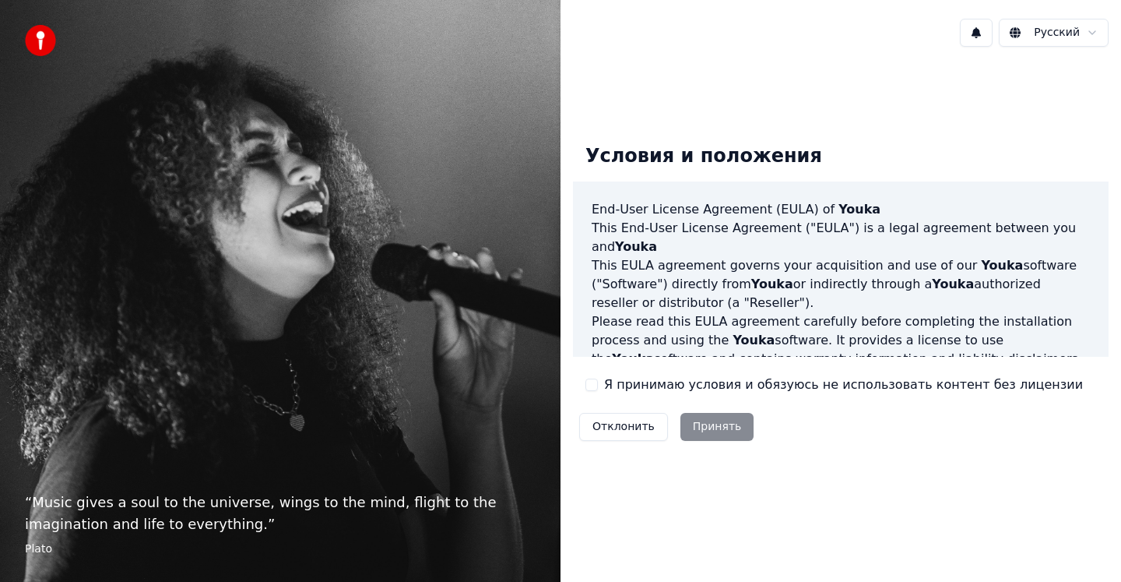
click at [593, 387] on button "Я принимаю условия и обязуюсь не использовать контент без лицензии" at bounding box center [592, 385] width 12 height 12
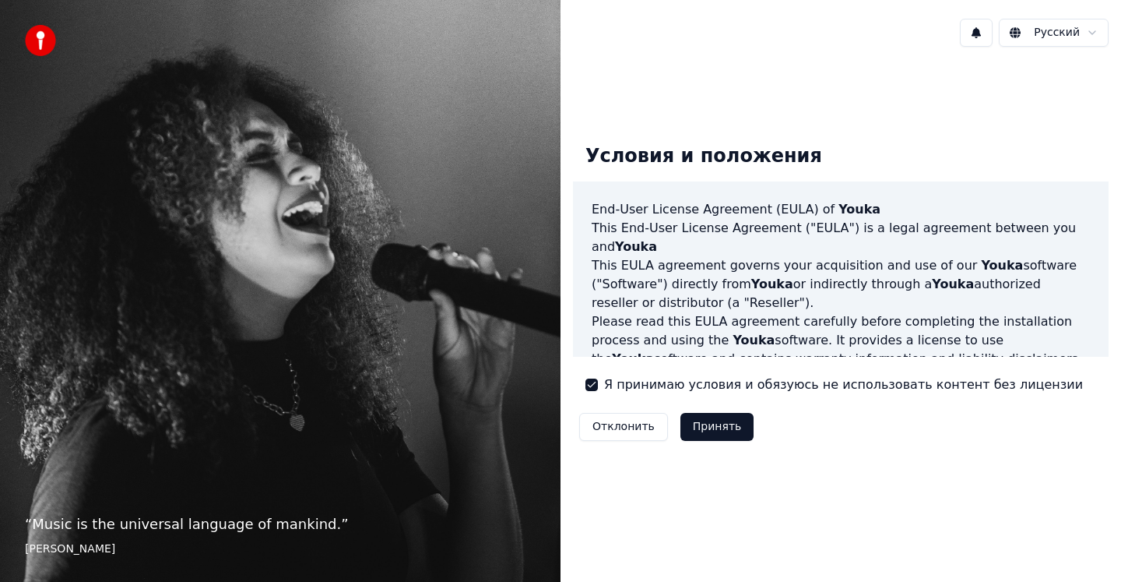
click at [723, 430] on button "Принять" at bounding box center [718, 427] width 74 height 28
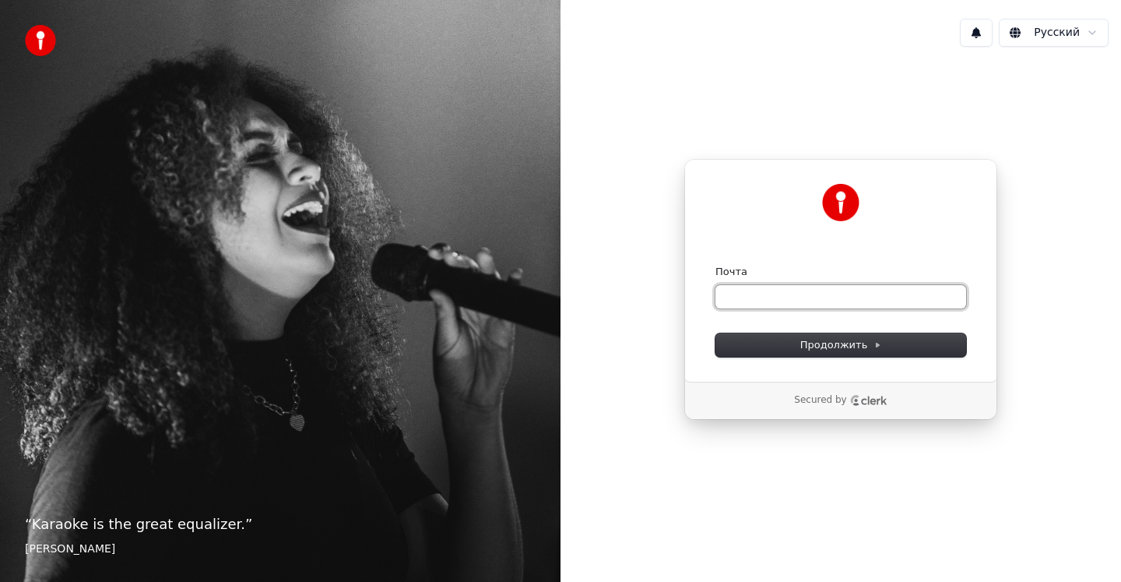
click at [791, 302] on input "Почта" at bounding box center [841, 296] width 251 height 23
type input "*"
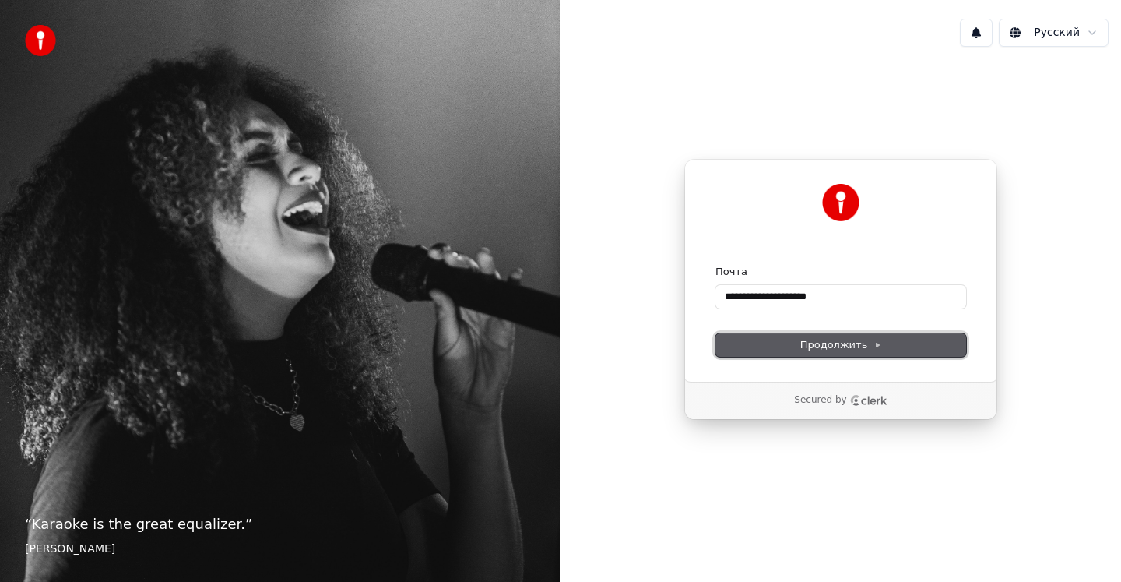
click at [847, 347] on span "Продолжить" at bounding box center [842, 345] width 82 height 14
type input "**********"
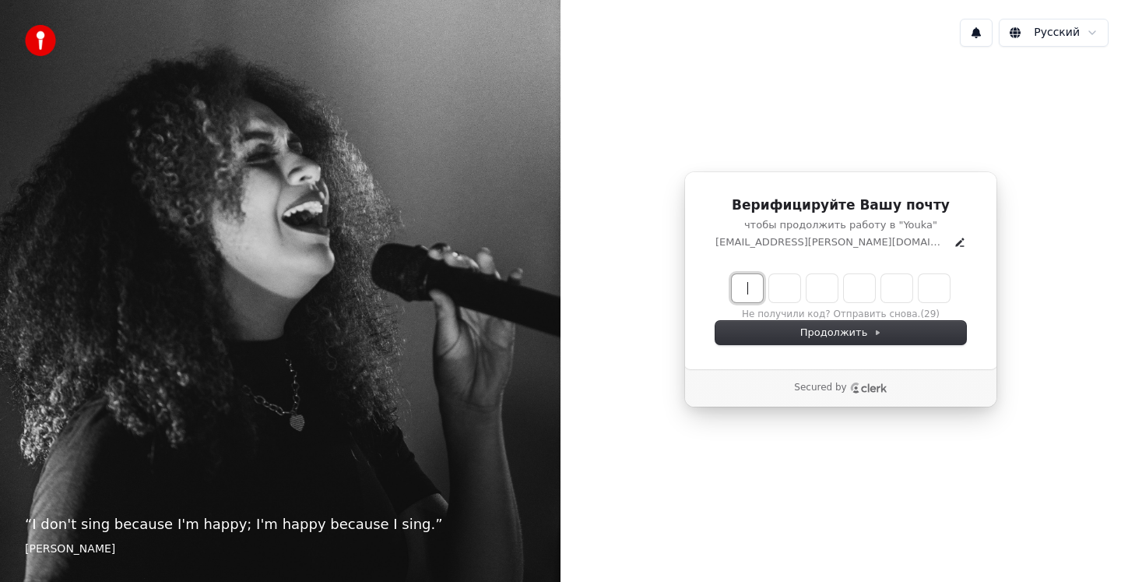
click at [752, 295] on input "Enter verification code" at bounding box center [856, 288] width 249 height 28
type input "******"
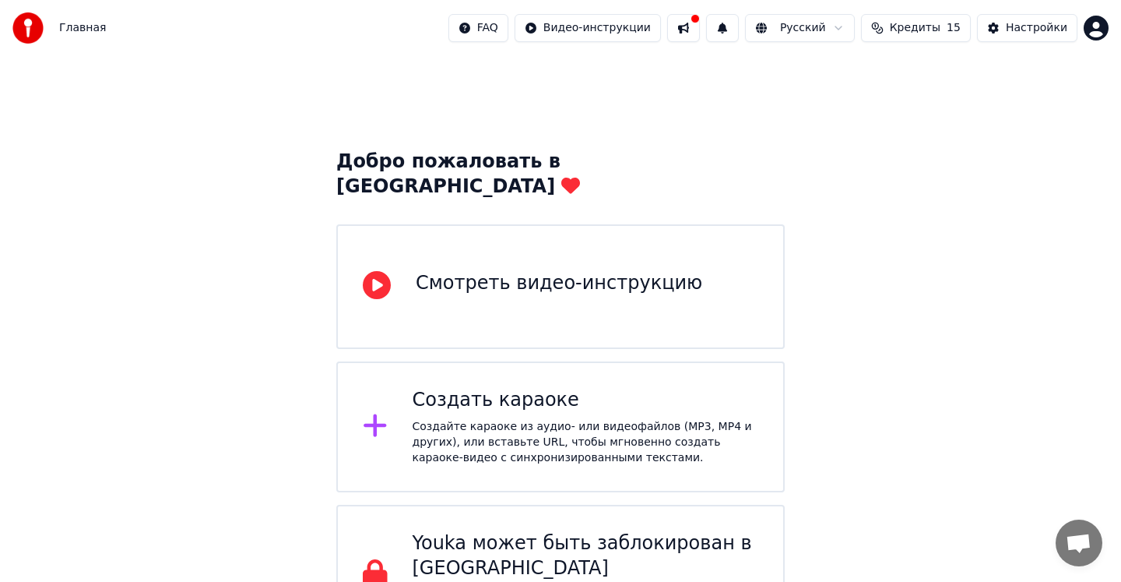
click at [430, 271] on div "Смотреть видео-инструкцию" at bounding box center [559, 283] width 287 height 25
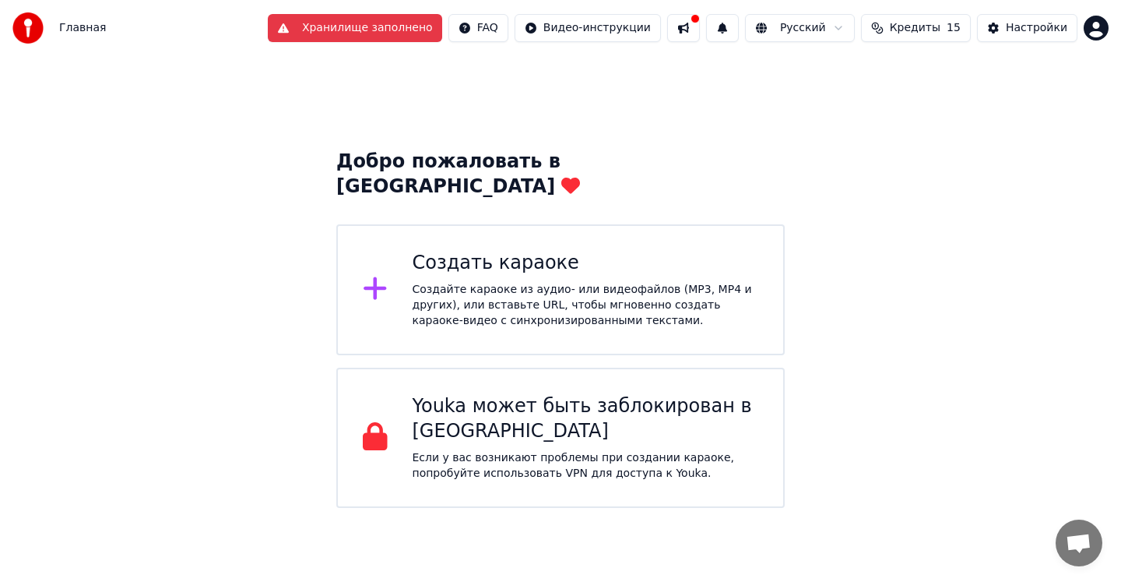
click at [621, 282] on div "Создайте караоке из аудио- или видеофайлов (MP3, MP4 и других), или вставьте UR…" at bounding box center [586, 305] width 347 height 47
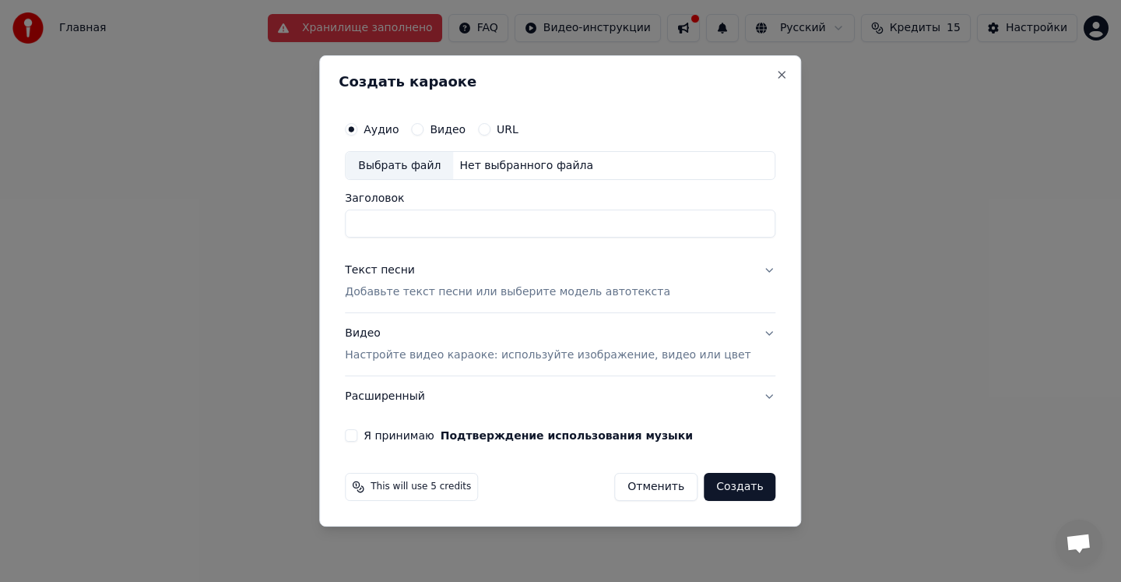
click at [424, 129] on button "Видео" at bounding box center [417, 129] width 12 height 12
click at [443, 166] on div "Выбрать файл" at bounding box center [399, 166] width 107 height 28
click at [357, 129] on button "Аудио" at bounding box center [351, 129] width 12 height 12
click at [426, 171] on div "Выбрать файл" at bounding box center [399, 166] width 107 height 28
click at [452, 224] on input "**********" at bounding box center [560, 224] width 431 height 28
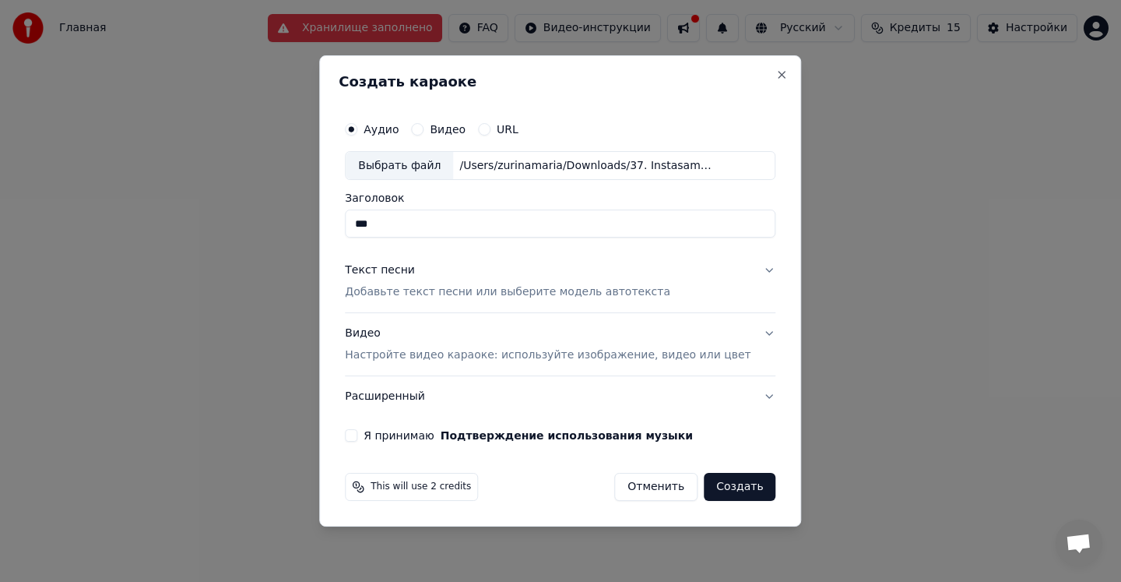
type input "***"
click at [751, 270] on button "Текст песни Добавьте текст песни или выберите модель автотекста" at bounding box center [560, 282] width 431 height 62
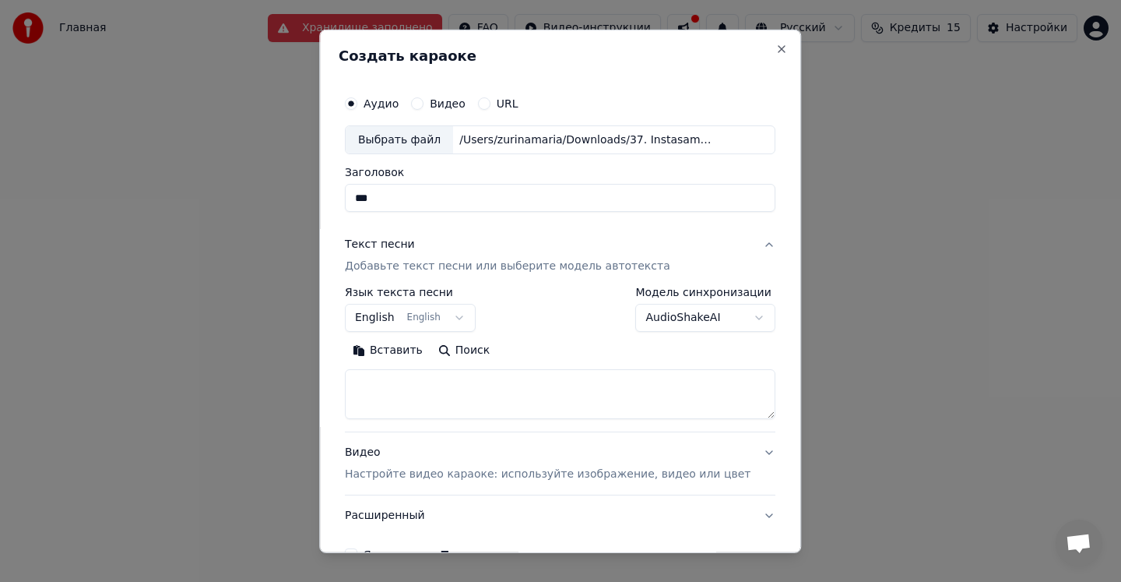
click at [451, 312] on button "English English" at bounding box center [410, 318] width 131 height 28
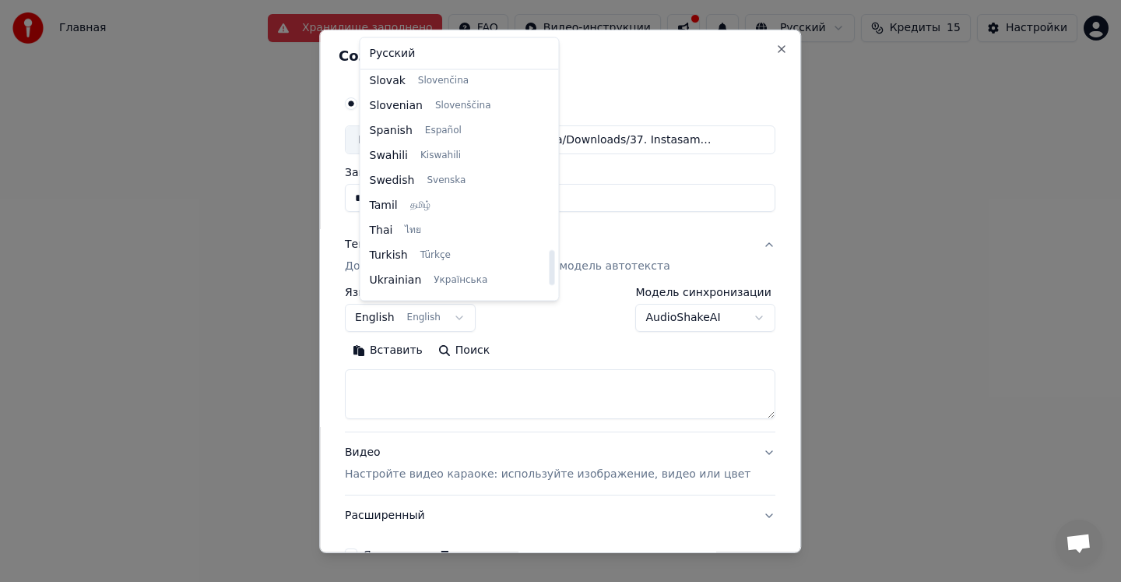
scroll to position [1195, 0]
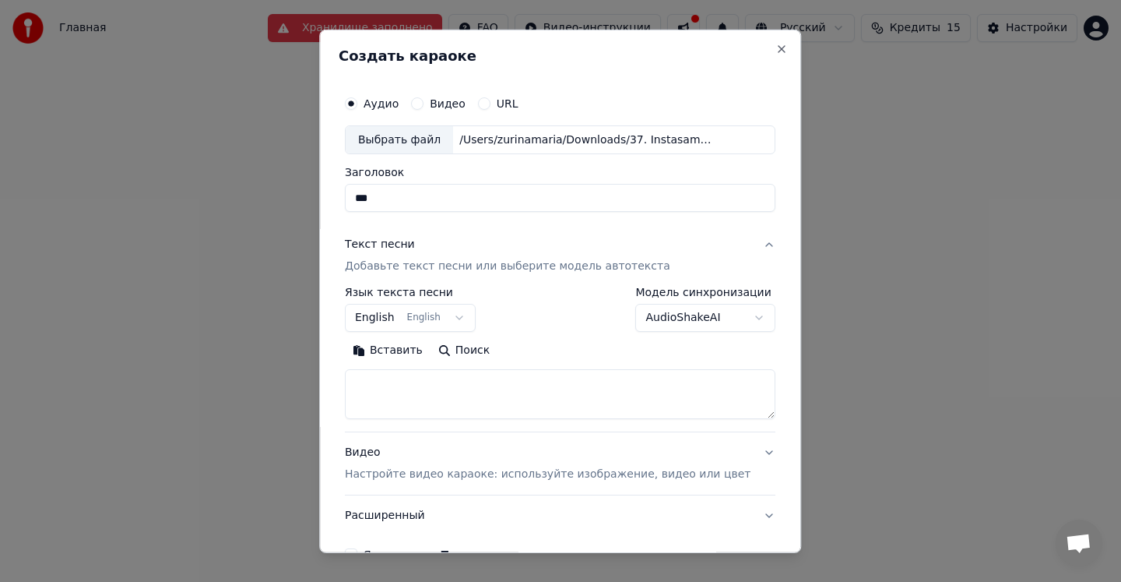
click at [405, 402] on body "Главная Хранилище заполнено FAQ Видео-инструкции Русский Кредиты 15 Настройки Д…" at bounding box center [560, 254] width 1121 height 508
click at [427, 400] on textarea at bounding box center [560, 394] width 431 height 50
paste textarea "**********"
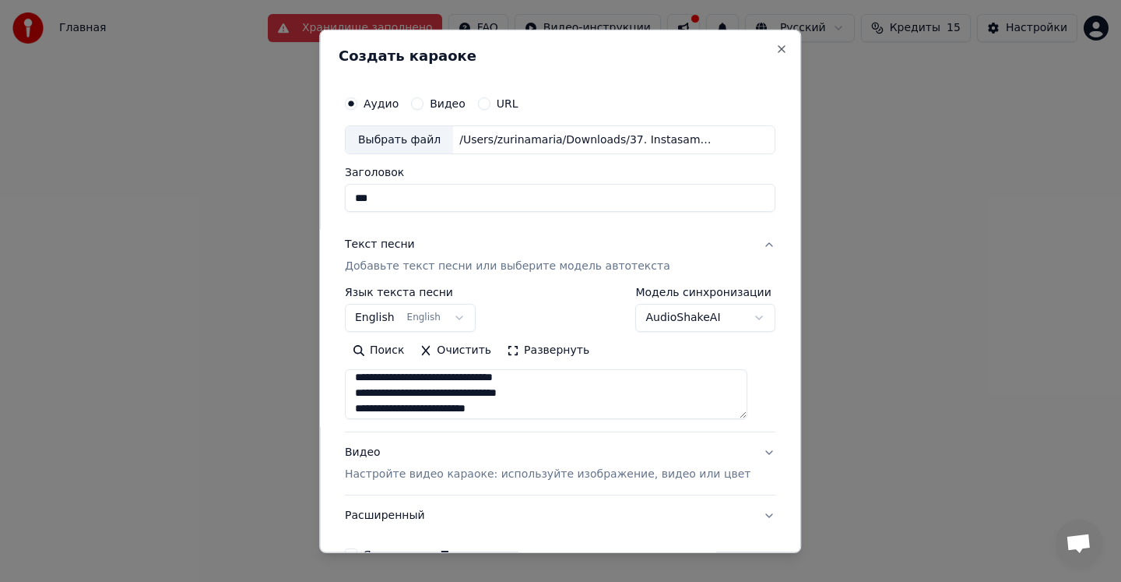
scroll to position [0, 0]
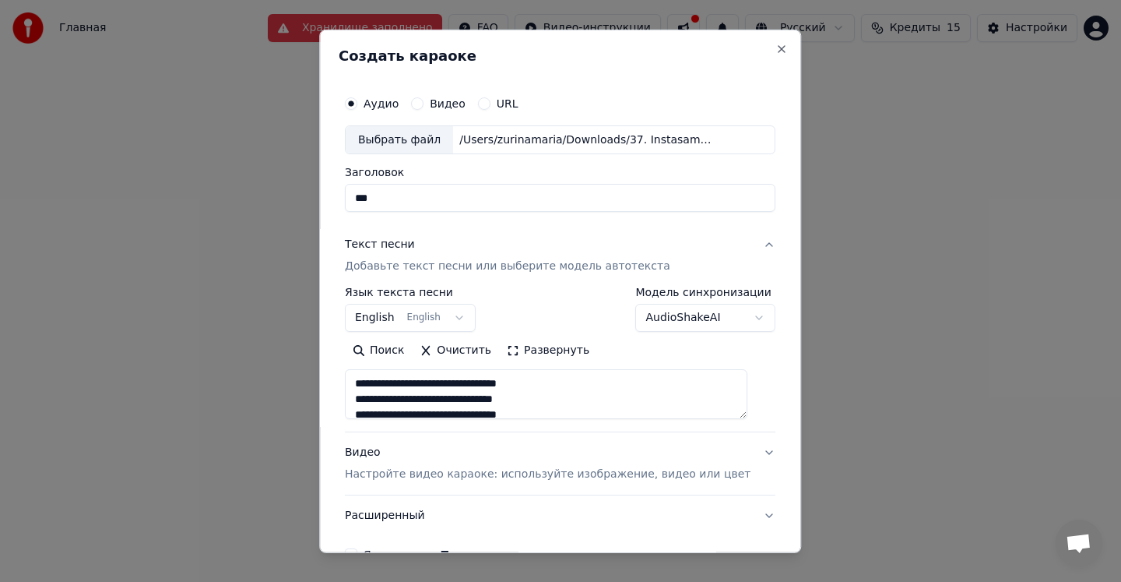
type textarea "**********"
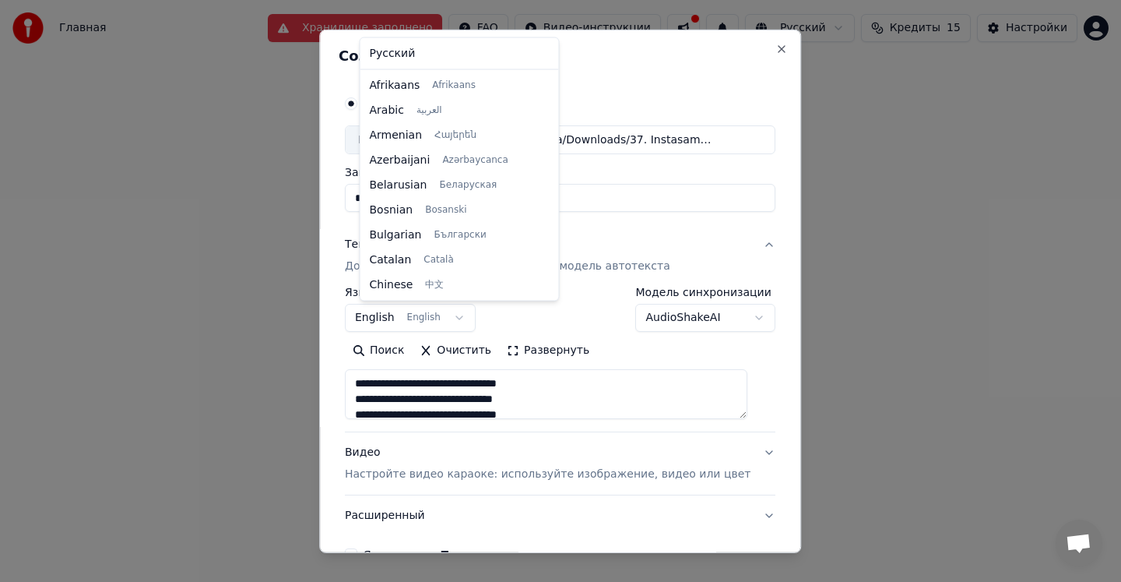
click at [467, 322] on body "Главная Хранилище заполнено FAQ Видео-инструкции Русский Кредиты 15 Настройки Д…" at bounding box center [560, 254] width 1121 height 508
select select "**"
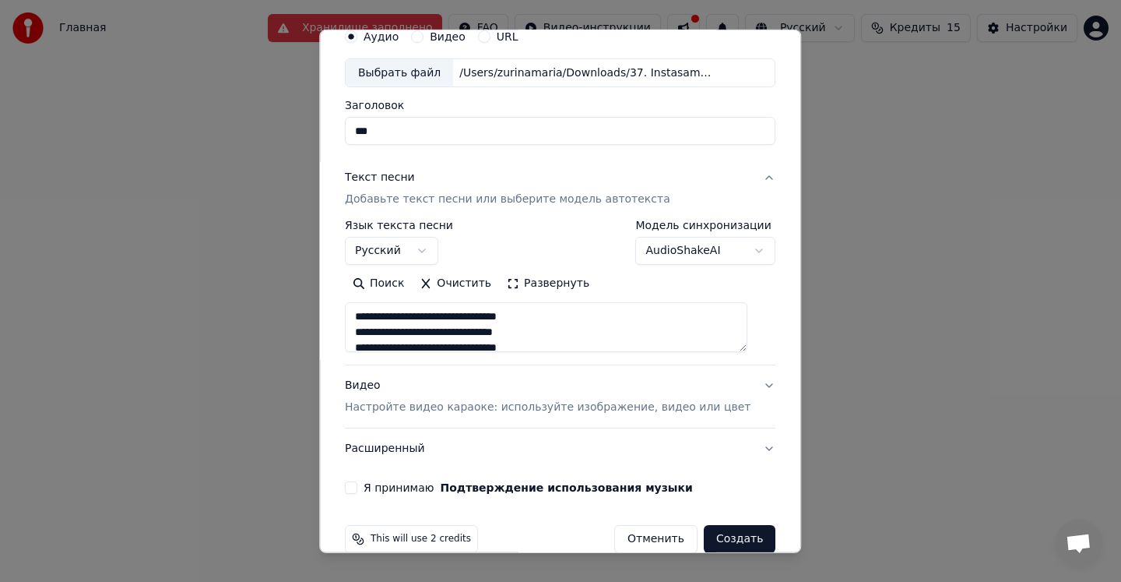
scroll to position [93, 0]
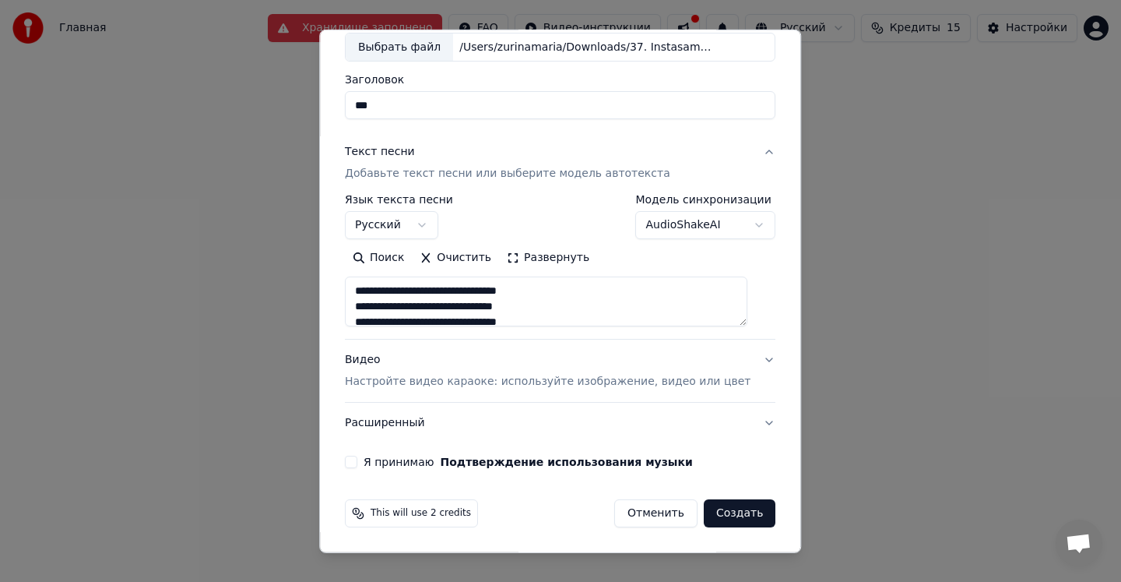
click at [484, 377] on p "Настройте видео караоке: используйте изображение, видео или цвет" at bounding box center [548, 382] width 406 height 16
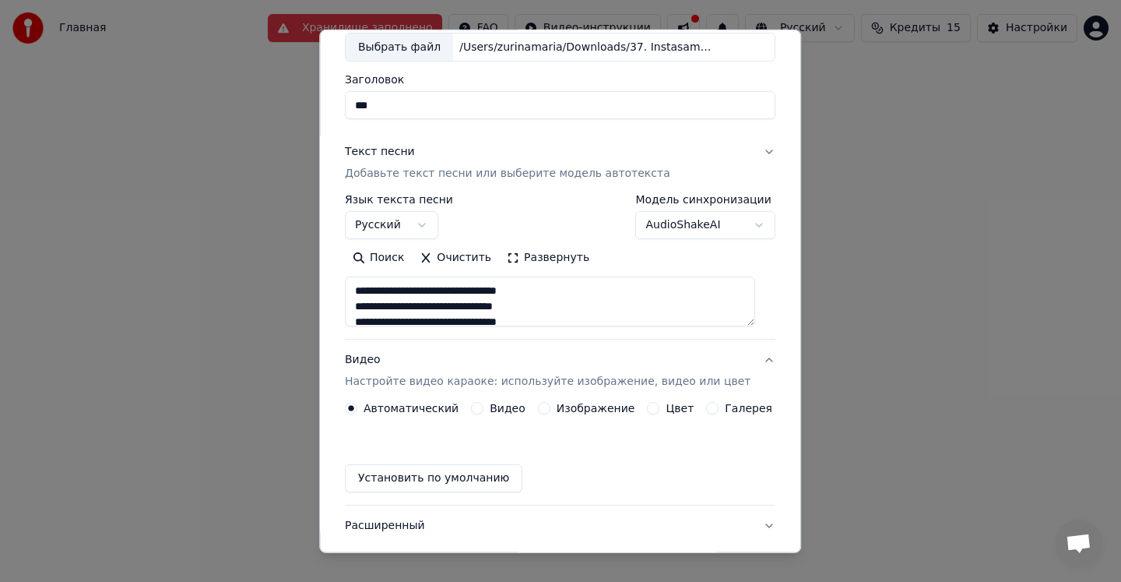
scroll to position [51, 0]
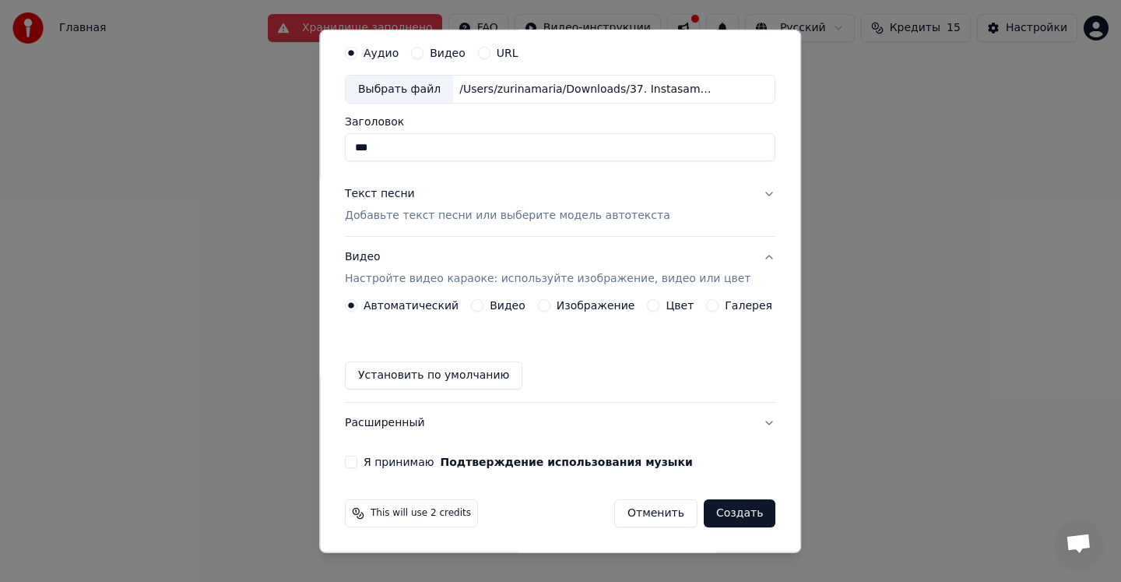
click at [484, 308] on button "Видео" at bounding box center [477, 305] width 12 height 12
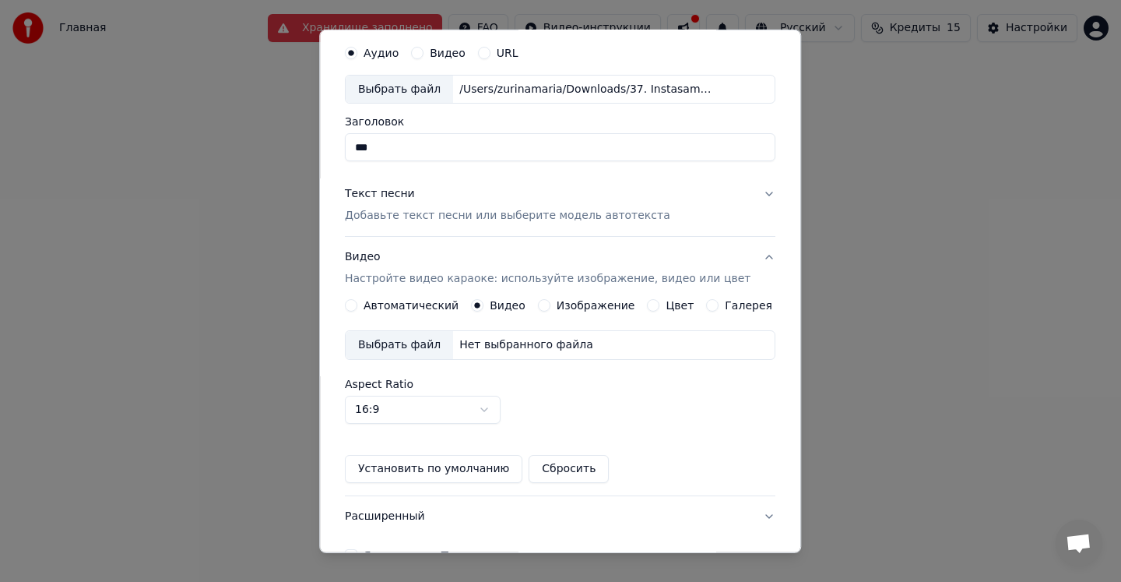
click at [655, 306] on button "Цвет" at bounding box center [654, 305] width 12 height 12
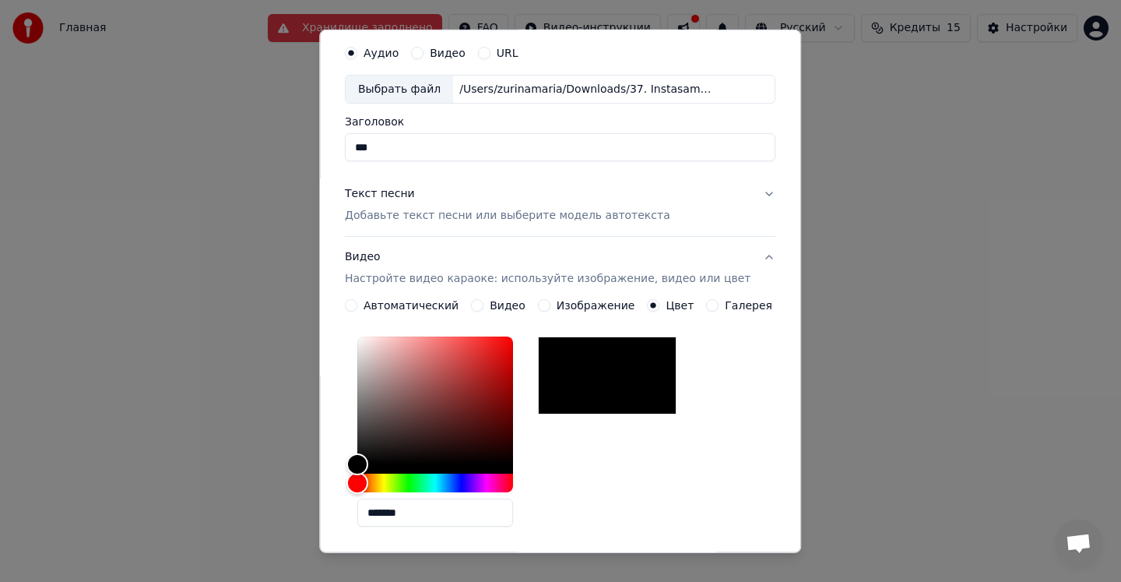
click at [400, 513] on input "*******" at bounding box center [435, 512] width 156 height 28
drag, startPoint x: 429, startPoint y: 512, endPoint x: 358, endPoint y: 512, distance: 70.9
click at [358, 512] on div "*******" at bounding box center [560, 434] width 431 height 209
paste input "text"
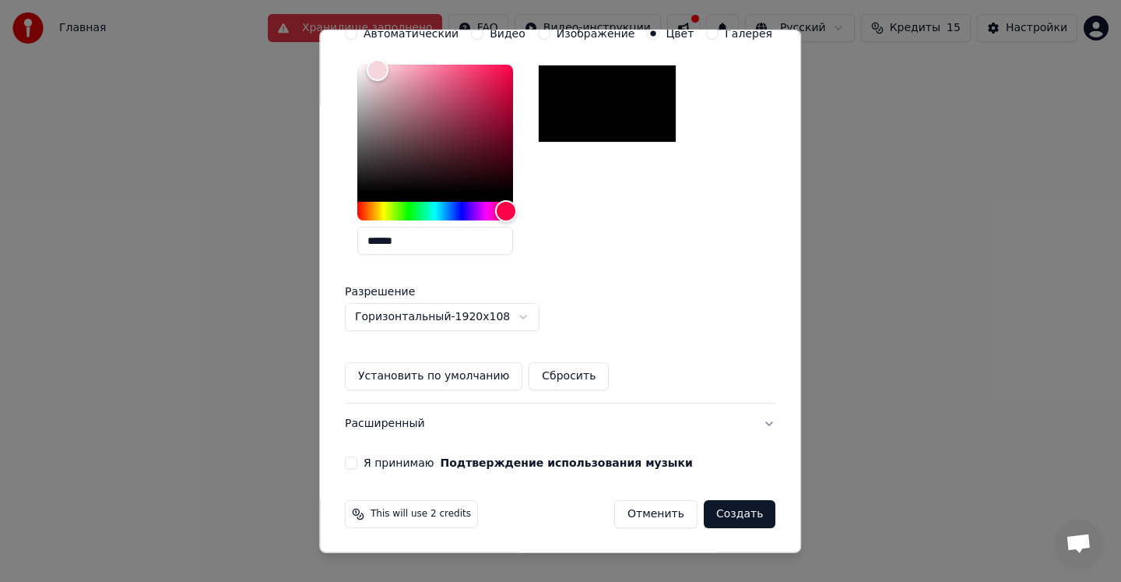
scroll to position [323, 0]
type input "******"
click at [357, 462] on button "Я принимаю Подтверждение использования музыки" at bounding box center [351, 462] width 12 height 12
click at [740, 508] on button "Создать" at bounding box center [740, 513] width 72 height 28
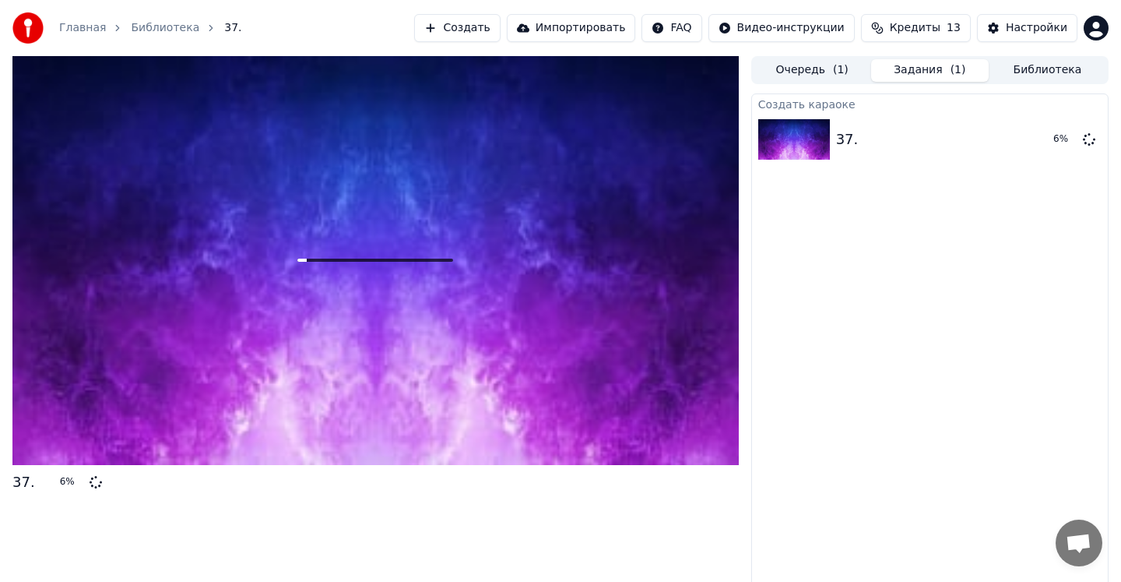
scroll to position [6, 0]
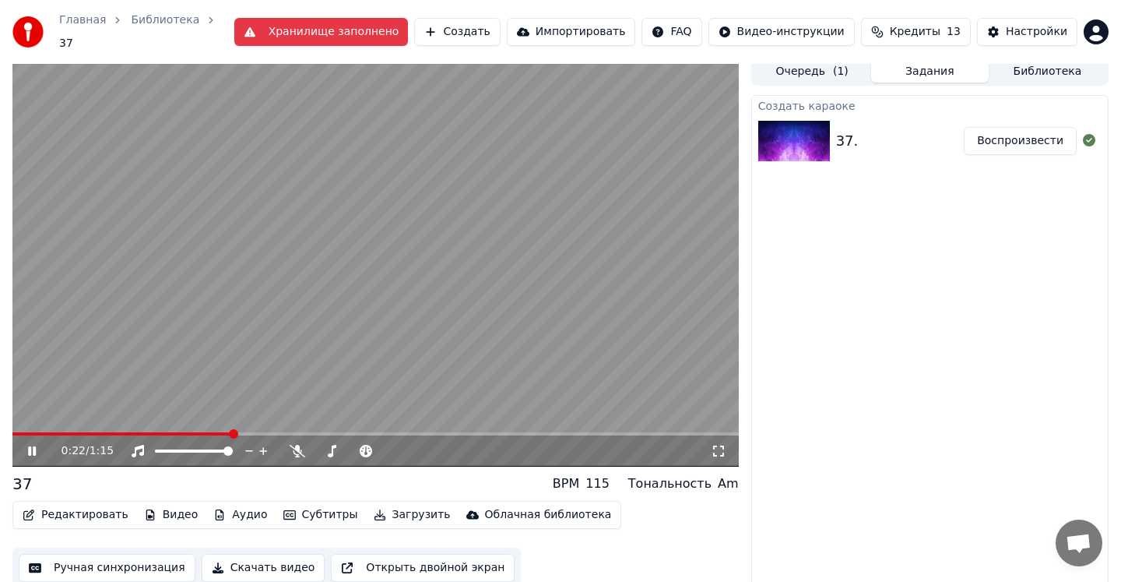
click at [30, 446] on icon at bounding box center [32, 450] width 8 height 9
click at [297, 505] on button "Субтитры" at bounding box center [320, 515] width 87 height 22
click at [85, 505] on button "Редактировать" at bounding box center [75, 515] width 118 height 22
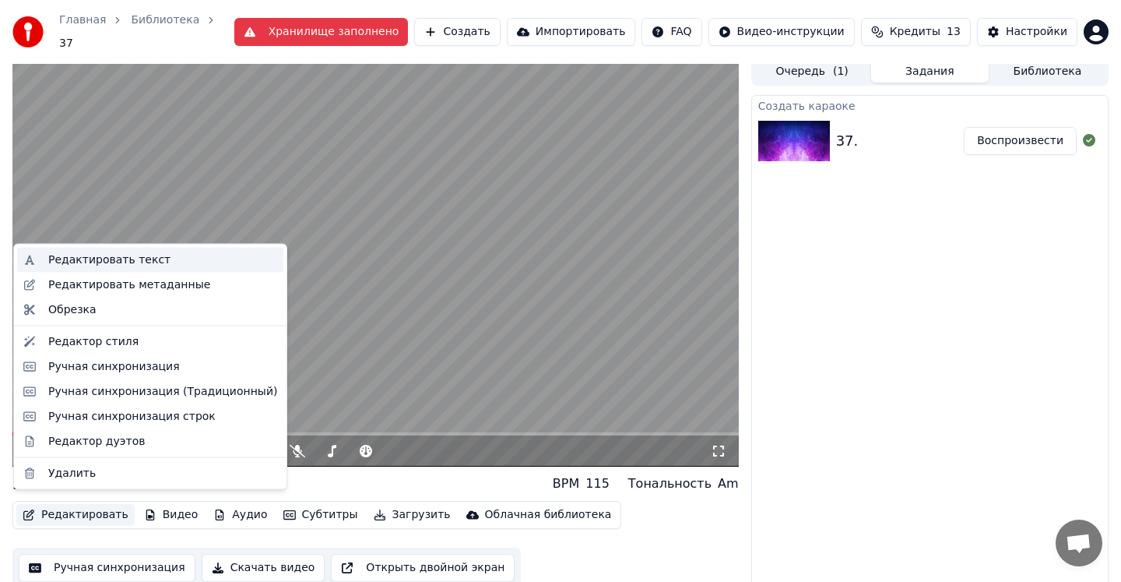
click at [137, 262] on div "Редактировать текст" at bounding box center [109, 260] width 122 height 16
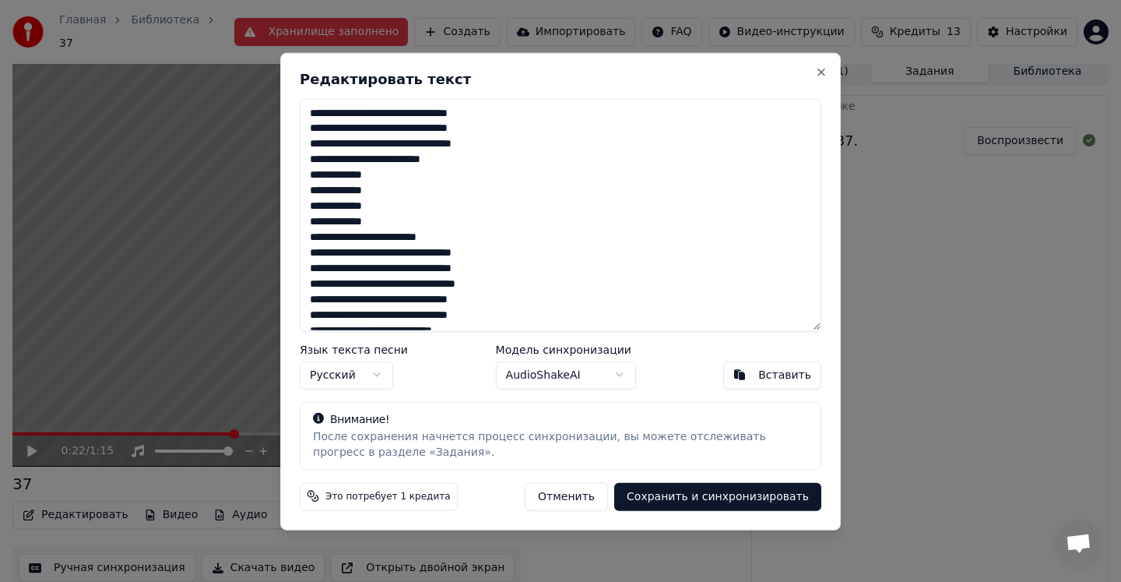
click at [579, 492] on button "Отменить" at bounding box center [566, 496] width 83 height 28
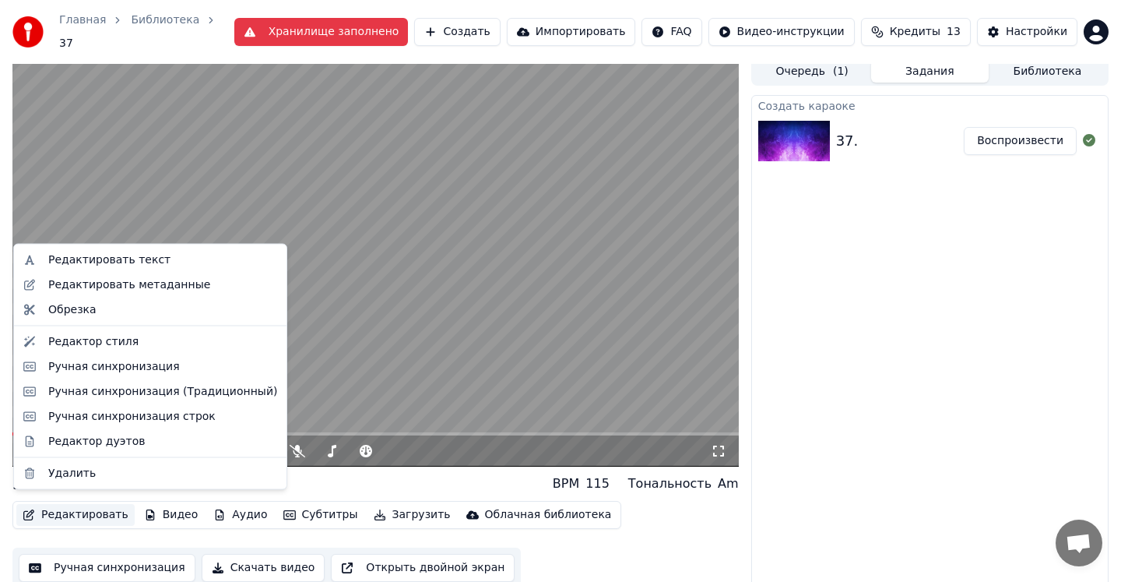
click at [81, 509] on button "Редактировать" at bounding box center [75, 515] width 118 height 22
click at [109, 345] on div "Редактор стиля" at bounding box center [93, 341] width 90 height 16
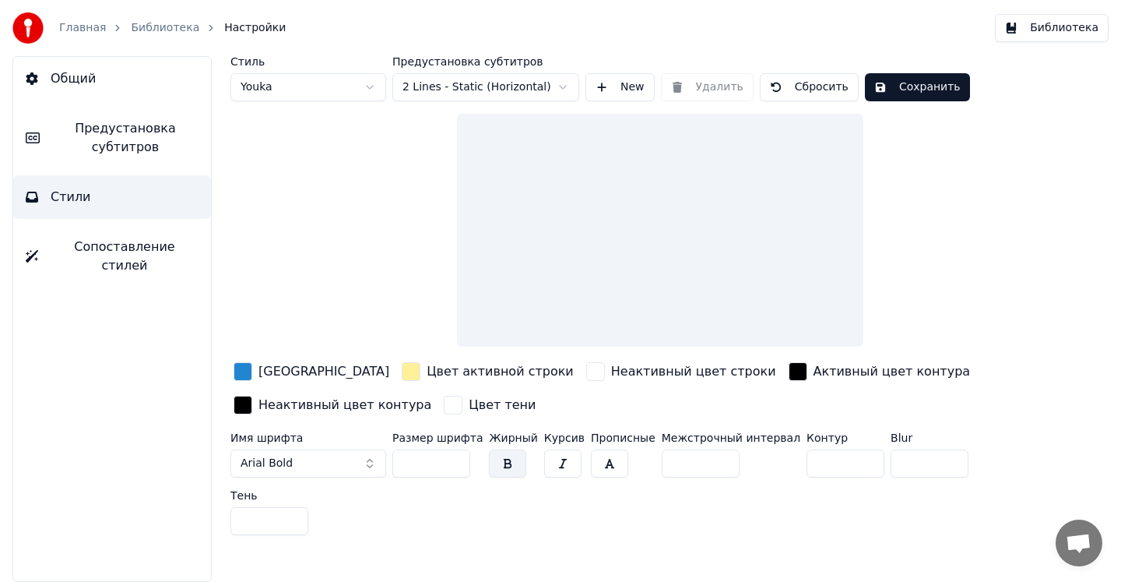
click at [248, 370] on div "button" at bounding box center [243, 371] width 19 height 19
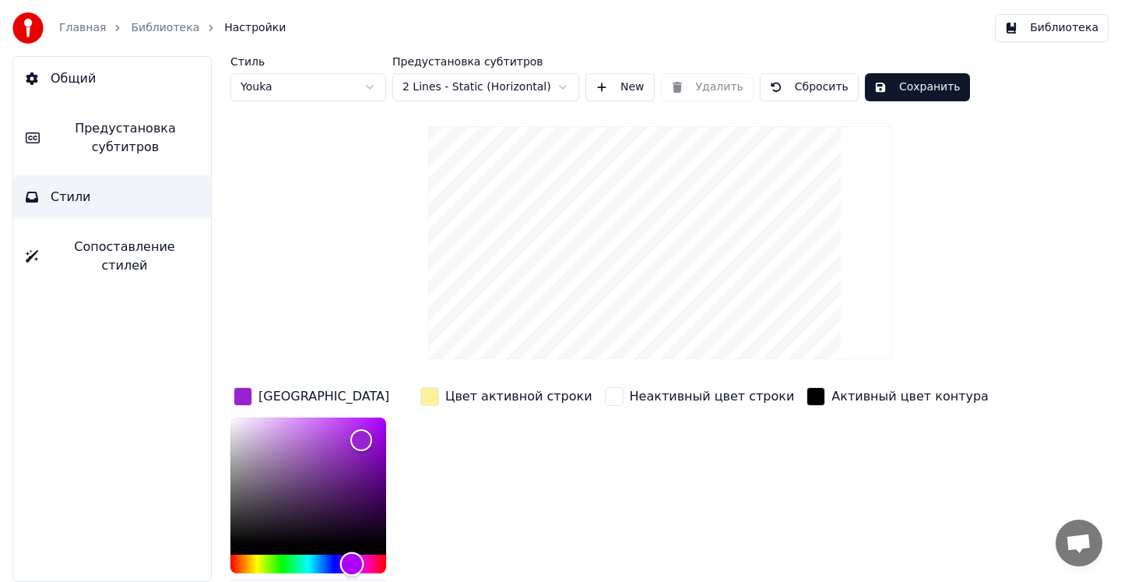
drag, startPoint x: 327, startPoint y: 562, endPoint x: 352, endPoint y: 564, distance: 25.0
click at [352, 564] on div "Hue" at bounding box center [352, 563] width 24 height 24
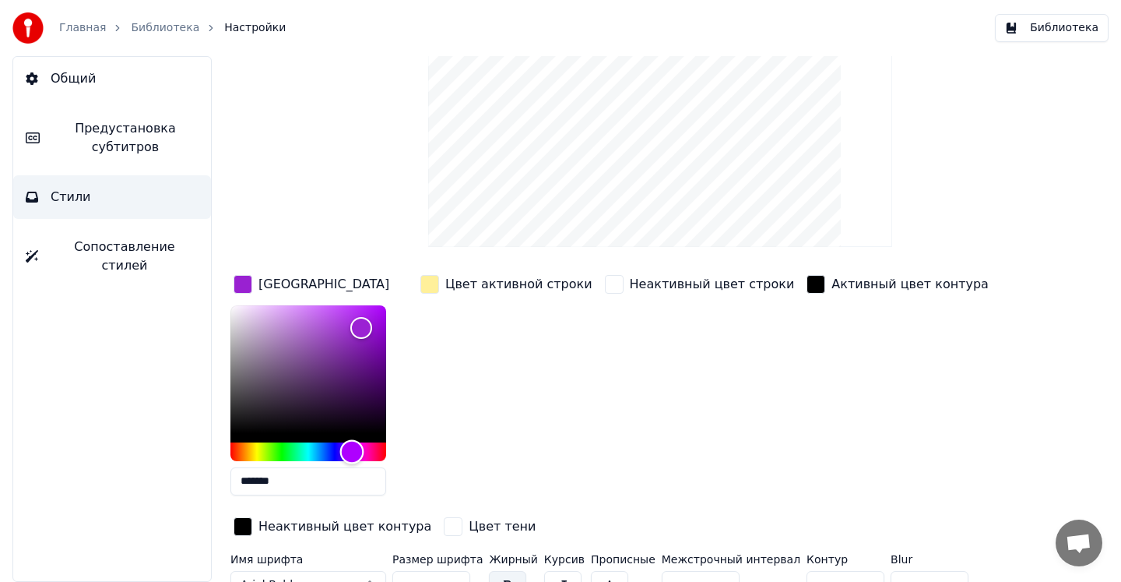
scroll to position [139, 0]
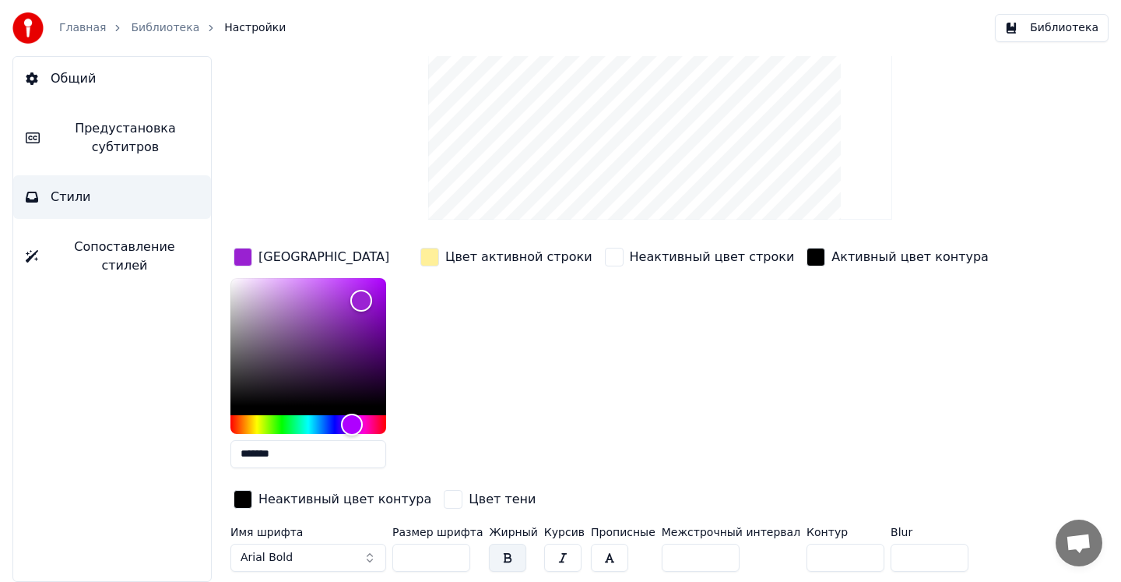
click at [287, 454] on input "*******" at bounding box center [309, 454] width 156 height 28
drag, startPoint x: 313, startPoint y: 456, endPoint x: 167, endPoint y: 456, distance: 146.4
click at [167, 456] on div "Общий Предустановка субтитров Стили Сопоставление стилей Стиль Youka Предустано…" at bounding box center [560, 319] width 1121 height 526
paste input "text"
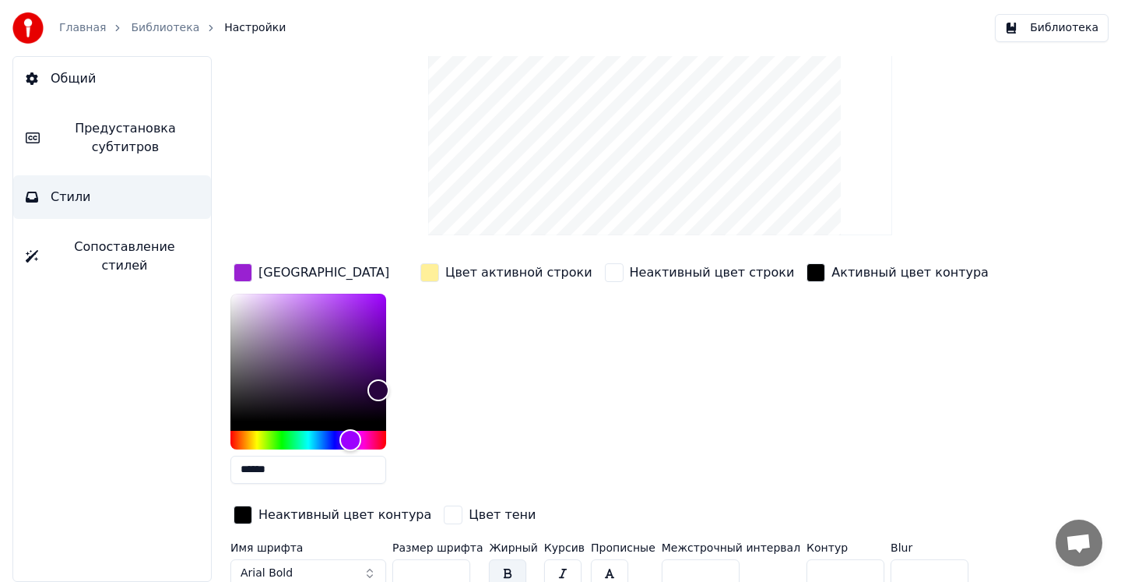
scroll to position [105, 0]
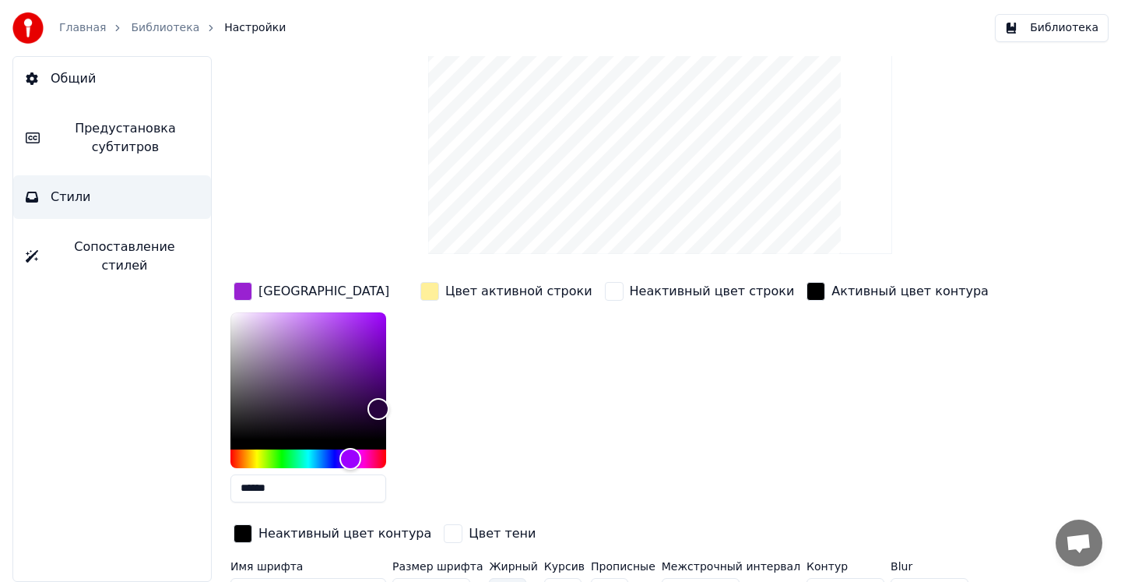
type input "******"
click at [428, 294] on div "button" at bounding box center [430, 291] width 19 height 19
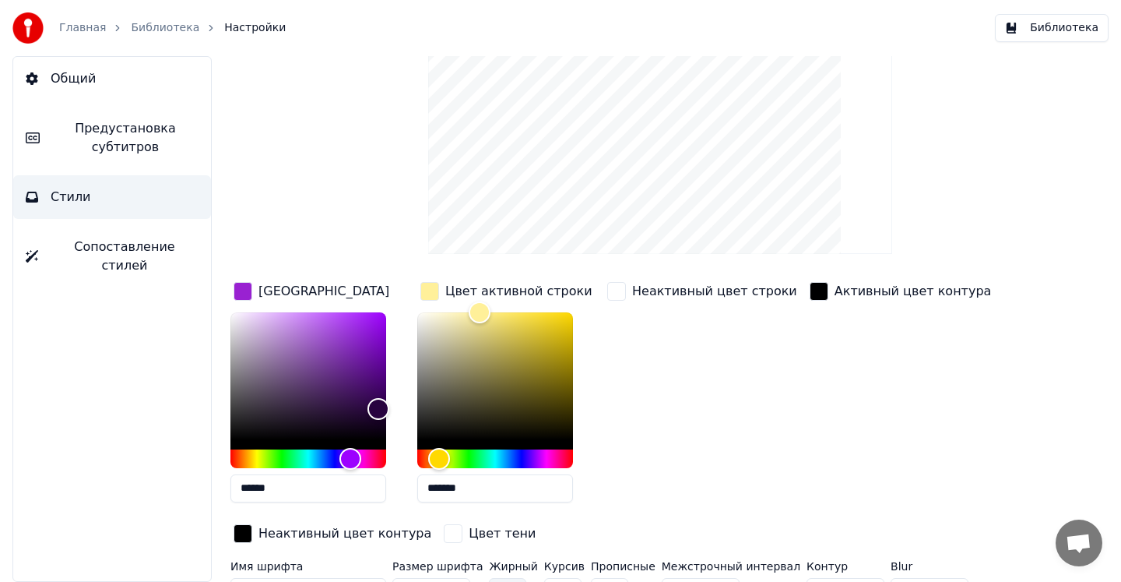
drag, startPoint x: 474, startPoint y: 494, endPoint x: 349, endPoint y: 484, distance: 125.0
click at [349, 484] on div "Цвет заливки ****** Цвет активной строки ******* Неактивный цвет строки Активны…" at bounding box center [623, 413] width 785 height 269
paste input "text"
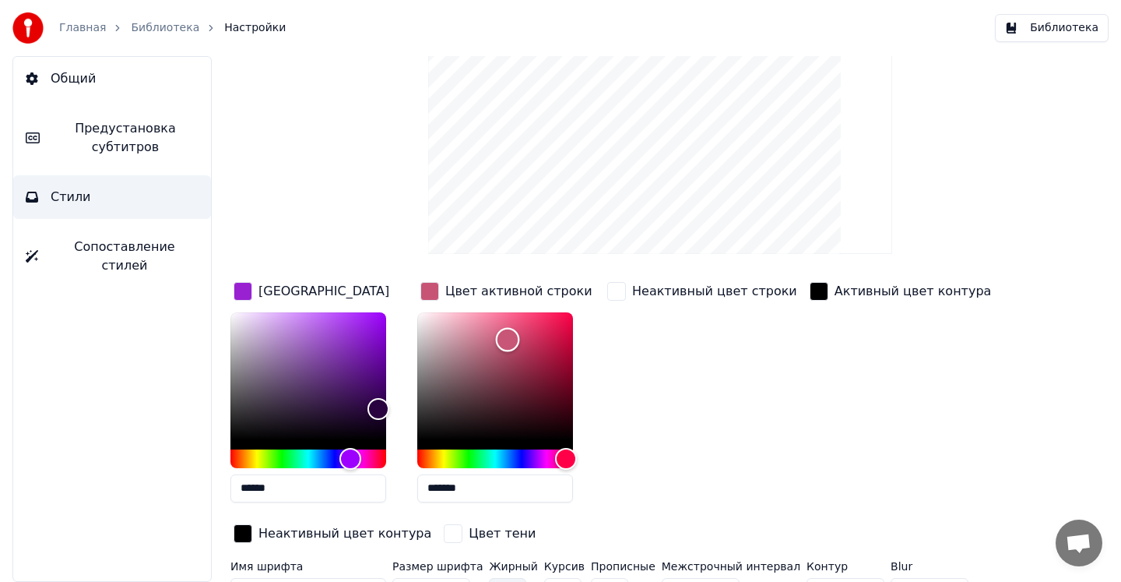
drag, startPoint x: 535, startPoint y: 339, endPoint x: 506, endPoint y: 339, distance: 28.8
click at [506, 339] on div "Color" at bounding box center [508, 340] width 24 height 24
type input "*******"
drag, startPoint x: 506, startPoint y: 339, endPoint x: 491, endPoint y: 340, distance: 15.6
click at [491, 340] on div "Color" at bounding box center [491, 341] width 24 height 24
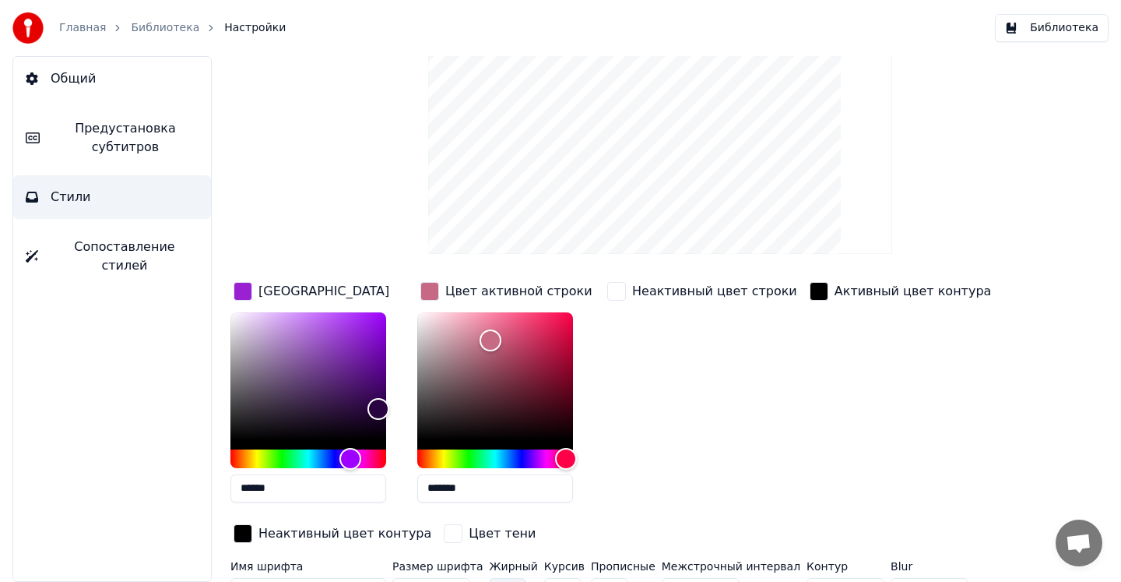
click at [810, 294] on div "button" at bounding box center [819, 291] width 19 height 19
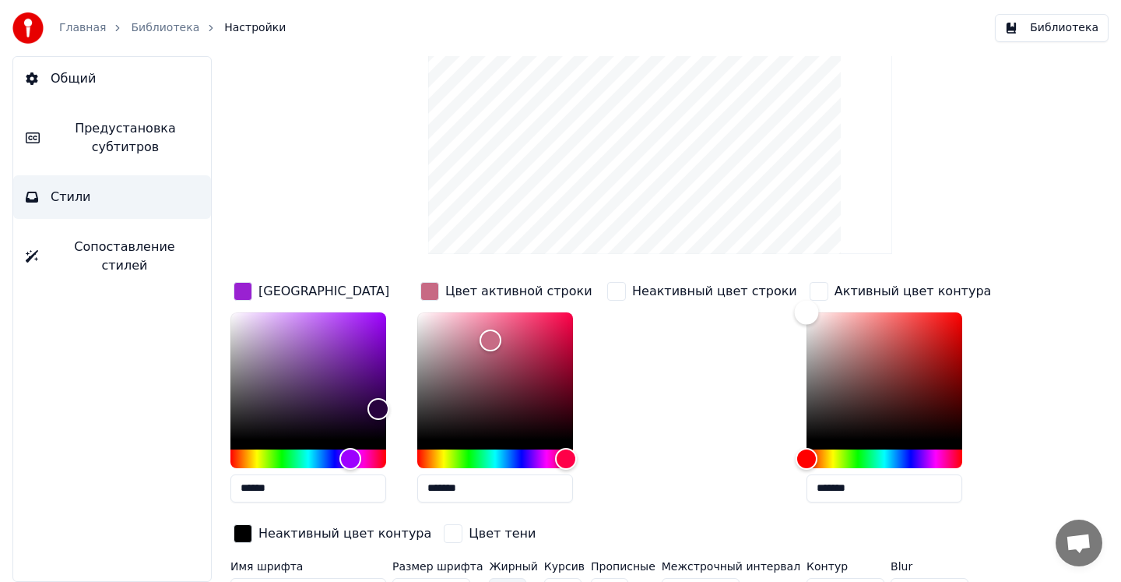
type input "*******"
drag, startPoint x: 787, startPoint y: 438, endPoint x: 702, endPoint y: 476, distance: 93.1
click at [702, 477] on div "Цвет заливки ****** Цвет активной строки ******* Неактивный цвет строки Активны…" at bounding box center [623, 413] width 785 height 269
click at [620, 290] on div "button" at bounding box center [616, 291] width 19 height 19
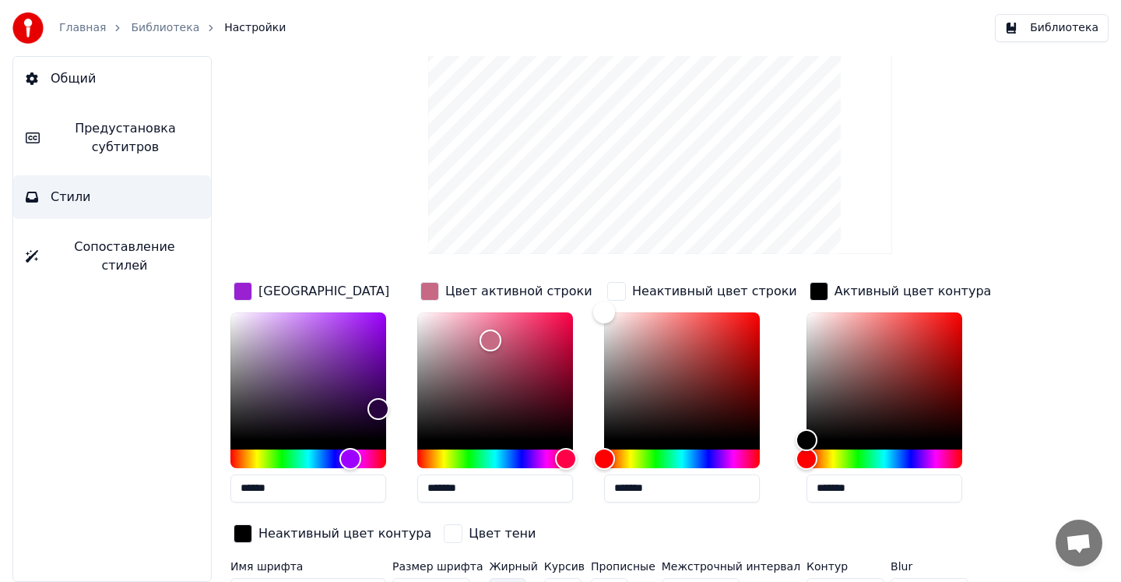
click at [614, 289] on div "button" at bounding box center [616, 291] width 19 height 19
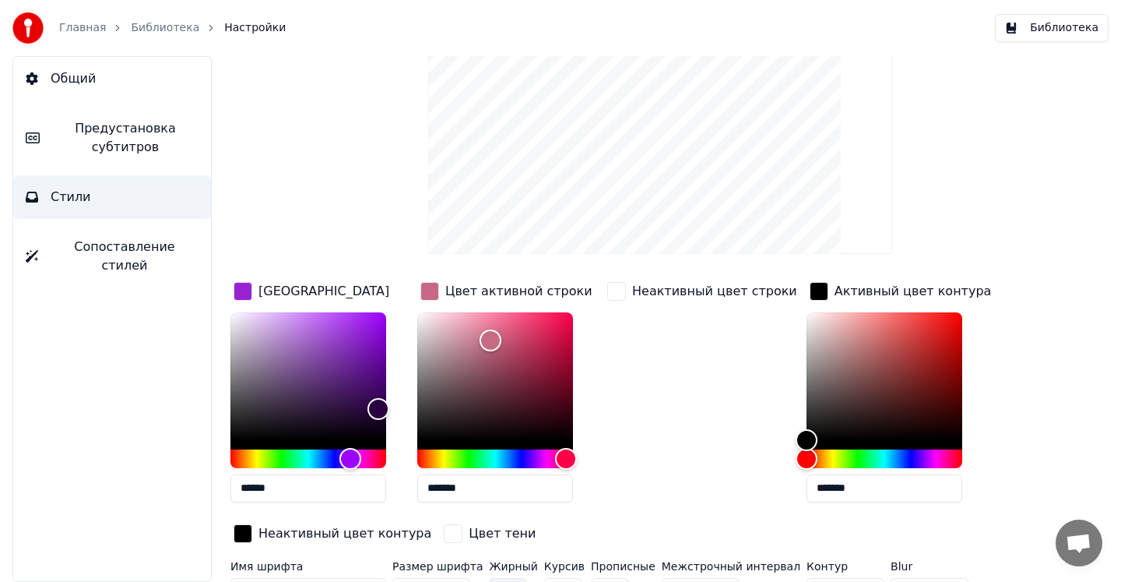
click at [452, 491] on input "*******" at bounding box center [495, 488] width 156 height 28
drag, startPoint x: 484, startPoint y: 491, endPoint x: 382, endPoint y: 491, distance: 102.0
click at [382, 491] on div "Цвет заливки ****** Цвет активной строки ******* Неактивный цвет строки Активны…" at bounding box center [623, 413] width 785 height 269
click at [618, 293] on div "button" at bounding box center [616, 291] width 19 height 19
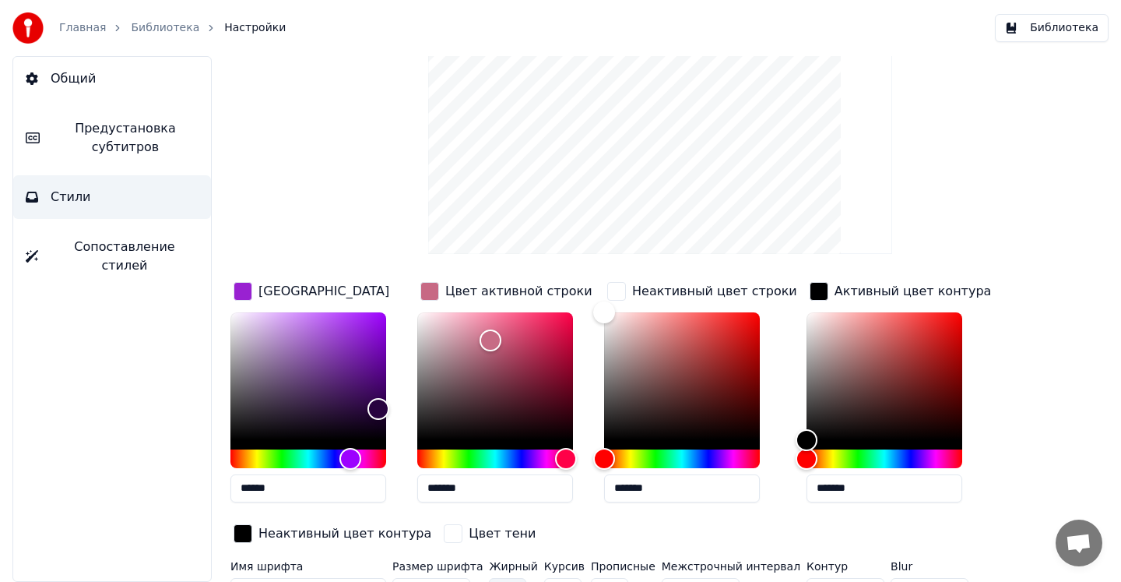
drag, startPoint x: 662, startPoint y: 486, endPoint x: 540, endPoint y: 486, distance: 122.3
click at [540, 486] on div "Цвет заливки ****** Цвет активной строки ******* Неактивный цвет строки *******…" at bounding box center [623, 413] width 785 height 269
paste input "text"
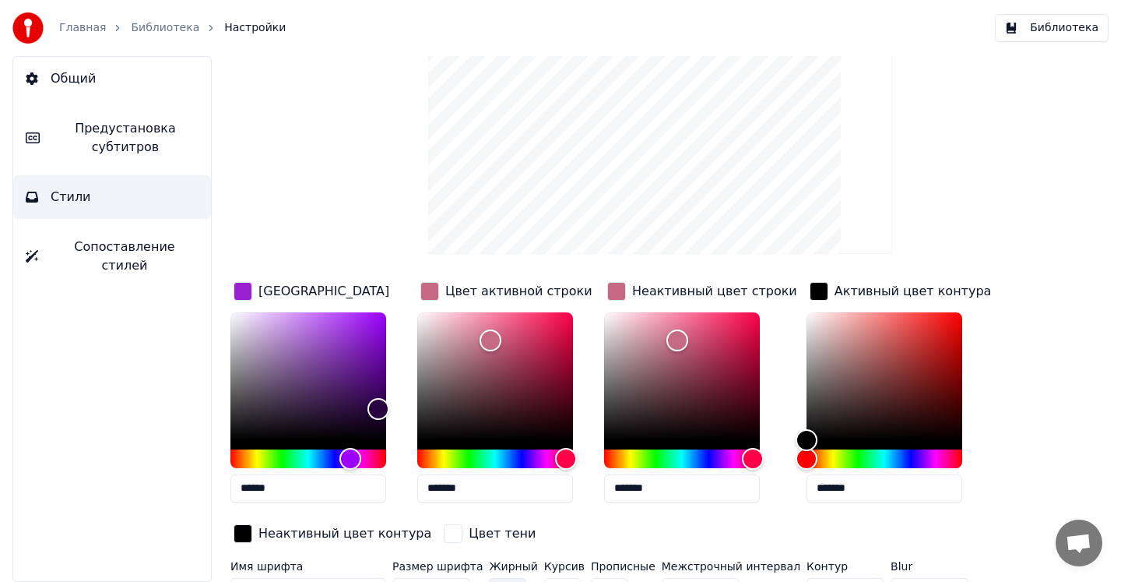
type input "*******"
drag, startPoint x: 489, startPoint y: 339, endPoint x: 474, endPoint y: 332, distance: 16.4
click at [474, 332] on div "Color" at bounding box center [475, 332] width 24 height 24
type input "*******"
drag, startPoint x: 491, startPoint y: 483, endPoint x: 375, endPoint y: 483, distance: 116.8
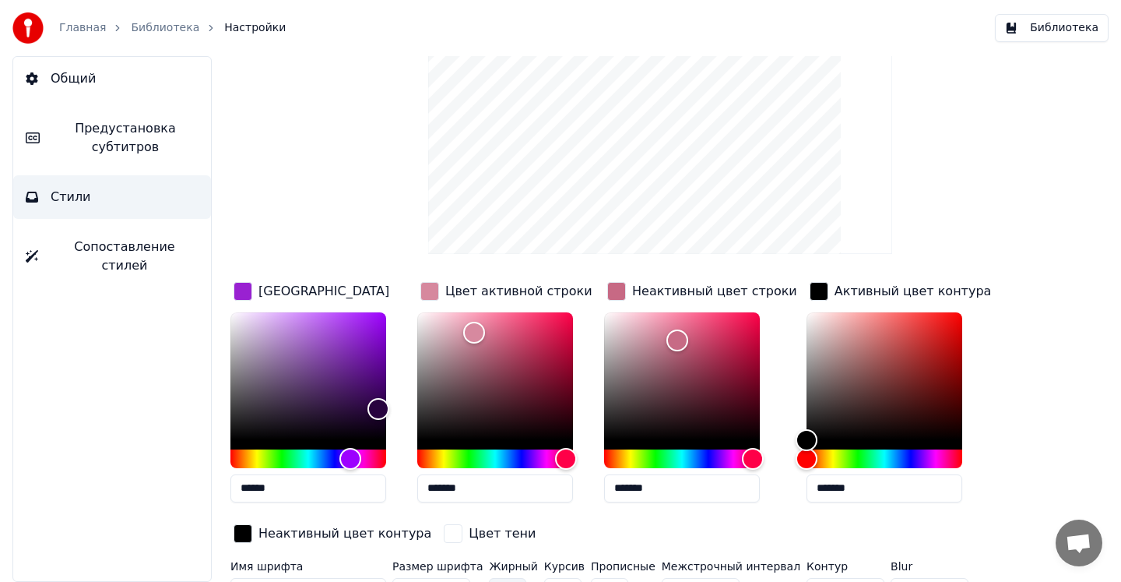
click at [375, 483] on div "Цвет заливки ****** Цвет активной строки ******* Неактивный цвет строки *******…" at bounding box center [623, 413] width 785 height 269
drag, startPoint x: 674, startPoint y: 492, endPoint x: 596, endPoint y: 492, distance: 78.7
click at [596, 492] on div "Цвет заливки ****** Цвет активной строки ******* Неактивный цвет строки *******…" at bounding box center [623, 413] width 785 height 269
paste input "text"
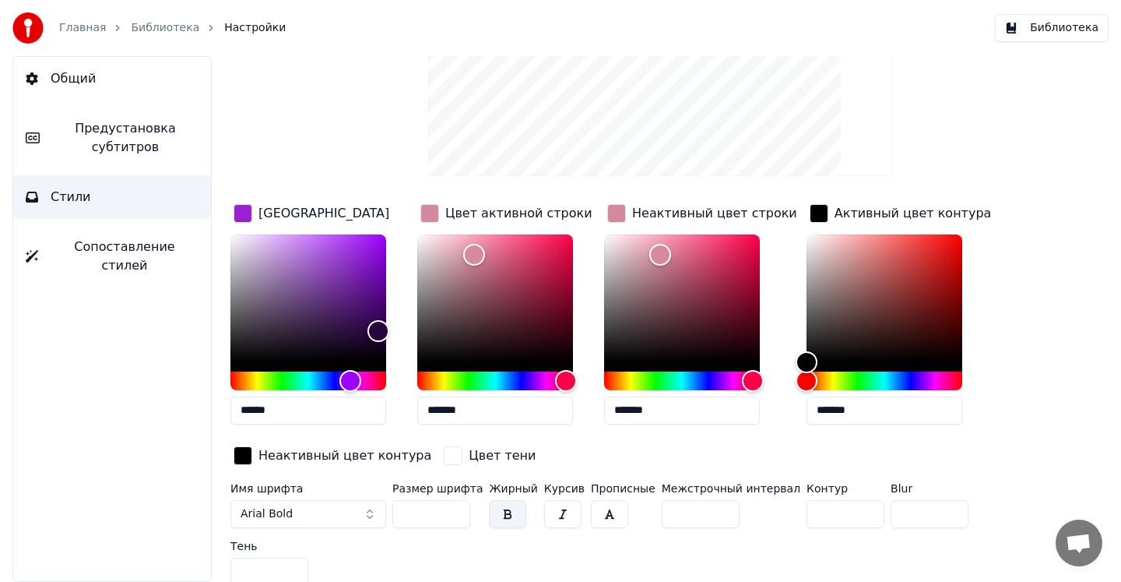
scroll to position [192, 0]
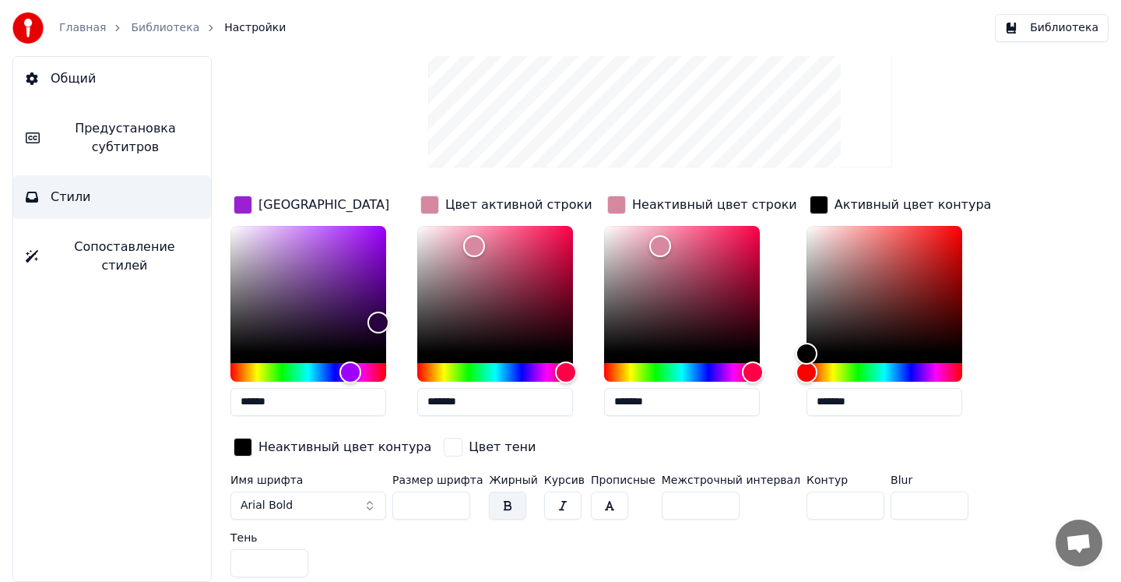
type input "*******"
click at [324, 501] on button "Arial Bold" at bounding box center [309, 505] width 156 height 28
click at [286, 505] on span "Arial Bold" at bounding box center [267, 506] width 52 height 16
click at [371, 507] on button "Arial Bold" at bounding box center [309, 505] width 156 height 28
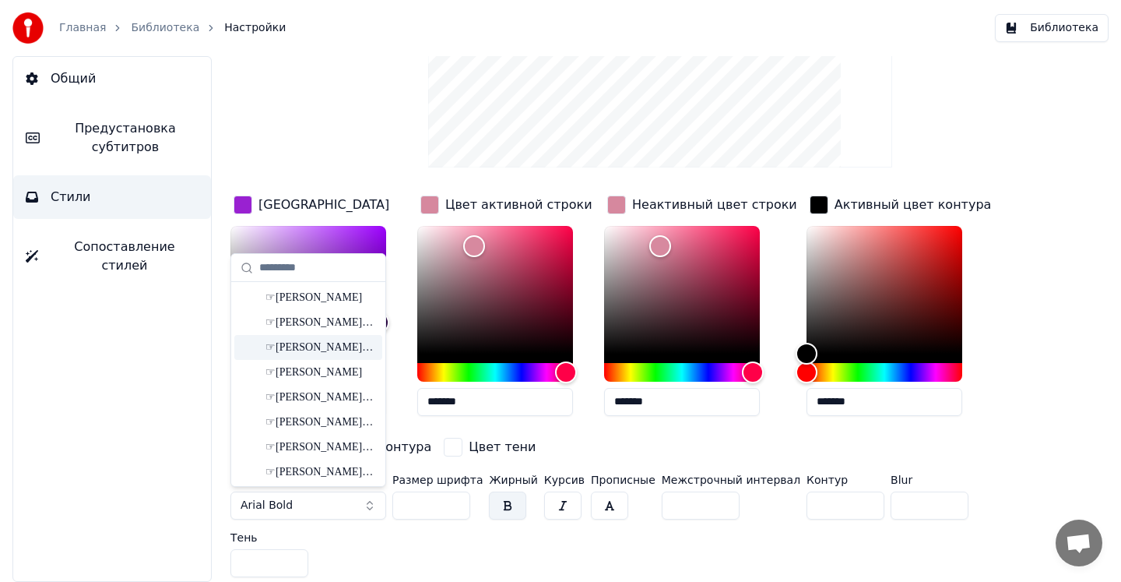
click at [314, 347] on div "☞[PERSON_NAME]-Bold" at bounding box center [321, 348] width 111 height 16
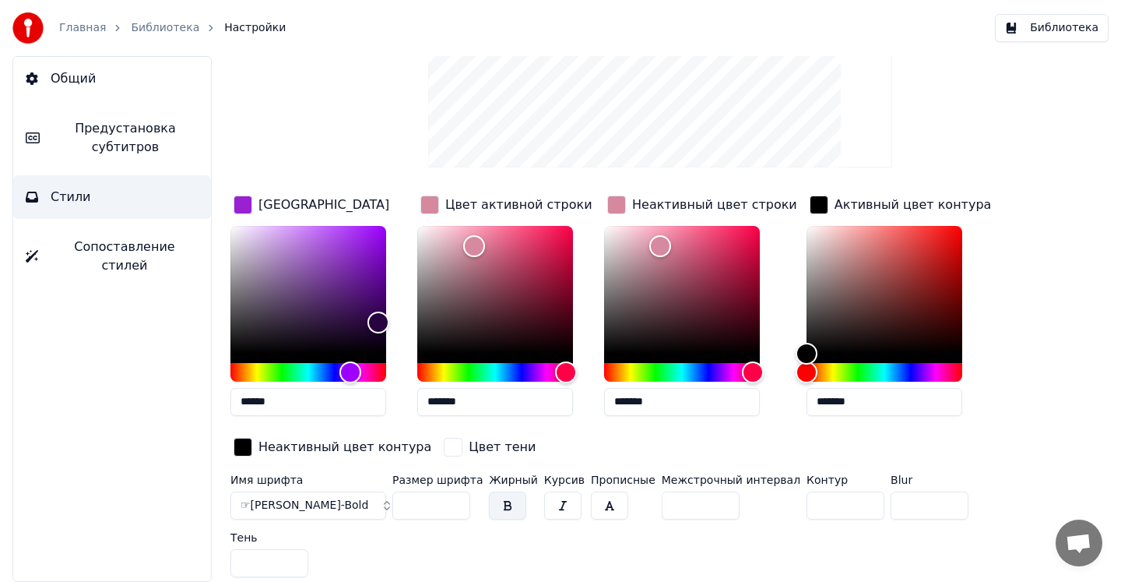
click at [305, 511] on span "☞[PERSON_NAME]-Bold" at bounding box center [305, 506] width 128 height 16
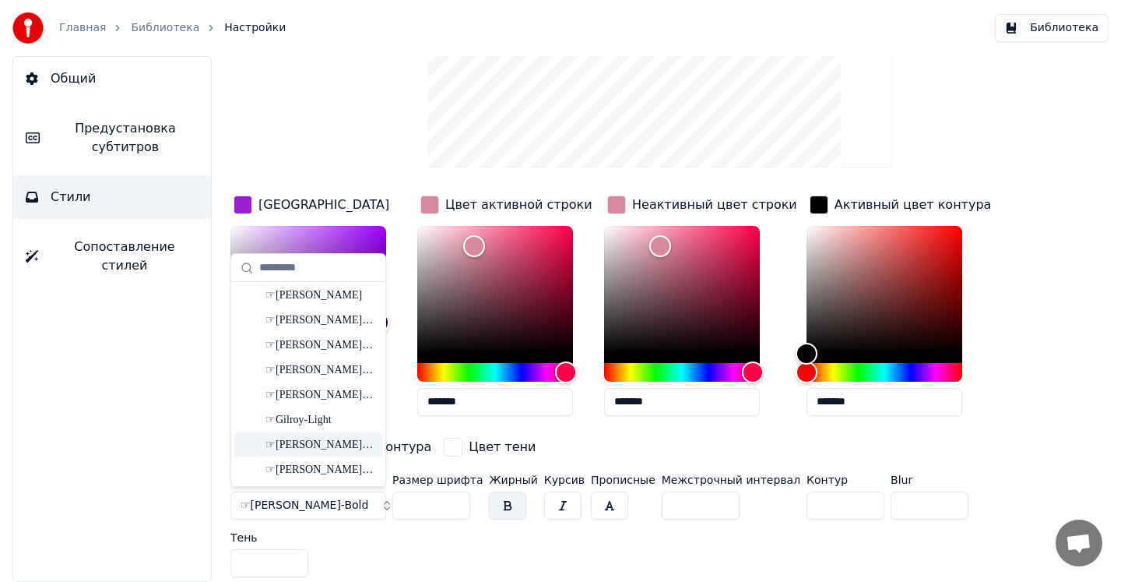
scroll to position [98, 0]
click at [327, 445] on div "☞[PERSON_NAME]-Medium" at bounding box center [321, 449] width 111 height 16
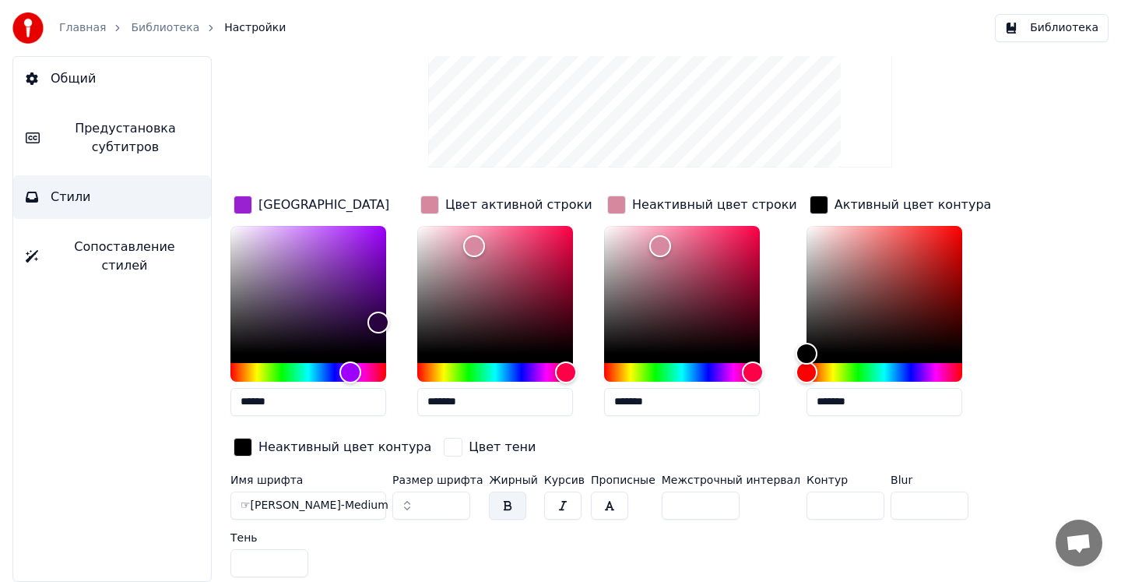
drag, startPoint x: 804, startPoint y: 504, endPoint x: 783, endPoint y: 504, distance: 21.0
click at [783, 504] on div "Имя шрифта ☞[PERSON_NAME]-Medium Размер шрифта ** Жирный Курсив Прописные Межст…" at bounding box center [623, 528] width 785 height 109
type input "*"
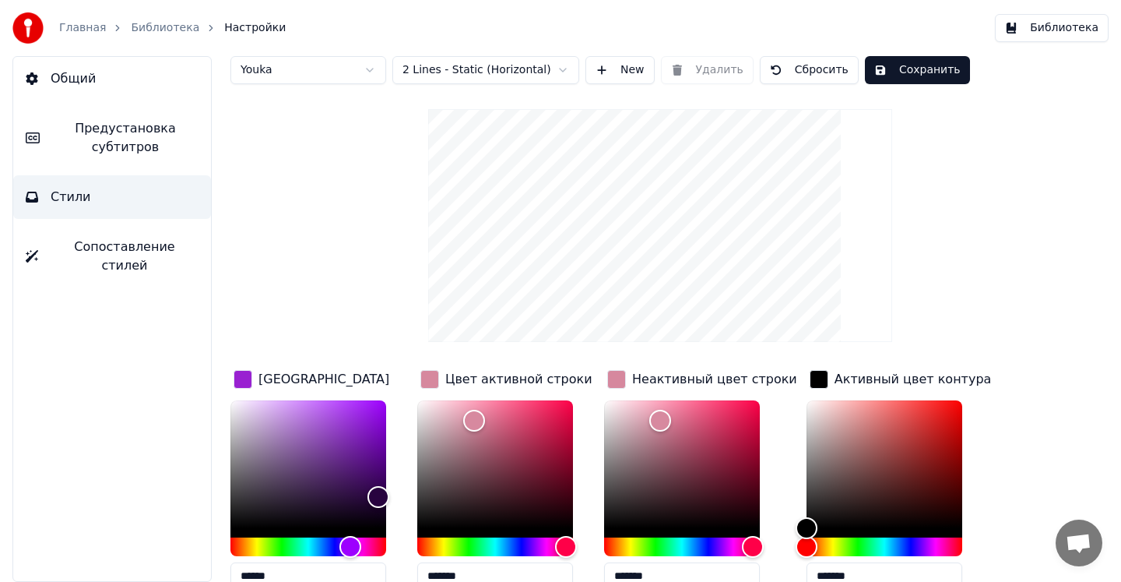
scroll to position [0, 0]
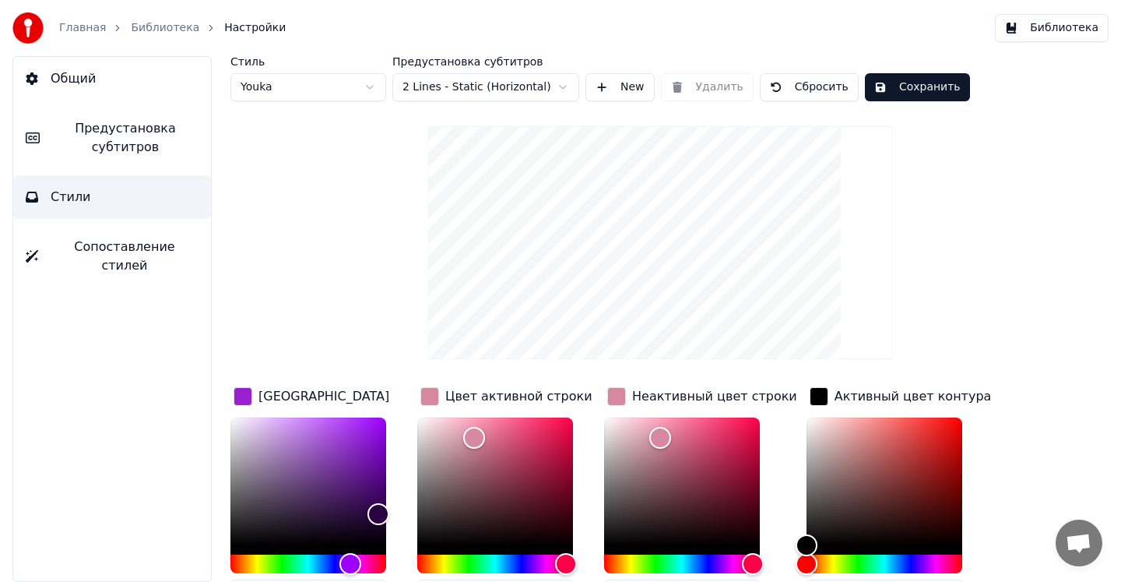
click at [909, 90] on button "Сохранить" at bounding box center [917, 87] width 105 height 28
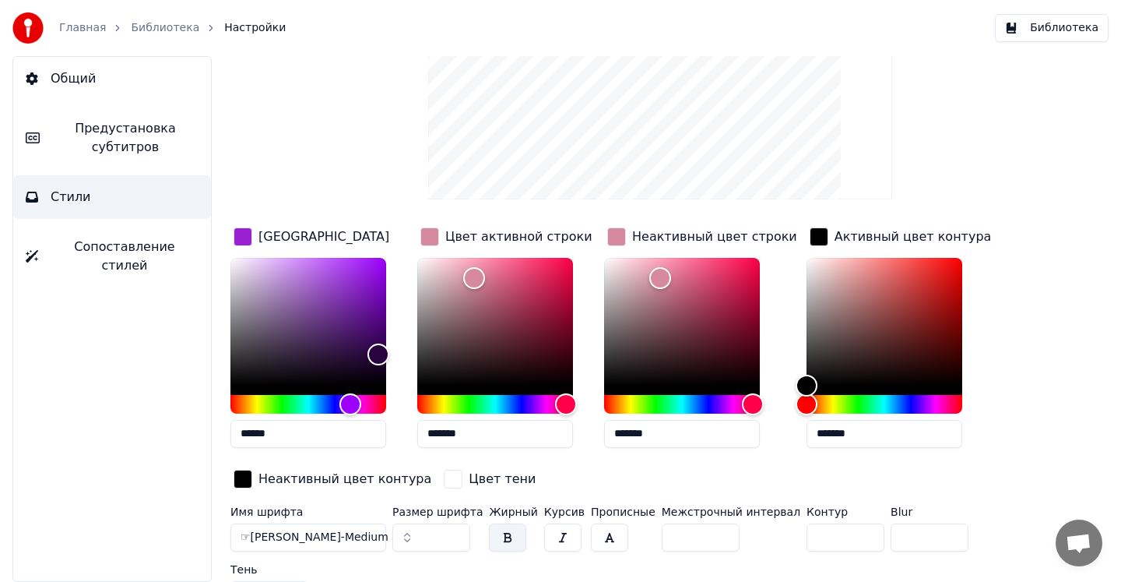
scroll to position [192, 0]
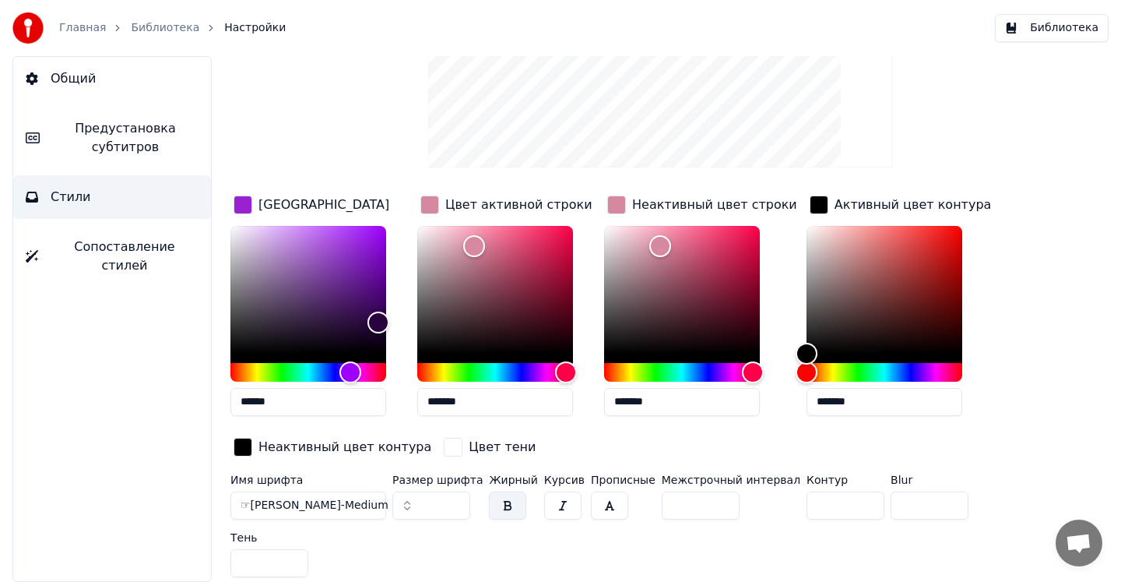
click at [993, 424] on div "Цвет заливки ****** Цвет активной строки ******* Неактивный цвет строки *******…" at bounding box center [623, 326] width 785 height 269
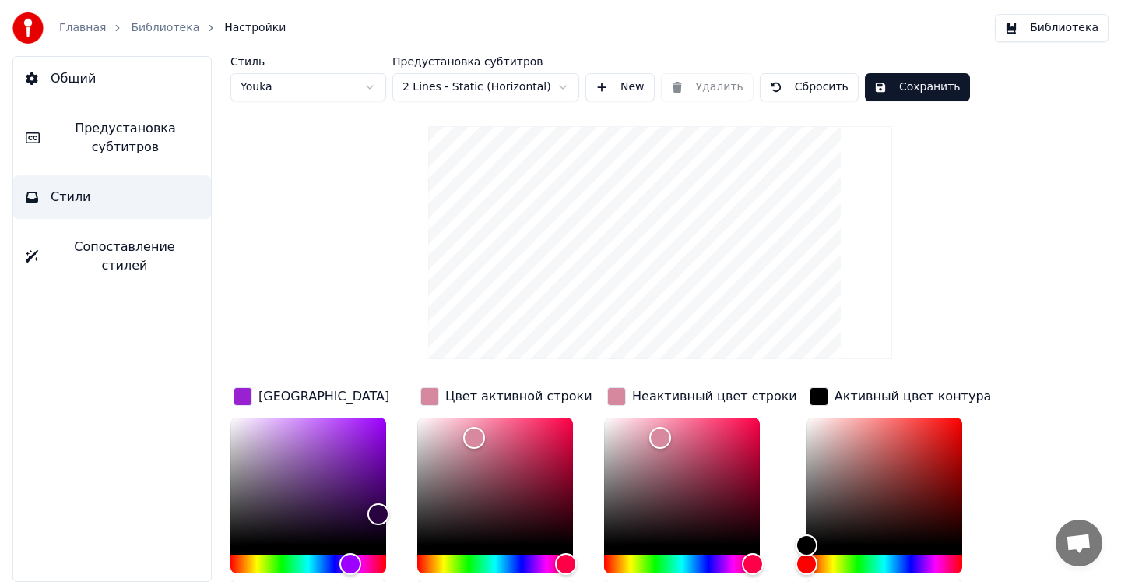
click at [139, 202] on button "Стили" at bounding box center [112, 197] width 198 height 44
click at [893, 90] on button "Сохранить" at bounding box center [917, 87] width 105 height 28
click at [896, 90] on button "Готово" at bounding box center [906, 87] width 83 height 28
click at [877, 83] on button "Сохранить" at bounding box center [917, 87] width 105 height 28
click at [117, 132] on span "Предустановка субтитров" at bounding box center [125, 137] width 146 height 37
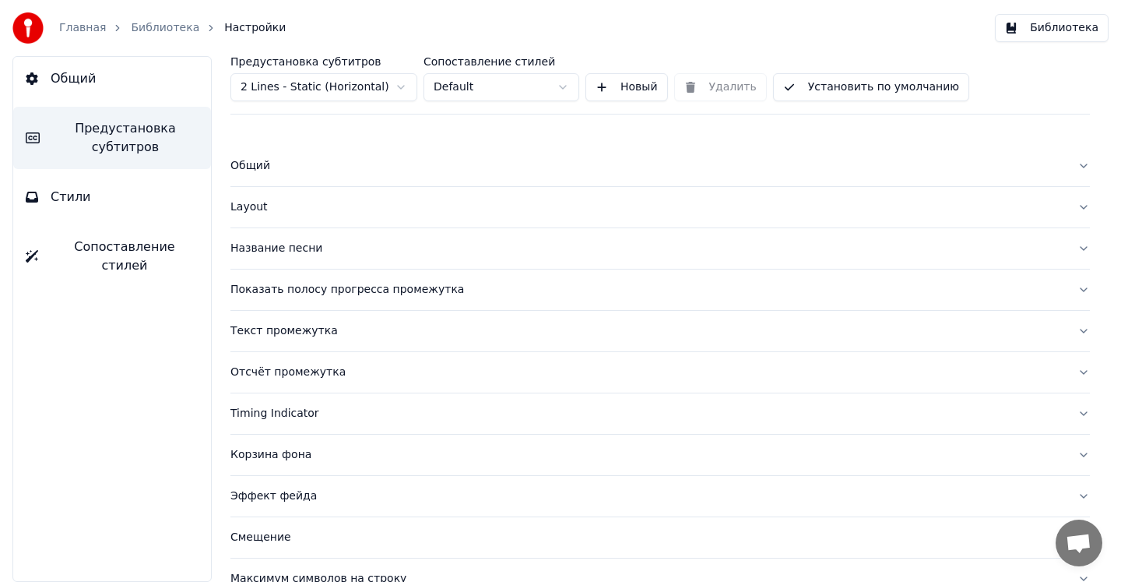
click at [121, 191] on button "Стили" at bounding box center [112, 197] width 198 height 44
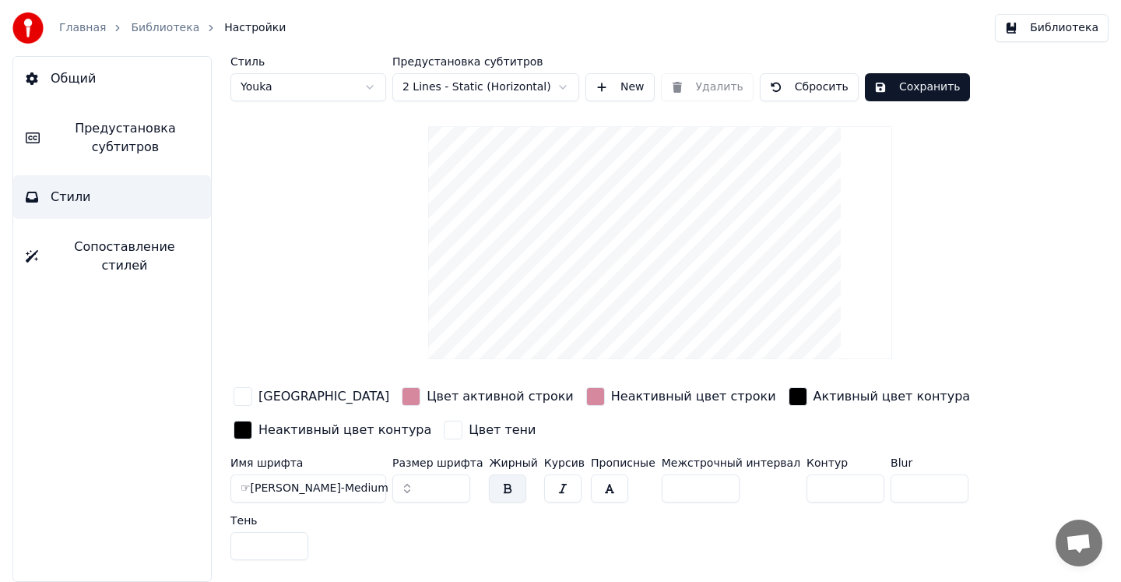
click at [129, 250] on span "Сопоставление стилей" at bounding box center [125, 256] width 148 height 37
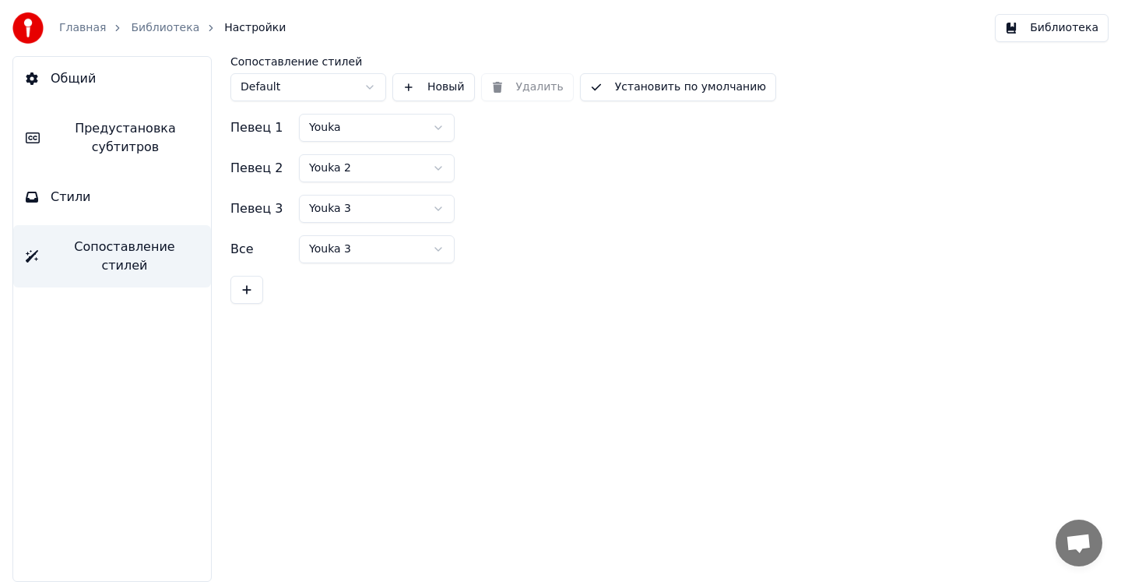
click at [118, 201] on button "Стили" at bounding box center [112, 197] width 198 height 44
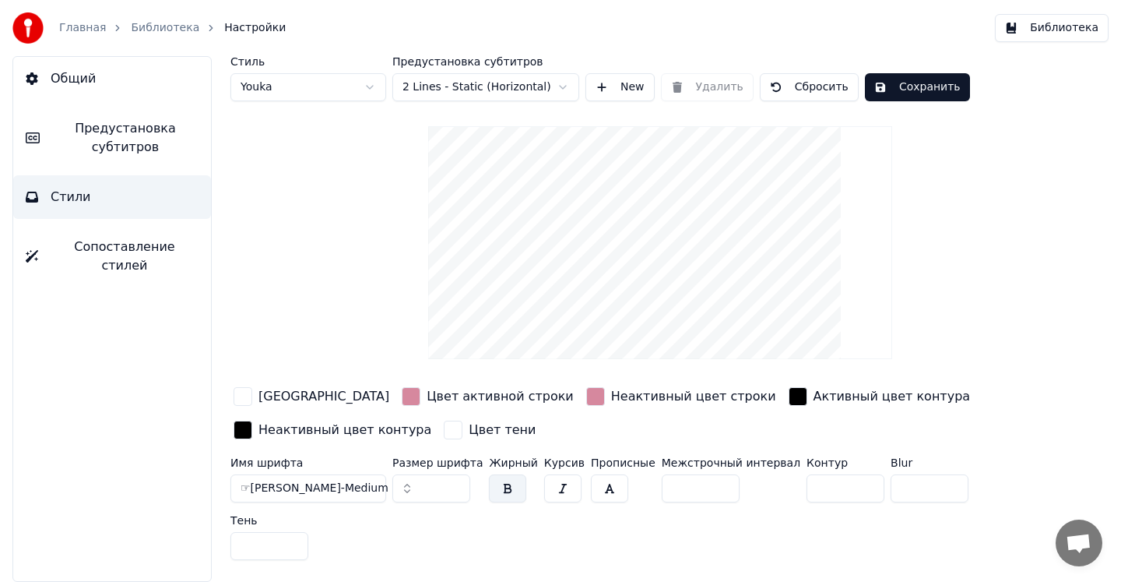
click at [93, 76] on button "Общий" at bounding box center [112, 79] width 198 height 44
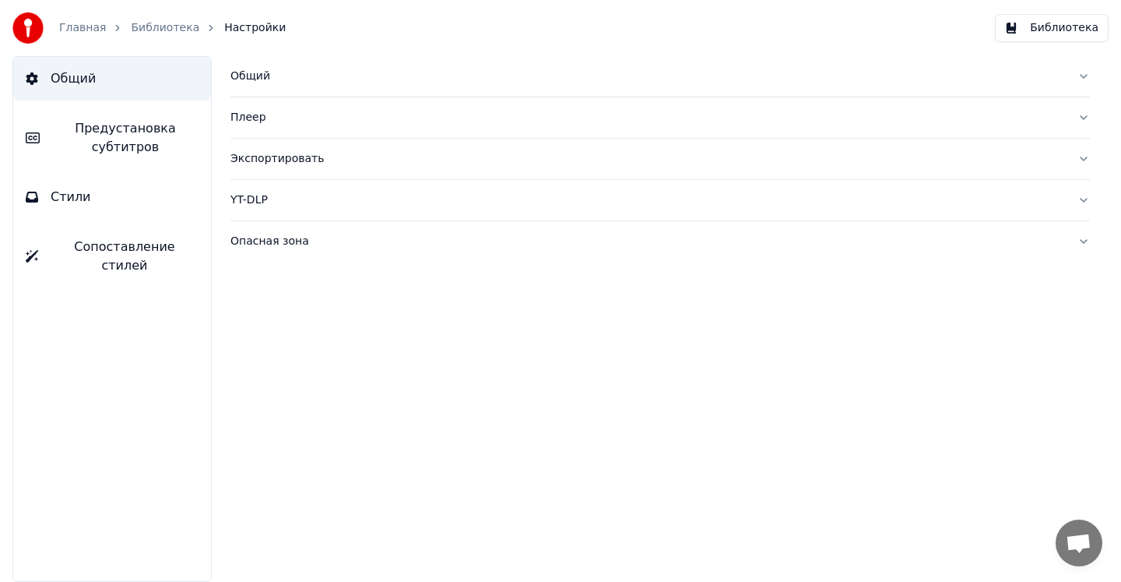
click at [93, 189] on button "Стили" at bounding box center [112, 197] width 198 height 44
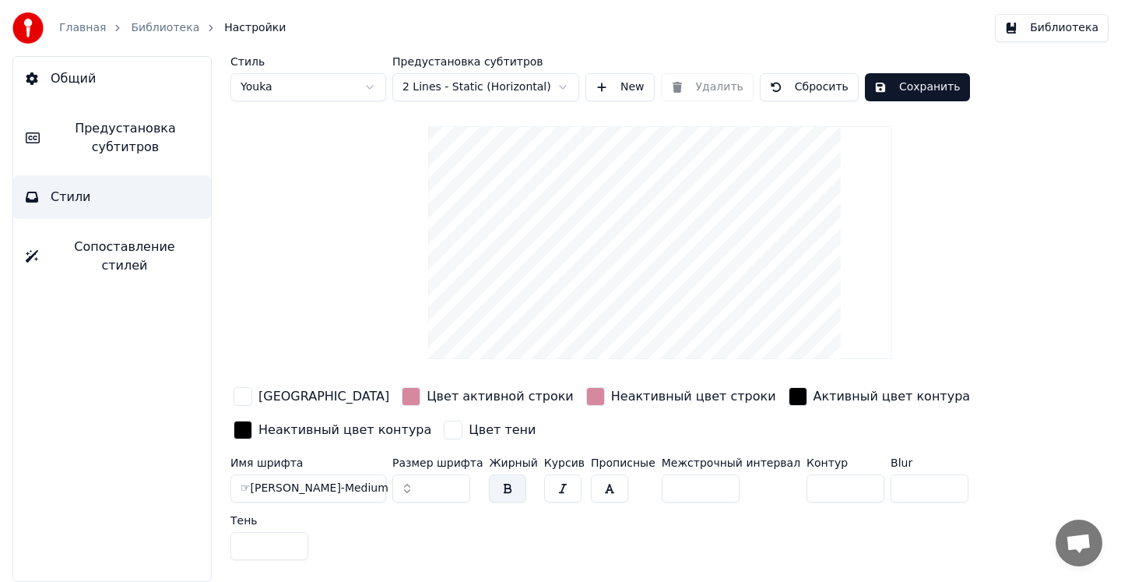
click at [179, 28] on link "Библиотека" at bounding box center [165, 28] width 69 height 16
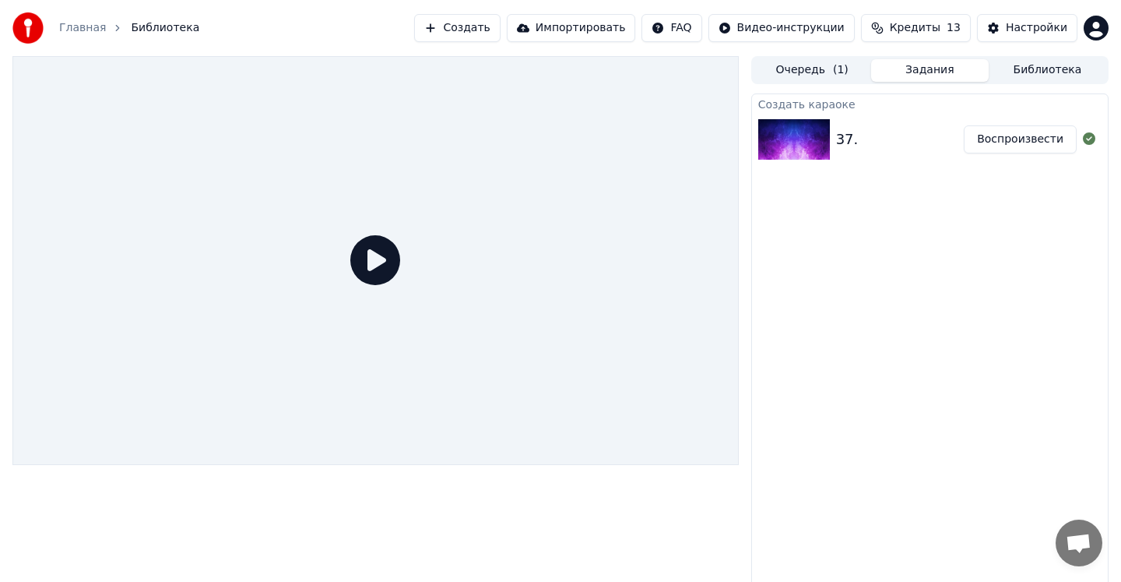
click at [373, 241] on icon at bounding box center [375, 260] width 50 height 50
click at [373, 258] on icon at bounding box center [375, 260] width 50 height 50
click at [1029, 136] on button "Воспроизвести" at bounding box center [1020, 139] width 113 height 28
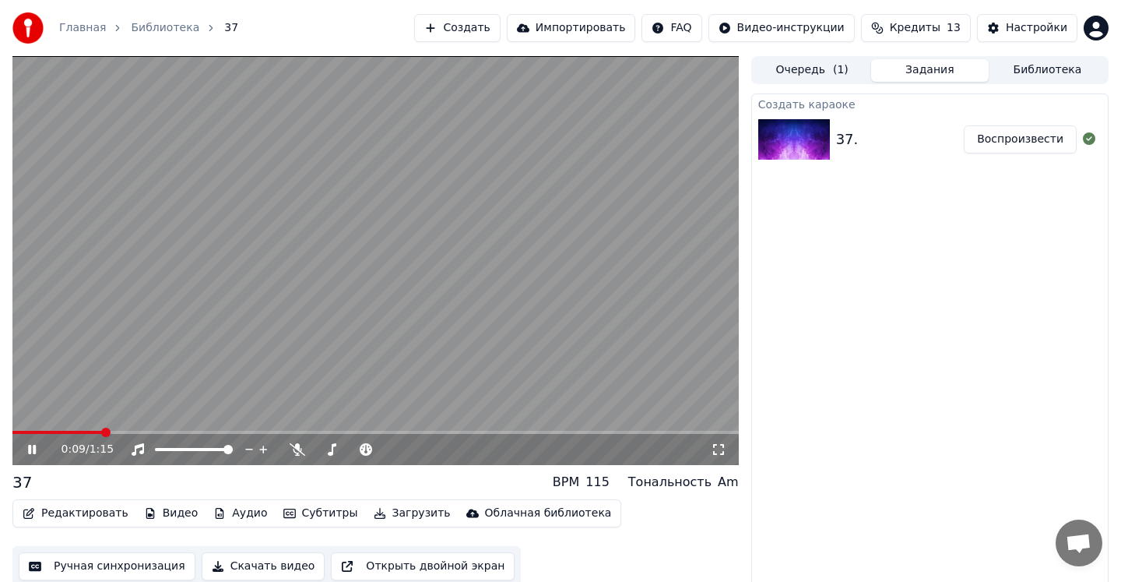
click at [36, 449] on icon at bounding box center [32, 449] width 8 height 9
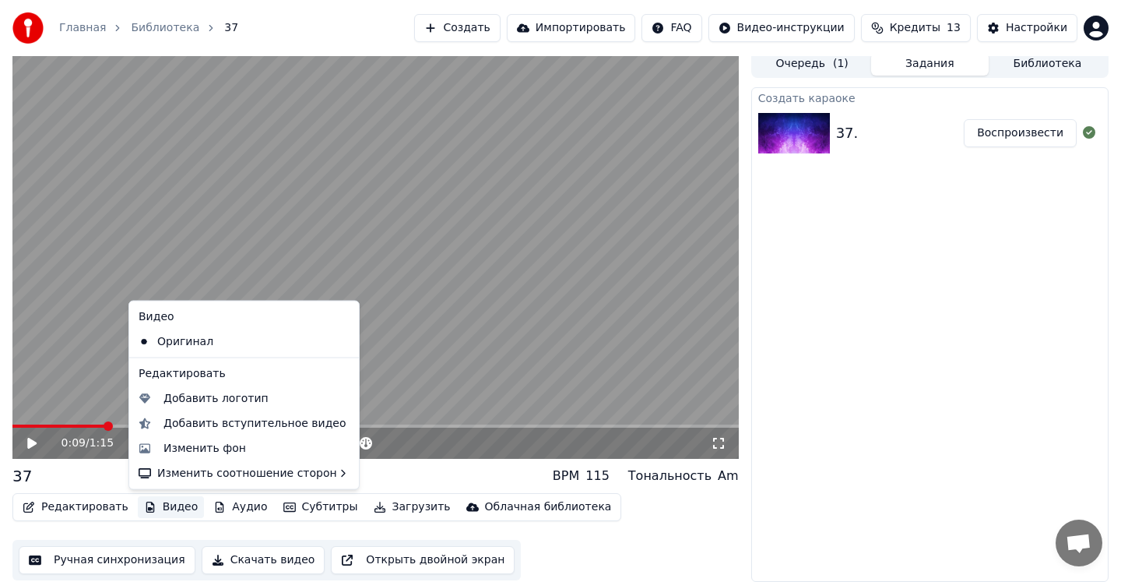
click at [178, 505] on button "Видео" at bounding box center [171, 507] width 67 height 22
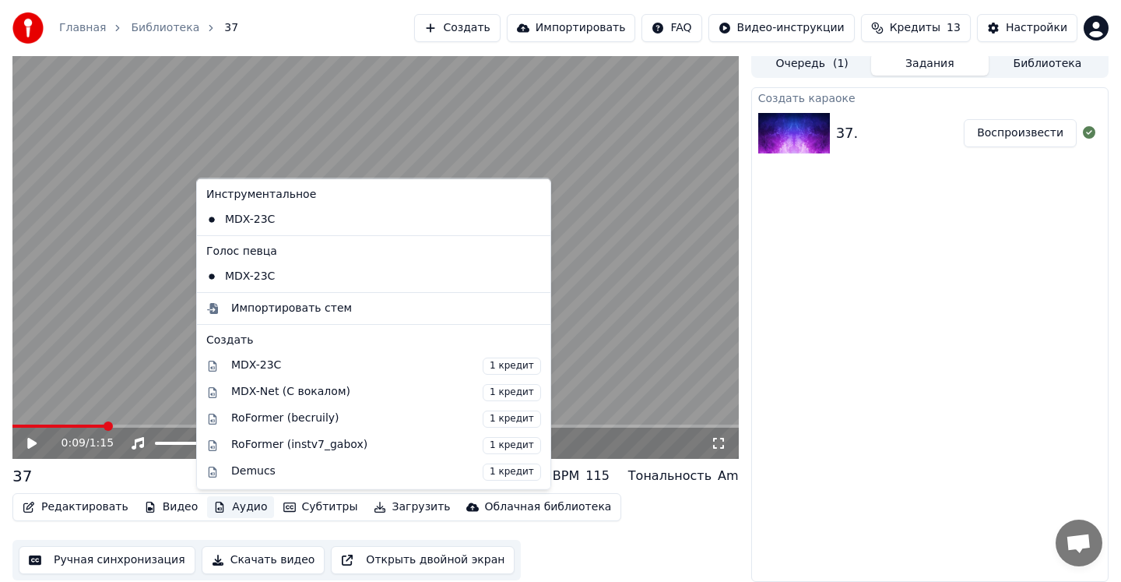
click at [743, 499] on div "0:09 / 1:15 37 BPM 115 Тональность Am Редактировать Видео Аудио Субтитры Загруз…" at bounding box center [560, 316] width 1121 height 532
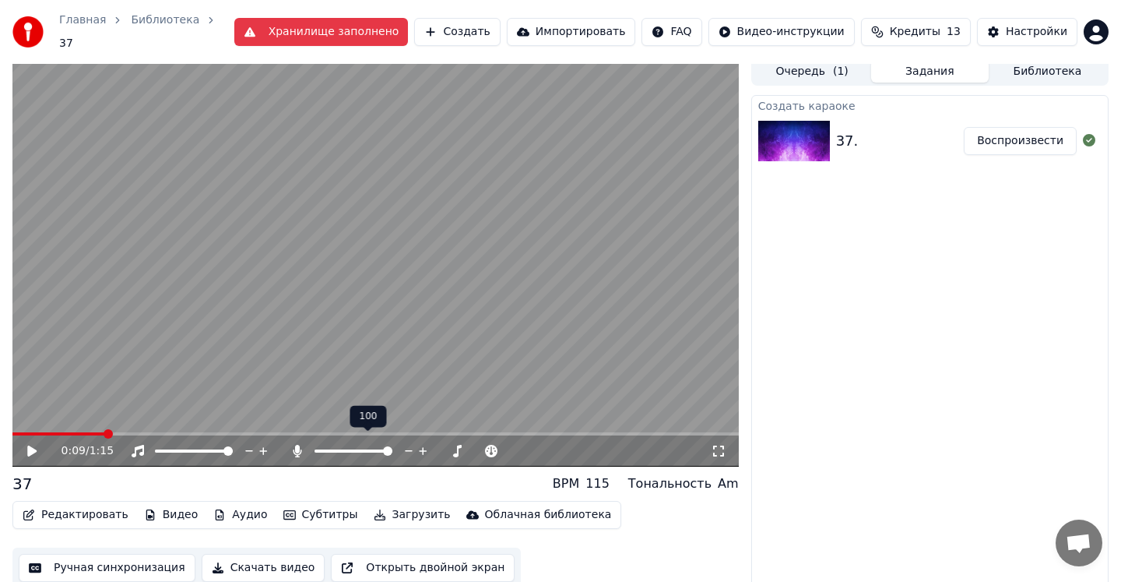
click at [393, 446] on span at bounding box center [387, 450] width 9 height 9
click at [30, 445] on icon at bounding box center [31, 450] width 9 height 11
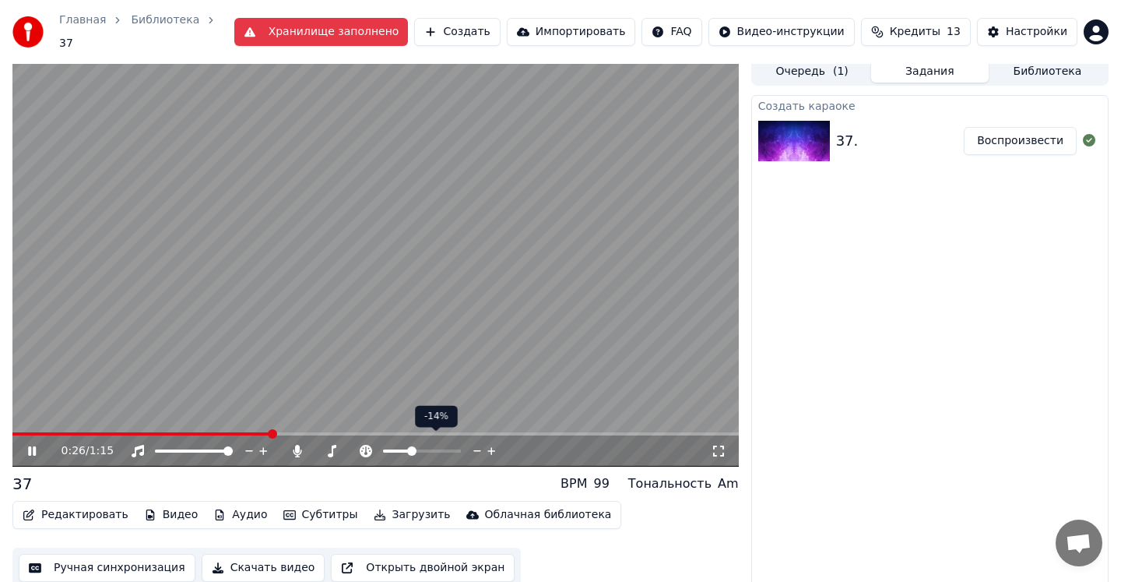
click at [410, 446] on span at bounding box center [411, 450] width 9 height 9
click at [421, 446] on span at bounding box center [421, 450] width 9 height 9
click at [12, 434] on span at bounding box center [16, 433] width 9 height 9
click at [31, 446] on icon at bounding box center [43, 451] width 37 height 12
click at [83, 507] on button "Редактировать" at bounding box center [75, 515] width 118 height 22
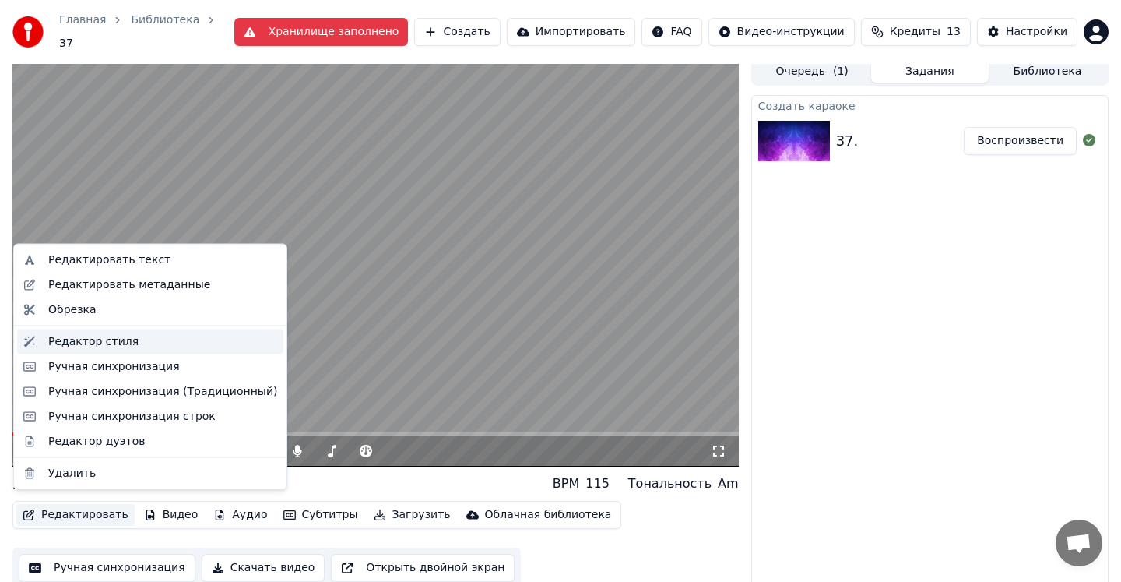
click at [131, 342] on div "Редактор стиля" at bounding box center [162, 341] width 229 height 16
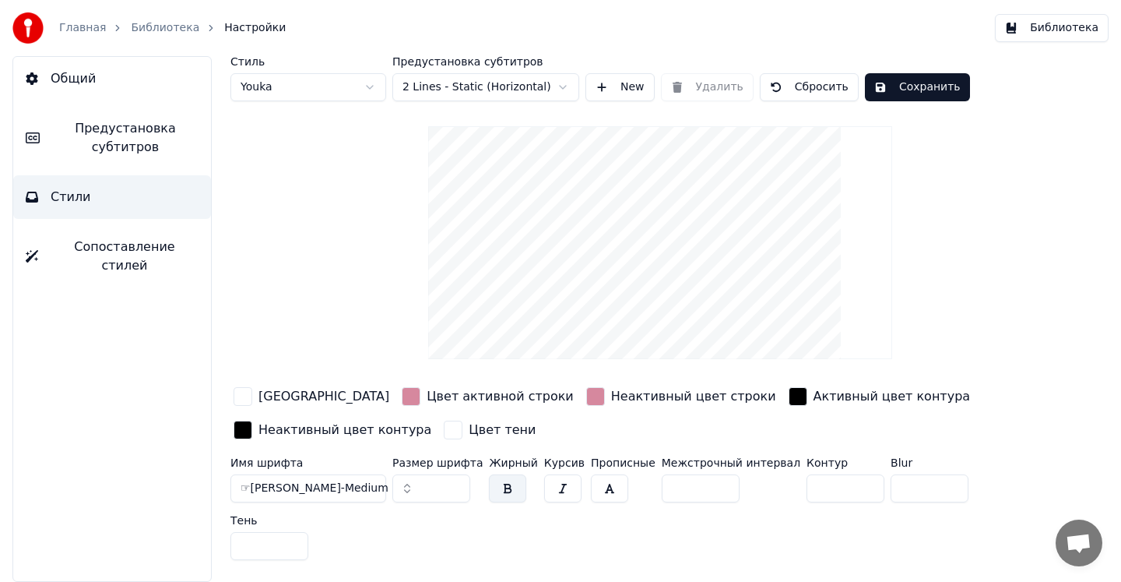
click at [622, 185] on video at bounding box center [660, 242] width 464 height 233
click at [370, 89] on html "Главная Библиотека Настройки Библиотека Общий Предустановка субтитров Стили Соп…" at bounding box center [560, 291] width 1121 height 582
click at [447, 91] on html "Главная Библиотека Настройки Библиотека Общий Предустановка субтитров Стили Соп…" at bounding box center [560, 291] width 1121 height 582
click at [352, 91] on html "Главная Библиотека Настройки Библиотека Общий Предустановка субтитров Стили Соп…" at bounding box center [560, 291] width 1121 height 582
click at [339, 83] on html "Главная Библиотека Настройки Библиотека Общий Предустановка субтитров Стили Соп…" at bounding box center [560, 291] width 1121 height 582
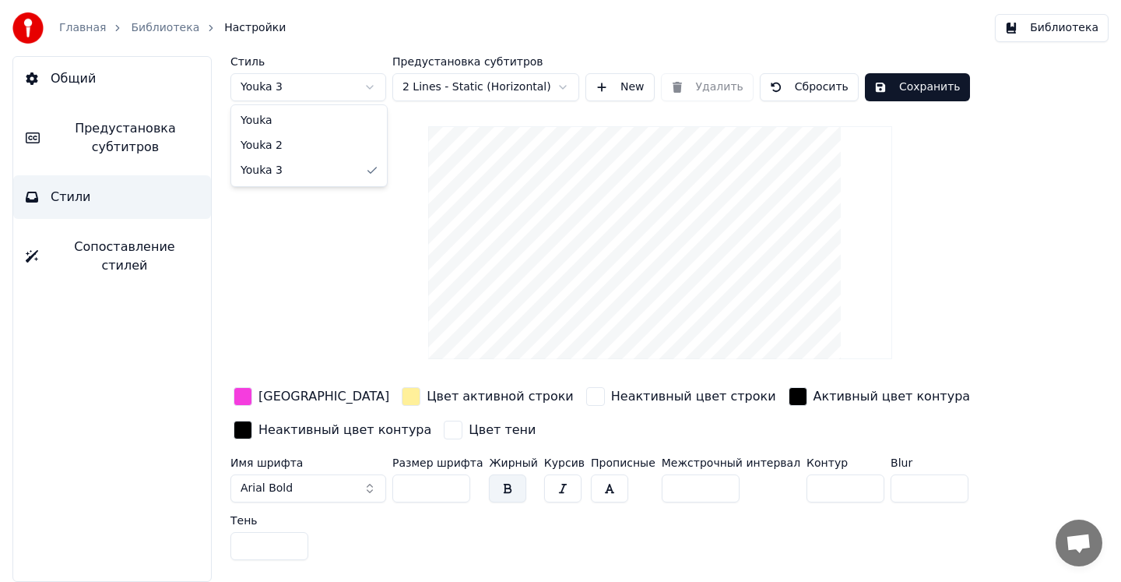
type input "*"
click at [723, 190] on video at bounding box center [660, 242] width 464 height 233
drag, startPoint x: 723, startPoint y: 190, endPoint x: 723, endPoint y: 205, distance: 14.8
click at [723, 205] on video at bounding box center [660, 242] width 464 height 233
click at [122, 243] on span "Сопоставление стилей" at bounding box center [125, 256] width 148 height 37
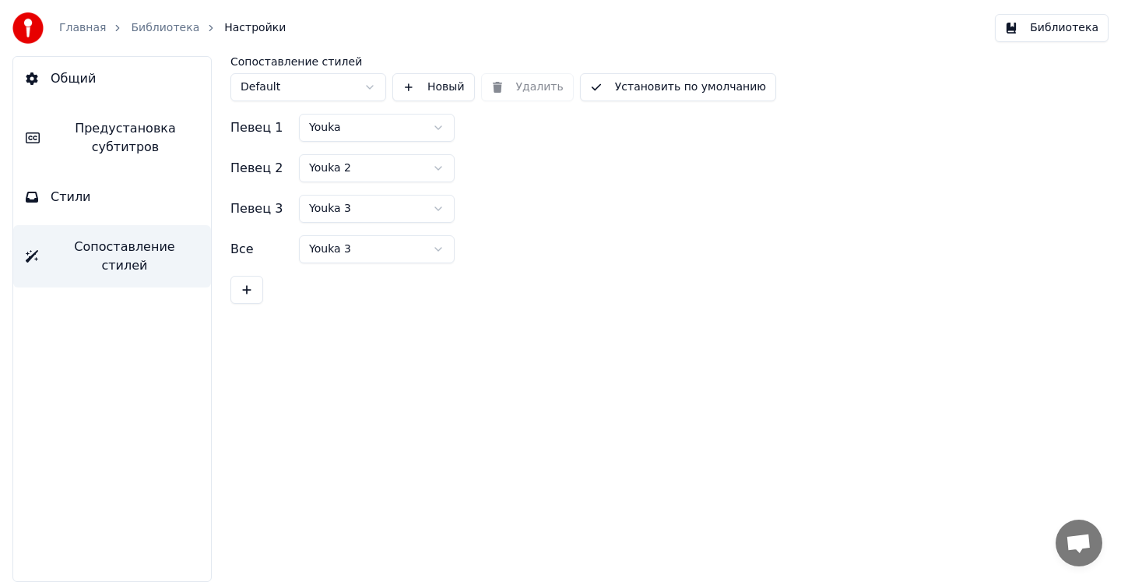
click at [118, 193] on button "Стили" at bounding box center [112, 197] width 198 height 44
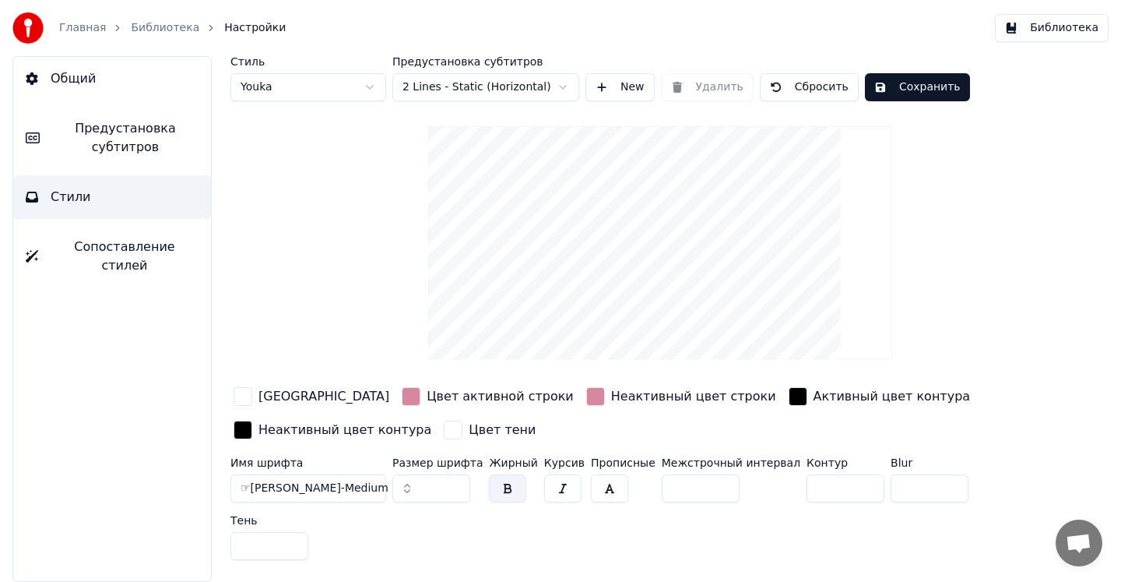
click at [134, 145] on span "Предустановка субтитров" at bounding box center [125, 137] width 146 height 37
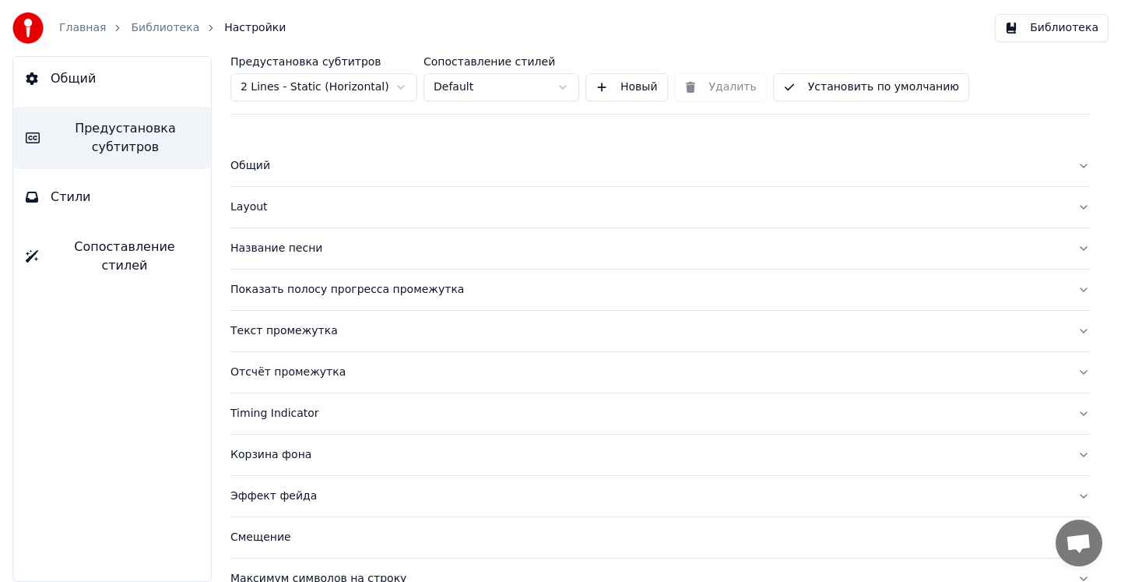
click at [121, 206] on button "Стили" at bounding box center [112, 197] width 198 height 44
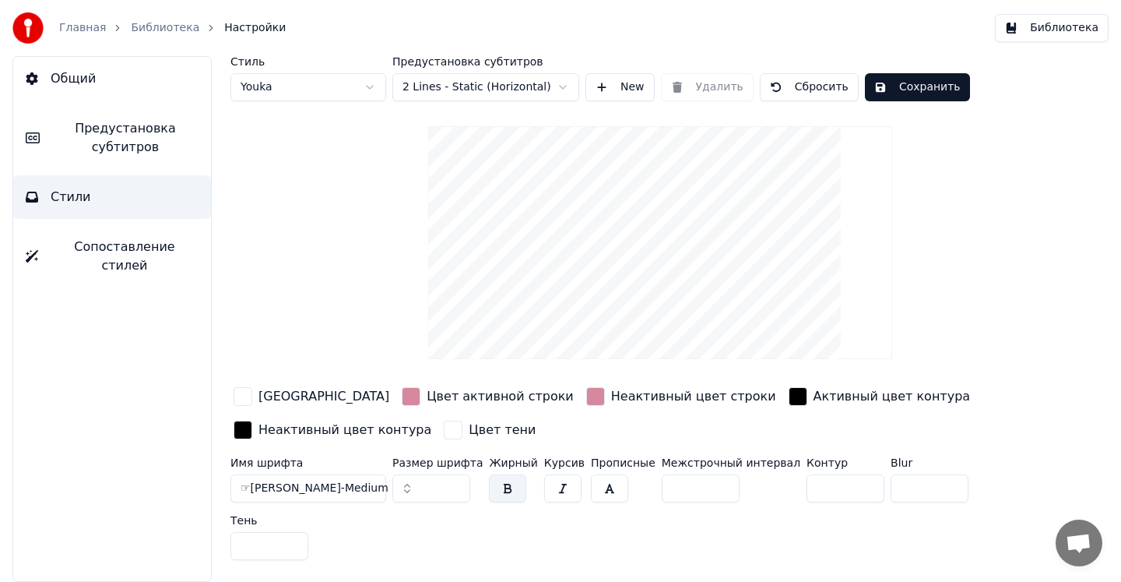
click at [977, 169] on div "Стиль Youka Предустановка субтитров 2 Lines - Static (Horizontal) New Удалить С…" at bounding box center [661, 311] width 860 height 510
click at [143, 20] on link "Библиотека" at bounding box center [165, 28] width 69 height 16
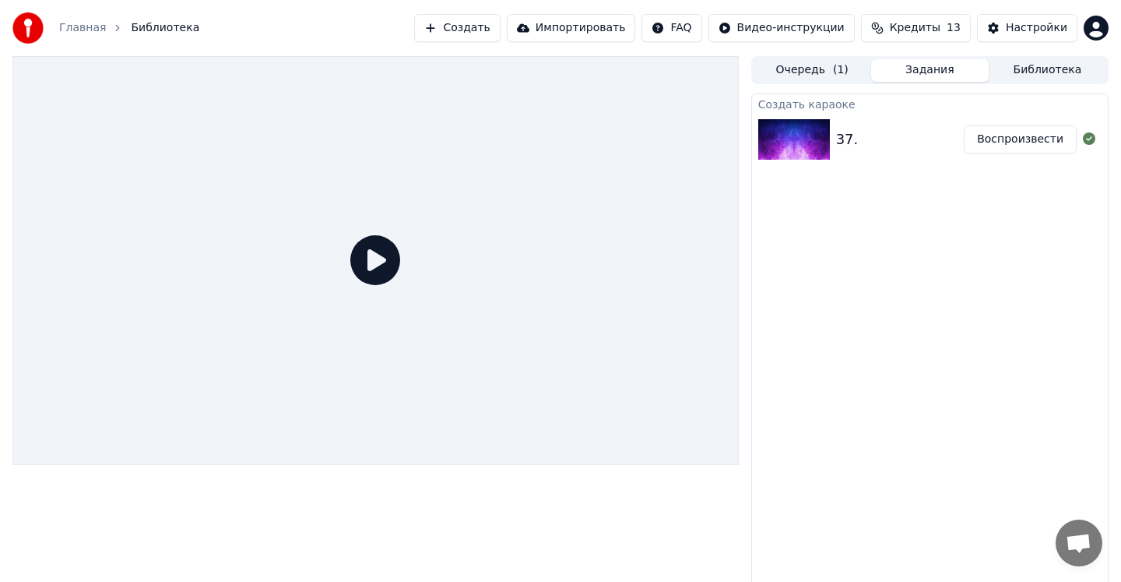
click at [1005, 140] on button "Воспроизвести" at bounding box center [1020, 139] width 113 height 28
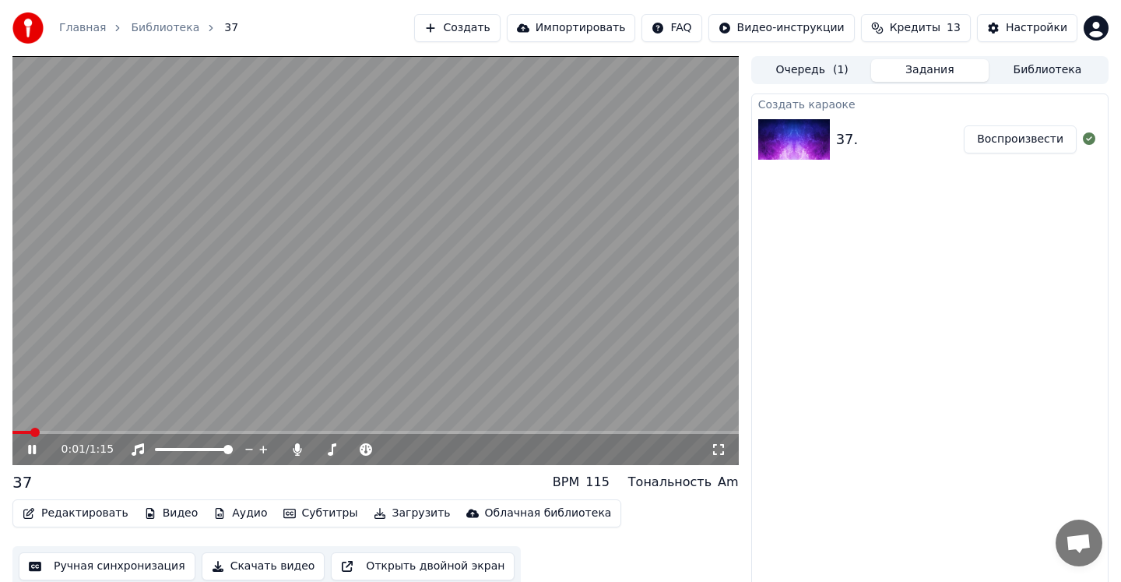
click at [364, 149] on video at bounding box center [375, 260] width 727 height 409
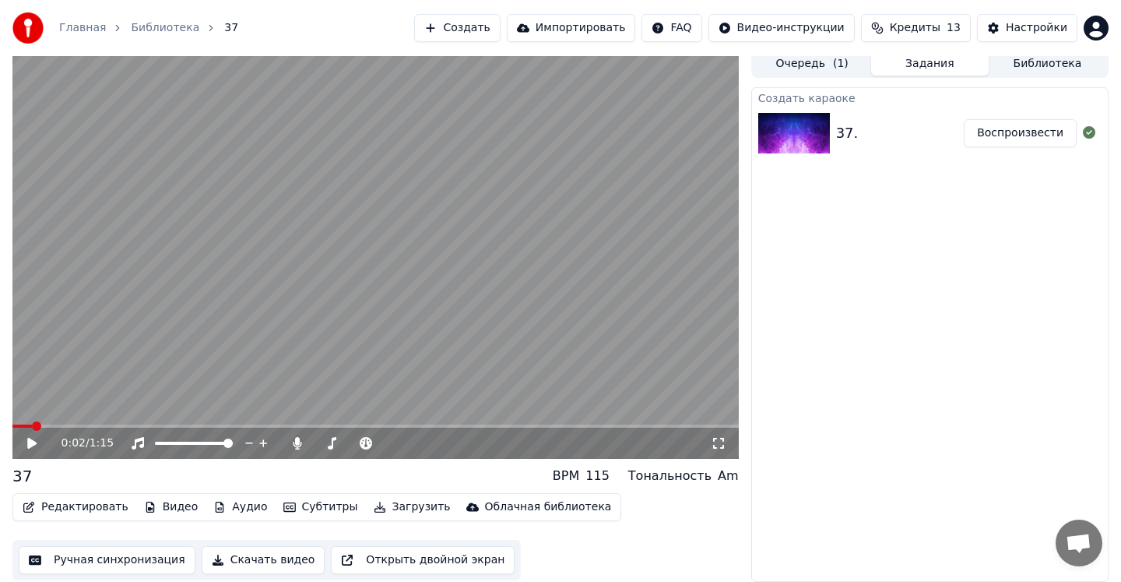
click at [156, 559] on button "Ручная синхронизация" at bounding box center [107, 560] width 177 height 28
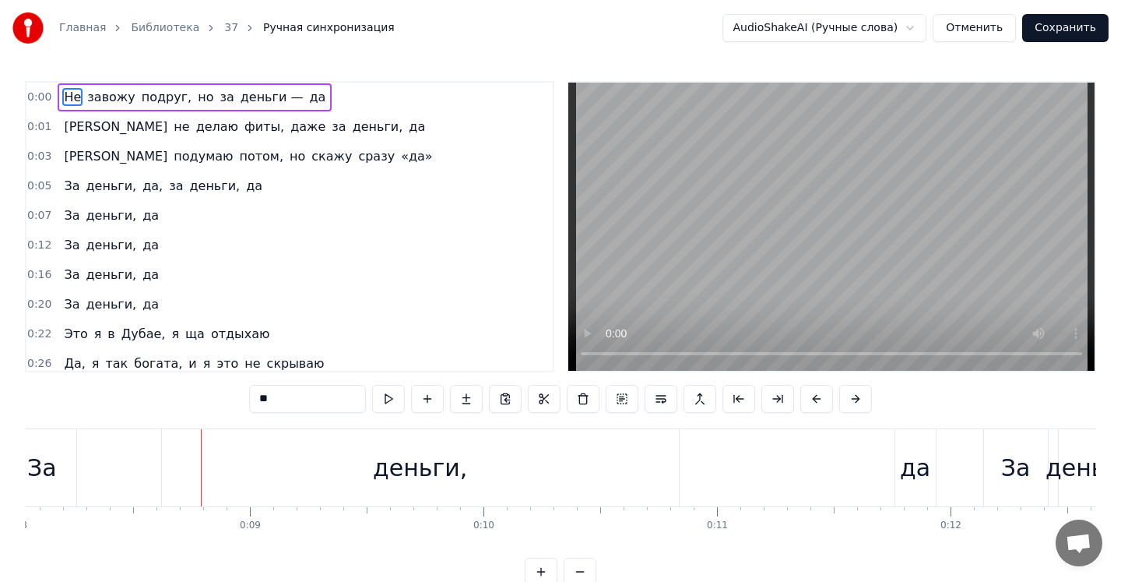
scroll to position [0, 1895]
click at [226, 465] on div "деньги," at bounding box center [403, 467] width 517 height 77
type input "*******"
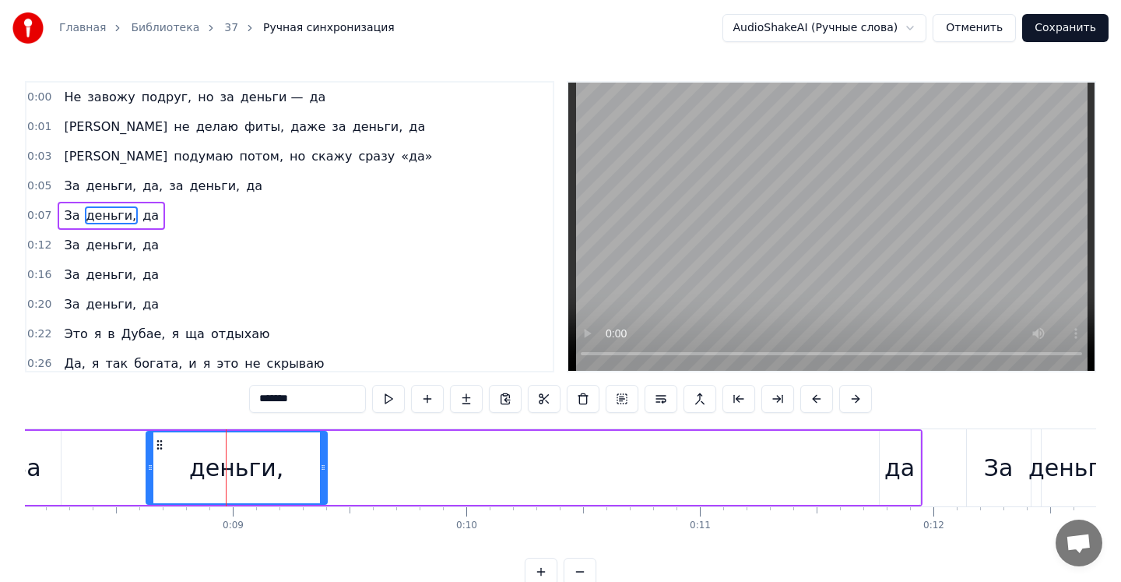
drag, startPoint x: 659, startPoint y: 475, endPoint x: 290, endPoint y: 479, distance: 368.4
click at [320, 479] on div at bounding box center [323, 467] width 6 height 71
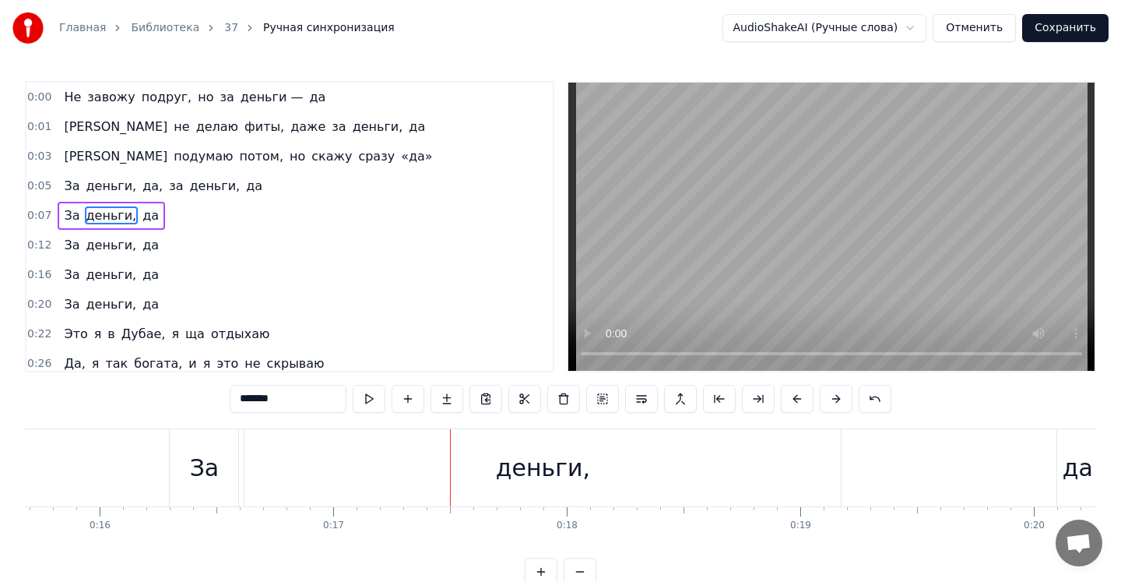
scroll to position [0, 3623]
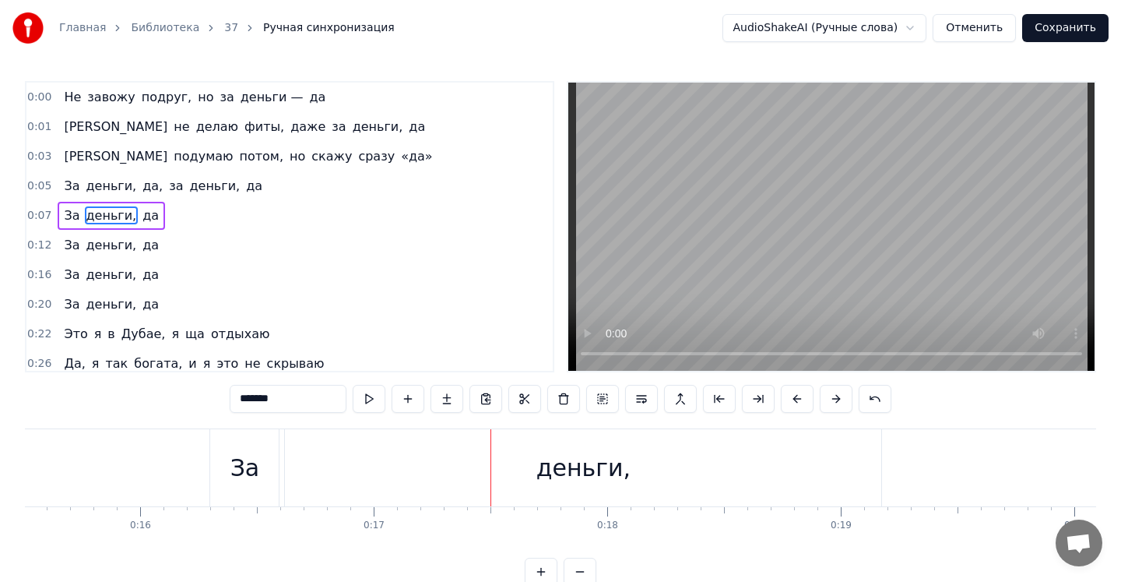
click at [340, 467] on div "деньги," at bounding box center [583, 467] width 597 height 77
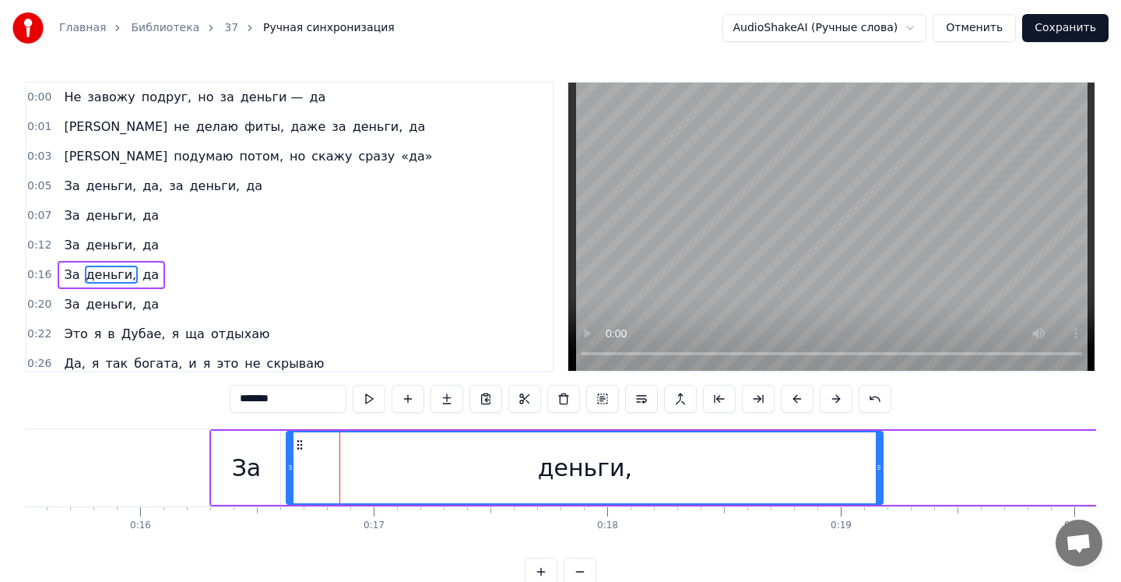
scroll to position [48, 0]
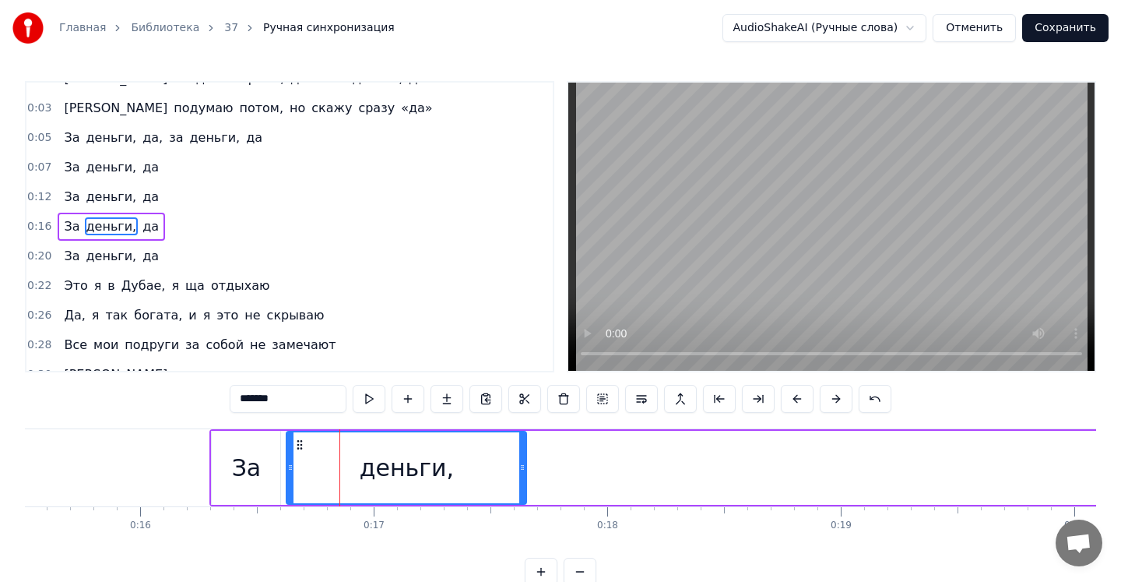
drag, startPoint x: 879, startPoint y: 466, endPoint x: 515, endPoint y: 464, distance: 363.7
click at [519, 464] on icon at bounding box center [522, 467] width 6 height 12
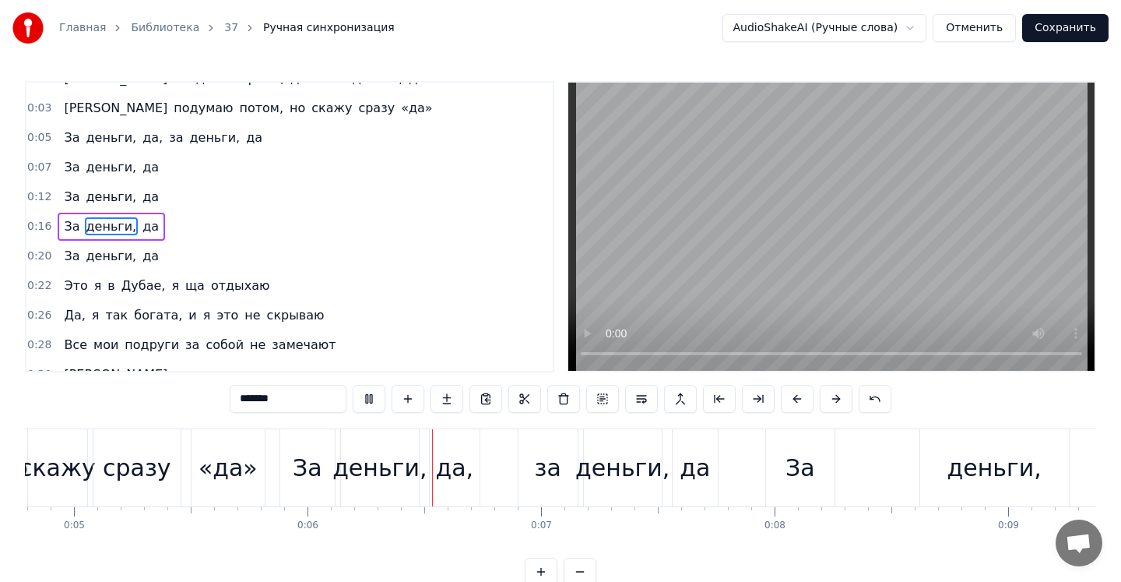
scroll to position [0, 1335]
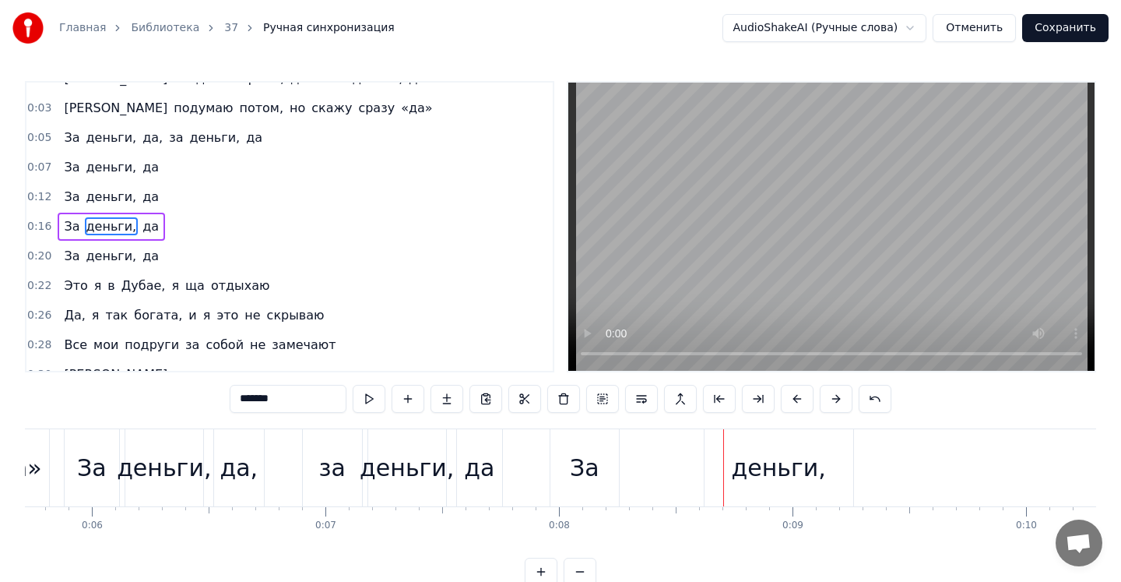
click at [719, 474] on div "деньги," at bounding box center [779, 467] width 149 height 77
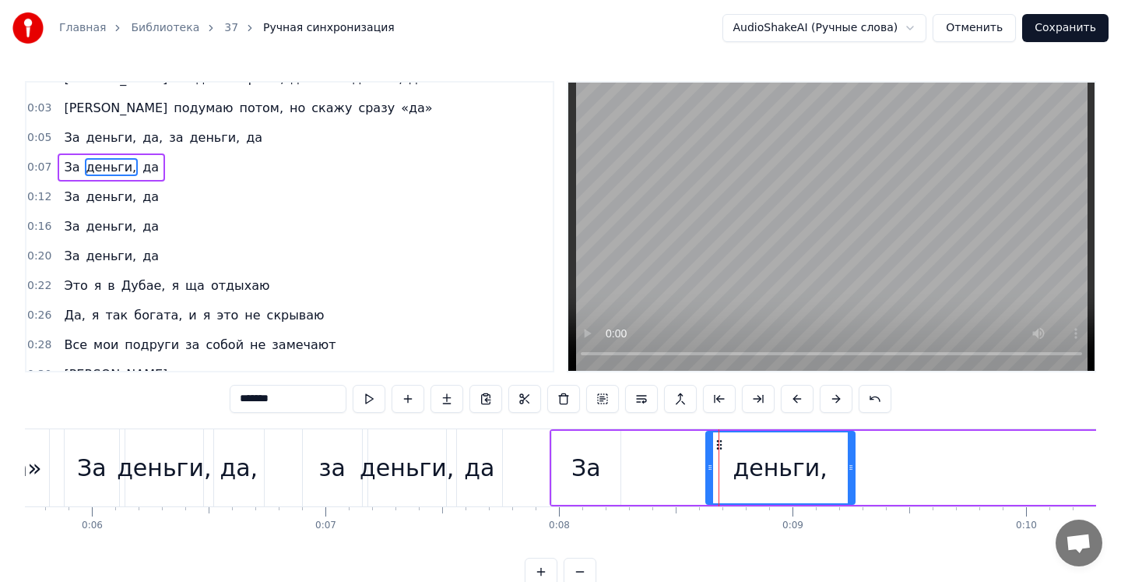
scroll to position [0, 0]
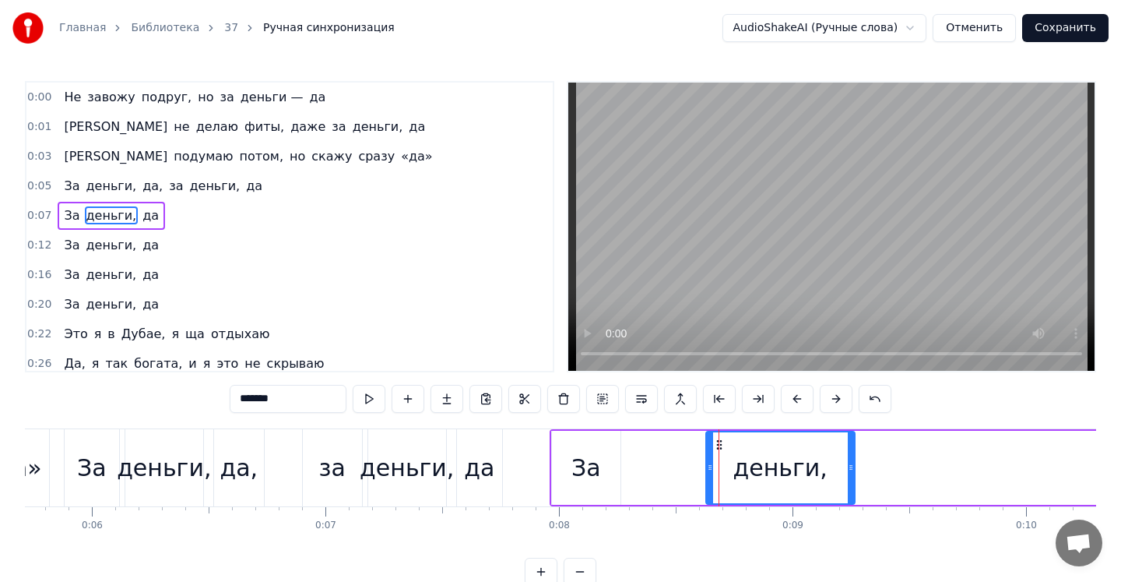
click at [683, 461] on div "За деньги, да" at bounding box center [1016, 467] width 933 height 77
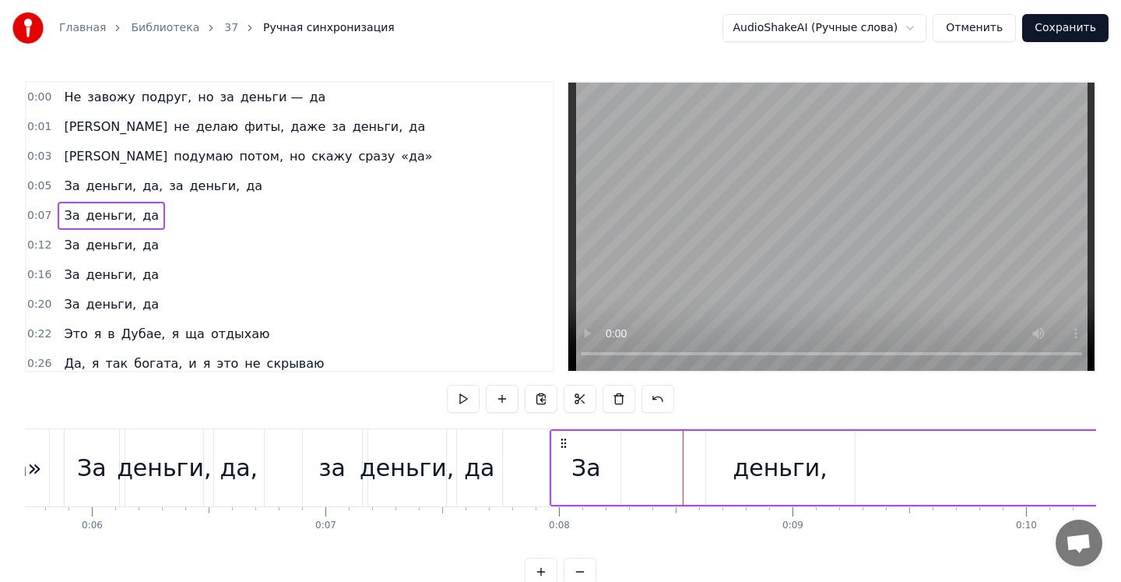
click at [588, 469] on div "За" at bounding box center [587, 467] width 30 height 35
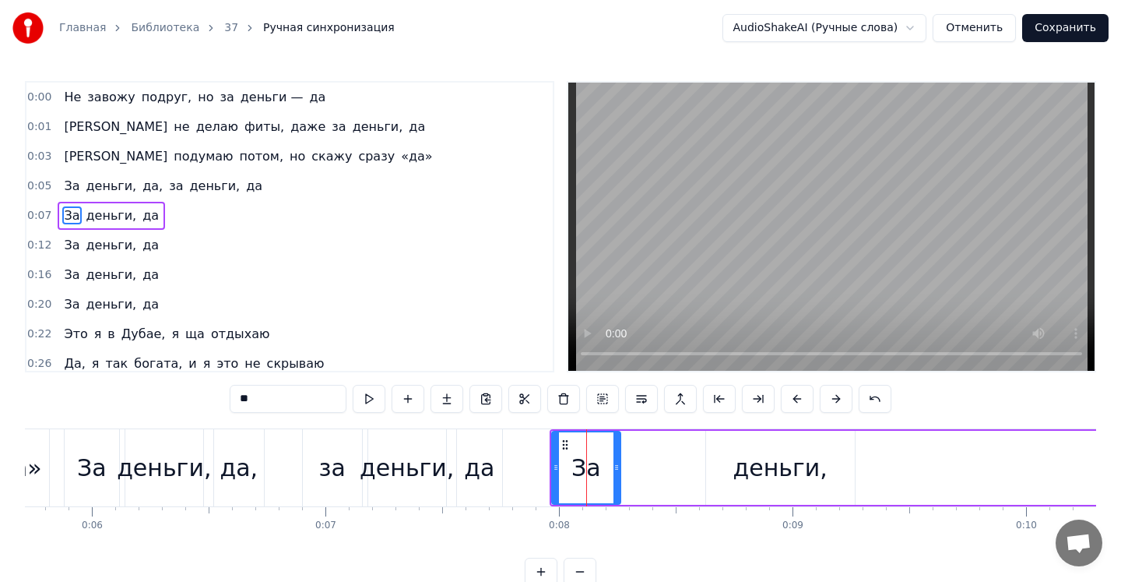
click at [676, 469] on div "За деньги, да" at bounding box center [1016, 467] width 933 height 77
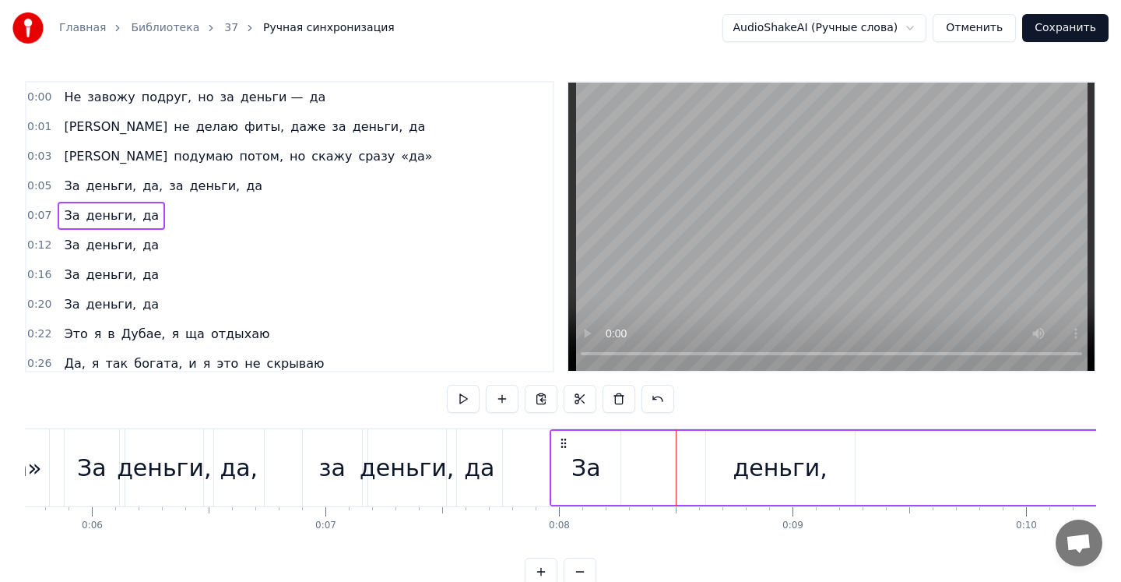
click at [718, 468] on div "деньги," at bounding box center [780, 468] width 149 height 74
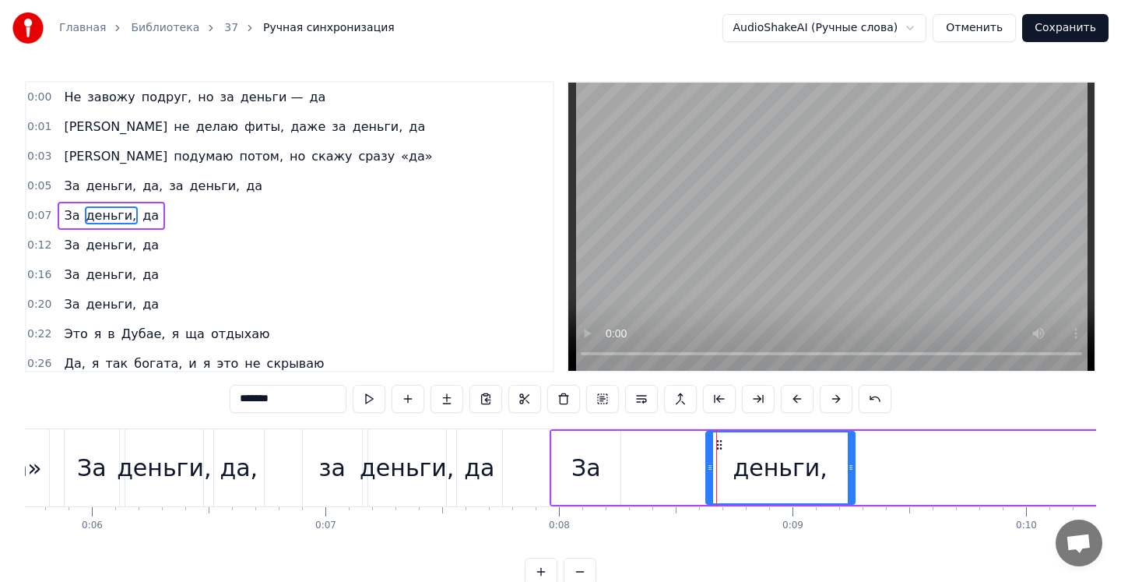
drag, startPoint x: 741, startPoint y: 468, endPoint x: 709, endPoint y: 468, distance: 31.9
click at [709, 468] on div "деньги," at bounding box center [780, 467] width 147 height 71
click at [704, 468] on div "За деньги, да" at bounding box center [1016, 467] width 933 height 77
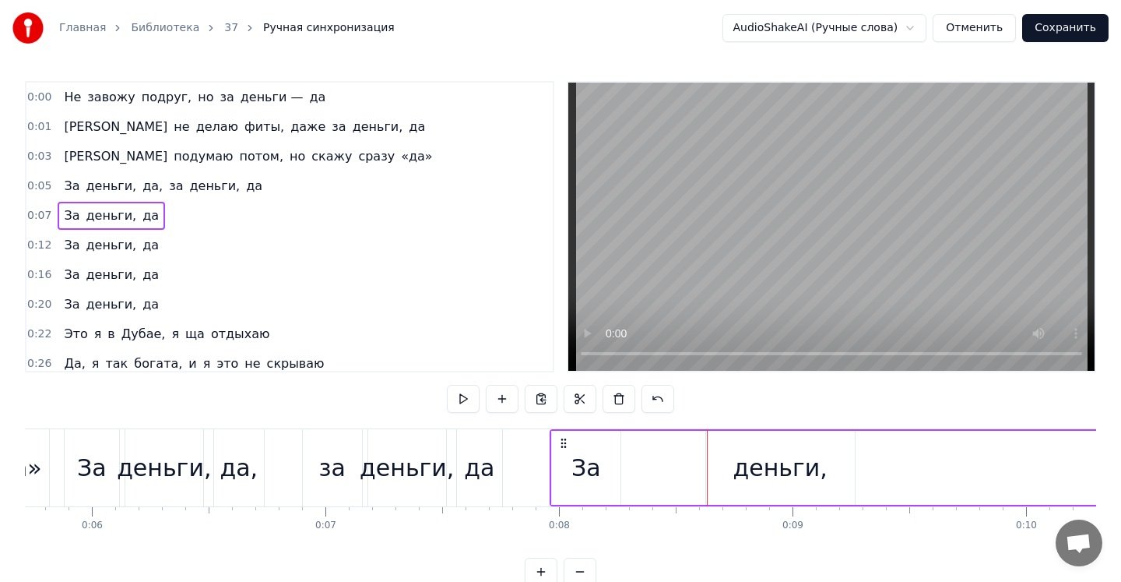
click at [716, 465] on div "деньги," at bounding box center [780, 468] width 149 height 74
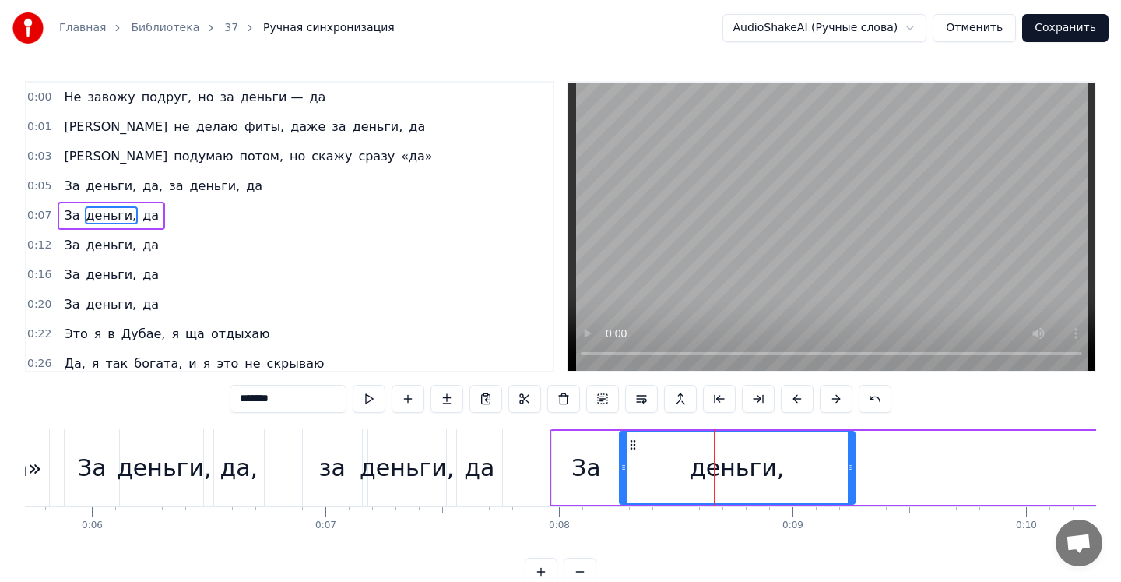
drag, startPoint x: 707, startPoint y: 465, endPoint x: 622, endPoint y: 462, distance: 84.9
click at [621, 462] on icon at bounding box center [624, 467] width 6 height 12
drag, startPoint x: 850, startPoint y: 465, endPoint x: 766, endPoint y: 467, distance: 84.1
click at [766, 467] on icon at bounding box center [768, 467] width 6 height 12
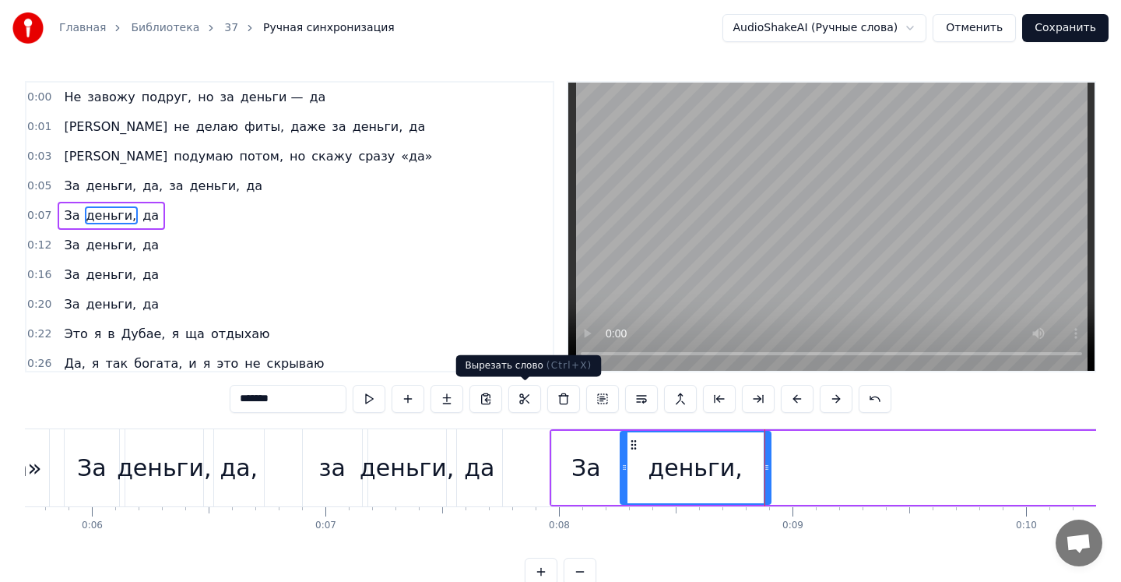
click at [519, 420] on div "0:00 Не завожу подруг, но за деньги — да 0:01 Я не делаю фиты, даже за деньги, …" at bounding box center [561, 333] width 1072 height 505
click at [536, 426] on div "0:00 Не завожу подруг, но за деньги — да 0:01 Я не делаю фиты, даже за деньги, …" at bounding box center [561, 333] width 1072 height 505
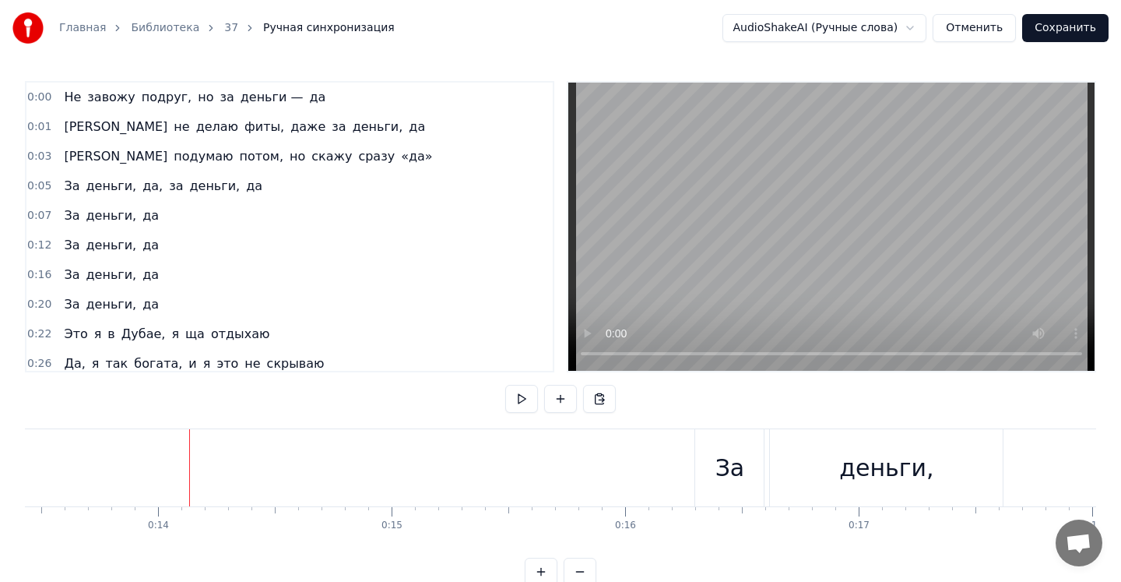
scroll to position [0, 3224]
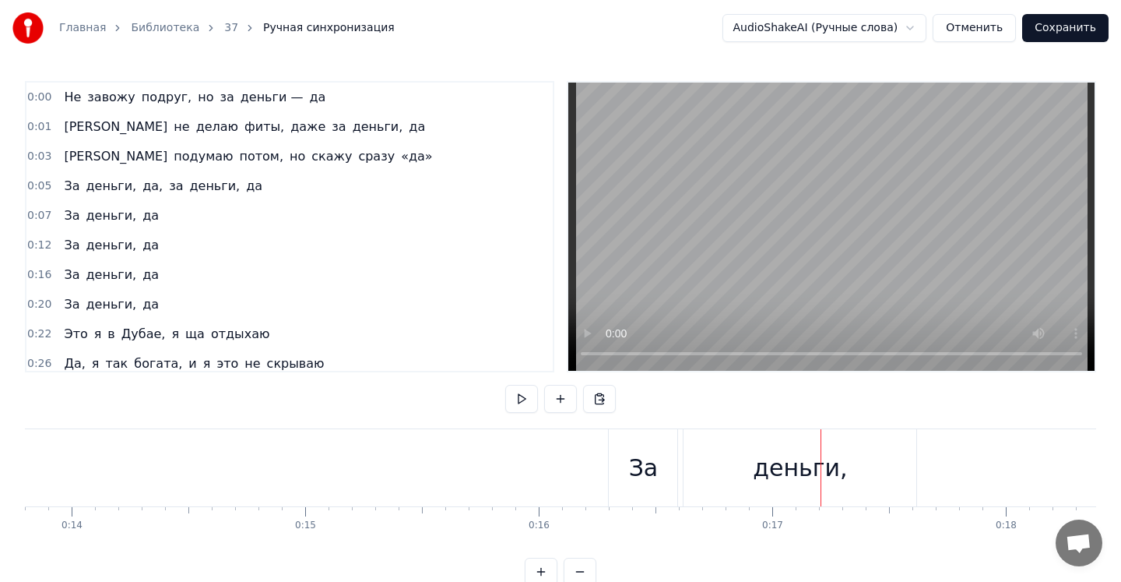
click at [709, 462] on div "деньги," at bounding box center [800, 467] width 233 height 77
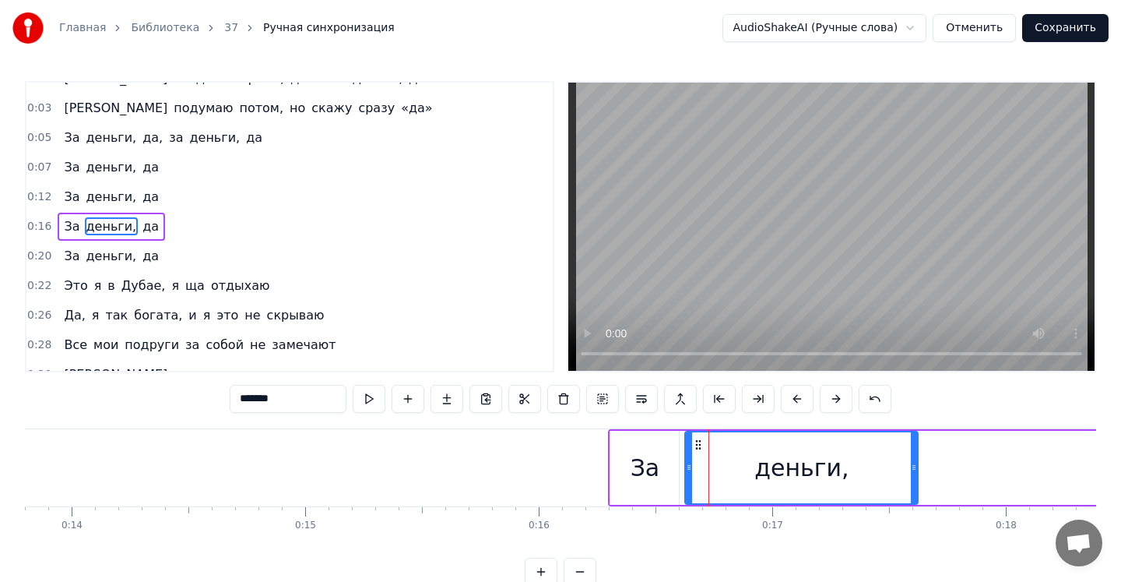
scroll to position [48, 0]
drag, startPoint x: 687, startPoint y: 461, endPoint x: 677, endPoint y: 461, distance: 10.1
click at [677, 461] on icon at bounding box center [679, 467] width 6 height 12
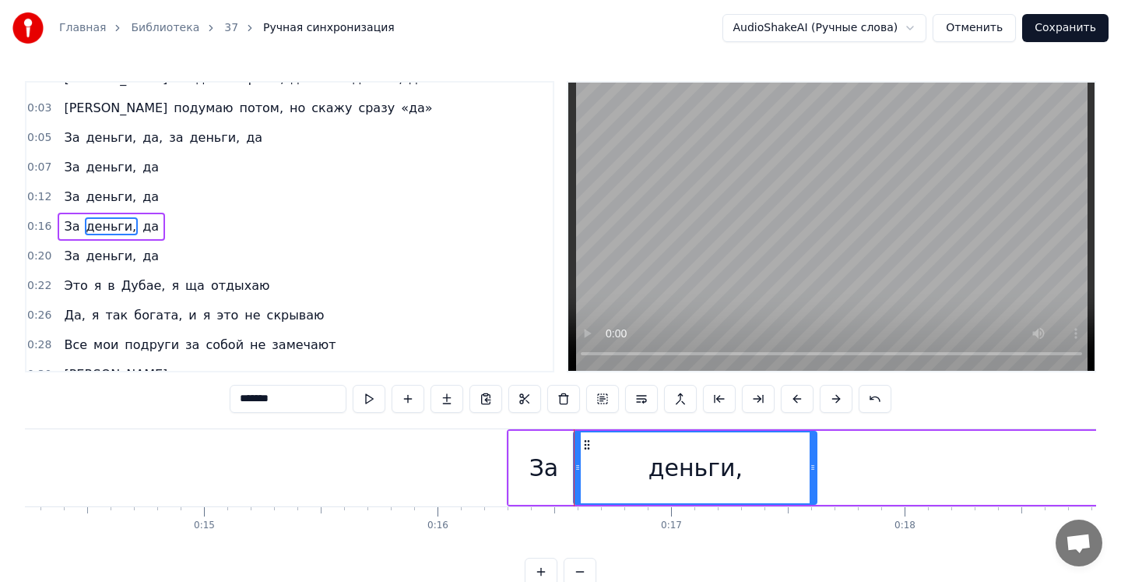
scroll to position [0, 3400]
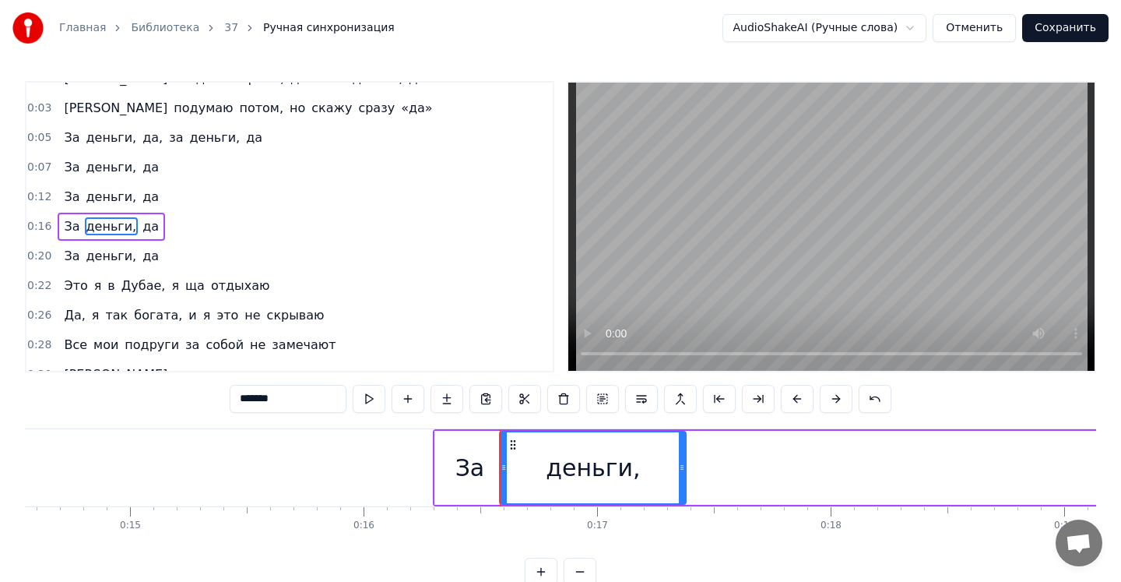
drag, startPoint x: 741, startPoint y: 467, endPoint x: 684, endPoint y: 467, distance: 56.9
click at [684, 467] on icon at bounding box center [682, 467] width 6 height 12
click at [414, 417] on div "0:00 Не завожу подруг, но за деньги — да 0:01 Я не делаю фиты, даже за деньги, …" at bounding box center [561, 333] width 1072 height 505
drag, startPoint x: 679, startPoint y: 466, endPoint x: 631, endPoint y: 466, distance: 48.3
click at [642, 466] on icon at bounding box center [645, 467] width 6 height 12
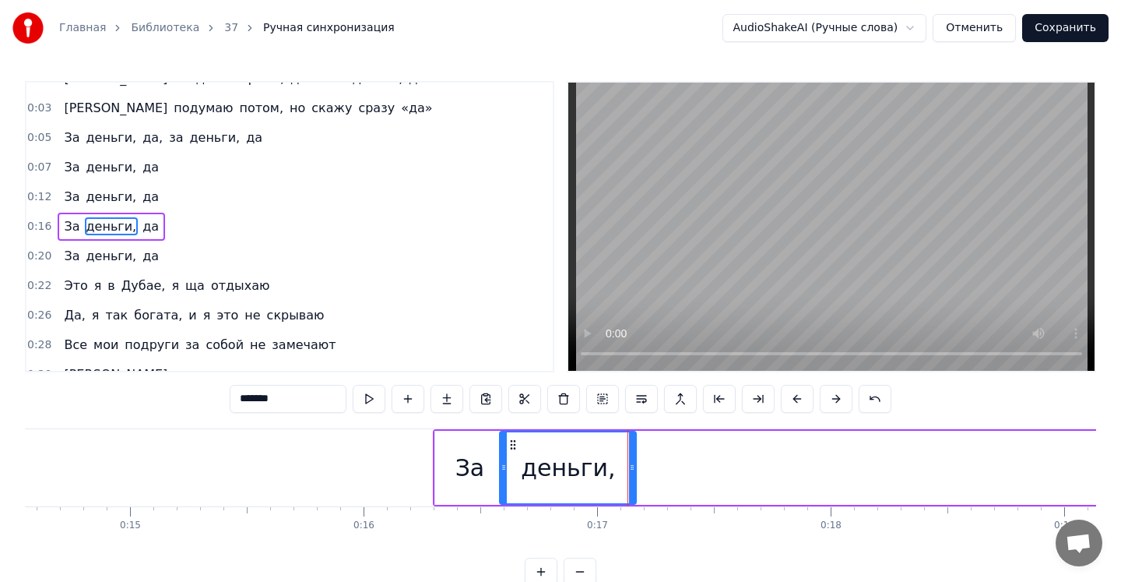
click at [427, 416] on div "0:00 Не завожу подруг, но за деньги — да 0:01 Я не делаю фиты, даже за деньги, …" at bounding box center [561, 333] width 1072 height 505
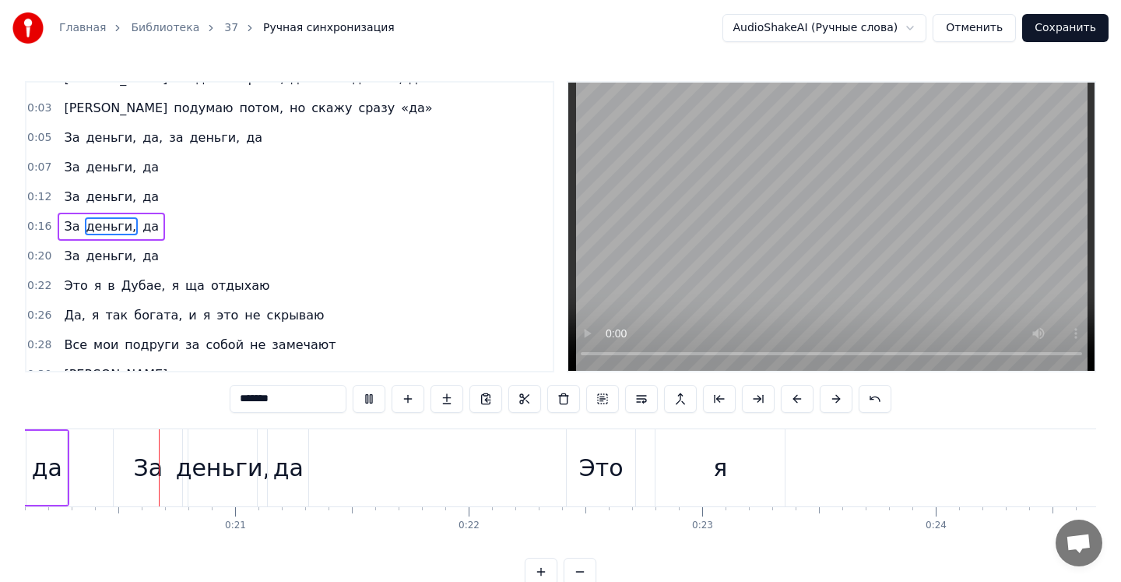
scroll to position [0, 4688]
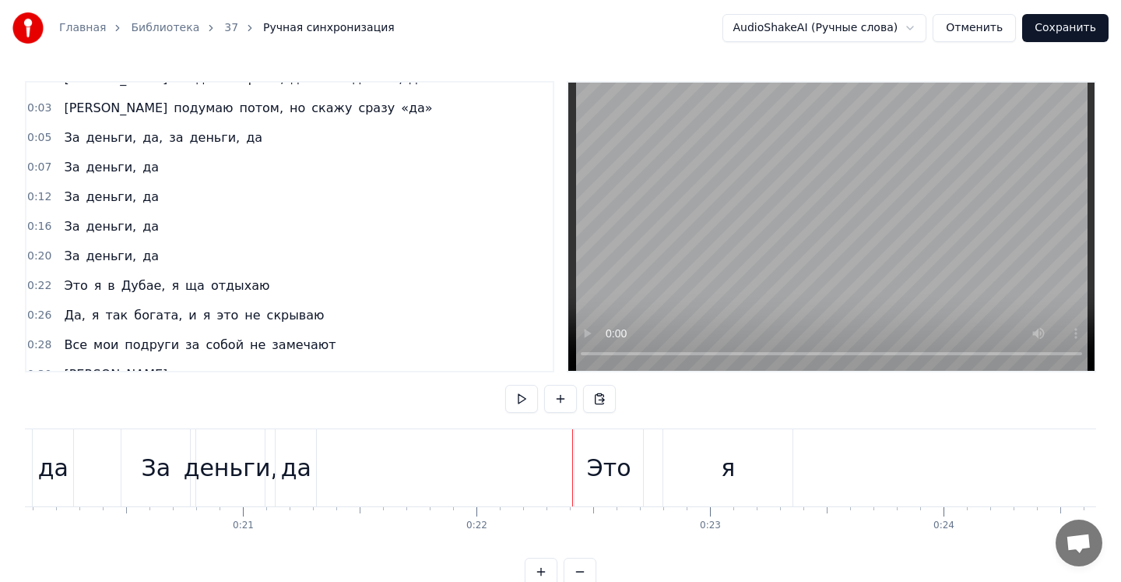
drag, startPoint x: 602, startPoint y: 462, endPoint x: 629, endPoint y: 461, distance: 26.5
click at [629, 462] on div "Это" at bounding box center [609, 467] width 44 height 35
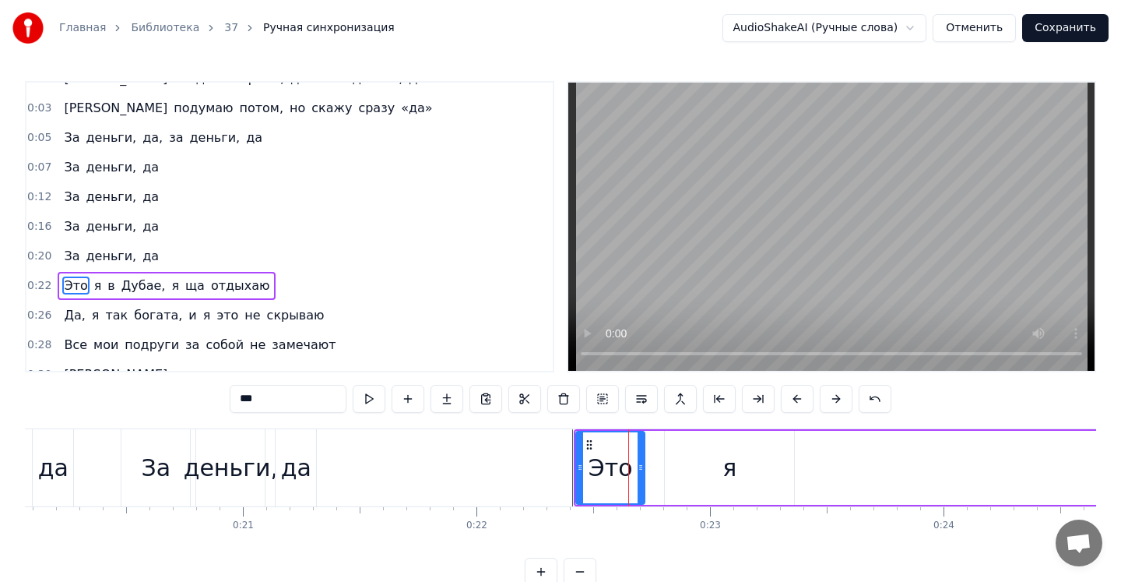
scroll to position [107, 0]
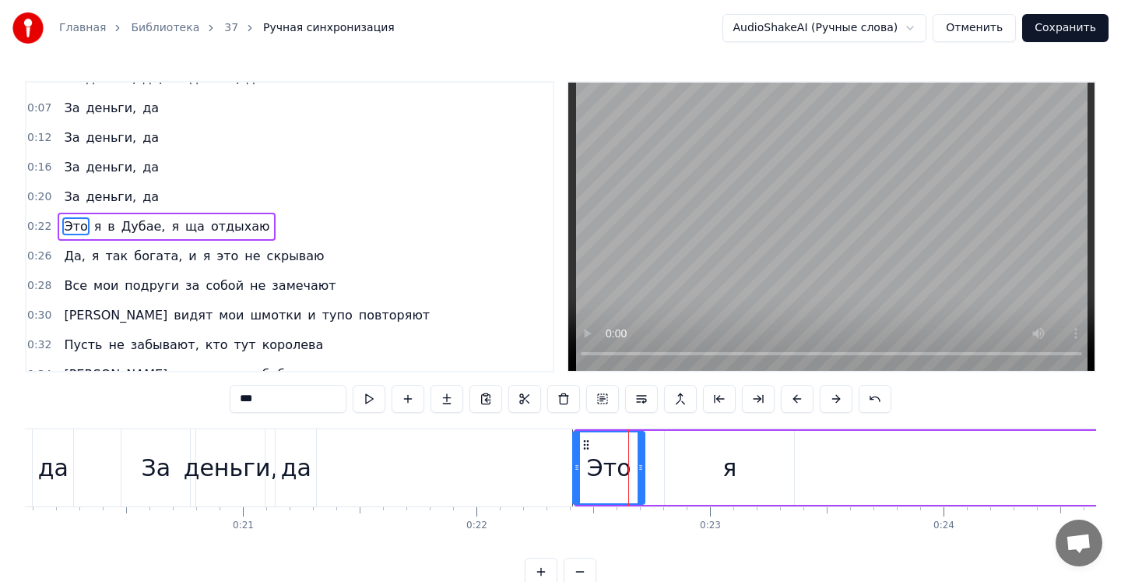
click at [574, 456] on div at bounding box center [577, 467] width 6 height 71
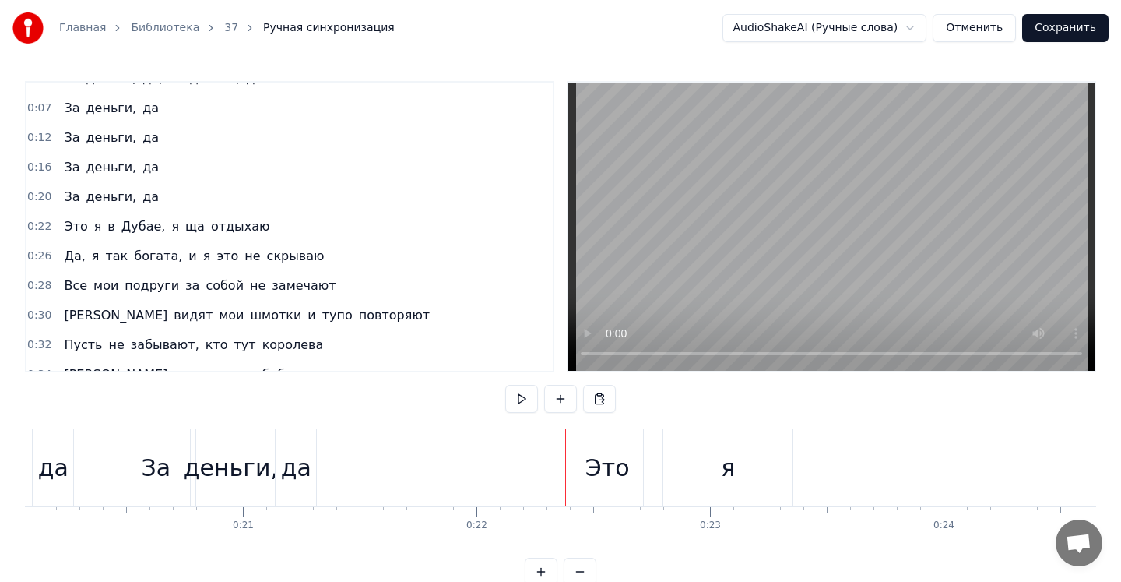
click at [288, 471] on div "да" at bounding box center [296, 467] width 30 height 35
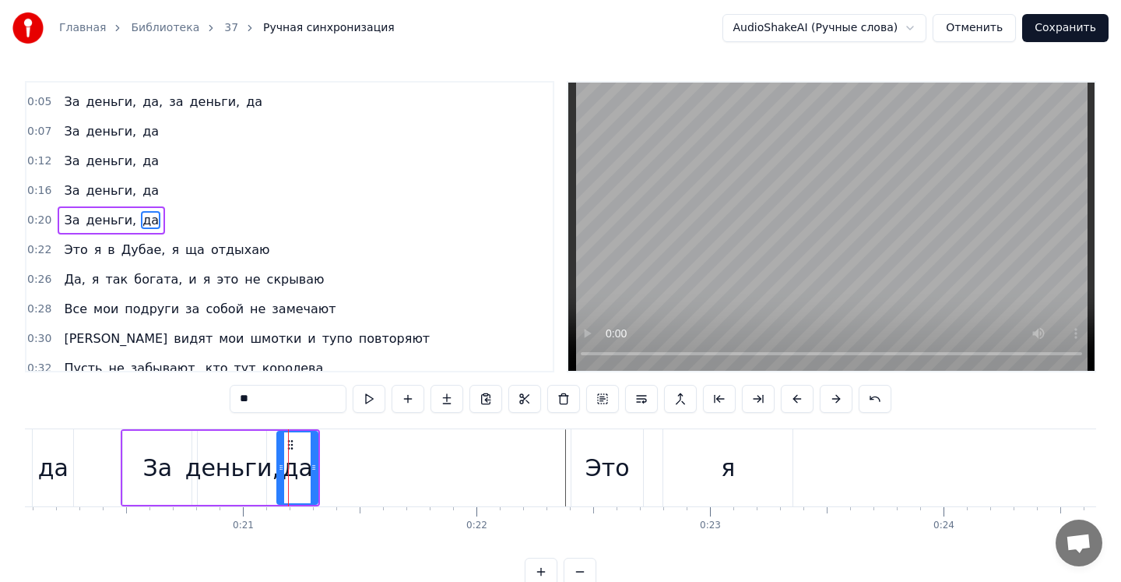
scroll to position [78, 0]
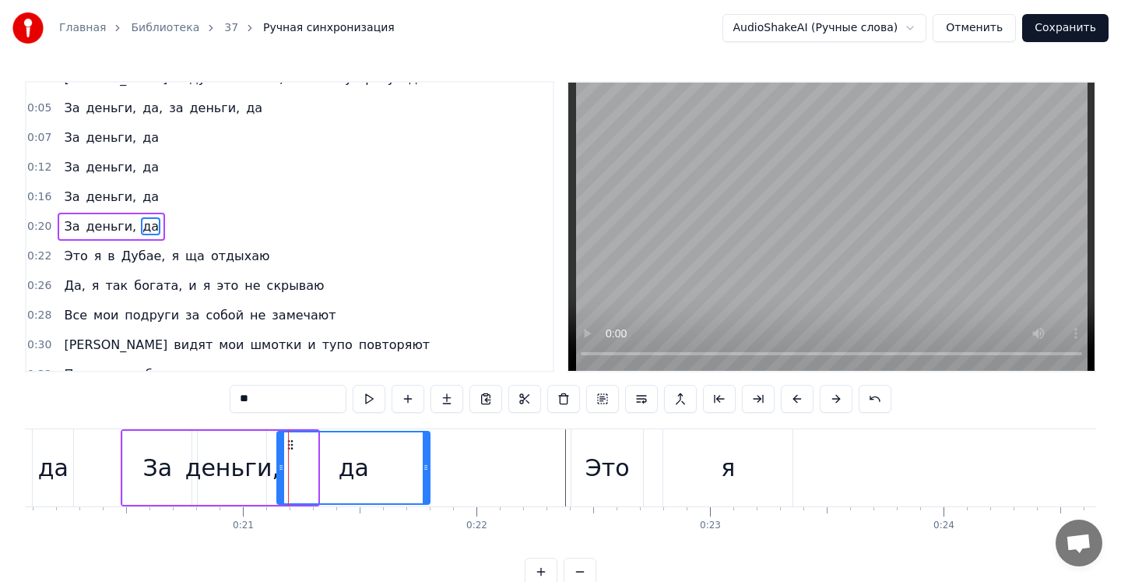
drag, startPoint x: 316, startPoint y: 467, endPoint x: 432, endPoint y: 465, distance: 116.1
click at [429, 465] on icon at bounding box center [426, 467] width 6 height 12
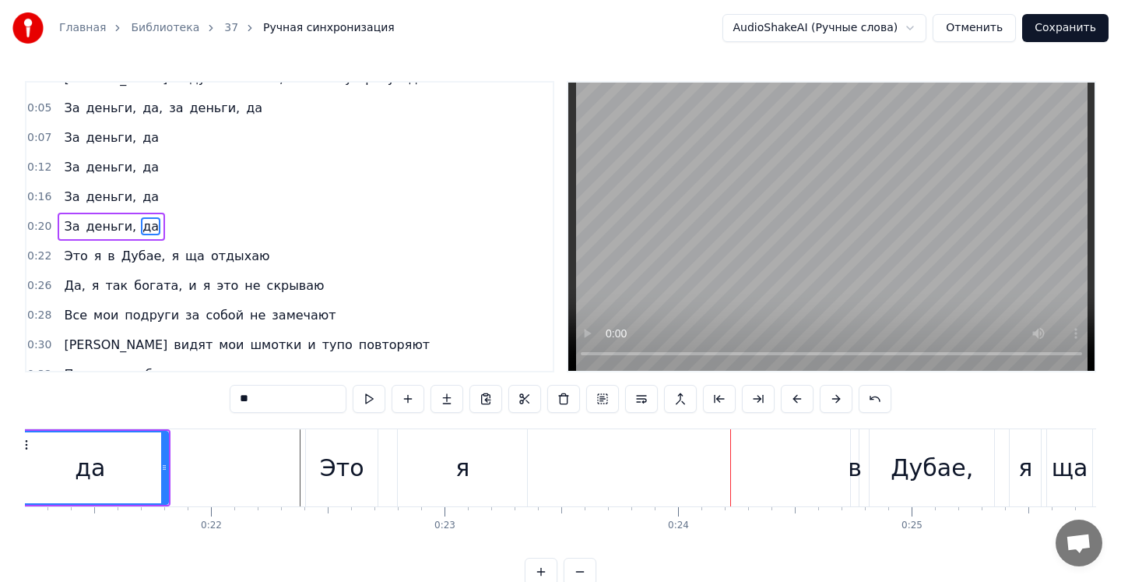
scroll to position [0, 4921]
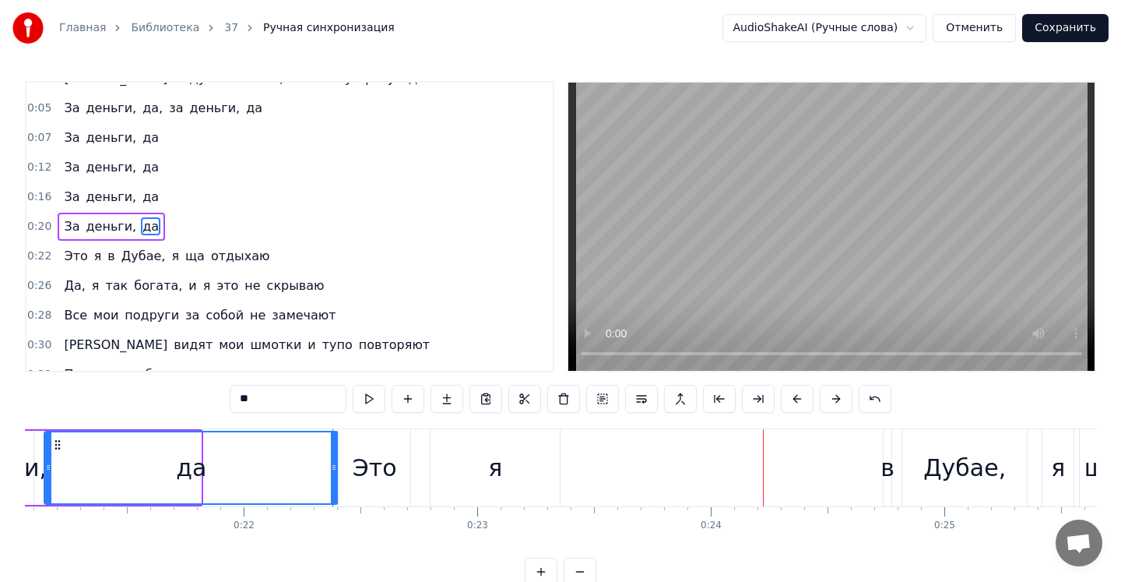
drag, startPoint x: 195, startPoint y: 469, endPoint x: 333, endPoint y: 469, distance: 137.1
click at [333, 469] on circle at bounding box center [333, 469] width 1 height 1
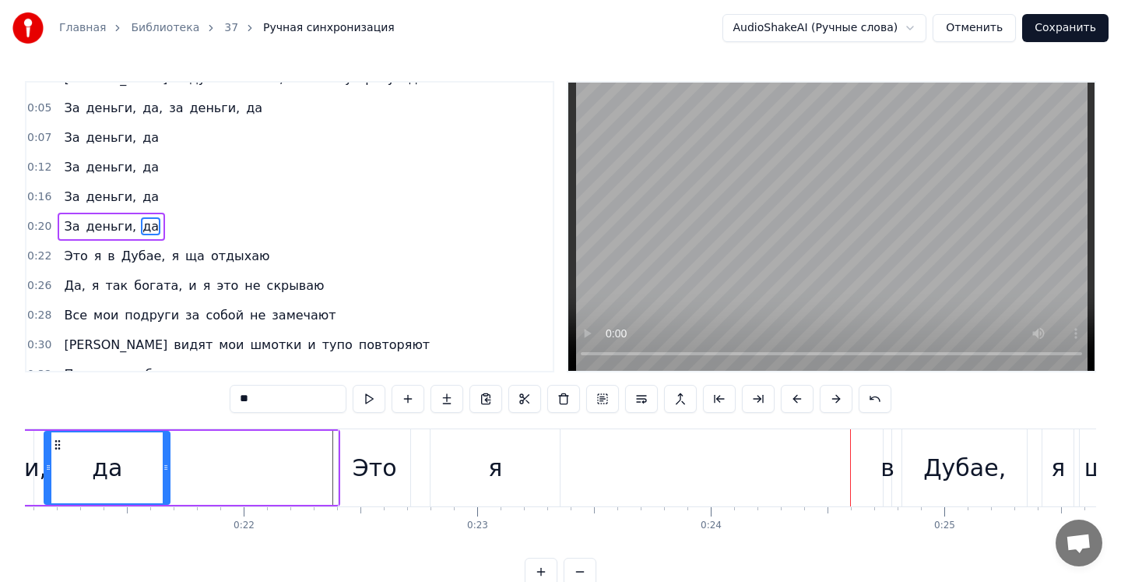
drag, startPoint x: 336, startPoint y: 468, endPoint x: 168, endPoint y: 462, distance: 168.3
click at [168, 462] on icon at bounding box center [166, 467] width 6 height 12
click at [378, 481] on div "Это" at bounding box center [375, 467] width 44 height 35
type input "***"
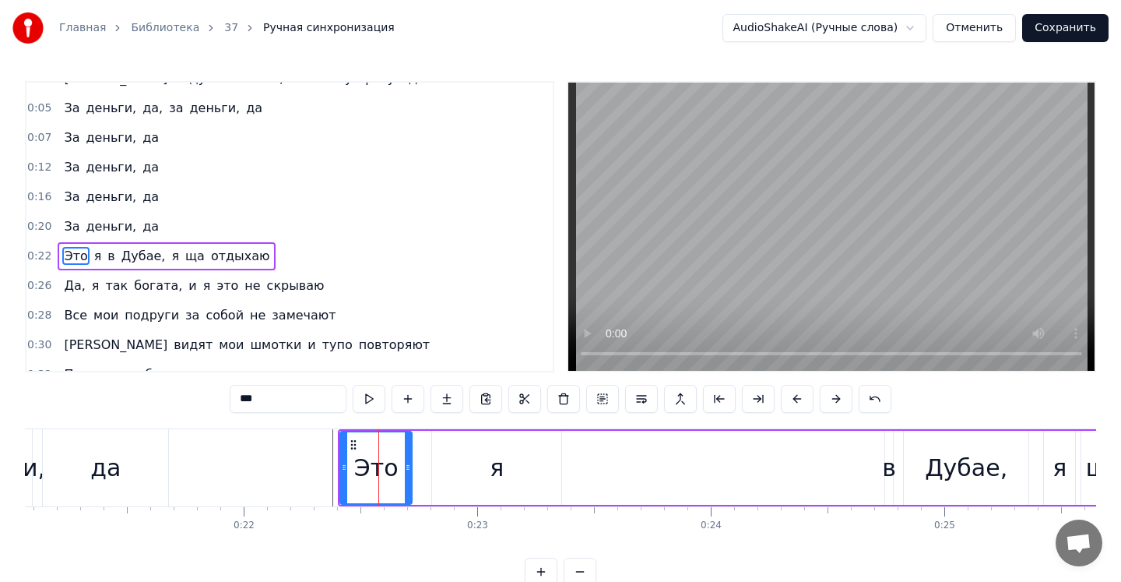
scroll to position [107, 0]
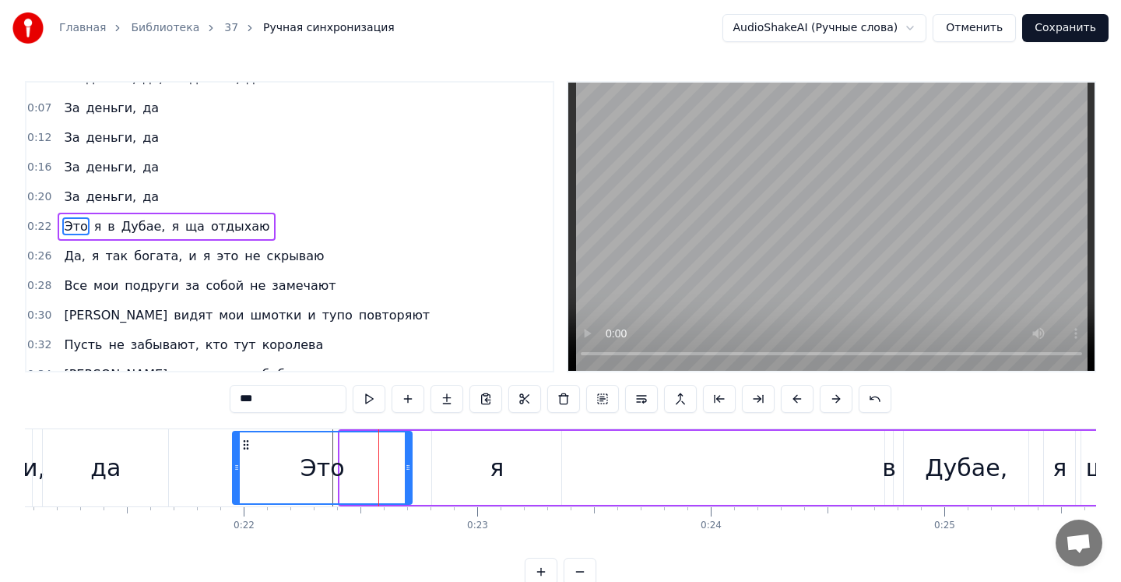
drag, startPoint x: 343, startPoint y: 469, endPoint x: 237, endPoint y: 467, distance: 106.7
click at [236, 467] on icon at bounding box center [237, 467] width 6 height 12
click at [175, 420] on div "0:00 Не завожу подруг, но за деньги — да 0:01 Я не делаю фиты, даже за деньги, …" at bounding box center [561, 333] width 1072 height 505
click at [148, 420] on div "0:00 Не завожу подруг, но за деньги — да 0:01 Я не делаю фиты, даже за деньги, …" at bounding box center [561, 333] width 1072 height 505
click at [104, 409] on div "0:00 Не завожу подруг, но за деньги — да 0:01 Я не делаю фиты, даже за деньги, …" at bounding box center [561, 333] width 1072 height 505
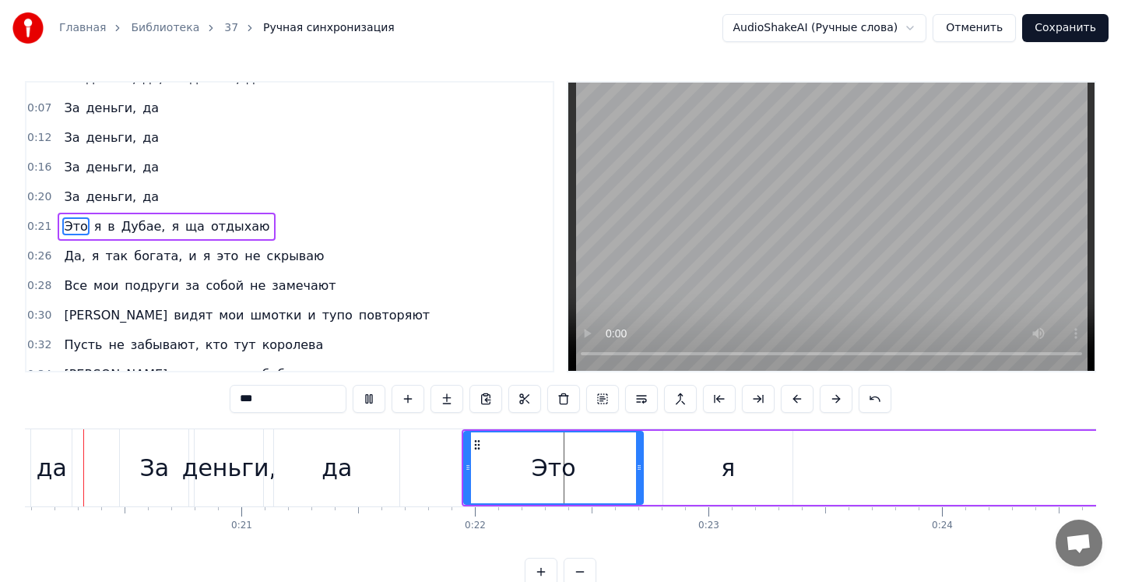
scroll to position [0, 4646]
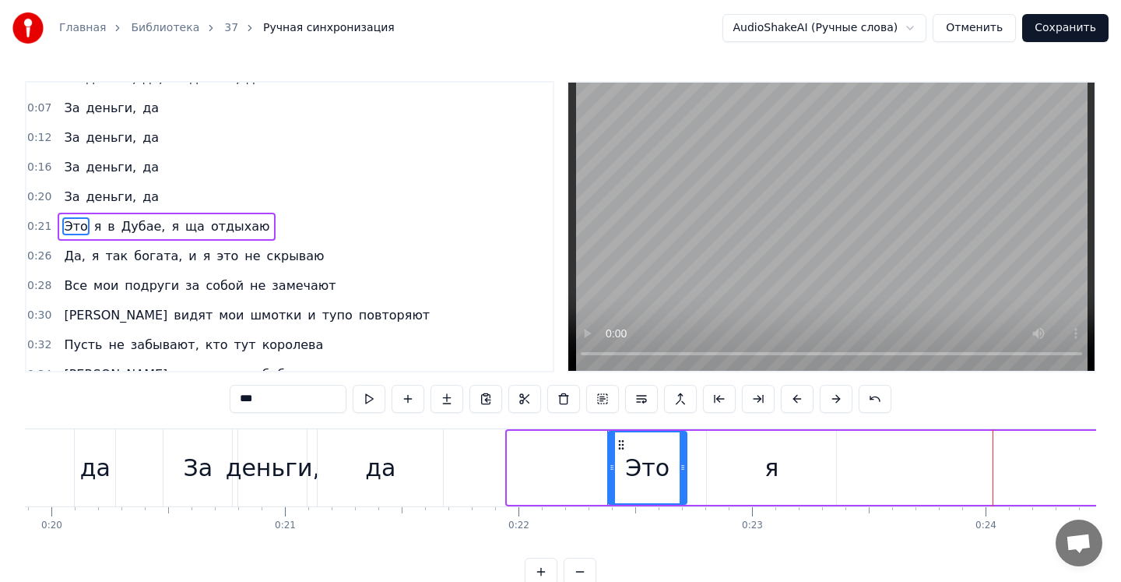
drag, startPoint x: 512, startPoint y: 460, endPoint x: 613, endPoint y: 456, distance: 100.5
click at [613, 456] on div at bounding box center [612, 467] width 6 height 71
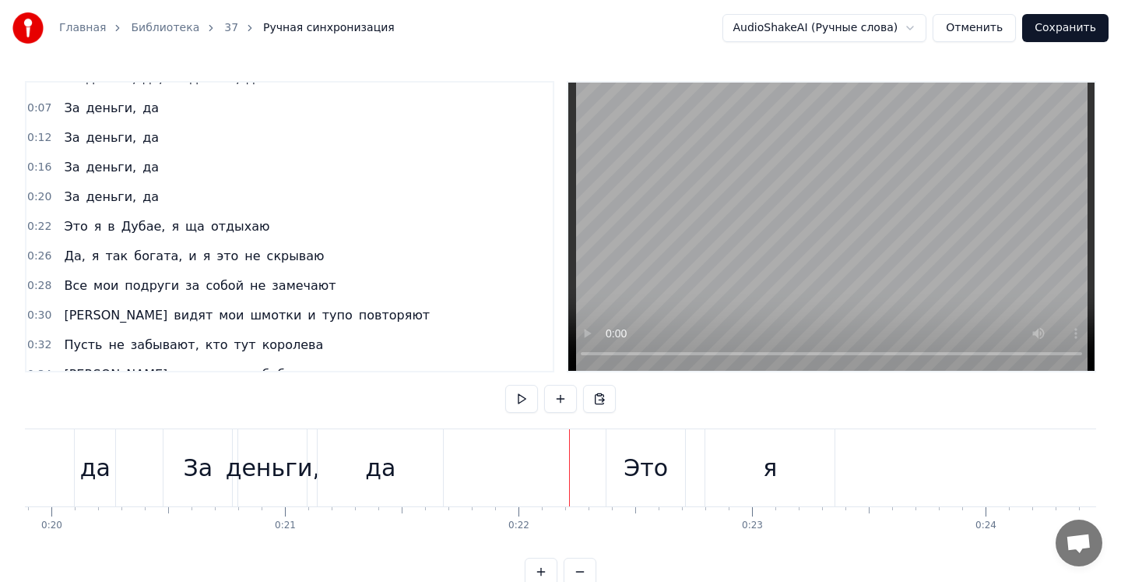
click at [385, 467] on div "да" at bounding box center [380, 467] width 30 height 35
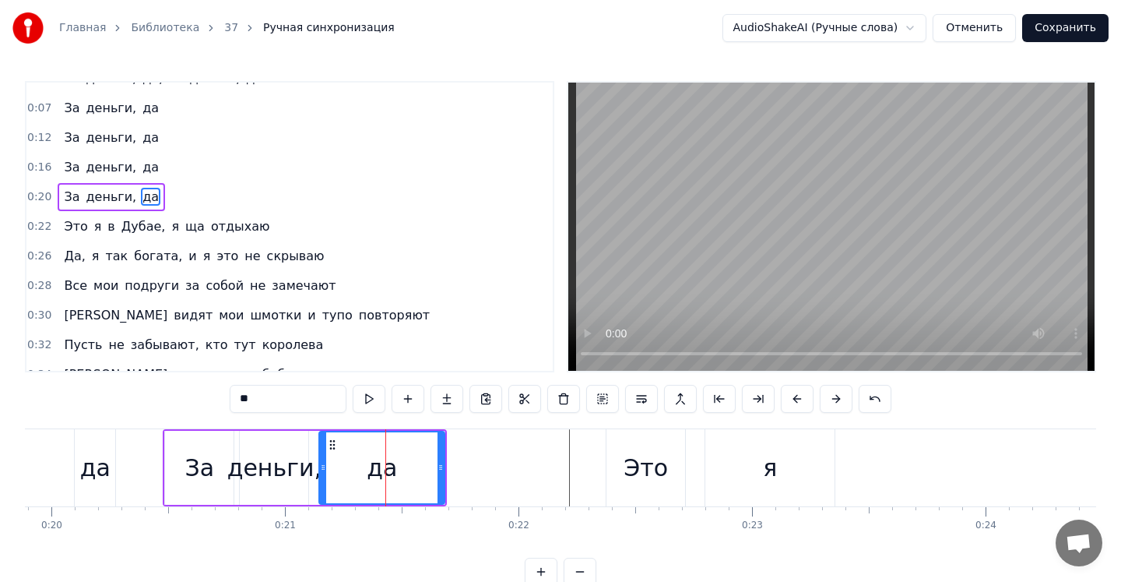
scroll to position [78, 0]
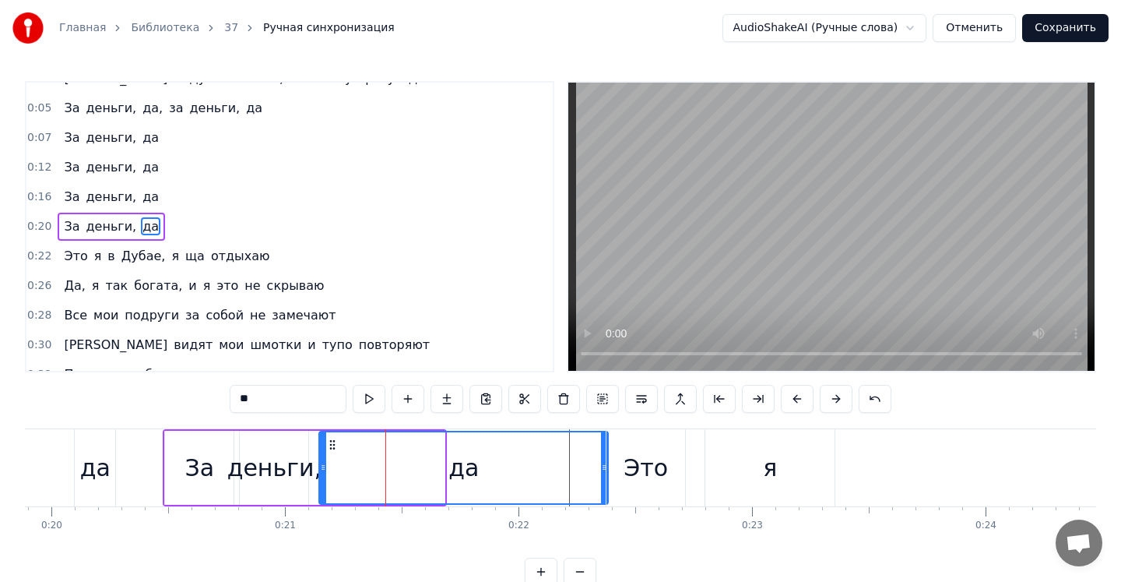
drag, startPoint x: 440, startPoint y: 470, endPoint x: 604, endPoint y: 467, distance: 164.3
click at [604, 467] on icon at bounding box center [604, 467] width 6 height 12
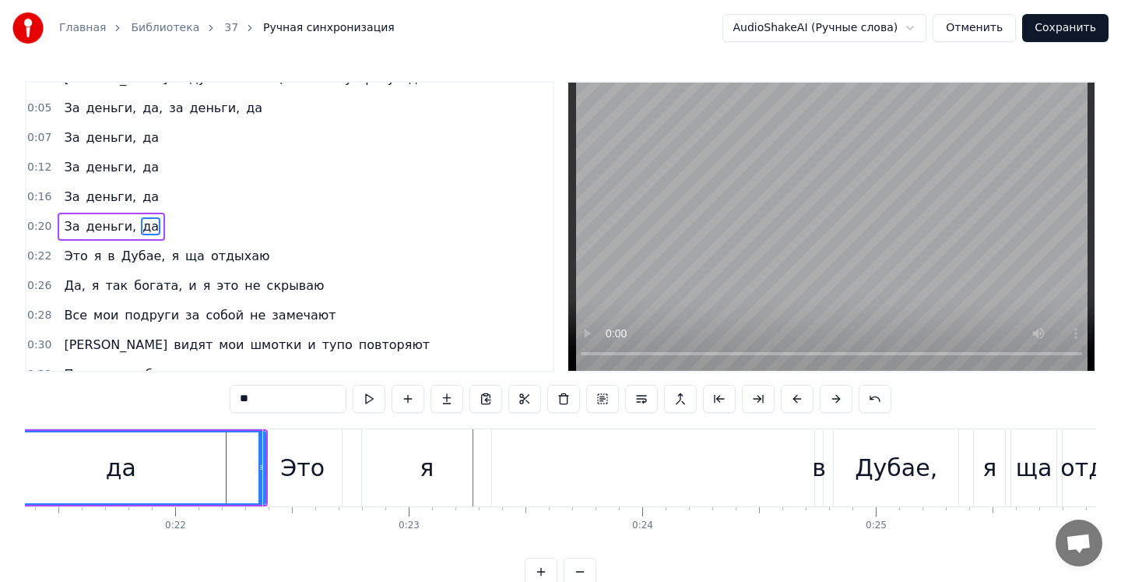
scroll to position [0, 4933]
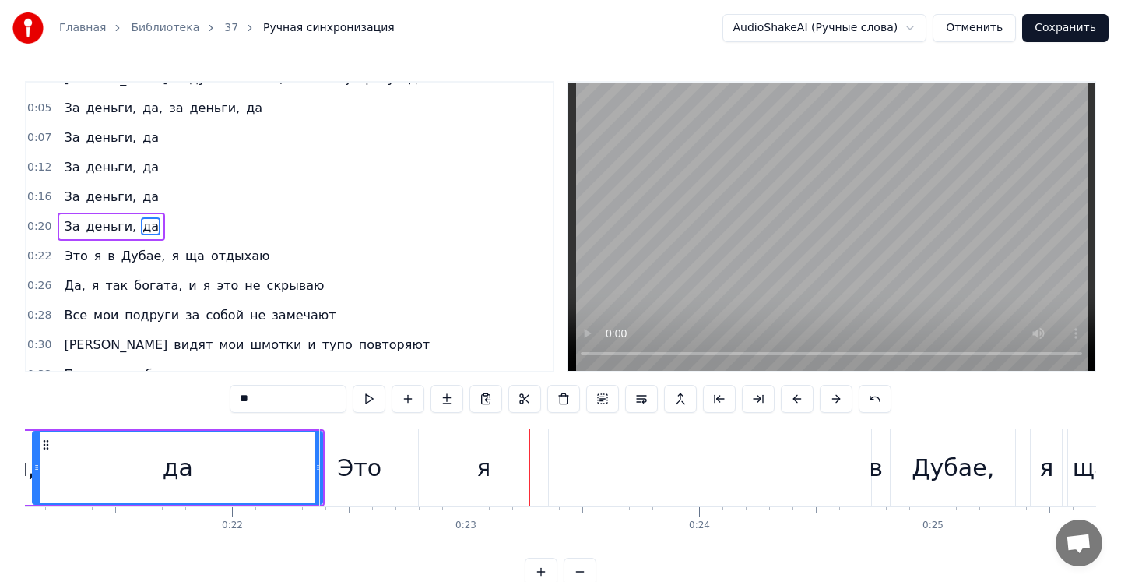
click at [363, 466] on div "Это" at bounding box center [359, 467] width 44 height 35
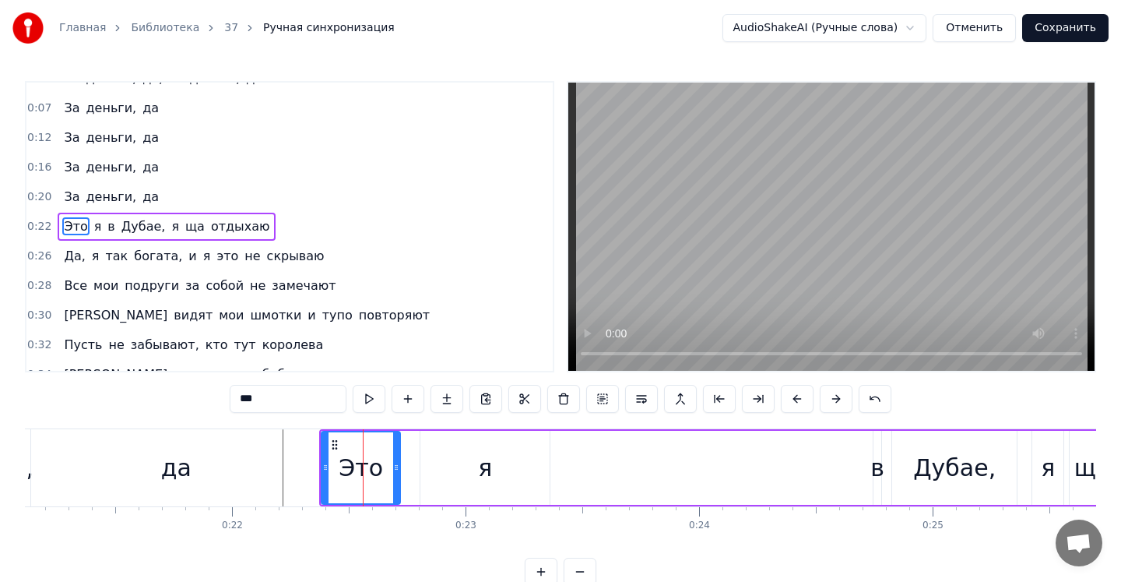
click at [291, 459] on div "да" at bounding box center [176, 467] width 290 height 77
type input "**"
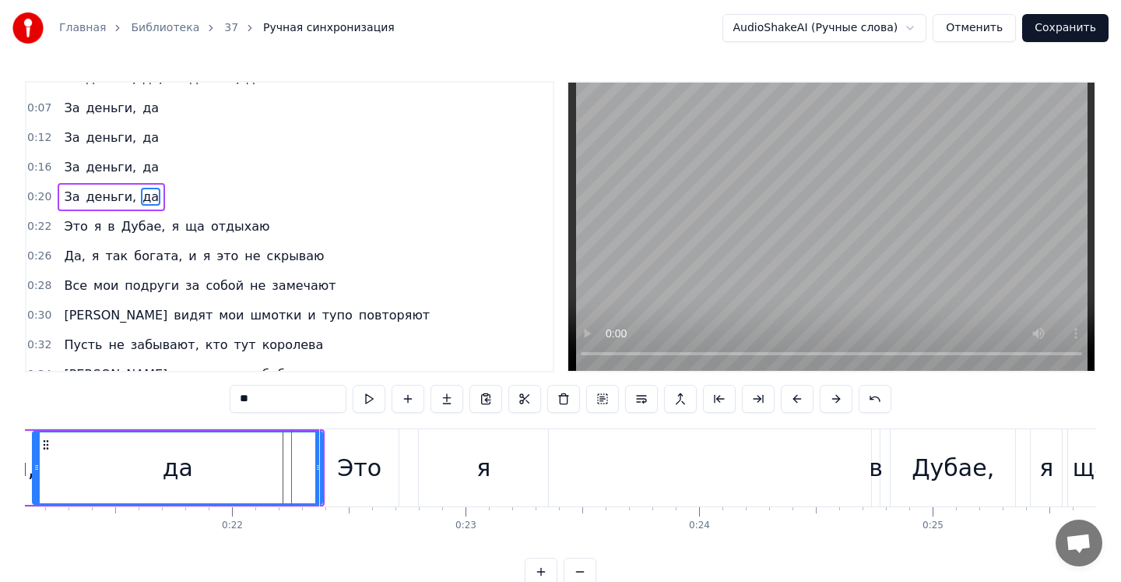
scroll to position [78, 0]
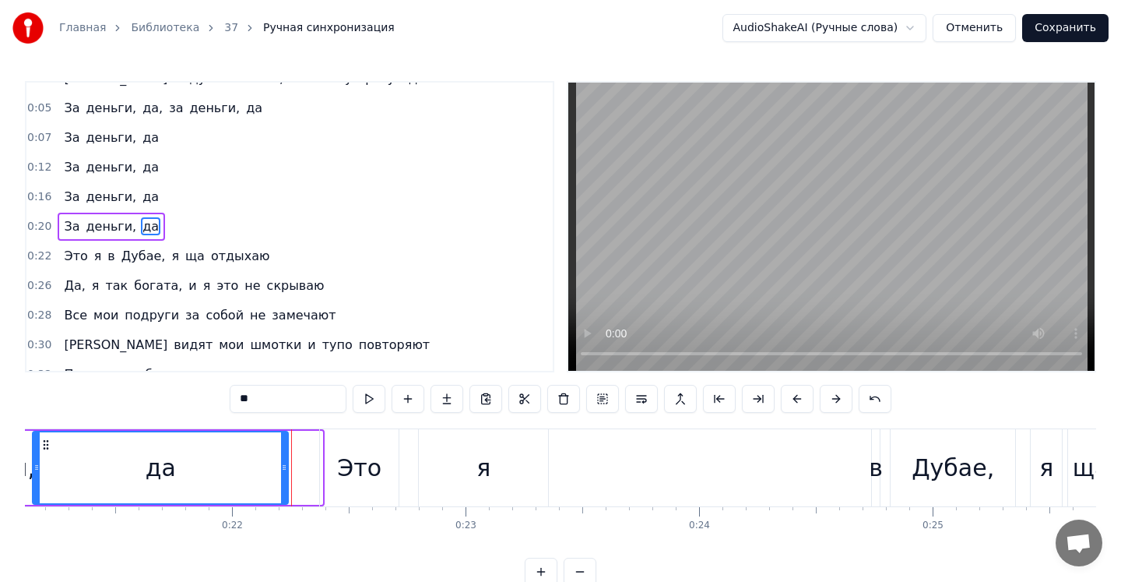
drag, startPoint x: 315, startPoint y: 463, endPoint x: 282, endPoint y: 464, distance: 33.5
click at [282, 464] on icon at bounding box center [284, 467] width 6 height 12
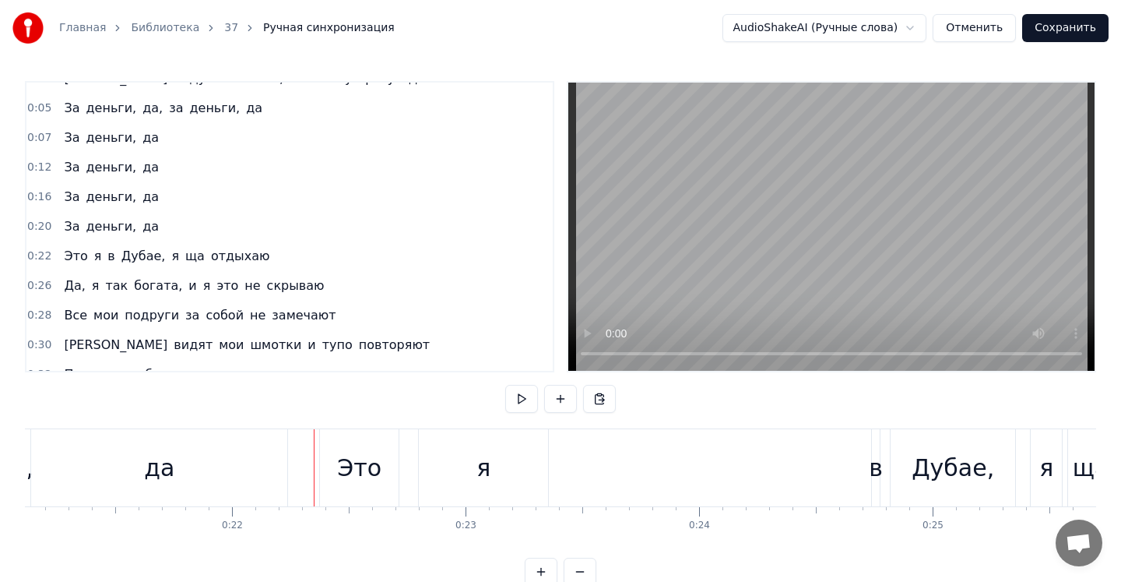
click at [560, 398] on button at bounding box center [560, 399] width 33 height 28
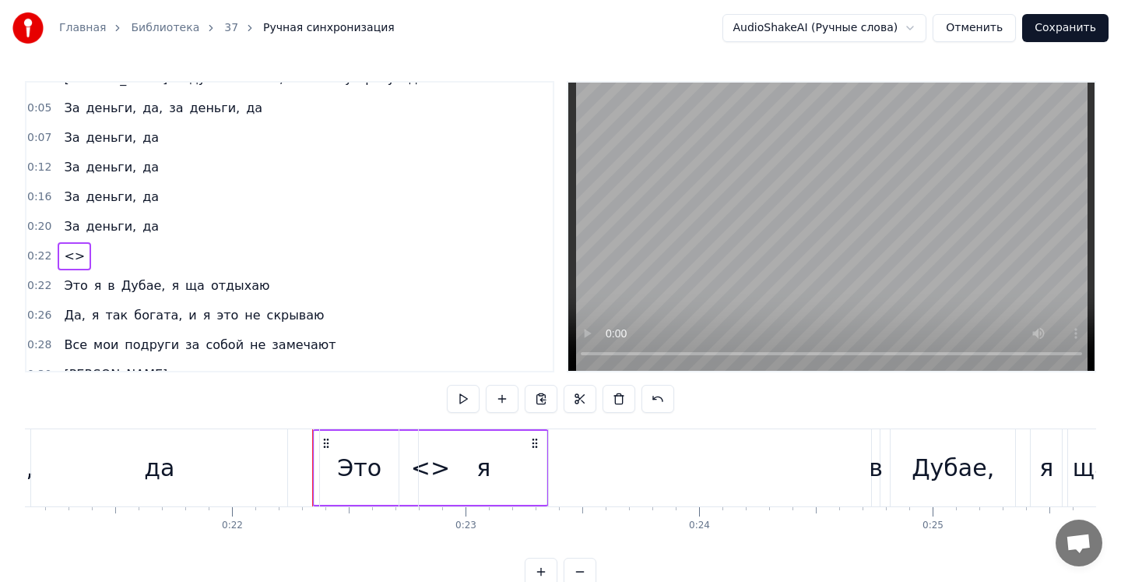
click at [429, 471] on div "я" at bounding box center [483, 467] width 129 height 77
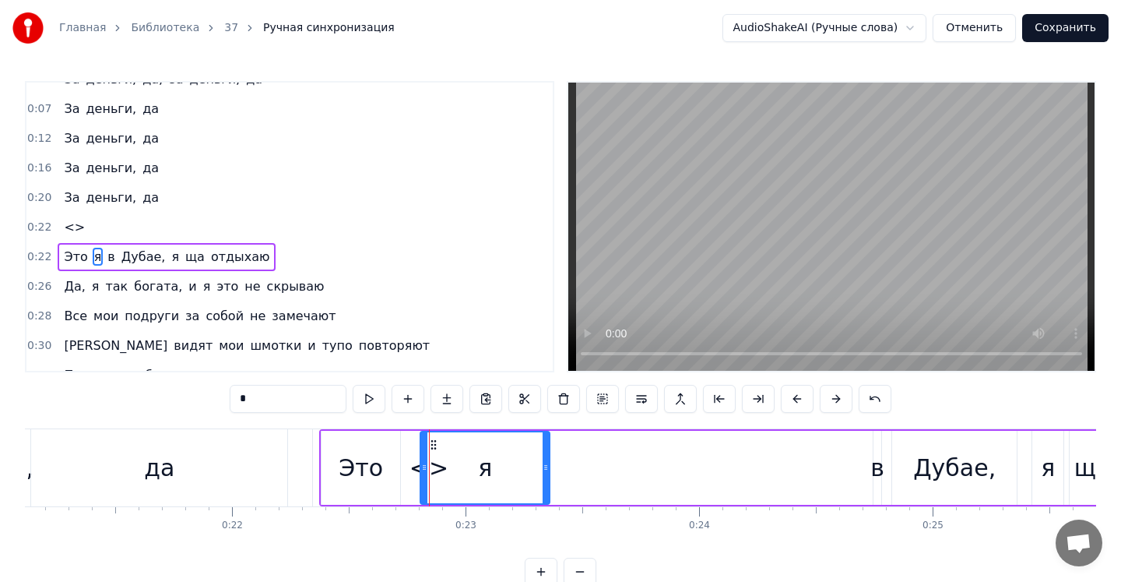
scroll to position [137, 0]
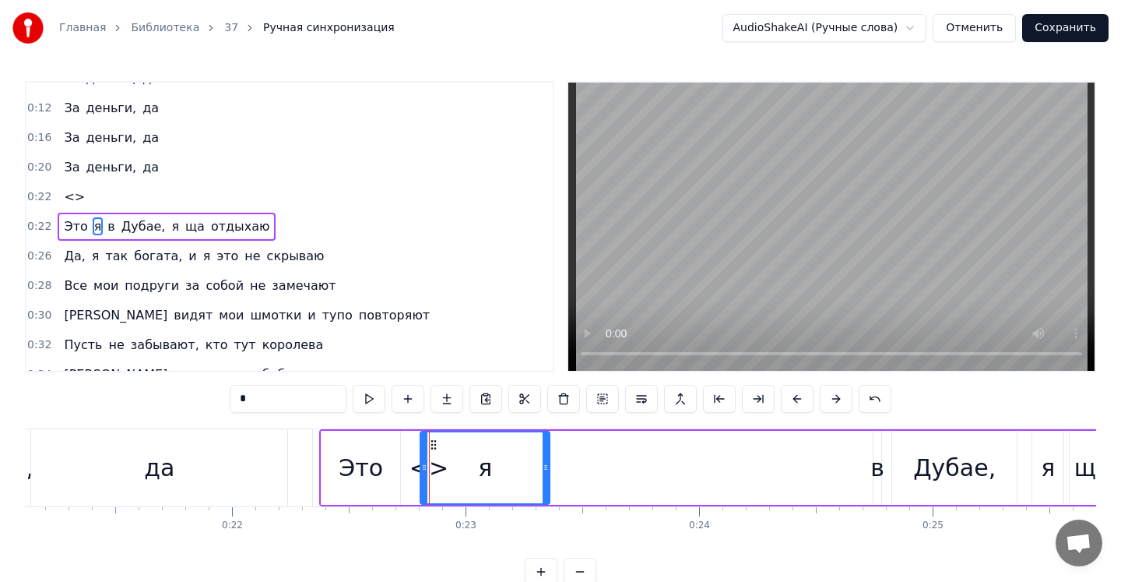
click at [340, 473] on div "Это" at bounding box center [361, 468] width 79 height 74
type input "***"
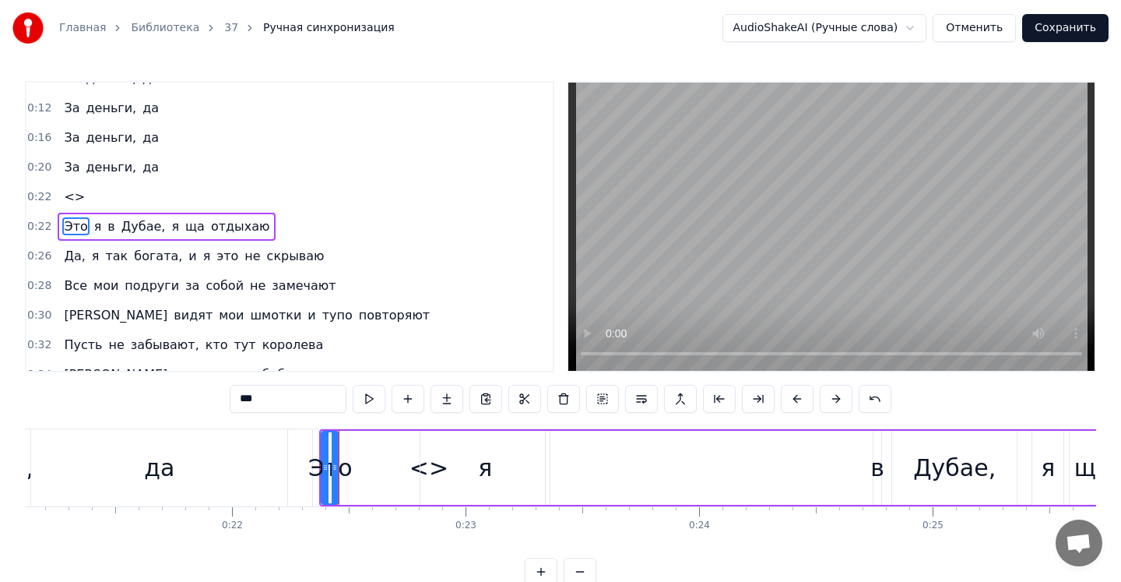
drag, startPoint x: 397, startPoint y: 468, endPoint x: 340, endPoint y: 469, distance: 57.6
click at [338, 468] on icon at bounding box center [335, 467] width 6 height 12
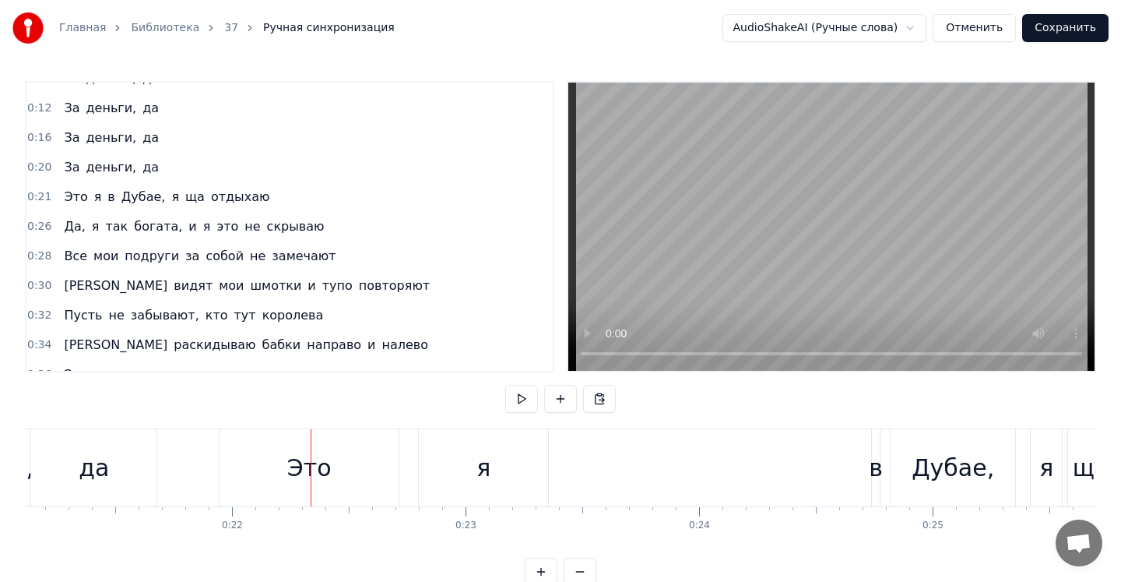
click at [280, 407] on div "0:00 Не завожу подруг, но за деньги — да 0:01 Я не делаю фиты, даже за деньги, …" at bounding box center [561, 333] width 1072 height 505
click at [348, 463] on div "Это" at bounding box center [309, 467] width 179 height 77
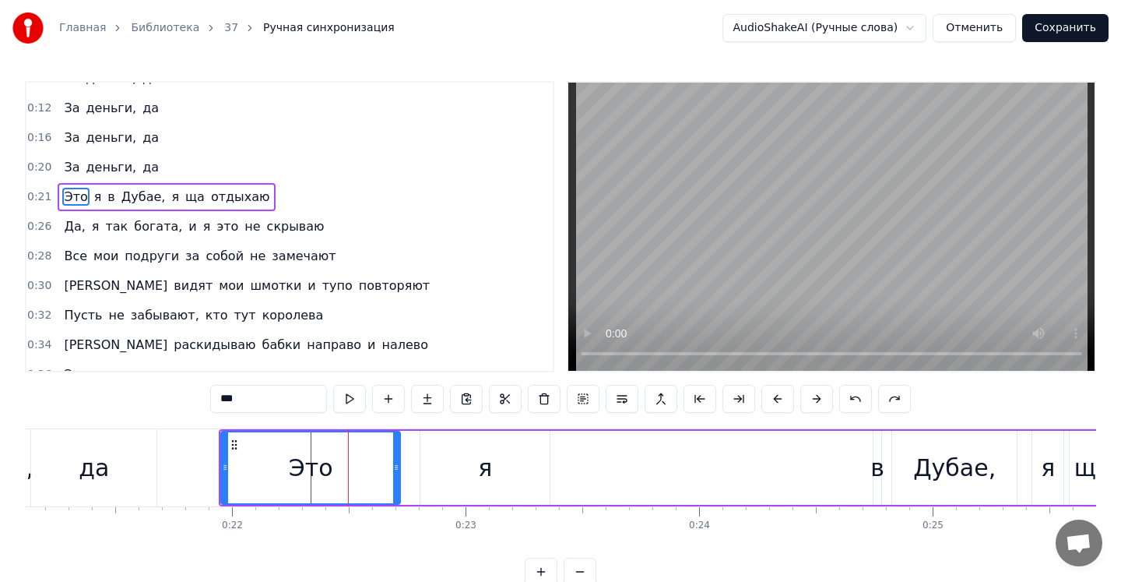
scroll to position [107, 0]
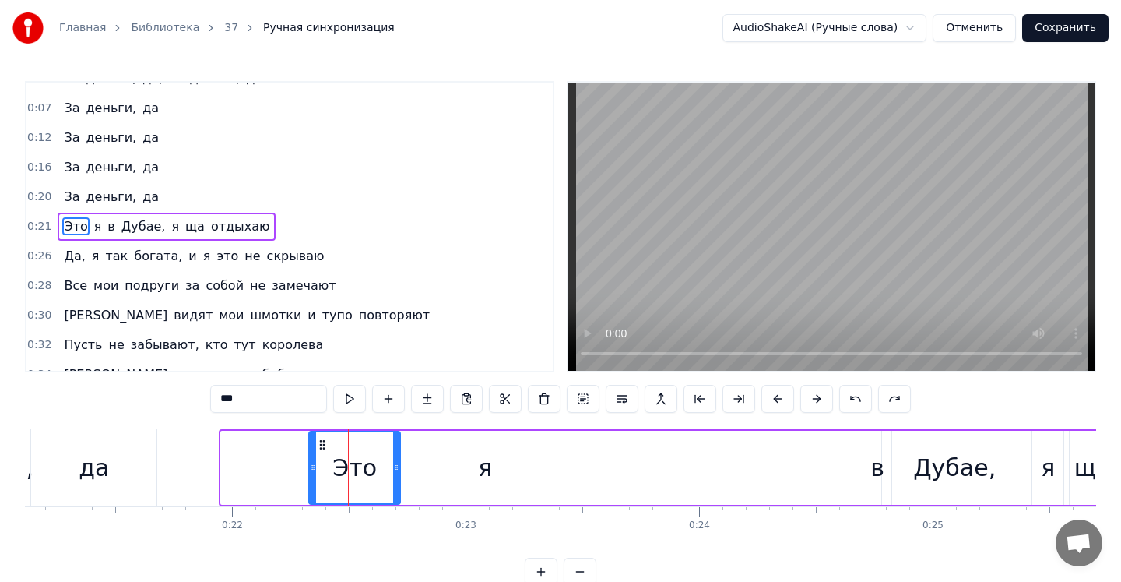
drag, startPoint x: 226, startPoint y: 467, endPoint x: 314, endPoint y: 467, distance: 88.0
click at [314, 467] on icon at bounding box center [313, 467] width 6 height 12
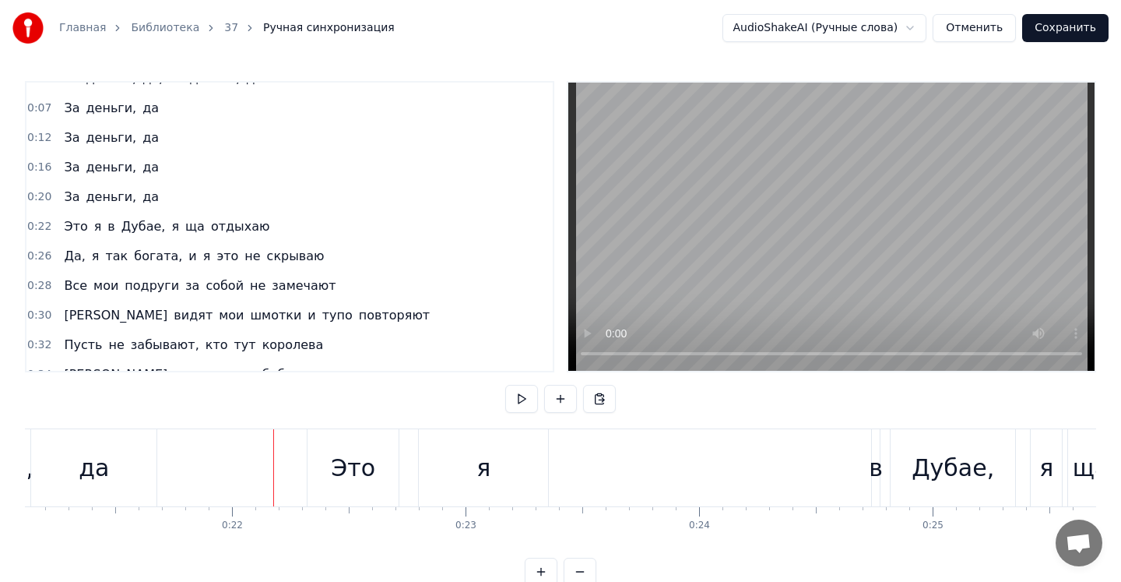
click at [273, 424] on div "0:00 Не завожу подруг, но за деньги — да 0:01 Я не делаю фиты, даже за деньги, …" at bounding box center [561, 333] width 1072 height 505
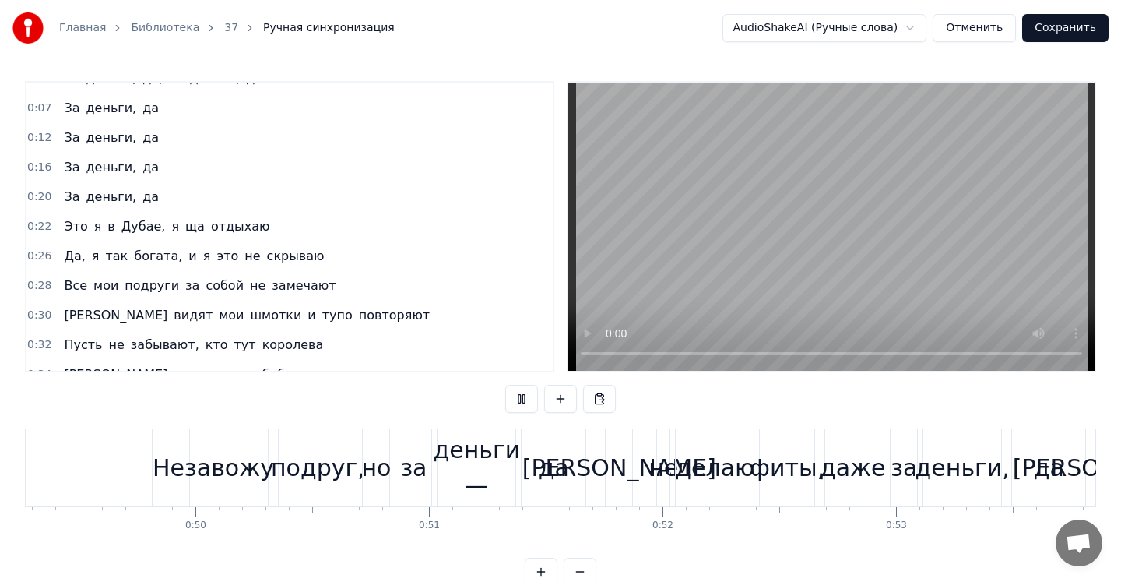
scroll to position [0, 11513]
click at [516, 407] on button at bounding box center [521, 399] width 33 height 28
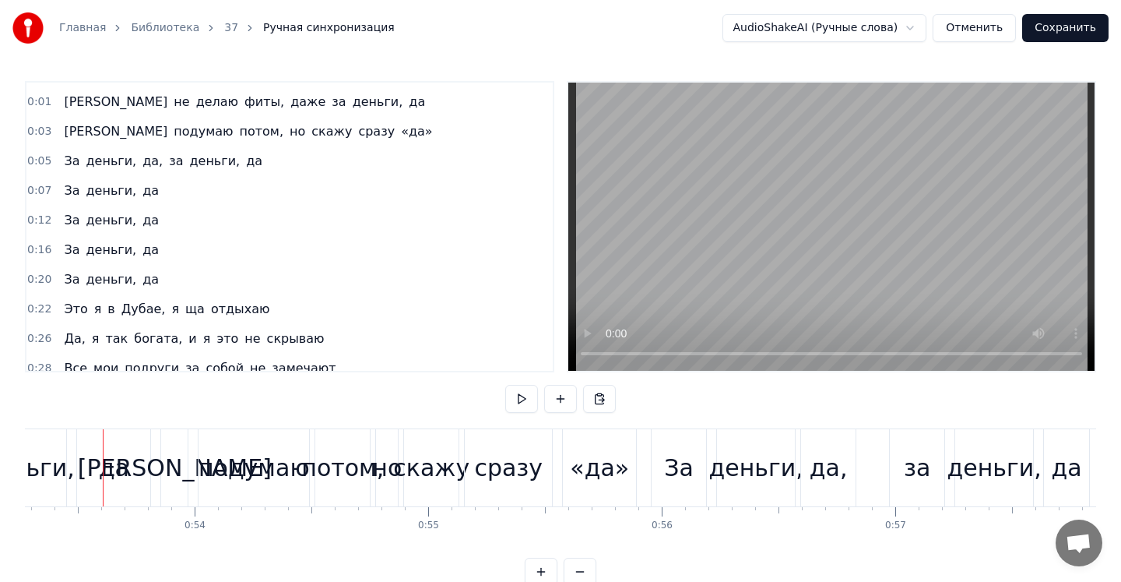
scroll to position [0, 0]
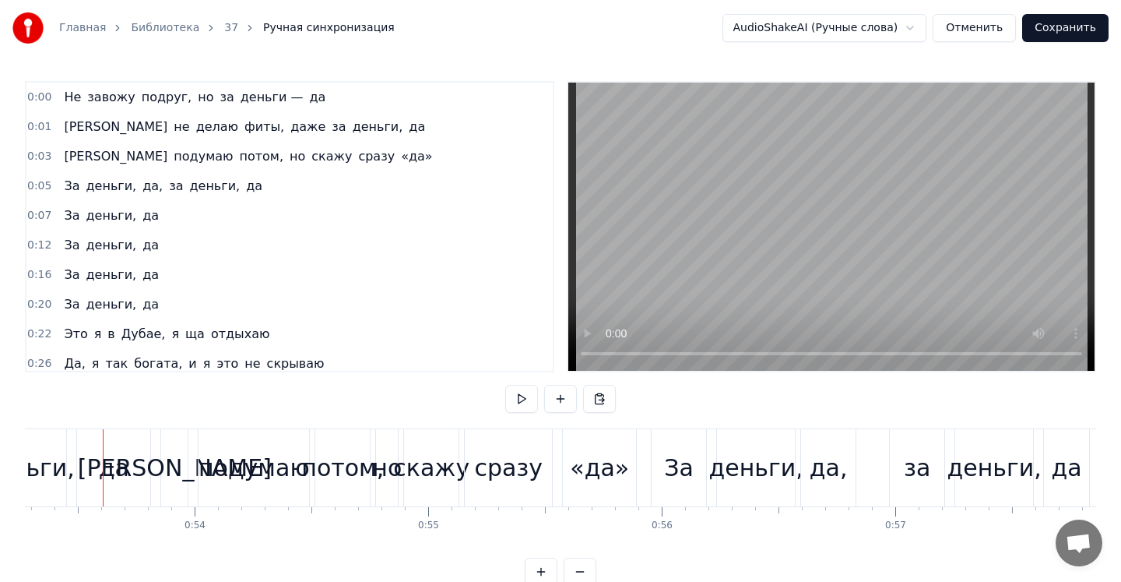
click at [34, 155] on span "0:03" at bounding box center [39, 157] width 24 height 16
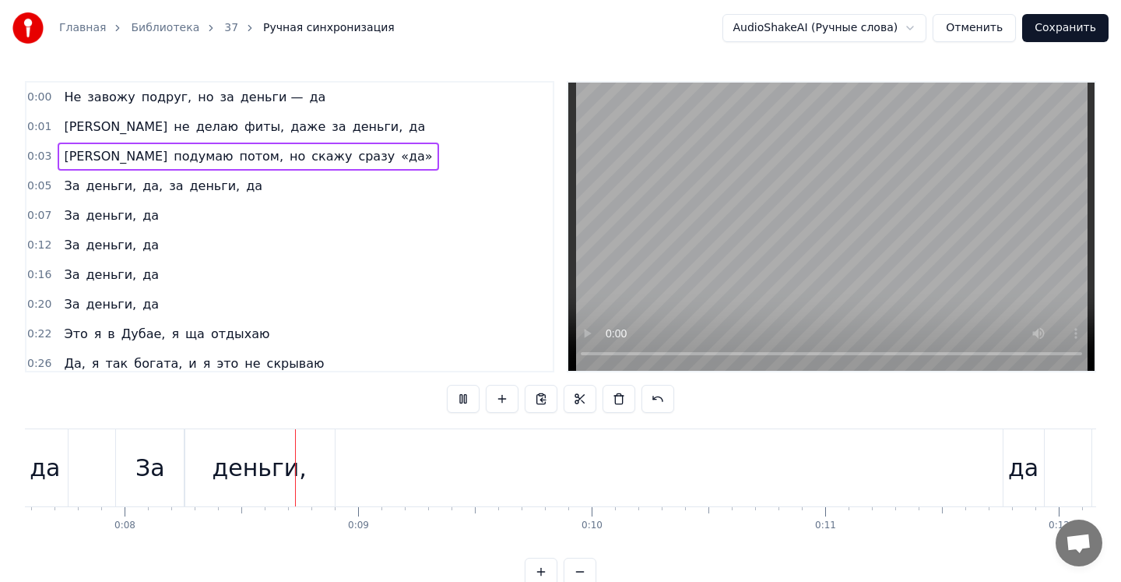
scroll to position [0, 1779]
click at [224, 188] on div "За деньги, да, за деньги, да" at bounding box center [163, 186] width 211 height 28
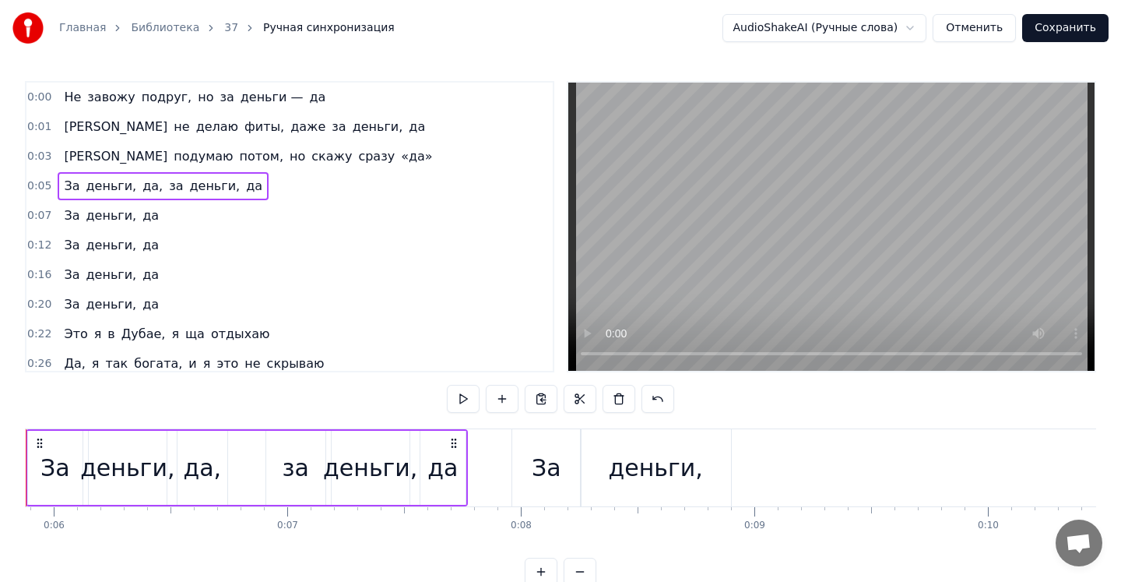
click at [141, 212] on span "да" at bounding box center [150, 215] width 19 height 18
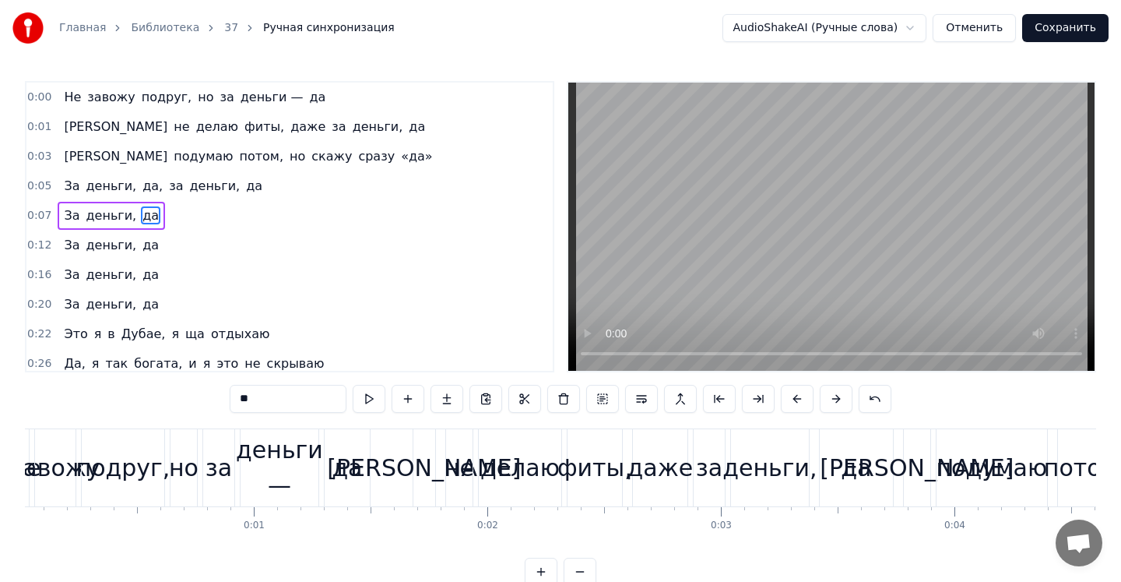
scroll to position [0, 0]
click at [267, 396] on input "**" at bounding box center [288, 399] width 117 height 28
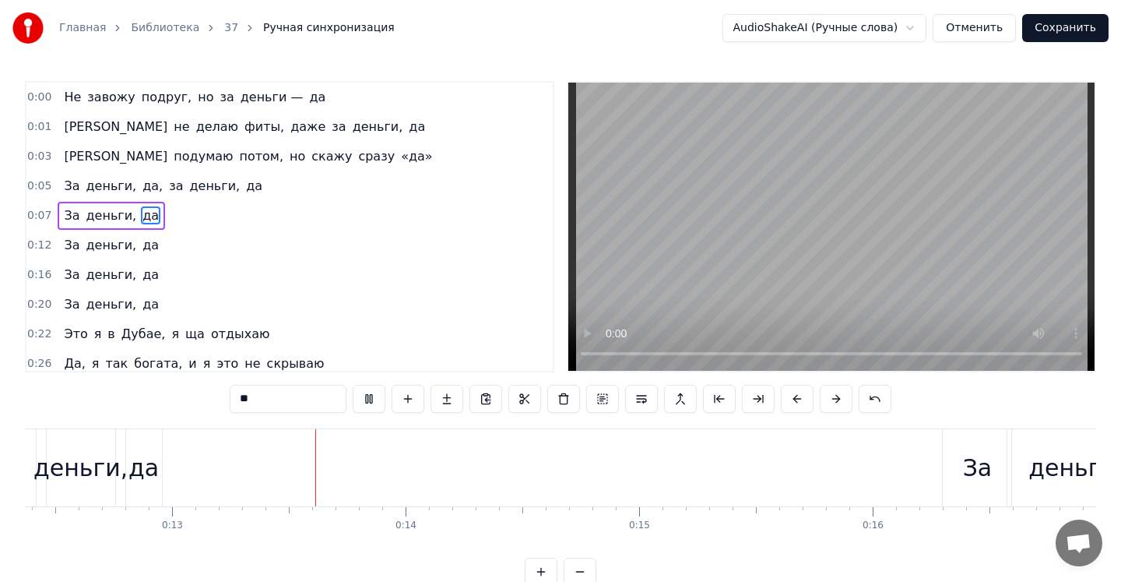
scroll to position [0, 2958]
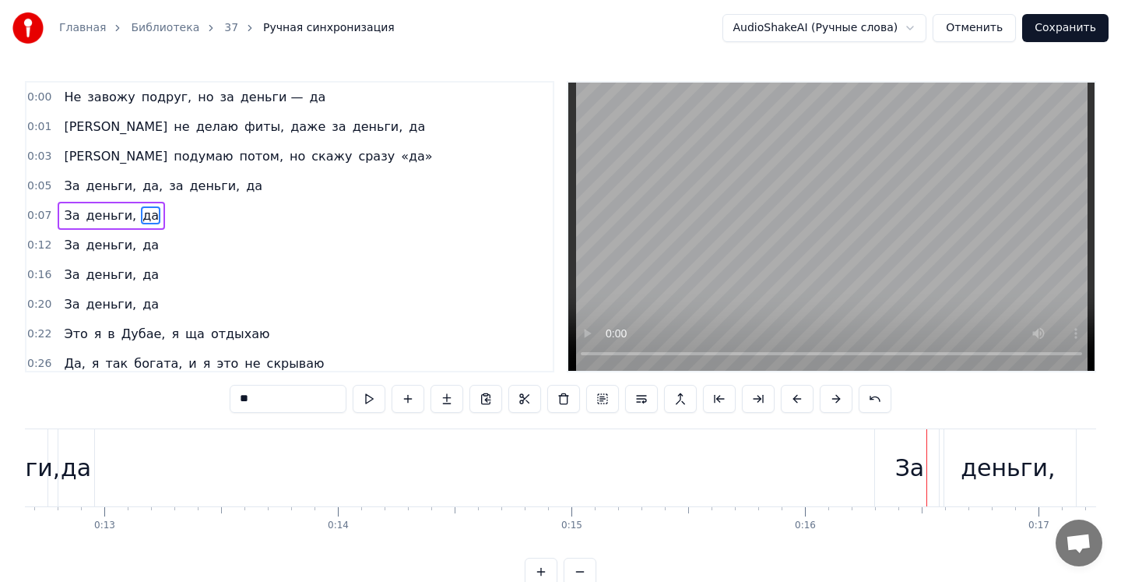
click at [970, 23] on button "Отменить" at bounding box center [974, 28] width 83 height 28
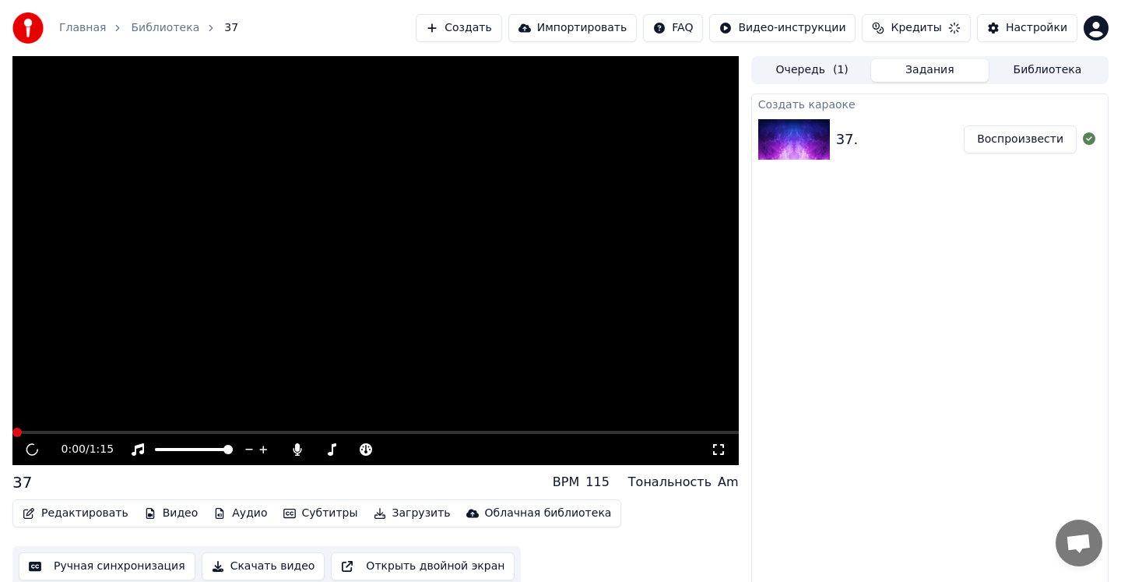
scroll to position [6, 0]
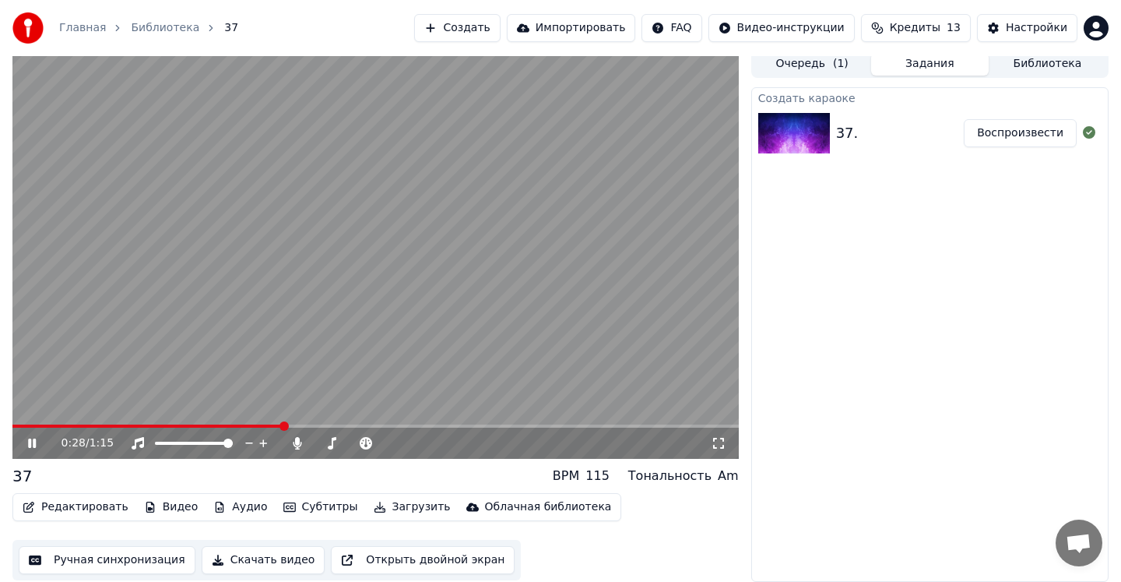
click at [33, 442] on icon at bounding box center [32, 442] width 8 height 9
click at [375, 509] on icon "button" at bounding box center [380, 507] width 11 height 11
click at [571, 550] on div "Редактировать Видео Аудио Субтитры Загрузить Облачная библиотека Ручная синхрон…" at bounding box center [375, 536] width 727 height 87
click at [289, 559] on button "Скачать видео" at bounding box center [264, 560] width 124 height 28
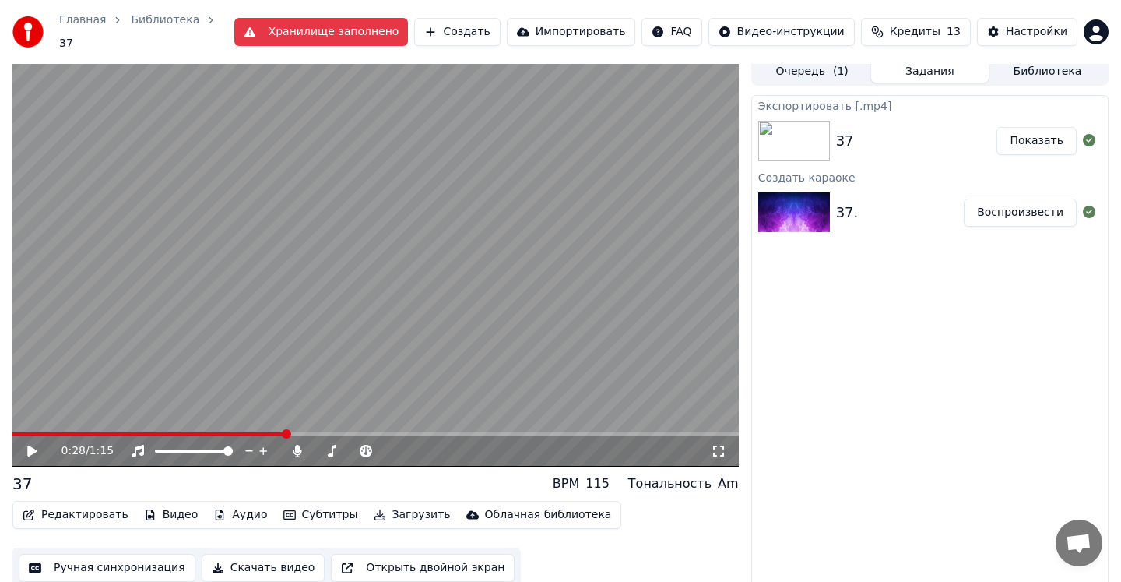
click at [262, 558] on button "Скачать видео" at bounding box center [264, 568] width 124 height 28
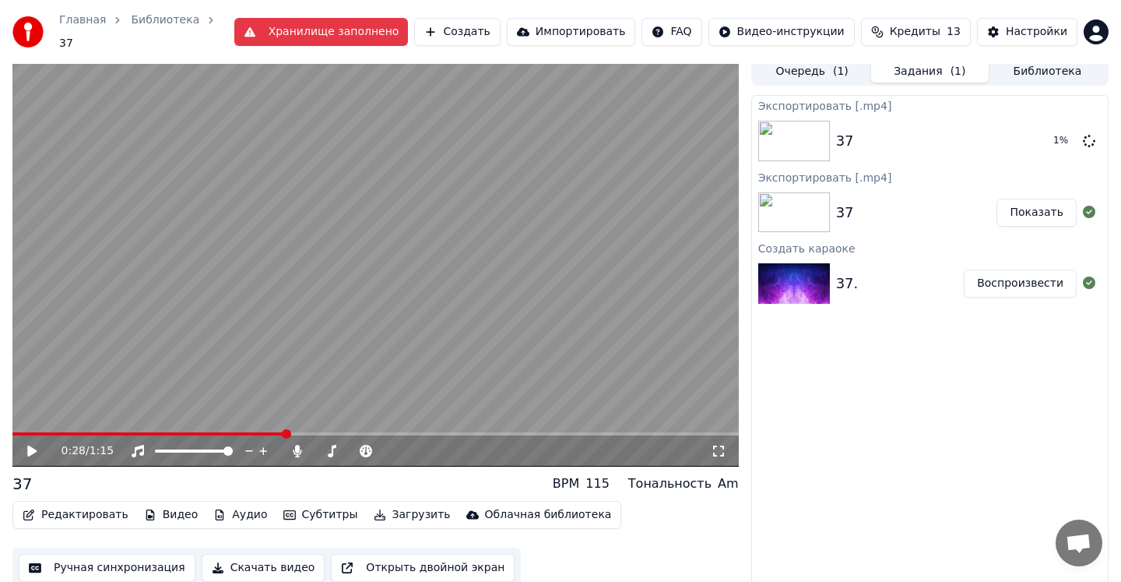
click at [1052, 201] on button "Показать" at bounding box center [1037, 213] width 80 height 28
click at [1083, 134] on icon at bounding box center [1089, 140] width 12 height 12
click at [1046, 202] on button "Показать" at bounding box center [1037, 213] width 80 height 28
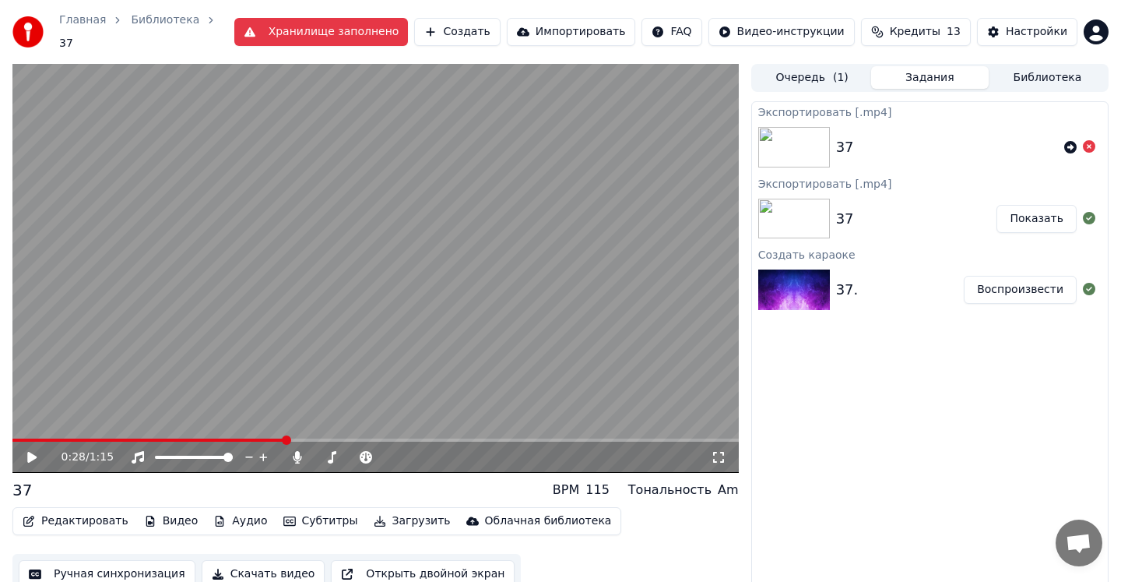
click at [11, 484] on div "0:28 / 1:15 37 BPM 115 Тональность Am Редактировать Видео Аудио Субтитры Загруз…" at bounding box center [560, 330] width 1121 height 532
click at [23, 483] on div "37" at bounding box center [21, 490] width 19 height 22
click at [52, 510] on button "Редактировать" at bounding box center [75, 521] width 118 height 22
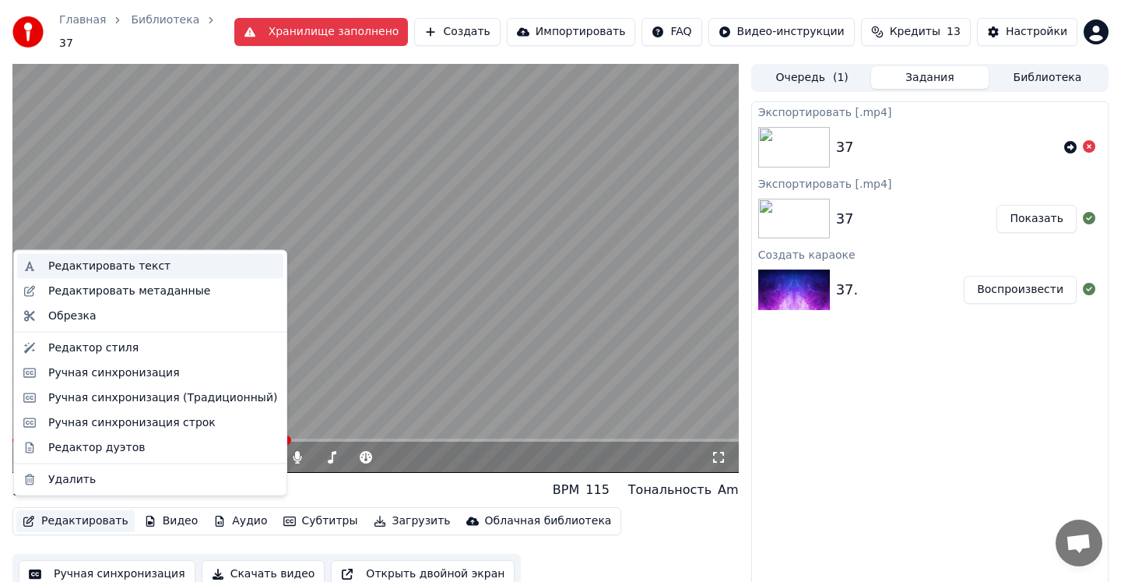
click at [143, 271] on div "Редактировать текст" at bounding box center [109, 267] width 122 height 16
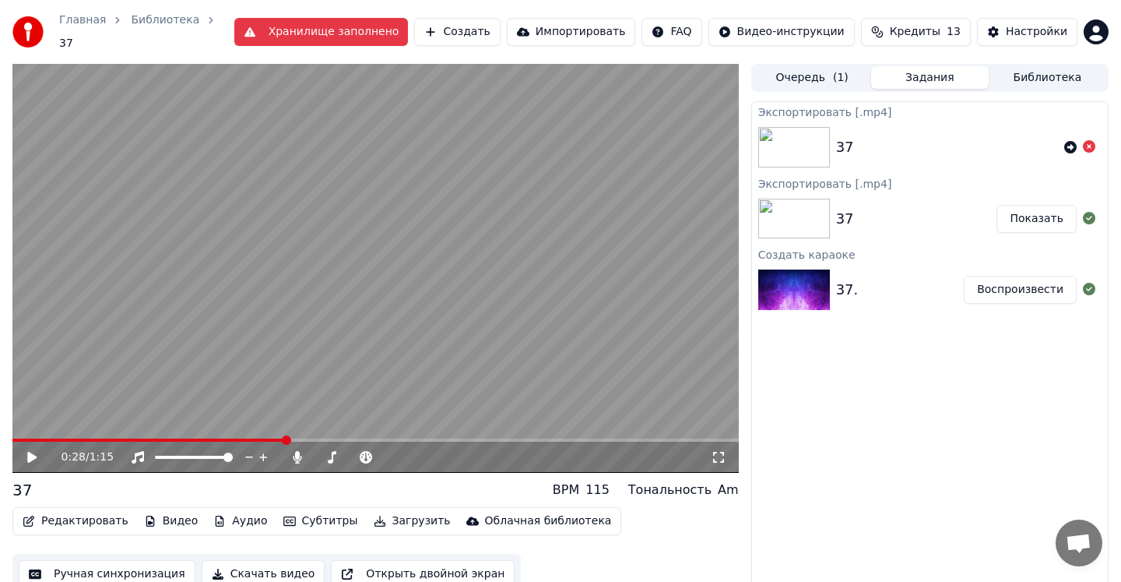
click at [28, 481] on div "37" at bounding box center [21, 490] width 19 height 22
click at [73, 36] on span "37" at bounding box center [66, 44] width 14 height 16
click at [409, 27] on button "Хранилище заполнено" at bounding box center [321, 32] width 174 height 28
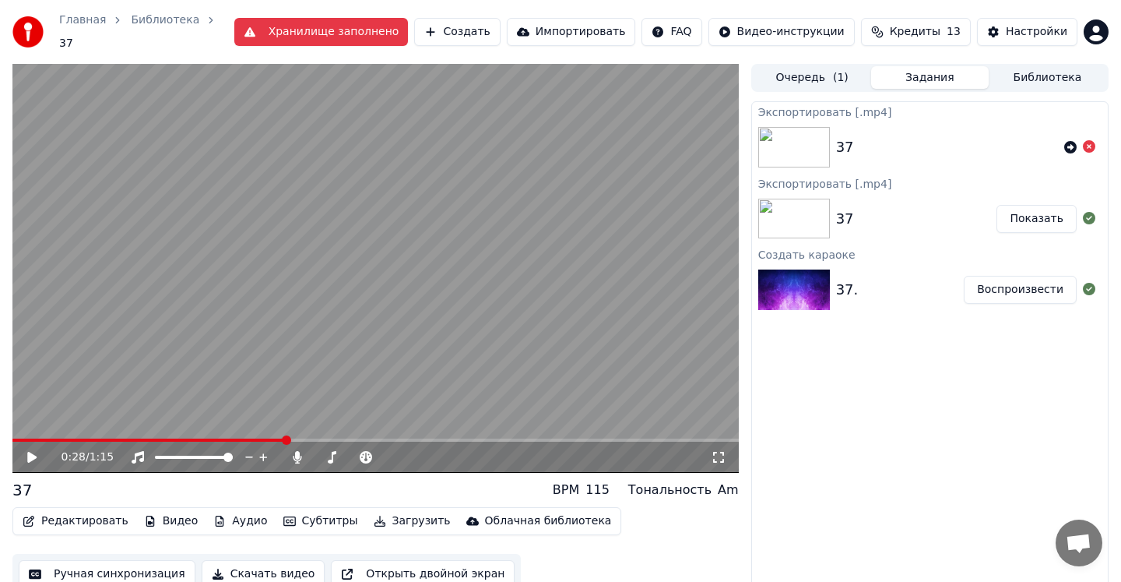
click at [902, 32] on span "Кредиты" at bounding box center [915, 32] width 51 height 16
click at [1010, 24] on div "Настройки" at bounding box center [1037, 32] width 62 height 16
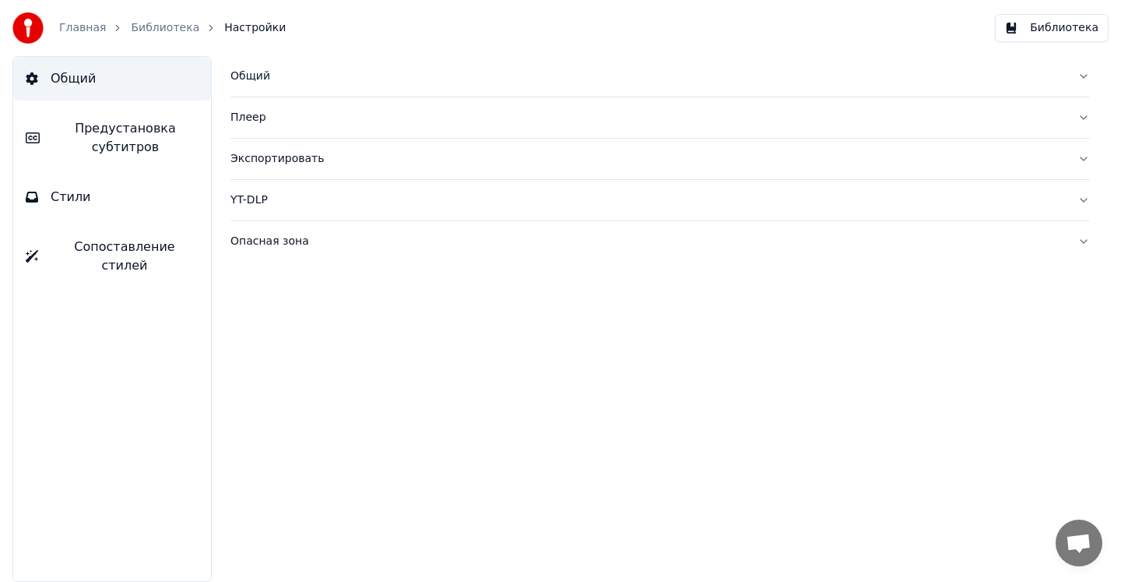
click at [76, 203] on span "Стили" at bounding box center [71, 197] width 40 height 19
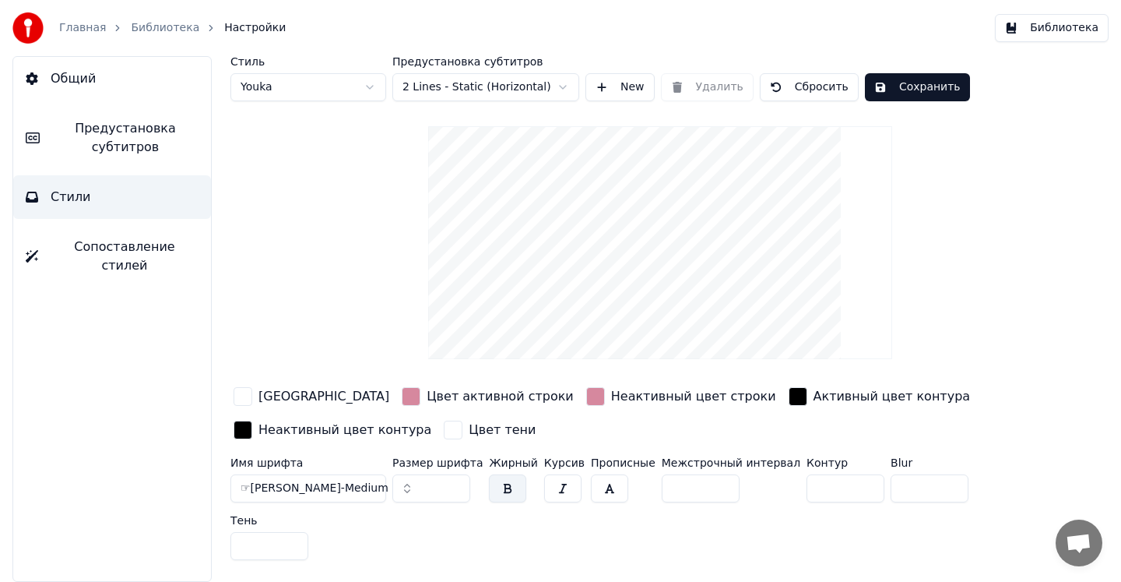
click at [148, 29] on link "Библиотека" at bounding box center [165, 28] width 69 height 16
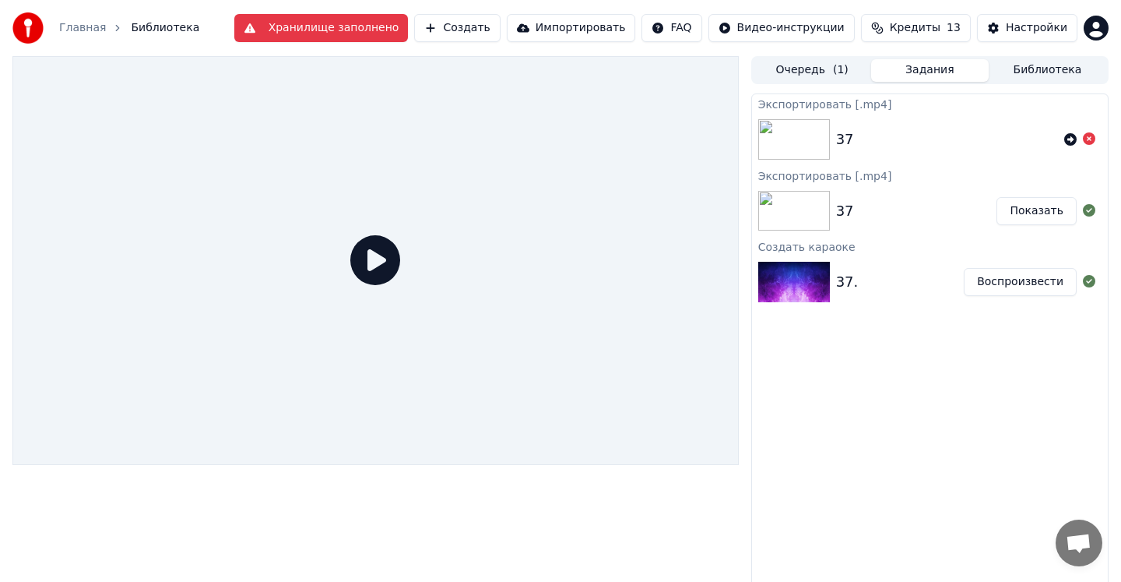
click at [926, 275] on div "37." at bounding box center [900, 282] width 129 height 22
click at [886, 276] on div "37." at bounding box center [900, 282] width 129 height 22
click at [998, 281] on button "Воспроизвести" at bounding box center [1020, 282] width 113 height 28
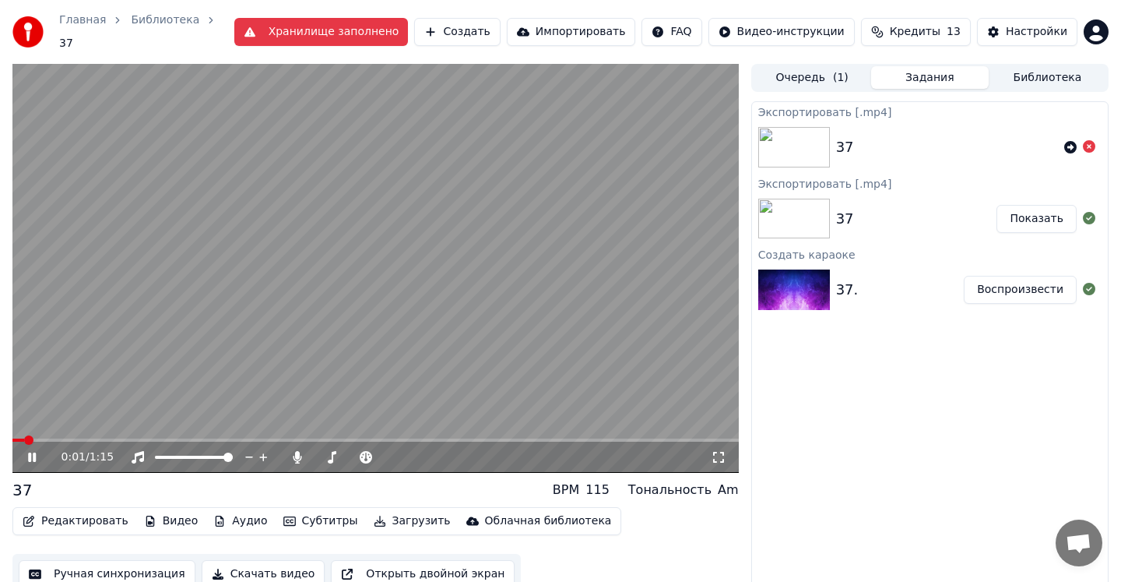
click at [33, 451] on icon at bounding box center [43, 457] width 37 height 12
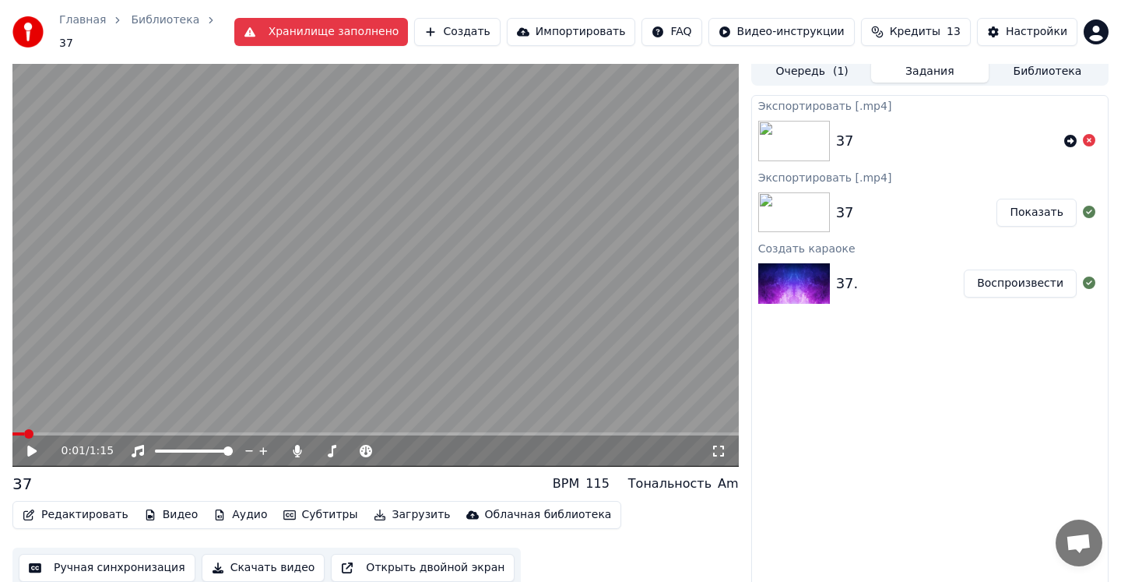
click at [83, 505] on button "Редактировать" at bounding box center [75, 515] width 118 height 22
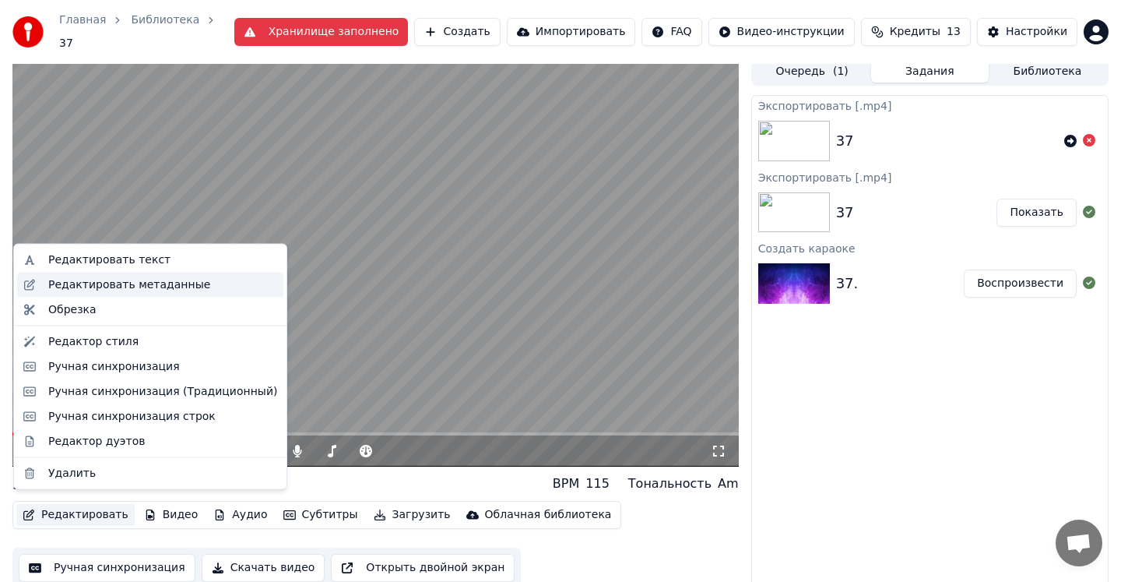
click at [106, 288] on div "Редактировать метаданные" at bounding box center [129, 284] width 162 height 16
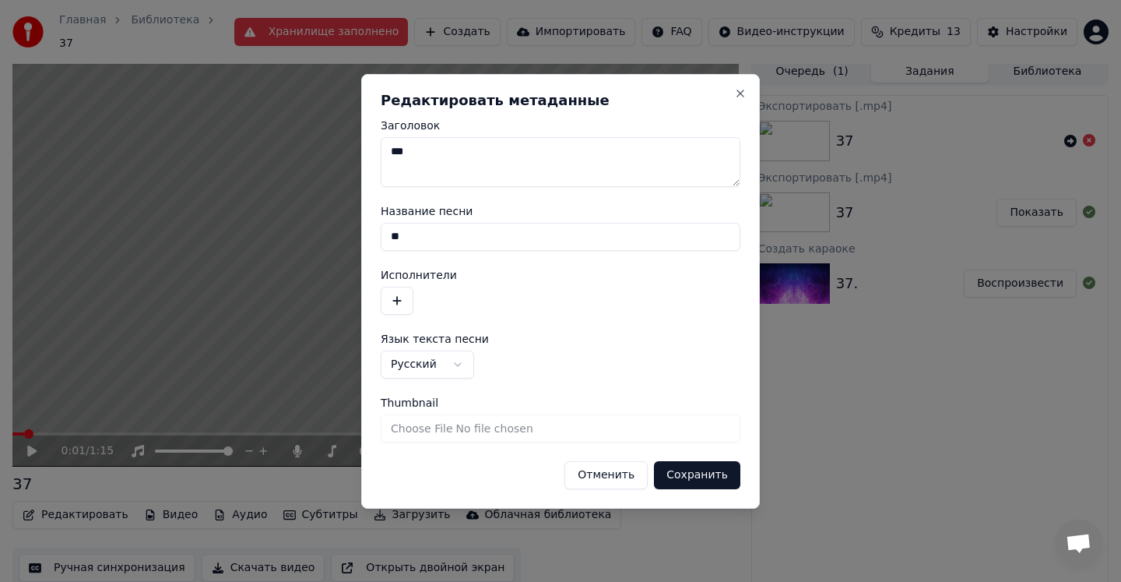
drag, startPoint x: 409, startPoint y: 156, endPoint x: 374, endPoint y: 156, distance: 35.0
click at [374, 156] on div "**********" at bounding box center [560, 291] width 399 height 435
drag, startPoint x: 428, startPoint y: 235, endPoint x: 364, endPoint y: 235, distance: 63.9
click at [364, 235] on div "**********" at bounding box center [560, 291] width 399 height 435
click at [716, 467] on button "Сохранить" at bounding box center [697, 475] width 86 height 28
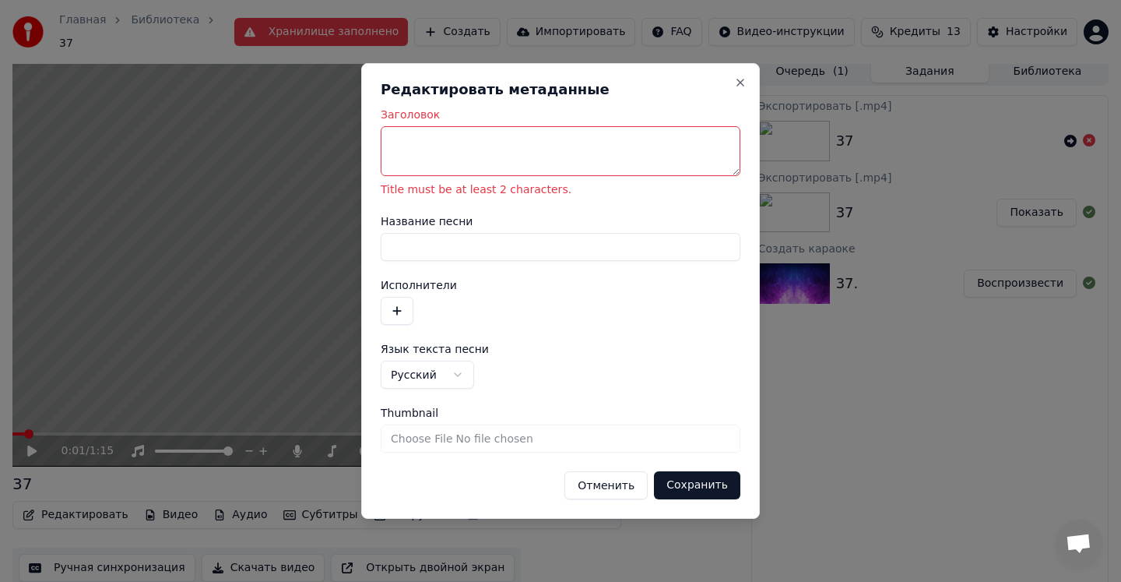
click at [703, 494] on button "Сохранить" at bounding box center [697, 485] width 86 height 28
click at [701, 489] on button "Сохранить" at bounding box center [697, 485] width 86 height 28
click at [744, 79] on button "Close" at bounding box center [740, 82] width 12 height 12
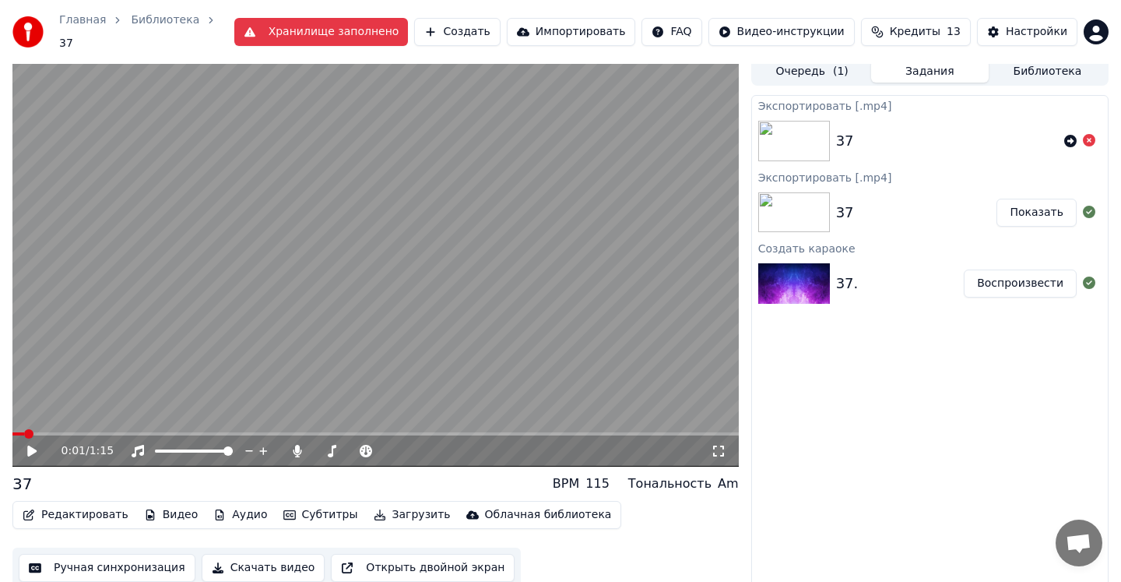
click at [924, 30] on span "Кредиты" at bounding box center [915, 32] width 51 height 16
click at [35, 446] on icon at bounding box center [43, 451] width 37 height 12
click at [114, 432] on span at bounding box center [375, 433] width 727 height 3
click at [164, 422] on video at bounding box center [375, 262] width 727 height 409
click at [31, 448] on icon at bounding box center [43, 451] width 37 height 12
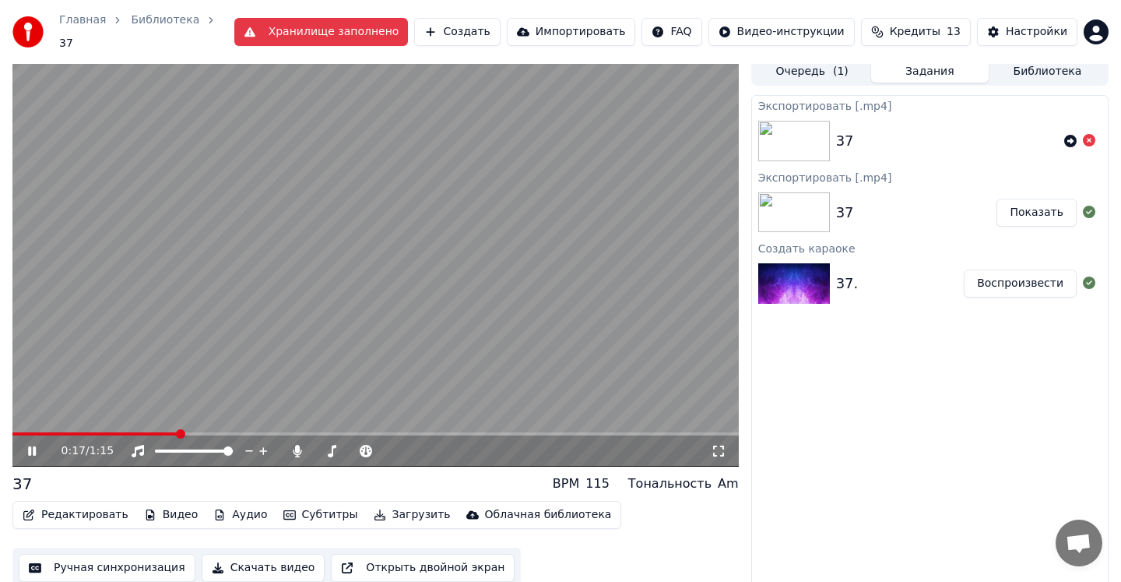
click at [31, 445] on icon at bounding box center [43, 451] width 37 height 12
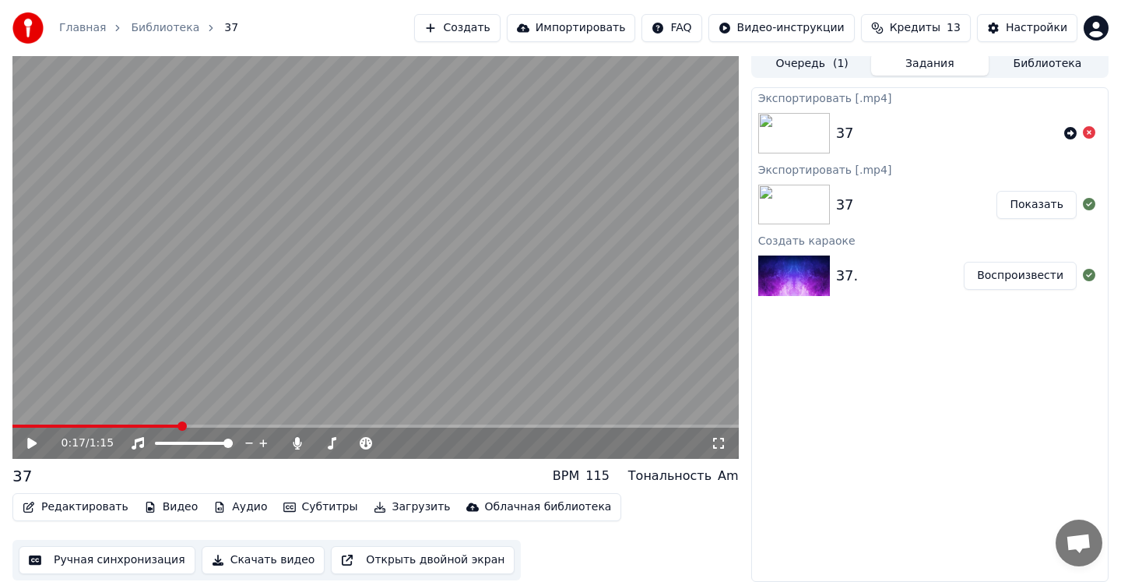
click at [435, 315] on video at bounding box center [375, 254] width 727 height 409
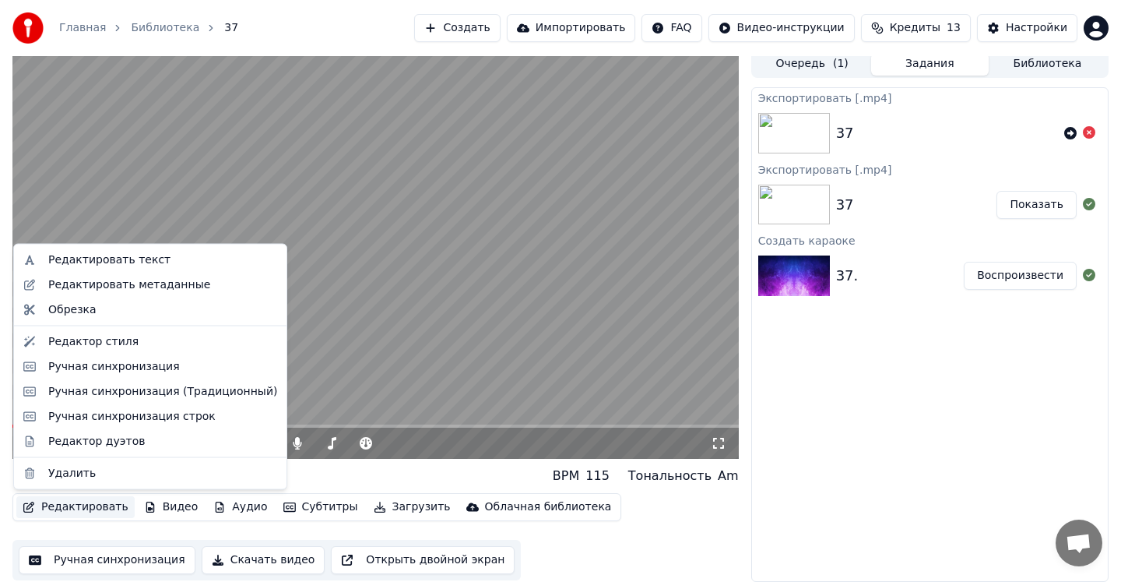
click at [78, 509] on button "Редактировать" at bounding box center [75, 507] width 118 height 22
click at [99, 263] on div "Редактировать текст" at bounding box center [109, 260] width 122 height 16
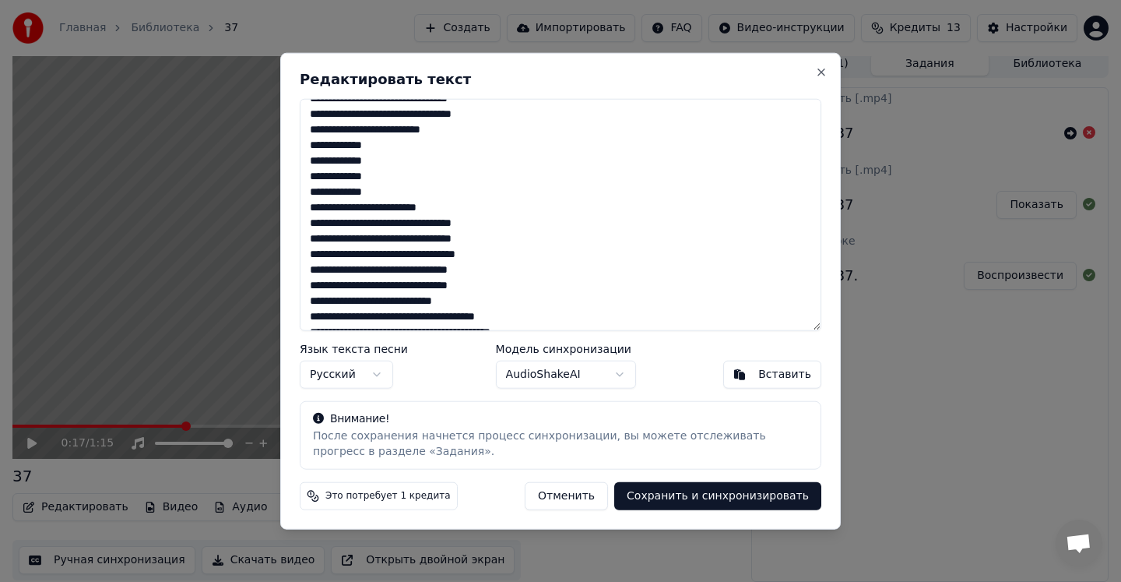
scroll to position [0, 0]
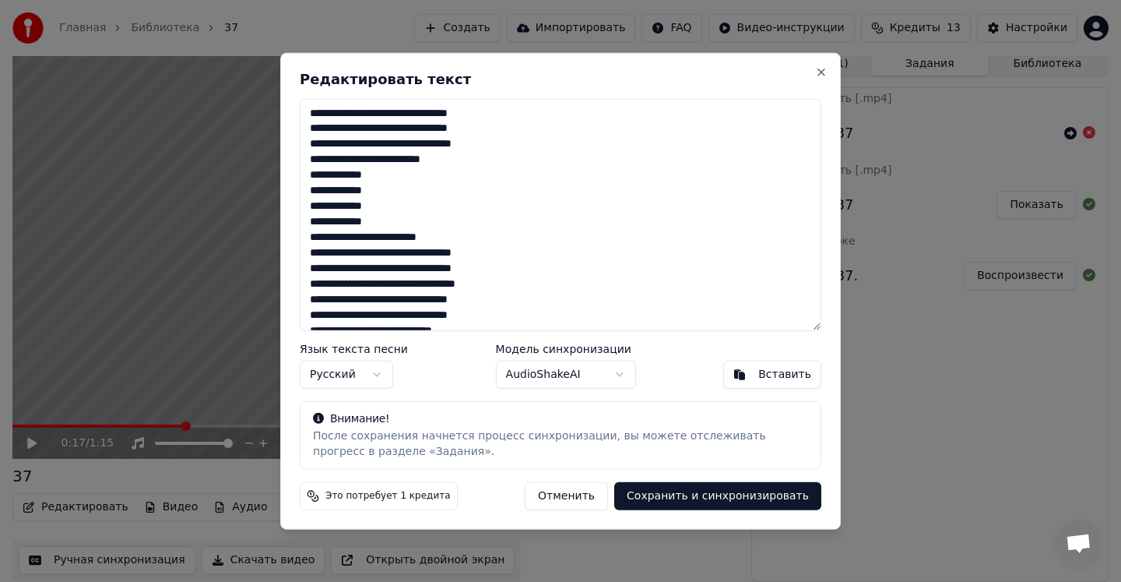
drag, startPoint x: 399, startPoint y: 317, endPoint x: 279, endPoint y: 76, distance: 268.9
click at [279, 76] on body "Главная Библиотека 37 Создать Импортировать FAQ Видео-инструкции Кредиты 13 Нас…" at bounding box center [560, 285] width 1121 height 582
paste textarea "**********"
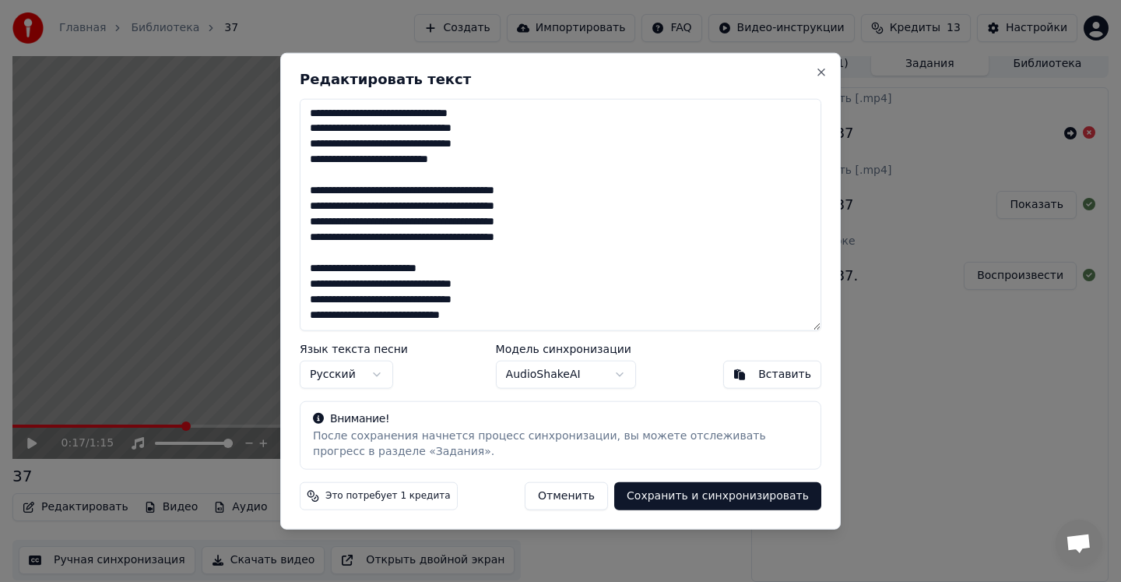
type textarea "**********"
click at [614, 381] on body "Главная Библиотека 37 Создать Импортировать FAQ Видео-инструкции Кредиты 13 Нас…" at bounding box center [560, 285] width 1121 height 582
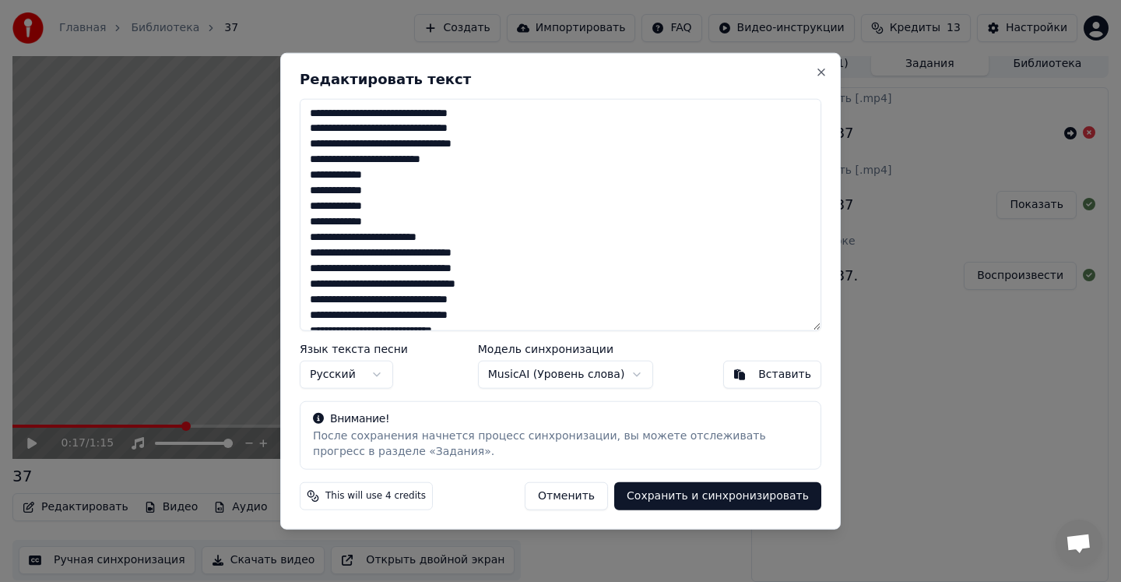
type textarea "**********"
click at [598, 377] on body "Главная Библиотека 37 Создать Импортировать FAQ Видео-инструкции Кредиты 13 Нас…" at bounding box center [560, 285] width 1121 height 582
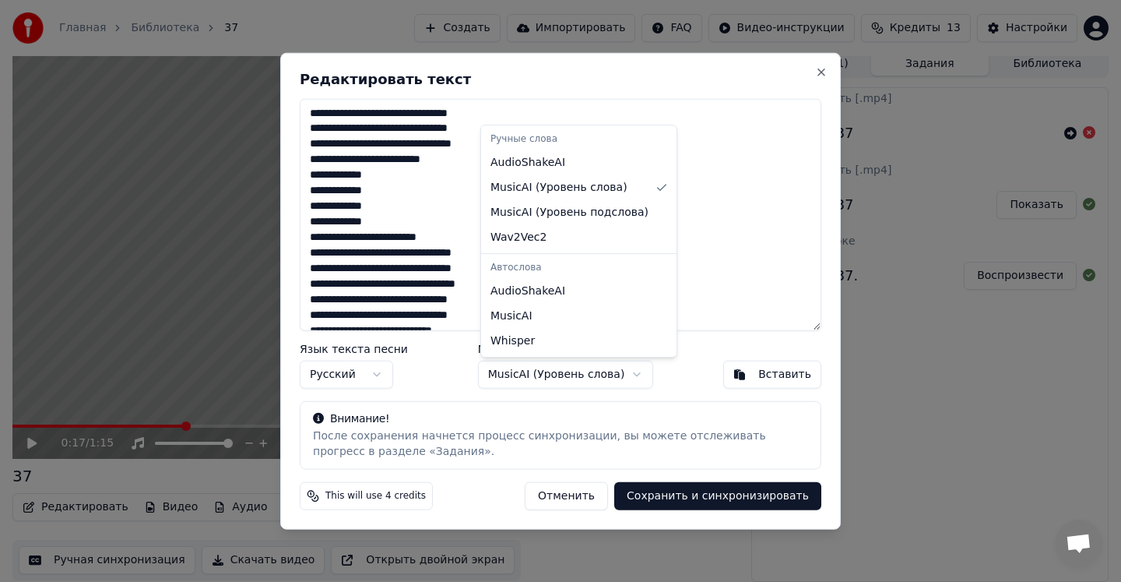
click at [670, 370] on body "Главная Библиотека 37 Создать Импортировать FAQ Видео-инструкции Кредиты 13 Нас…" at bounding box center [560, 285] width 1121 height 582
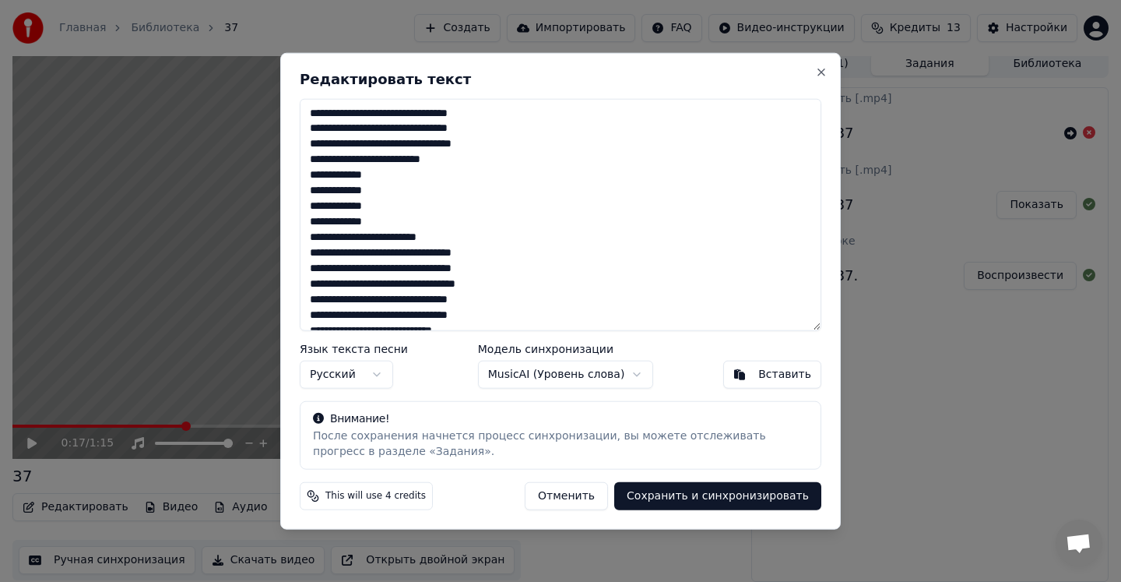
click at [675, 506] on button "Сохранить и синхронизировать" at bounding box center [717, 496] width 207 height 28
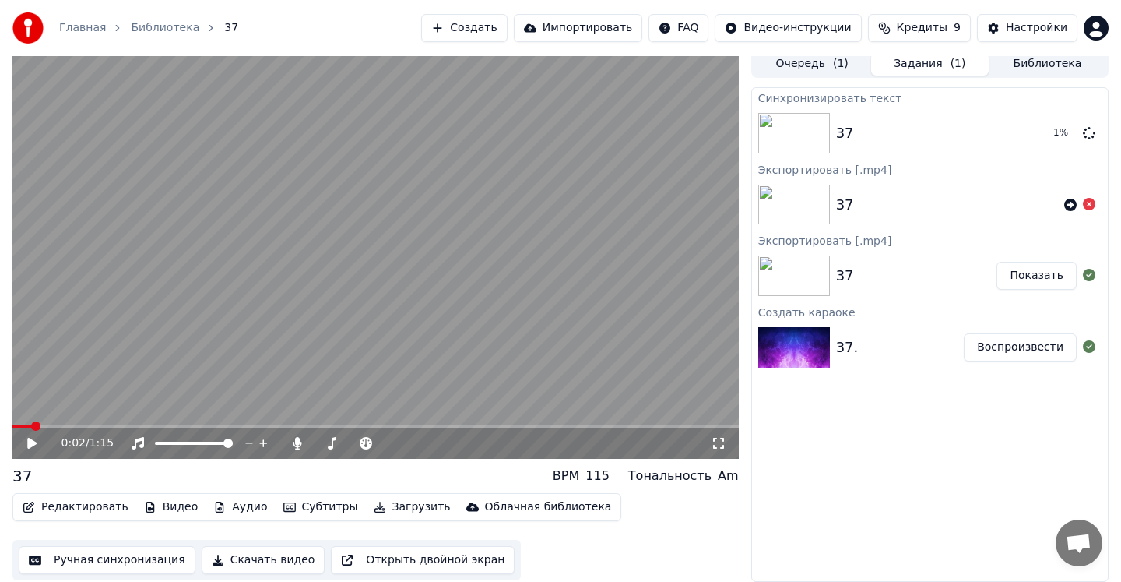
click at [27, 426] on span at bounding box center [21, 425] width 19 height 3
click at [12, 423] on span at bounding box center [16, 425] width 9 height 9
click at [30, 449] on div "0:00 / 1:15" at bounding box center [376, 443] width 714 height 16
click at [23, 441] on div "0:00 / 1:15" at bounding box center [376, 443] width 714 height 16
click at [34, 442] on icon at bounding box center [31, 443] width 9 height 11
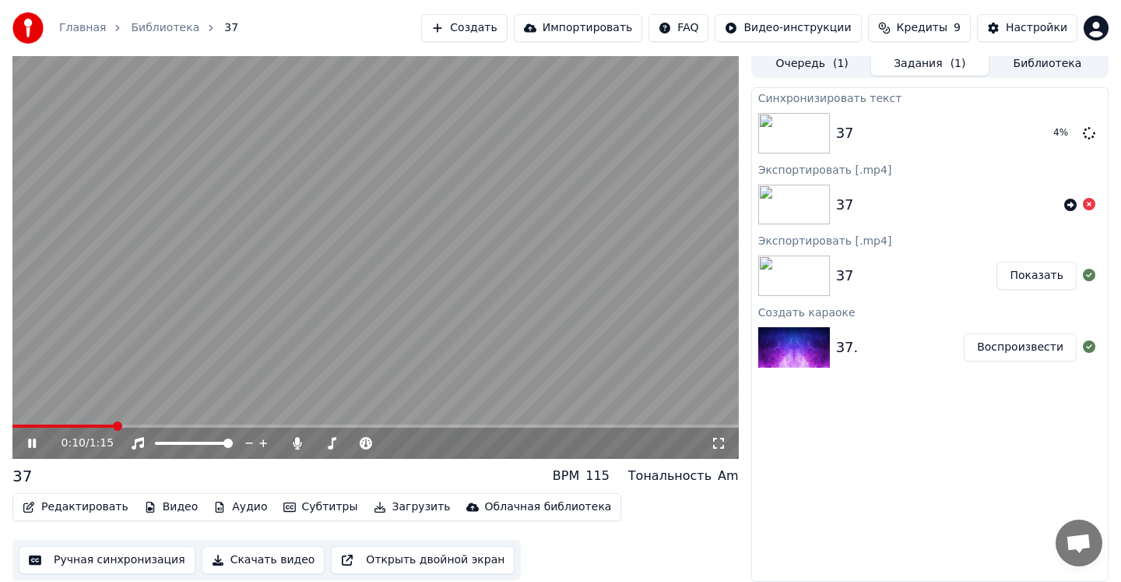
click at [26, 449] on div "0:10 / 1:15" at bounding box center [376, 443] width 714 height 16
click at [34, 440] on icon at bounding box center [32, 442] width 8 height 9
click at [63, 507] on button "Редактировать" at bounding box center [75, 507] width 118 height 22
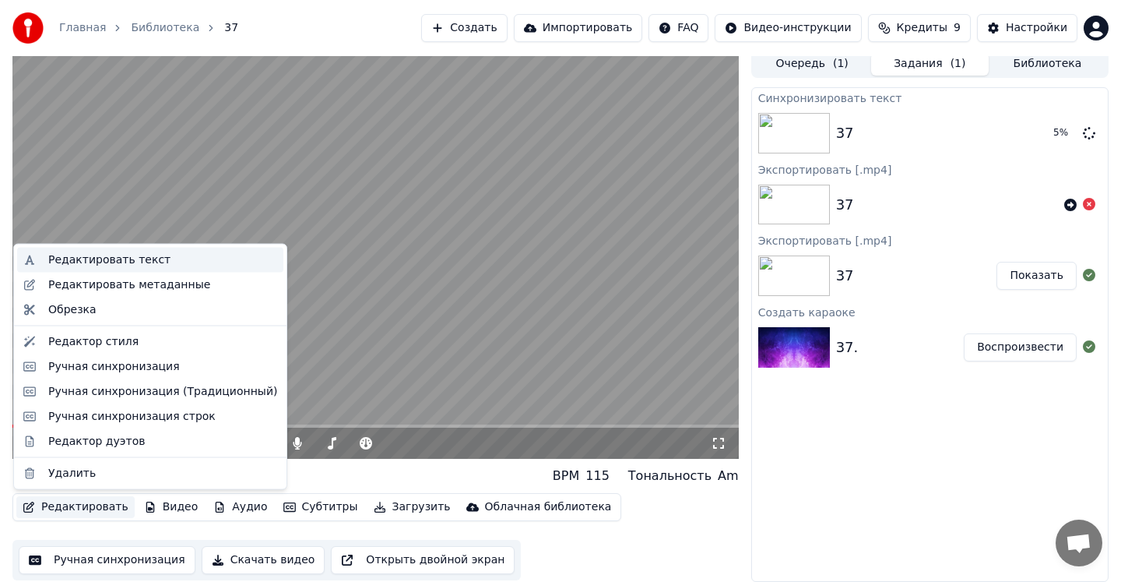
click at [105, 259] on div "Редактировать текст" at bounding box center [109, 260] width 122 height 16
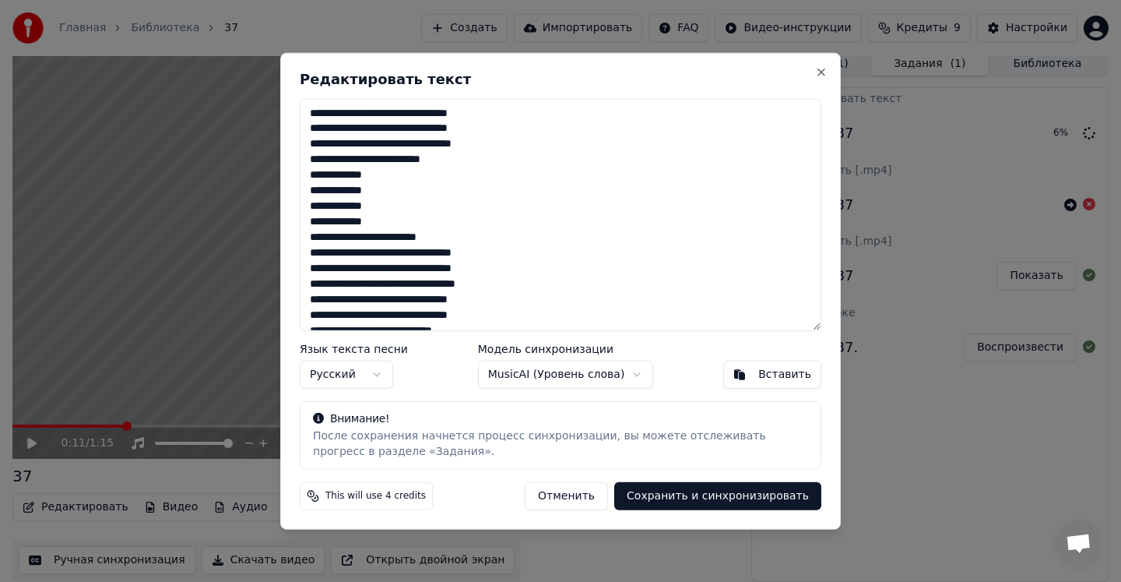
drag, startPoint x: 397, startPoint y: 320, endPoint x: 300, endPoint y: 72, distance: 266.1
click at [300, 72] on div "**********" at bounding box center [560, 290] width 561 height 477
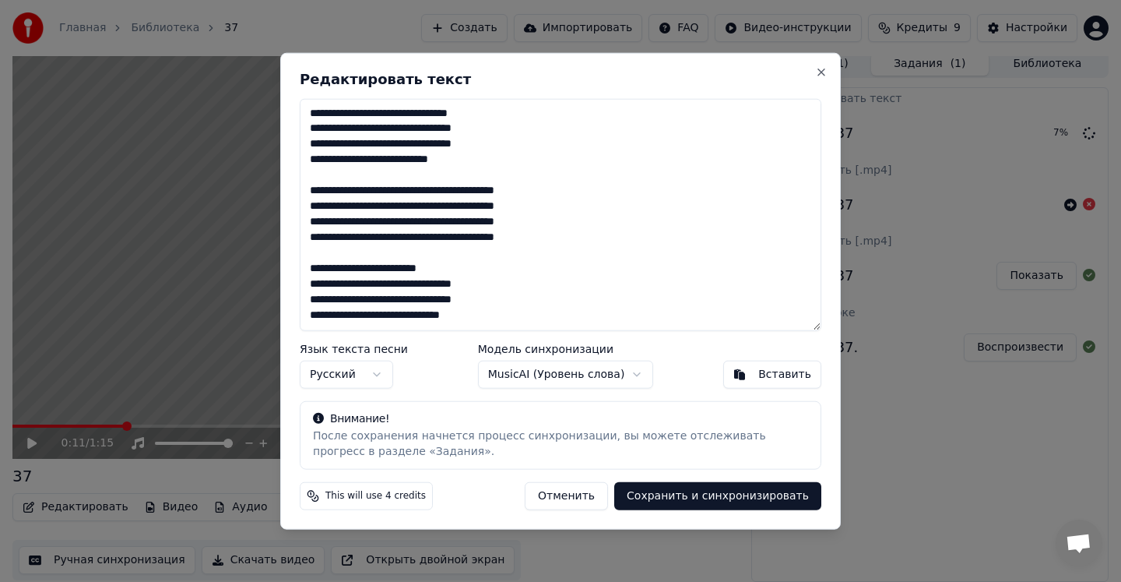
click at [480, 114] on textarea at bounding box center [561, 214] width 522 height 233
click at [490, 129] on textarea at bounding box center [561, 214] width 522 height 233
click at [494, 142] on textarea at bounding box center [561, 214] width 522 height 233
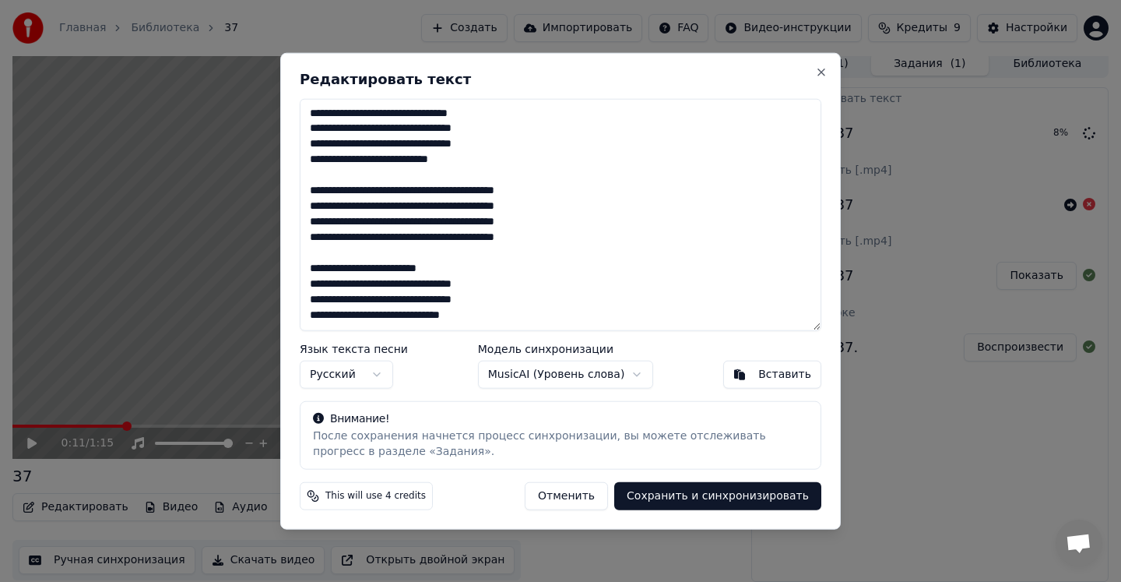
click at [494, 142] on textarea at bounding box center [561, 214] width 522 height 233
click at [366, 164] on textarea at bounding box center [561, 214] width 522 height 233
click at [451, 165] on textarea at bounding box center [561, 214] width 522 height 233
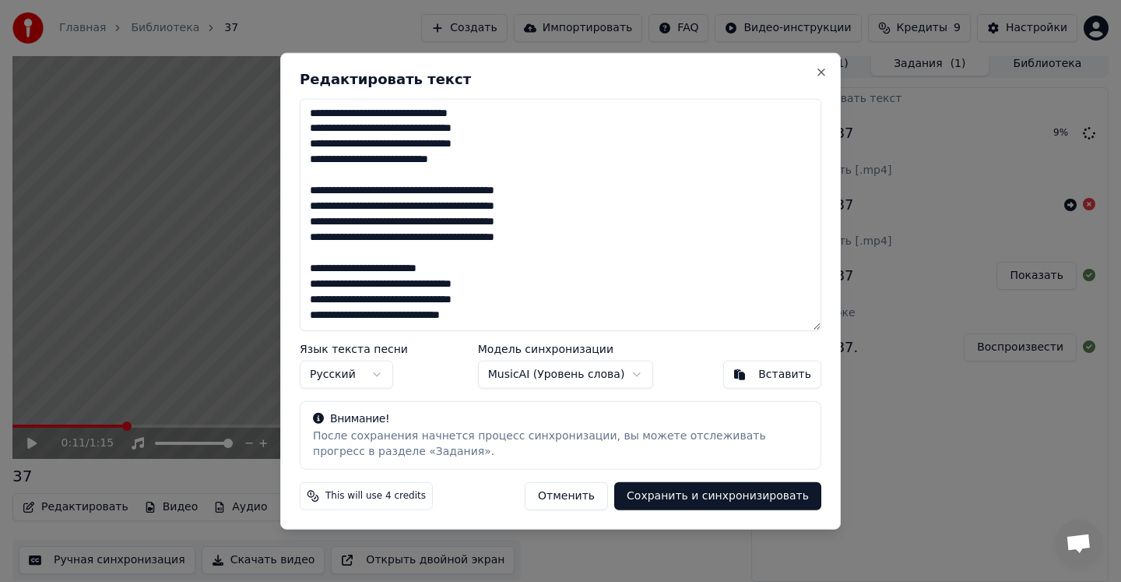
click at [368, 192] on textarea at bounding box center [561, 214] width 522 height 233
click at [530, 190] on textarea at bounding box center [561, 214] width 522 height 233
type textarea "**********"
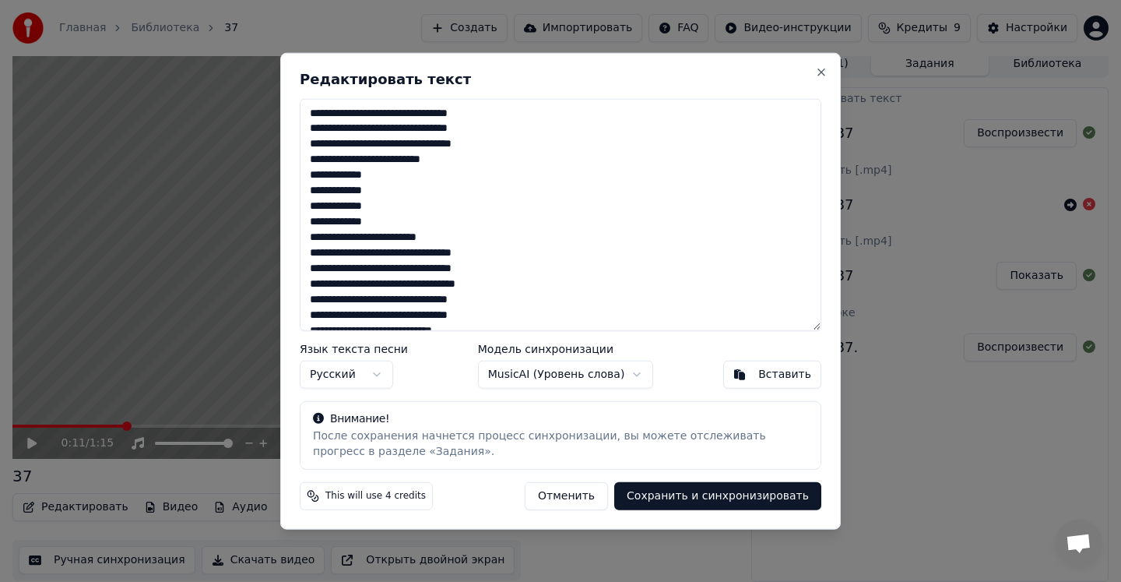
click at [526, 190] on textarea "**********" at bounding box center [561, 214] width 522 height 233
click at [524, 224] on textarea "**********" at bounding box center [561, 214] width 522 height 233
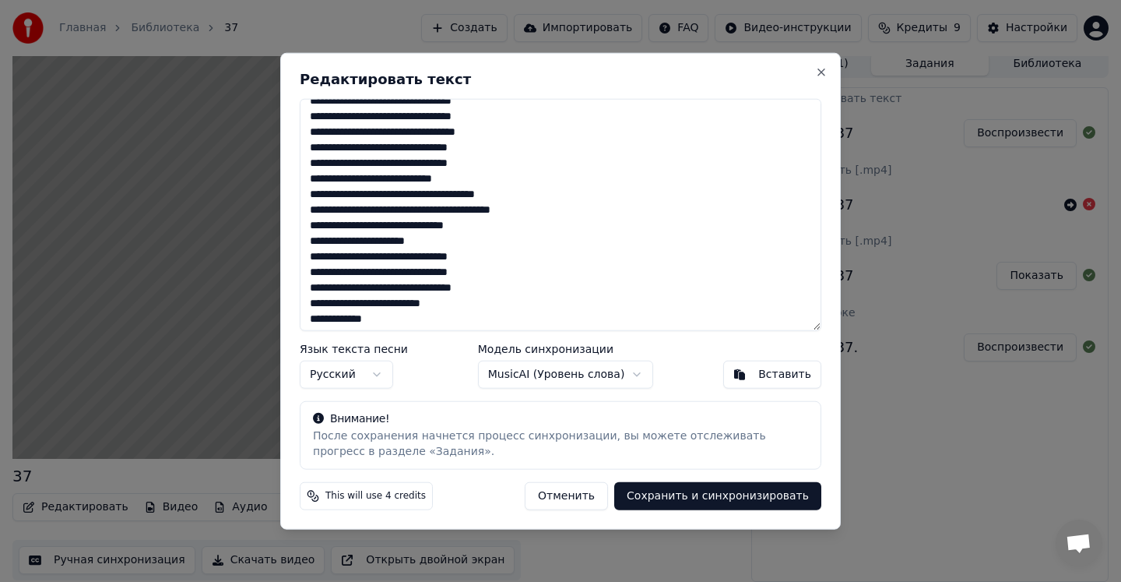
scroll to position [202, 0]
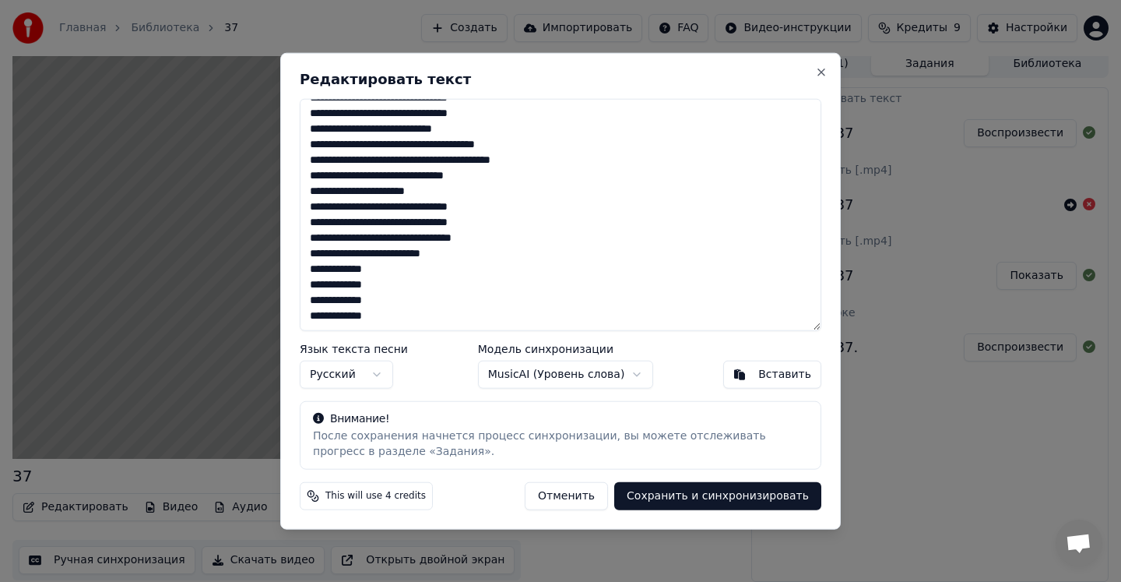
click at [456, 372] on div "Язык текста песни Русский Модель синхронизации MusicAI ( Уровень слова ) Встави…" at bounding box center [561, 365] width 522 height 45
click at [586, 501] on button "Отменить" at bounding box center [566, 496] width 83 height 28
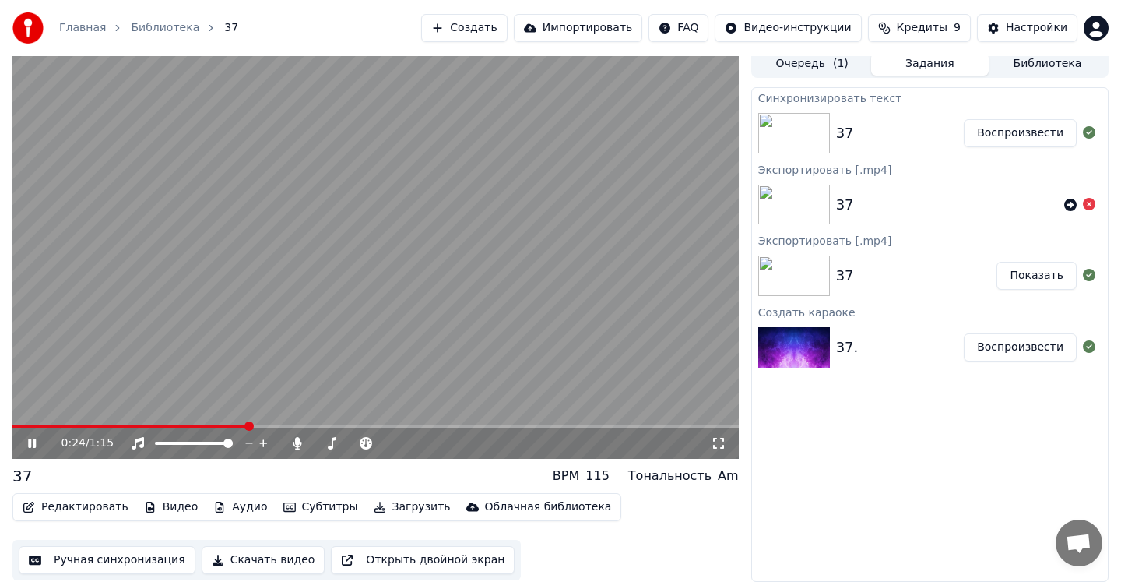
click at [33, 438] on icon at bounding box center [32, 442] width 8 height 9
click at [193, 421] on span at bounding box center [197, 425] width 9 height 9
click at [30, 447] on icon at bounding box center [31, 443] width 9 height 11
click at [29, 442] on icon at bounding box center [32, 442] width 8 height 9
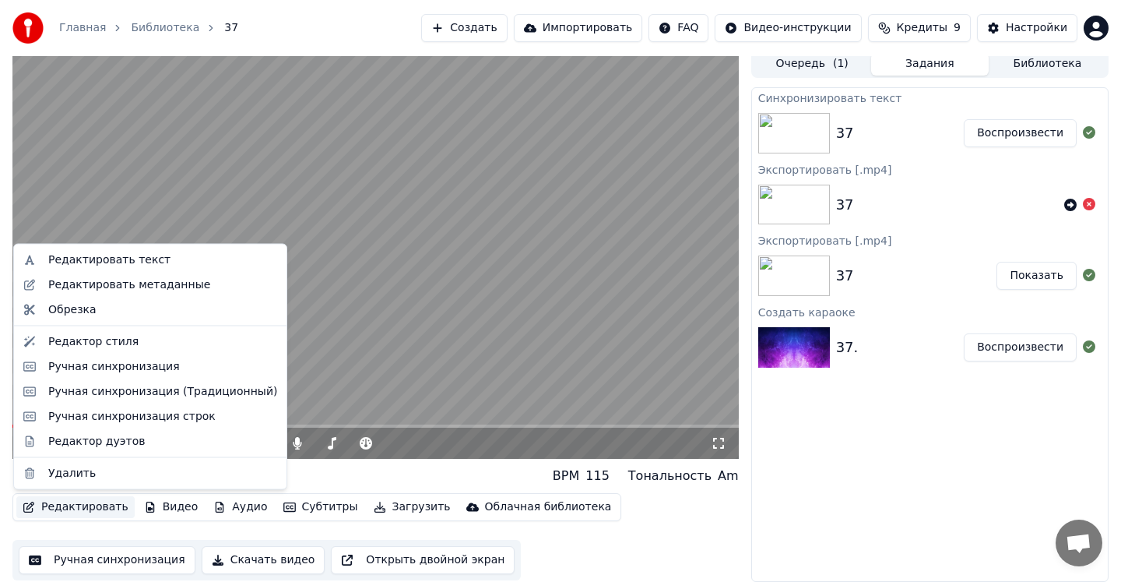
click at [63, 500] on button "Редактировать" at bounding box center [75, 507] width 118 height 22
click at [81, 264] on div "Редактировать текст" at bounding box center [109, 260] width 122 height 16
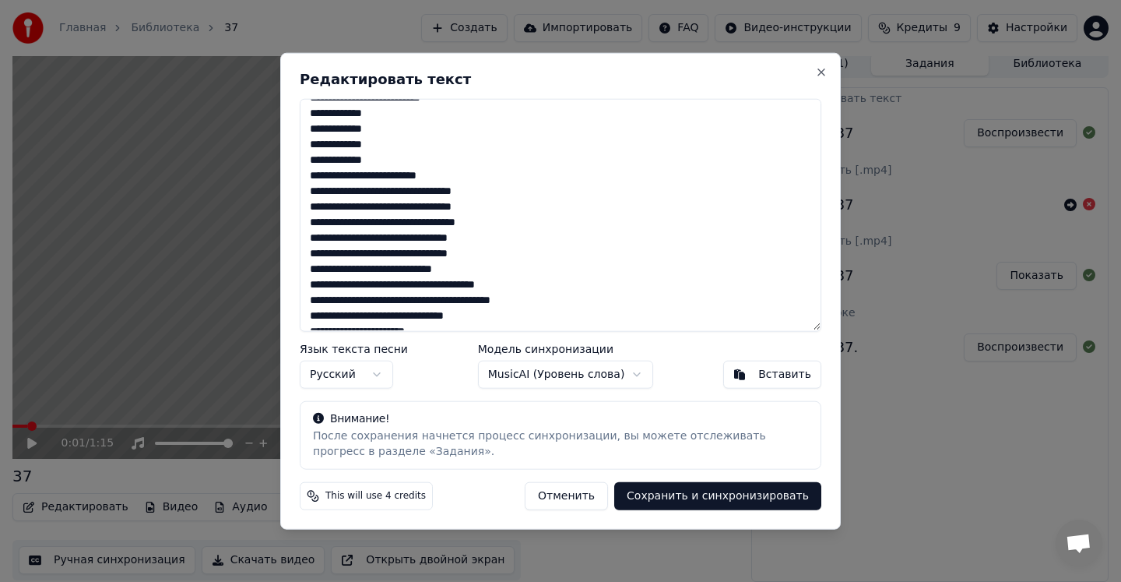
scroll to position [0, 0]
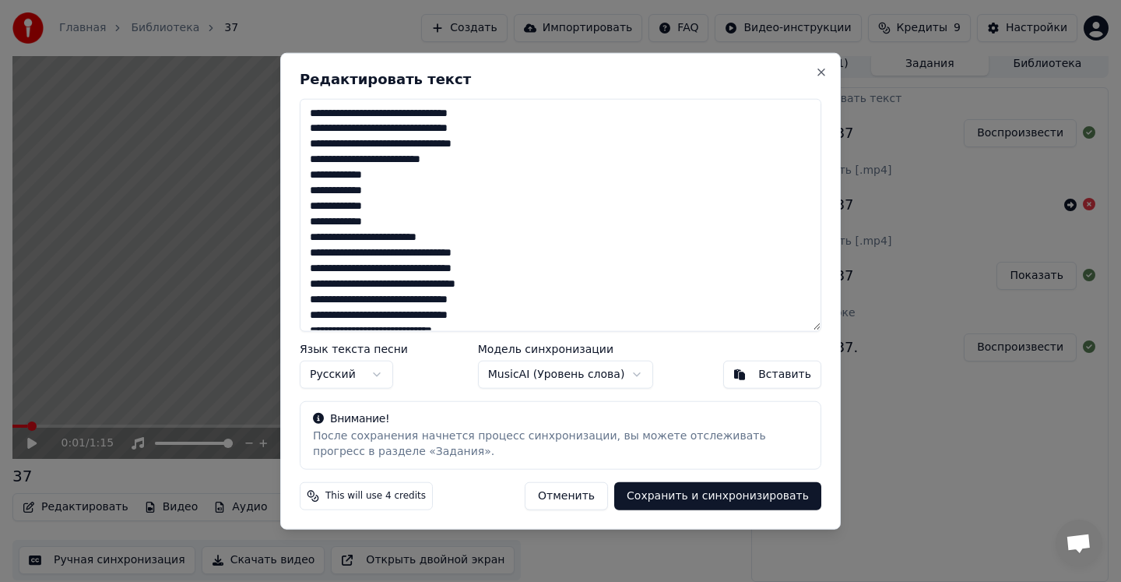
drag, startPoint x: 426, startPoint y: 313, endPoint x: 271, endPoint y: 62, distance: 294.8
click at [271, 62] on body "Главная Библиотека 37 Создать Импортировать FAQ Видео-инструкции Кредиты 9 Наст…" at bounding box center [560, 285] width 1121 height 582
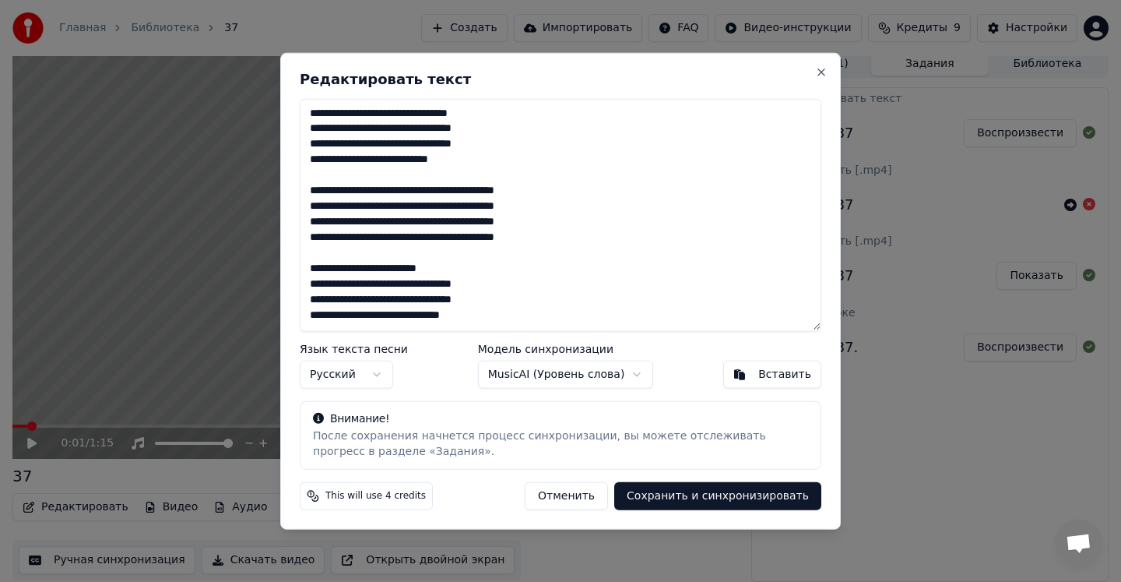
scroll to position [334, 0]
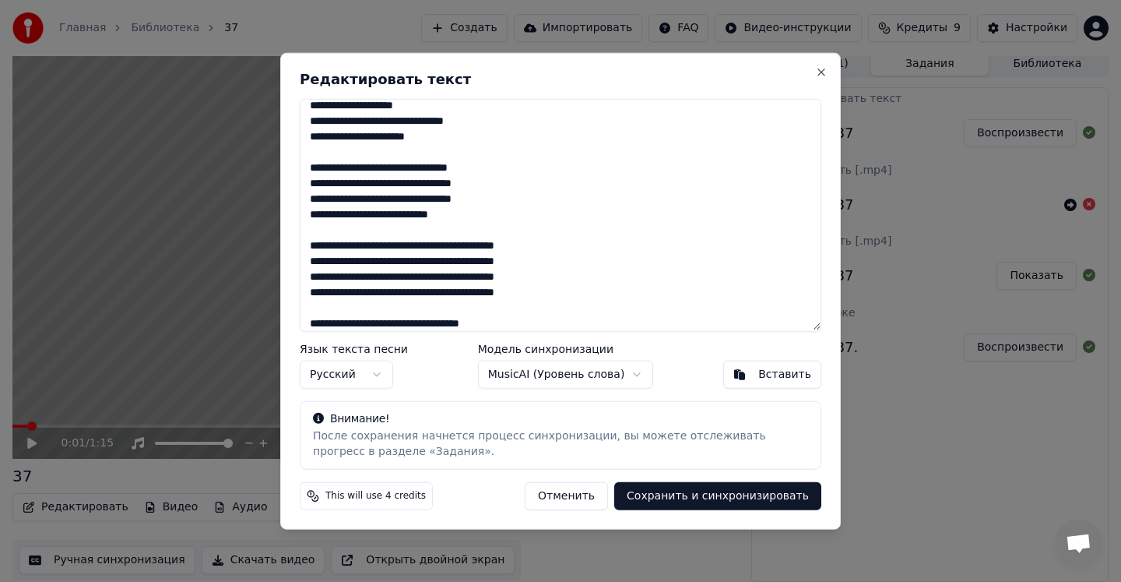
click at [487, 124] on textarea at bounding box center [561, 214] width 522 height 233
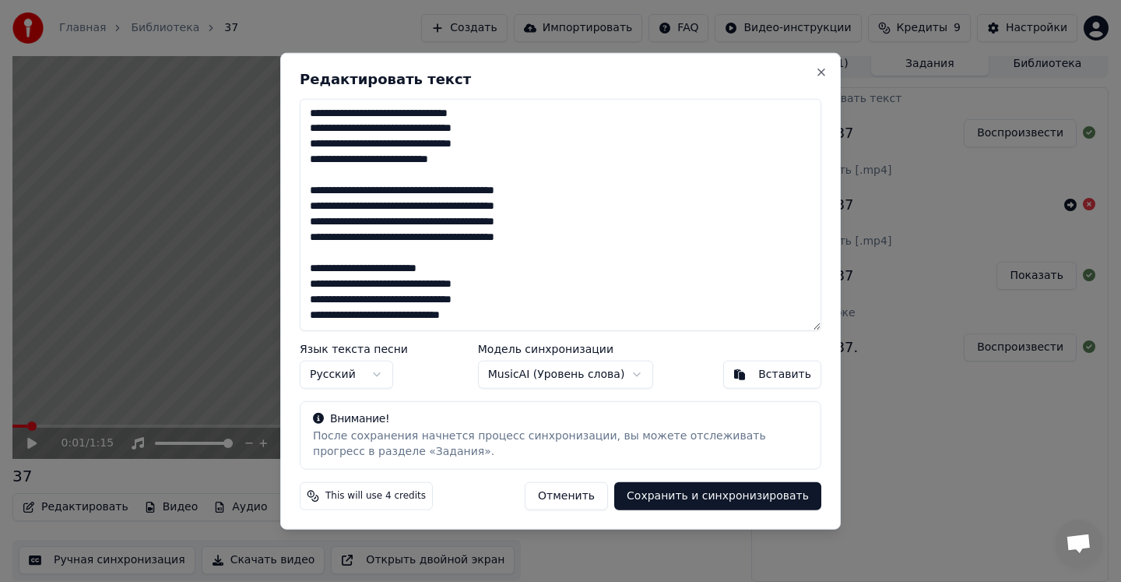
click at [481, 116] on textarea at bounding box center [561, 214] width 522 height 233
click at [493, 132] on textarea at bounding box center [561, 214] width 522 height 233
click at [491, 131] on textarea at bounding box center [561, 214] width 522 height 233
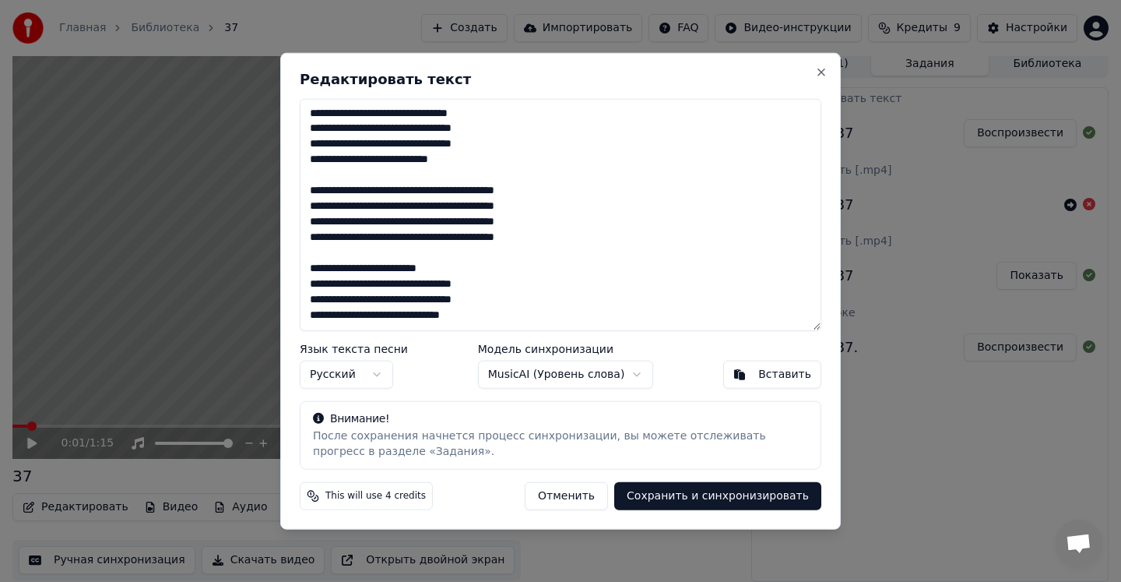
click at [491, 131] on textarea at bounding box center [561, 214] width 522 height 233
click at [493, 143] on textarea at bounding box center [561, 214] width 522 height 233
type textarea "**********"
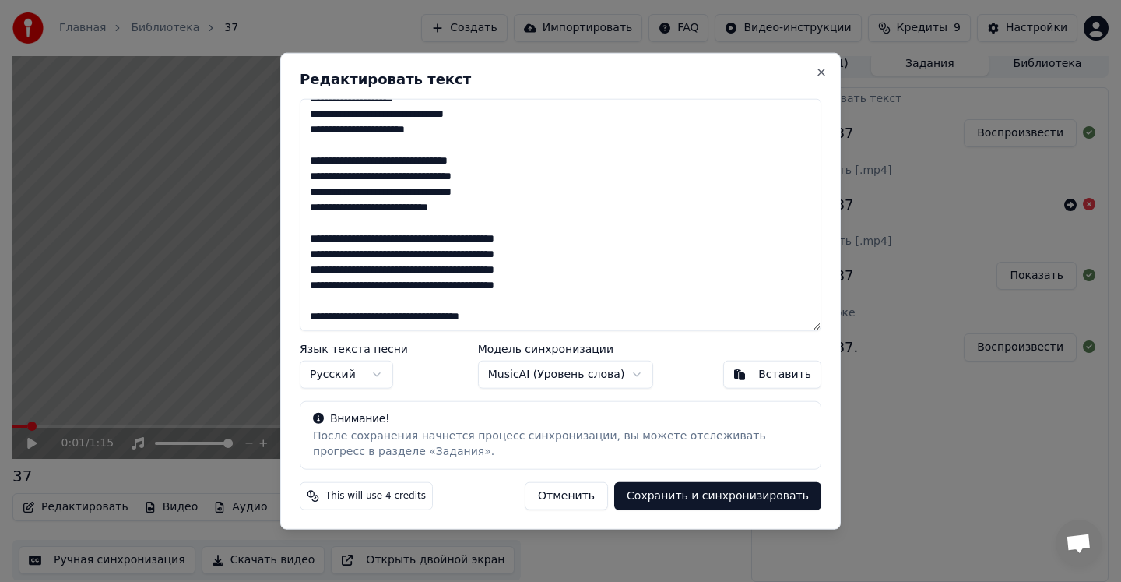
scroll to position [174, 0]
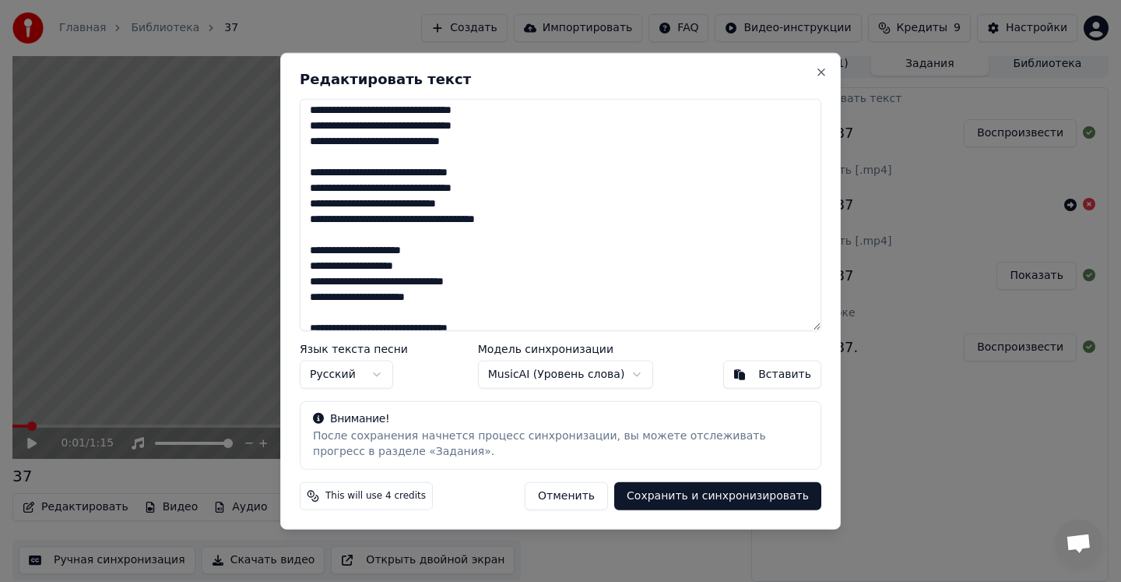
drag, startPoint x: 517, startPoint y: 322, endPoint x: 219, endPoint y: 62, distance: 395.8
click at [219, 62] on body "Главная Библиотека 37 Создать Импортировать FAQ Видео-инструкции Кредиты 9 Наст…" at bounding box center [560, 285] width 1121 height 582
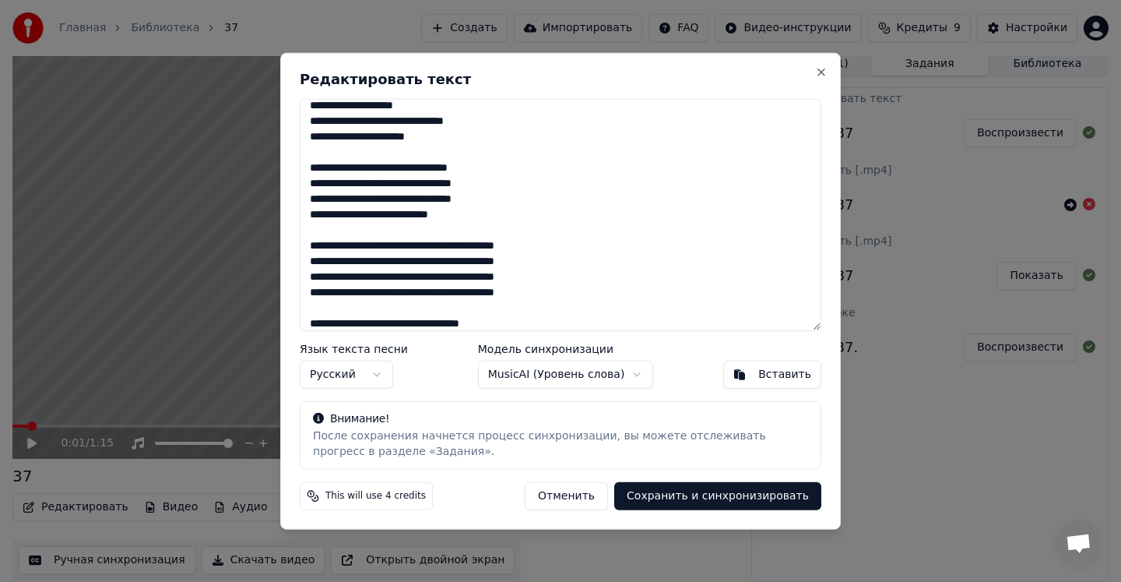
scroll to position [0, 0]
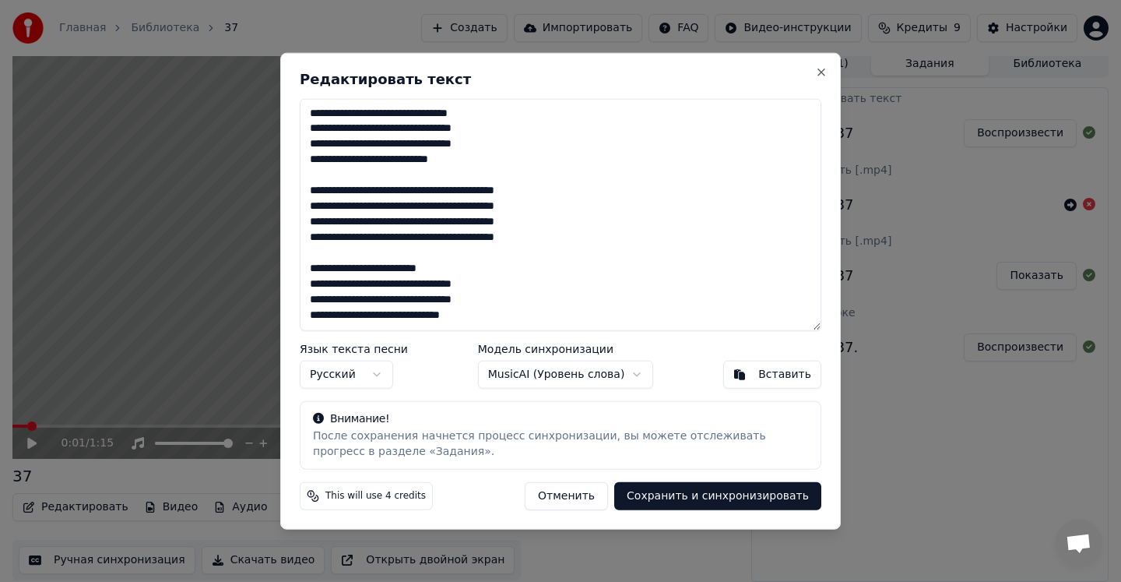
click at [482, 116] on textarea at bounding box center [561, 214] width 522 height 233
click at [493, 127] on textarea at bounding box center [561, 214] width 522 height 233
click at [491, 130] on textarea at bounding box center [561, 214] width 522 height 233
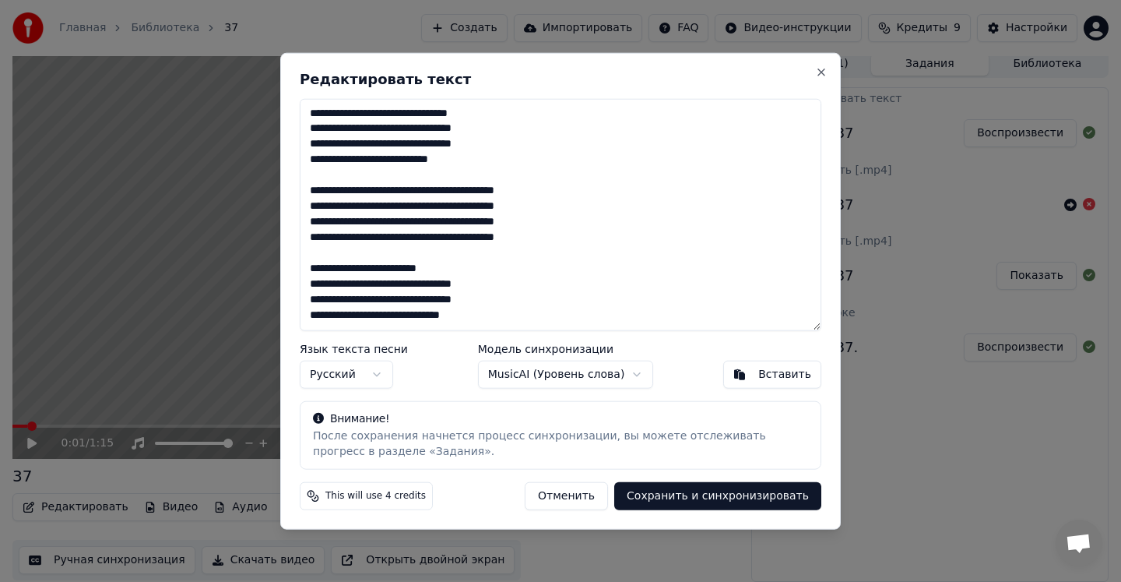
click at [491, 130] on textarea at bounding box center [561, 214] width 522 height 233
click at [497, 146] on textarea at bounding box center [561, 214] width 522 height 233
click at [368, 162] on textarea at bounding box center [561, 214] width 522 height 233
click at [454, 162] on textarea at bounding box center [561, 214] width 522 height 233
click at [370, 193] on textarea at bounding box center [561, 214] width 522 height 233
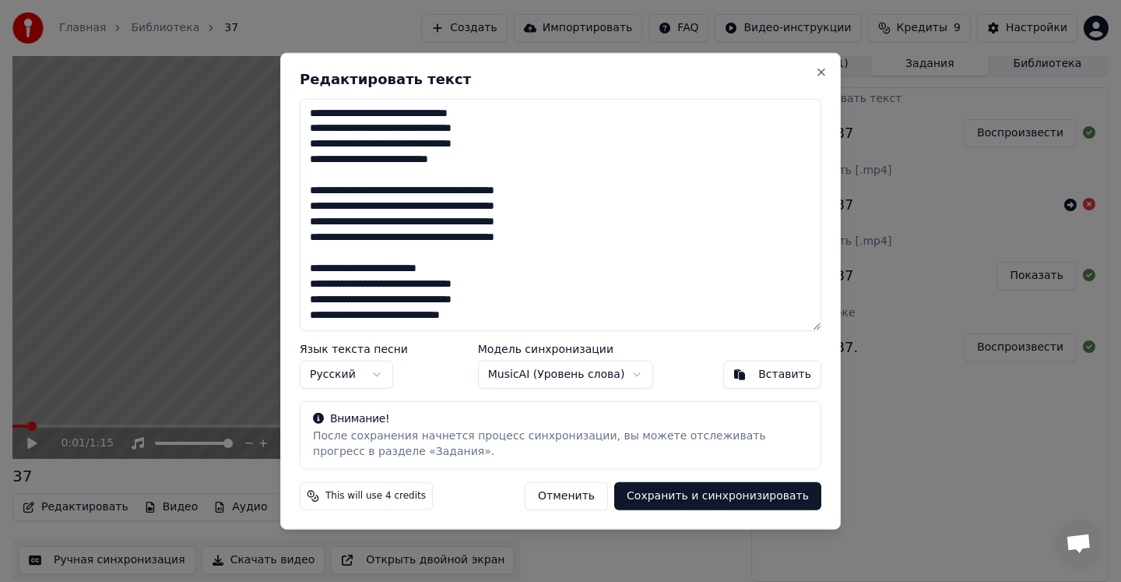
click at [530, 190] on textarea at bounding box center [561, 214] width 522 height 233
click at [368, 210] on textarea at bounding box center [561, 214] width 522 height 233
click at [529, 208] on textarea at bounding box center [561, 214] width 522 height 233
click at [368, 221] on textarea at bounding box center [561, 214] width 522 height 233
click at [528, 224] on textarea at bounding box center [561, 214] width 522 height 233
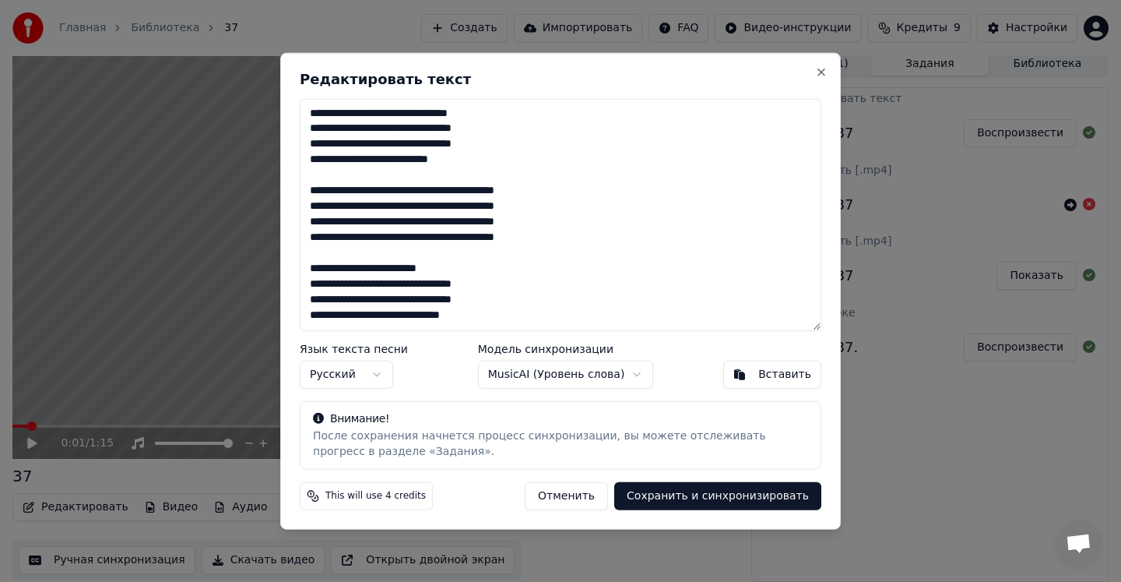
click at [370, 243] on textarea at bounding box center [561, 214] width 522 height 233
click at [527, 237] on textarea at bounding box center [561, 214] width 522 height 233
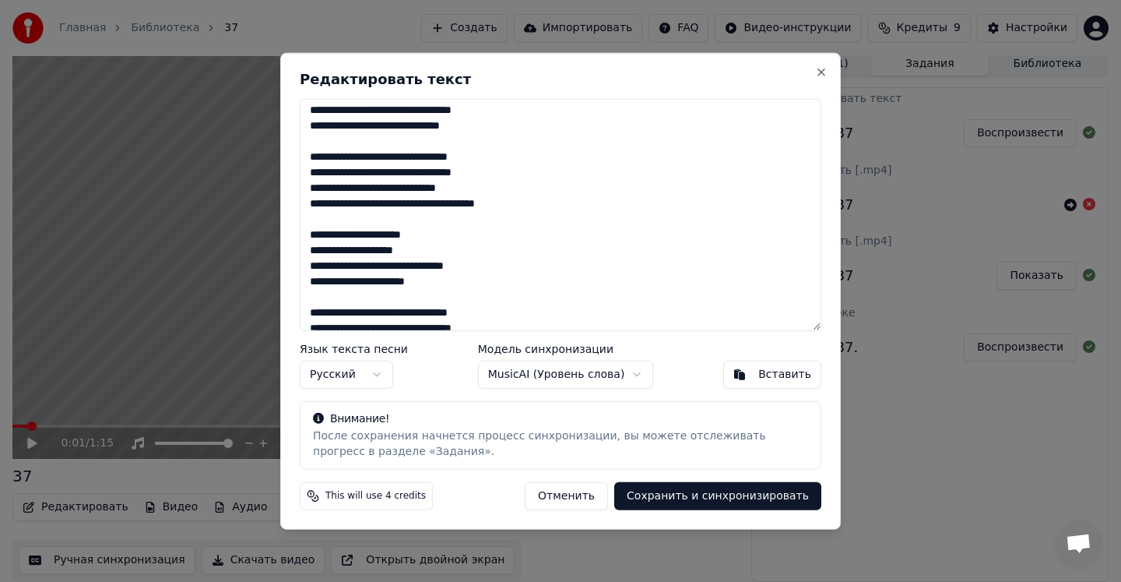
scroll to position [199, 0]
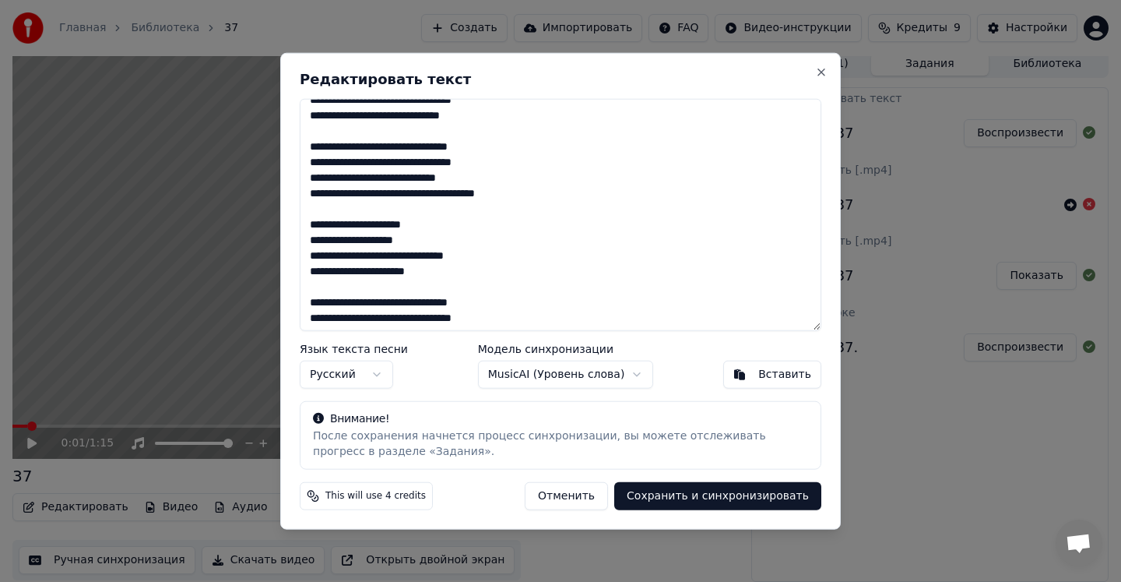
drag, startPoint x: 401, startPoint y: 177, endPoint x: 405, endPoint y: 202, distance: 26.0
click at [401, 177] on textarea at bounding box center [561, 214] width 522 height 233
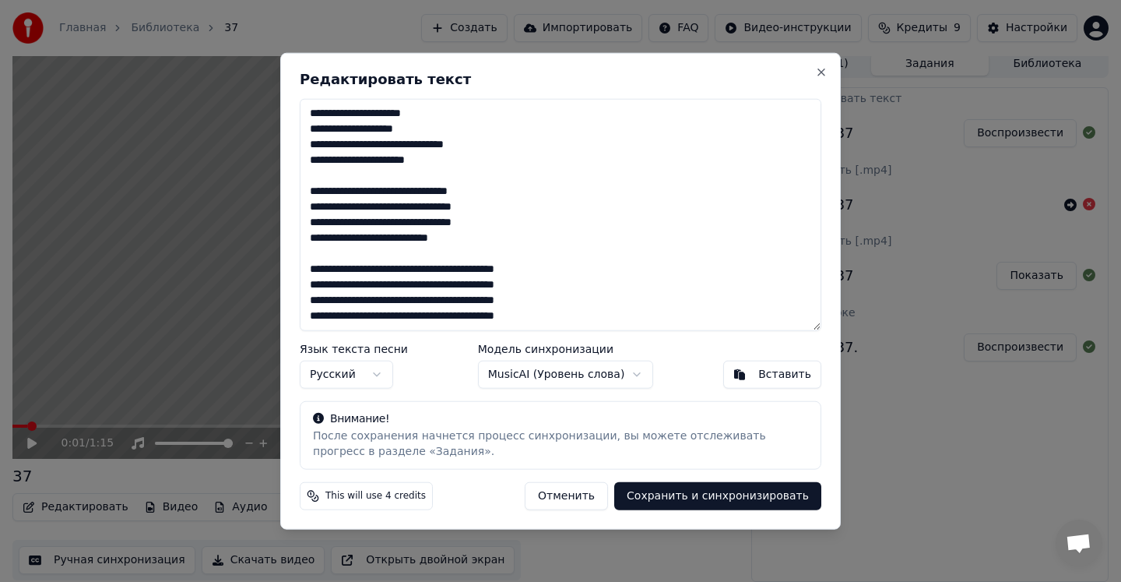
scroll to position [332, 0]
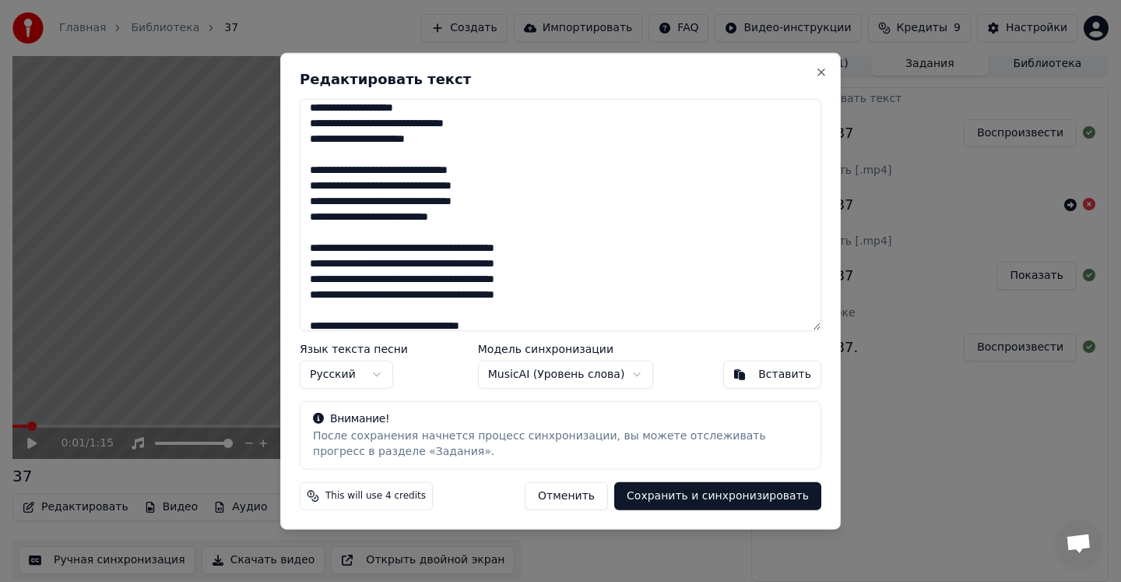
click at [484, 172] on textarea at bounding box center [561, 214] width 522 height 233
click at [493, 188] on textarea at bounding box center [561, 214] width 522 height 233
click at [496, 205] on textarea at bounding box center [561, 214] width 522 height 233
click at [368, 220] on textarea at bounding box center [561, 214] width 522 height 233
click at [456, 220] on textarea at bounding box center [561, 214] width 522 height 233
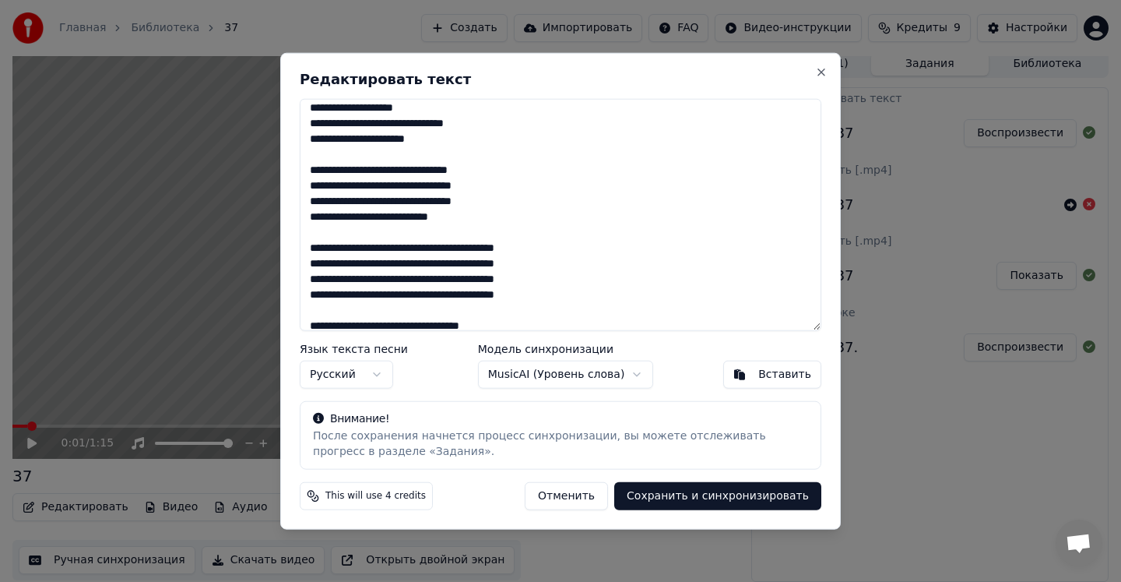
click at [368, 253] on textarea at bounding box center [561, 214] width 522 height 233
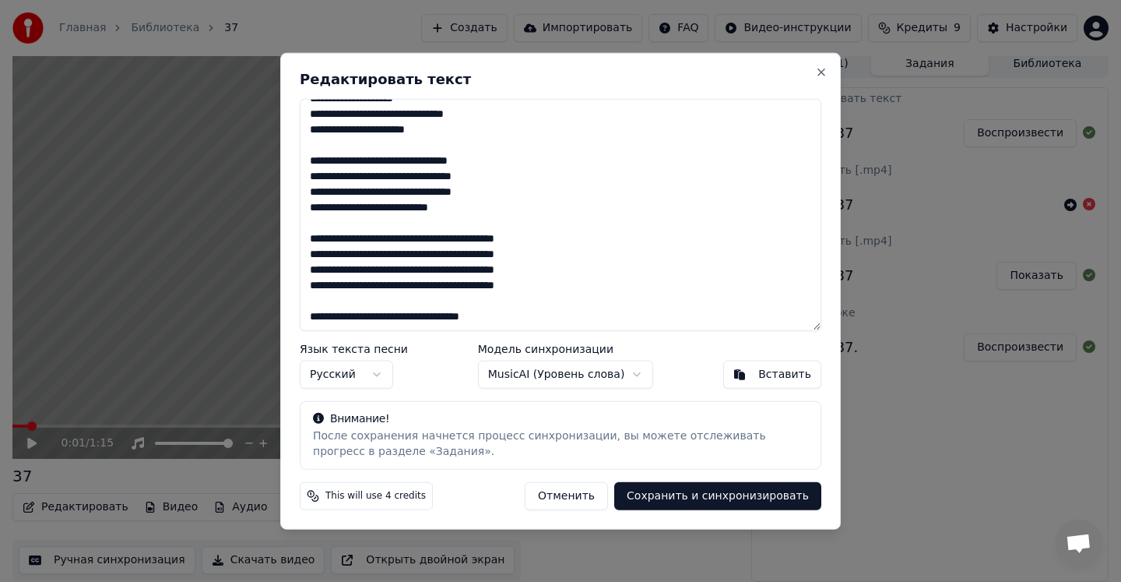
click at [530, 241] on textarea at bounding box center [561, 214] width 522 height 233
click at [368, 259] on textarea at bounding box center [561, 214] width 522 height 233
click at [528, 257] on textarea at bounding box center [561, 214] width 522 height 233
click at [371, 272] on textarea at bounding box center [561, 214] width 522 height 233
click at [528, 273] on textarea at bounding box center [561, 214] width 522 height 233
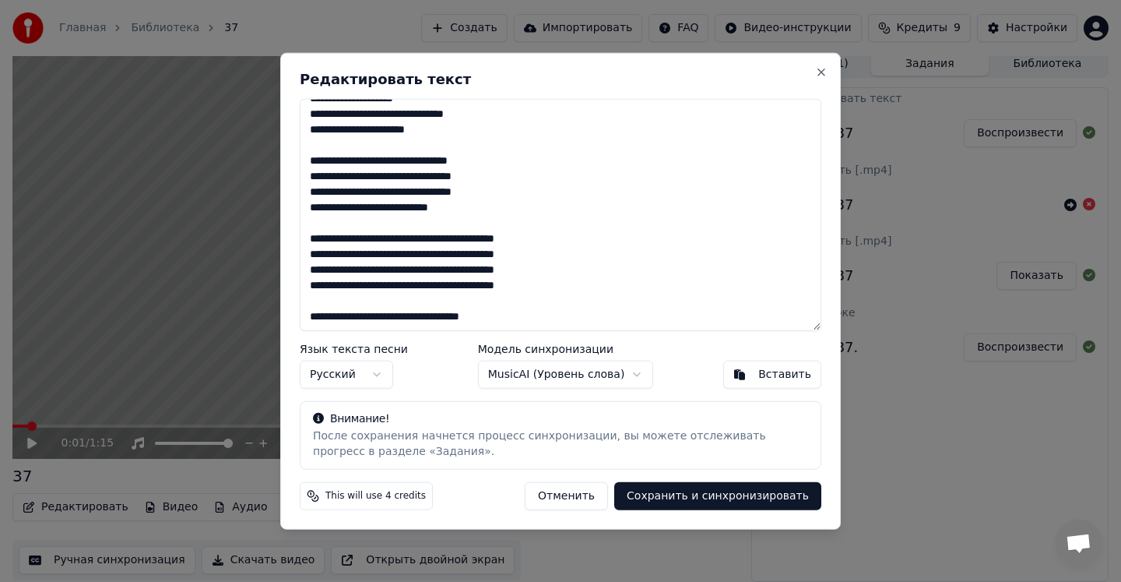
click at [367, 289] on textarea at bounding box center [561, 214] width 522 height 233
click at [529, 288] on textarea at bounding box center [561, 214] width 522 height 233
drag, startPoint x: 523, startPoint y: 314, endPoint x: 303, endPoint y: 310, distance: 220.4
click at [303, 310] on textarea at bounding box center [561, 214] width 522 height 233
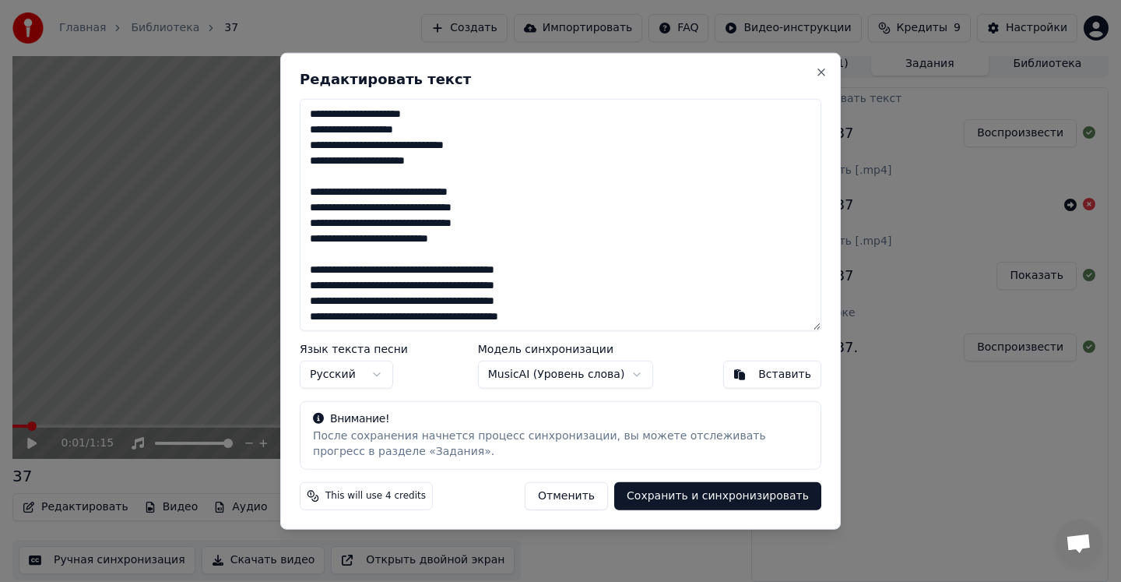
scroll to position [326, 0]
click at [576, 371] on button "MusicAI ( Уровень слова )" at bounding box center [566, 375] width 176 height 28
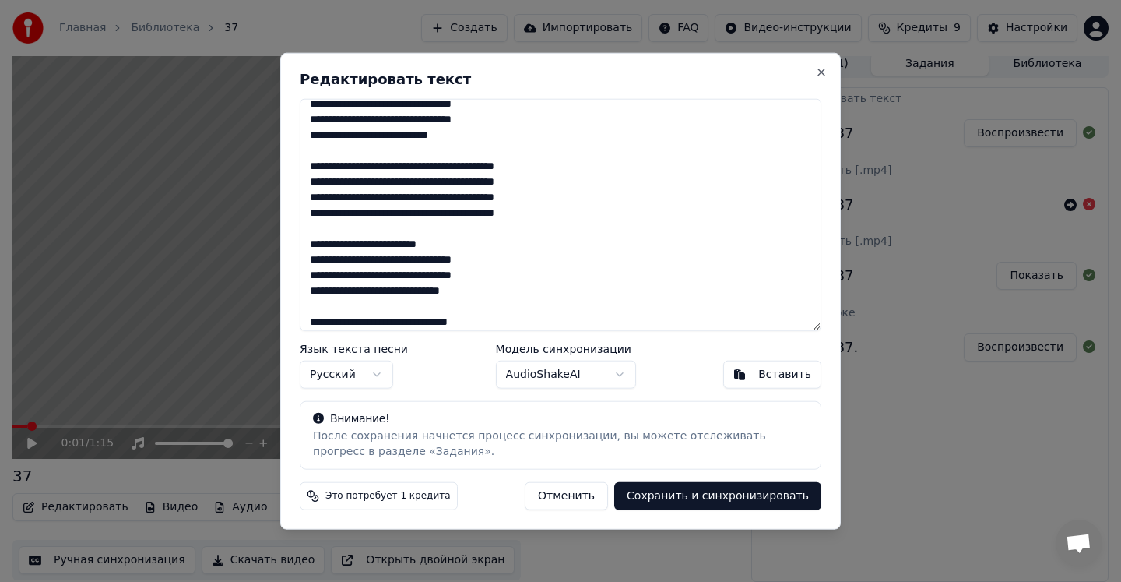
scroll to position [0, 0]
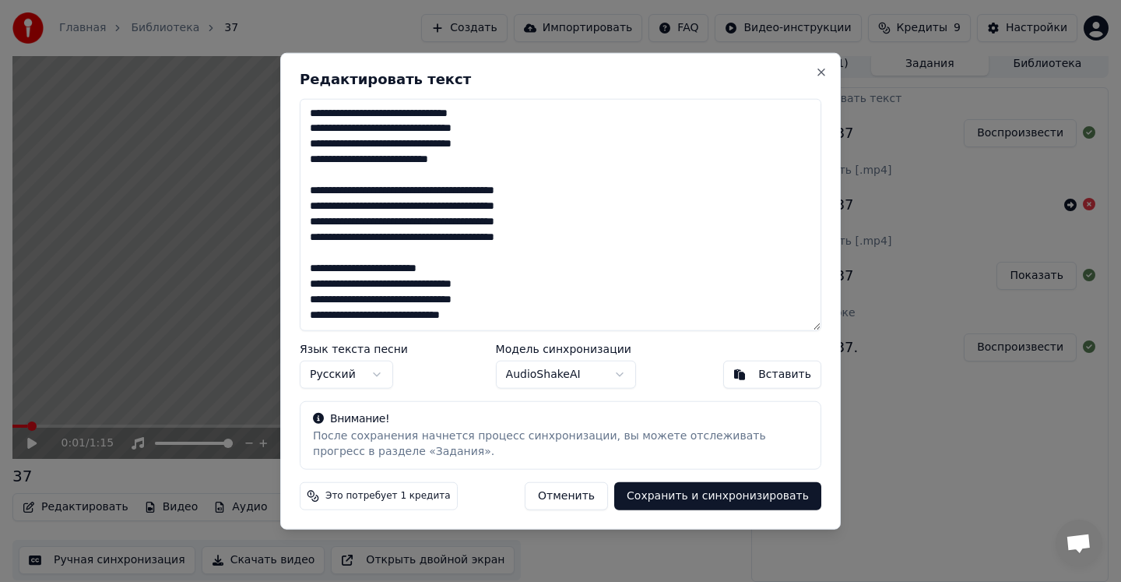
click at [723, 498] on button "Сохранить и синхронизировать" at bounding box center [717, 496] width 207 height 28
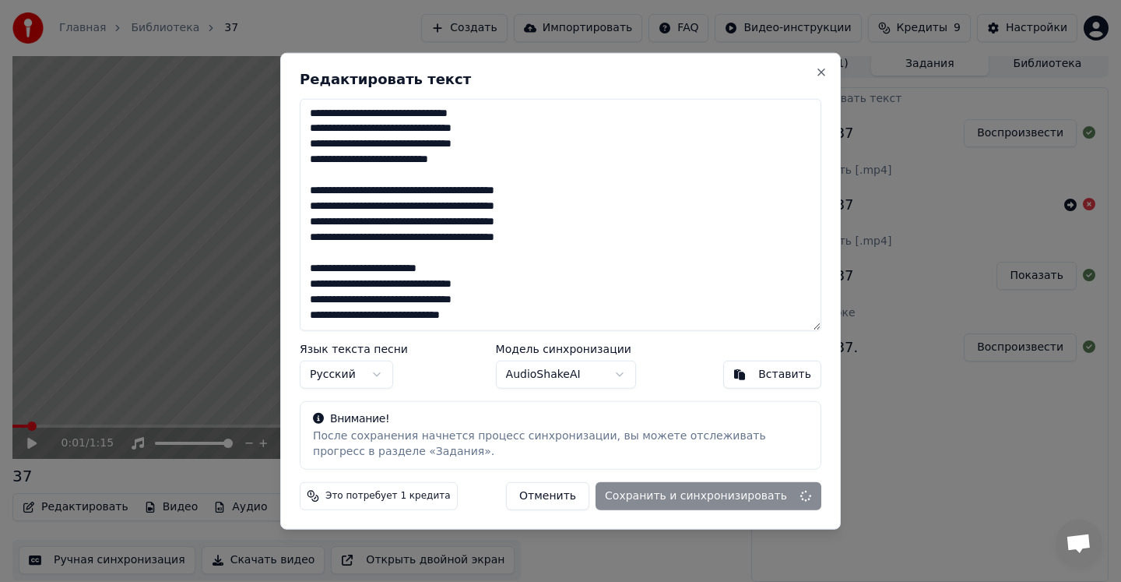
type textarea "**********"
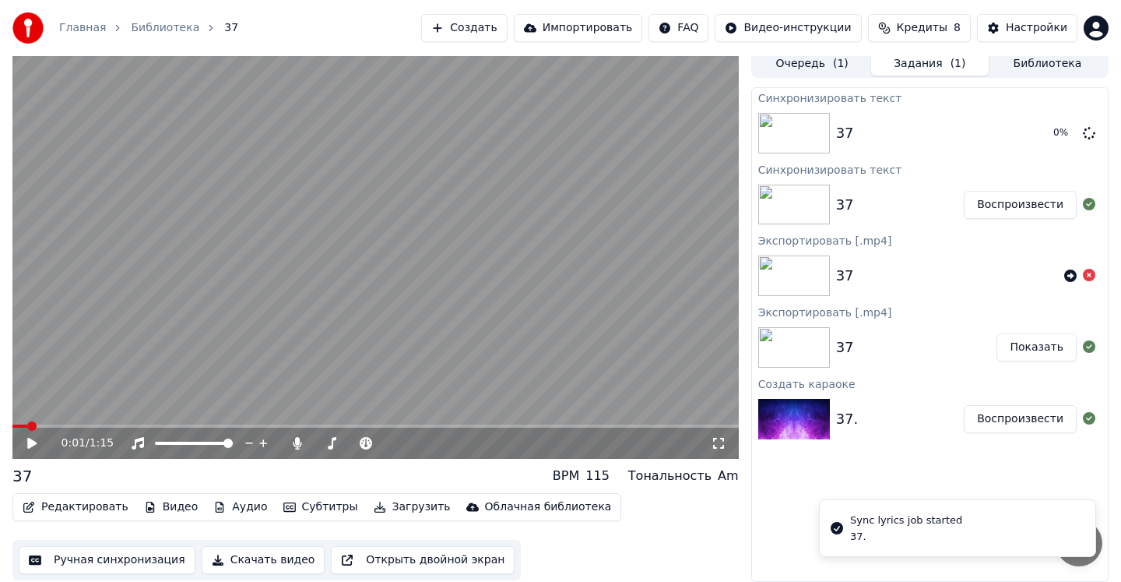
click at [31, 442] on icon at bounding box center [31, 443] width 9 height 11
click at [36, 443] on icon at bounding box center [32, 442] width 8 height 9
click at [12, 423] on span at bounding box center [16, 425] width 9 height 9
click at [32, 445] on icon at bounding box center [31, 443] width 9 height 11
click at [30, 442] on icon at bounding box center [32, 442] width 8 height 9
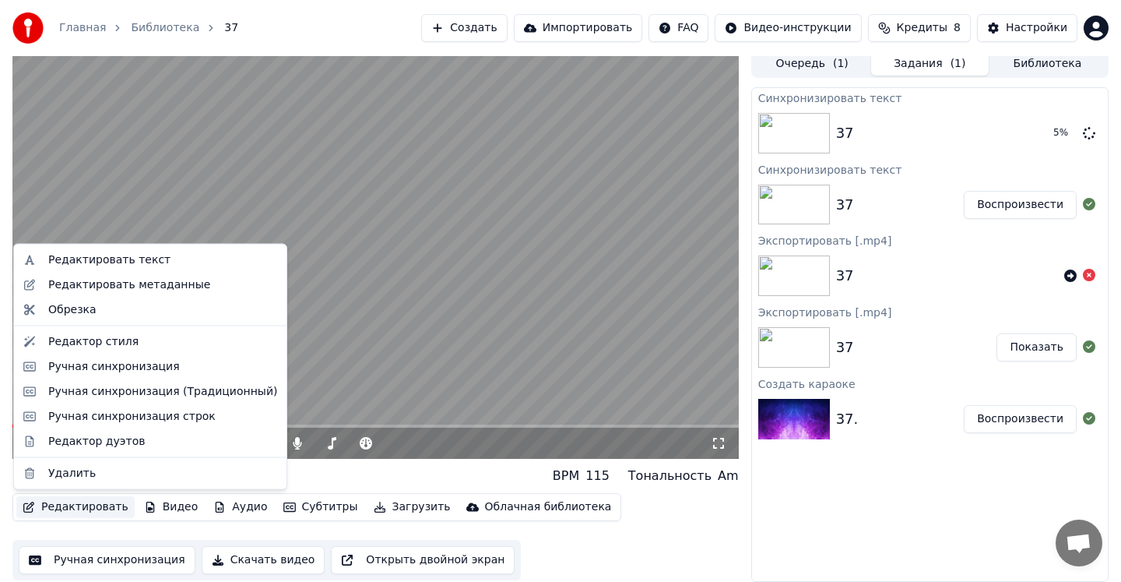
click at [101, 510] on button "Редактировать" at bounding box center [75, 507] width 118 height 22
click at [136, 262] on div "Редактировать текст" at bounding box center [109, 260] width 122 height 16
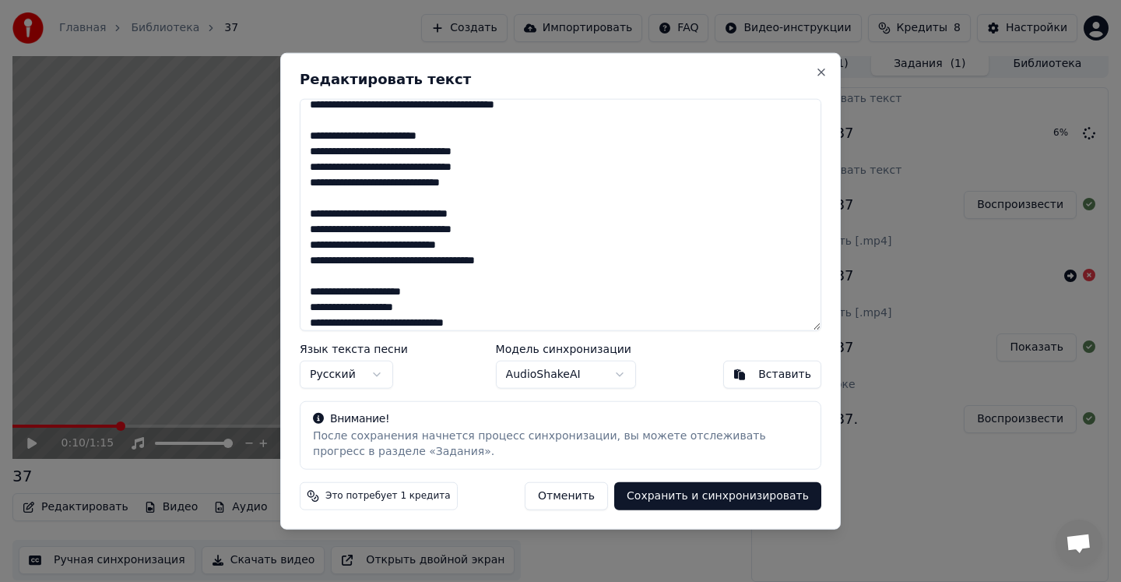
scroll to position [326, 0]
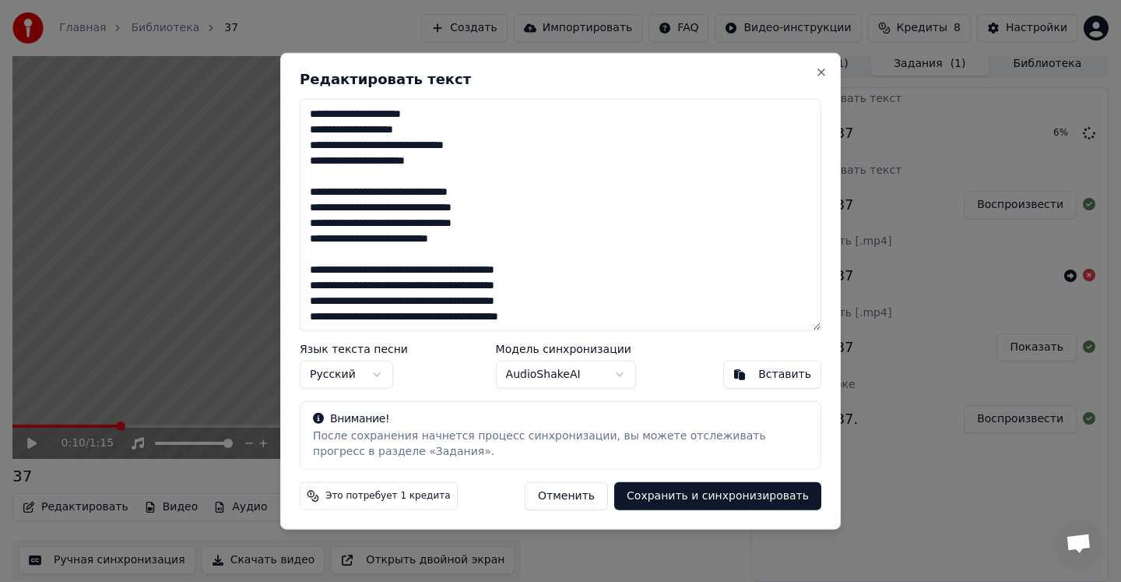
click at [748, 382] on button "Вставить" at bounding box center [773, 375] width 98 height 28
type textarea "**********"
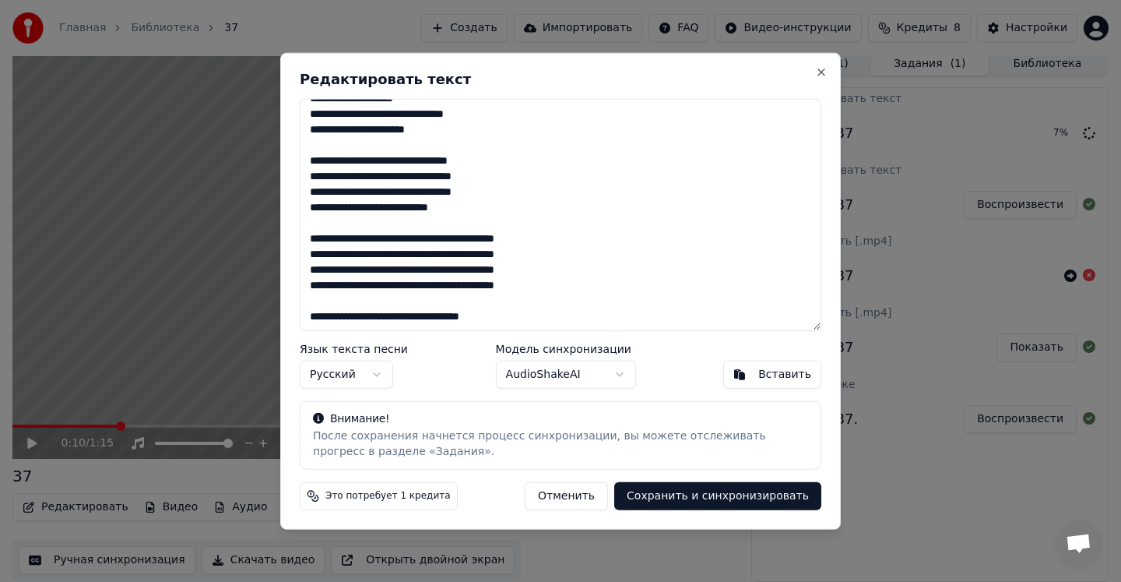
scroll to position [0, 0]
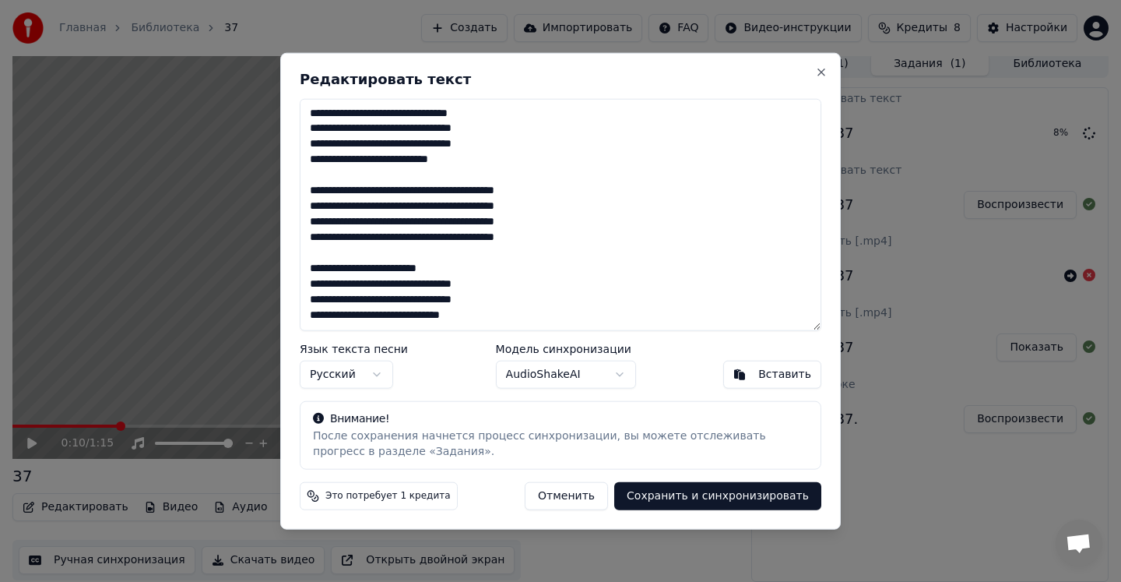
click at [583, 497] on button "Отменить" at bounding box center [566, 496] width 83 height 28
type textarea "**********"
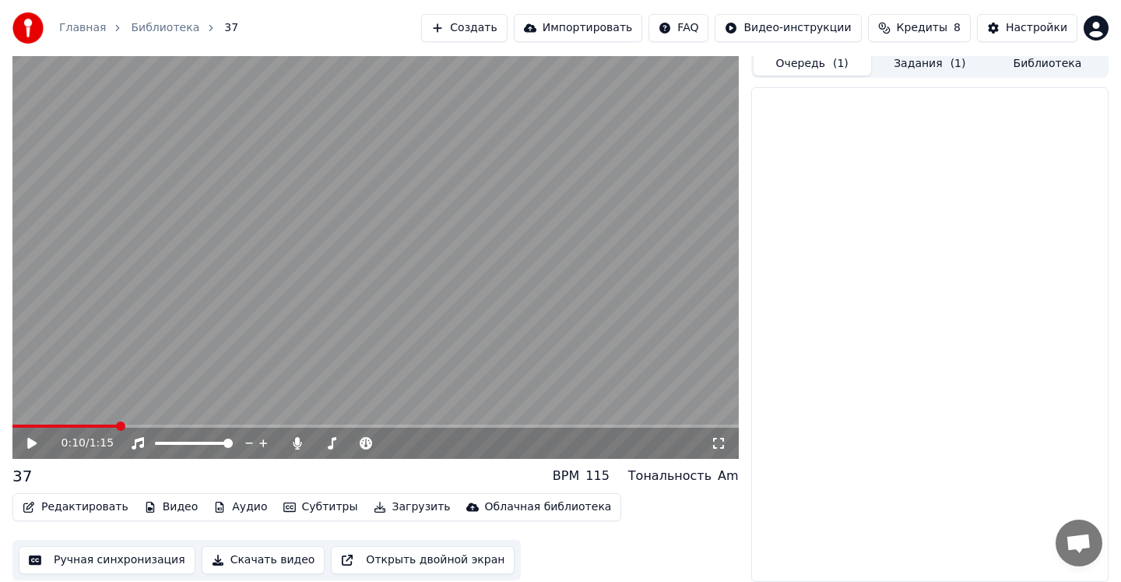
click at [808, 66] on button "Очередь ( 1 )" at bounding box center [813, 64] width 118 height 23
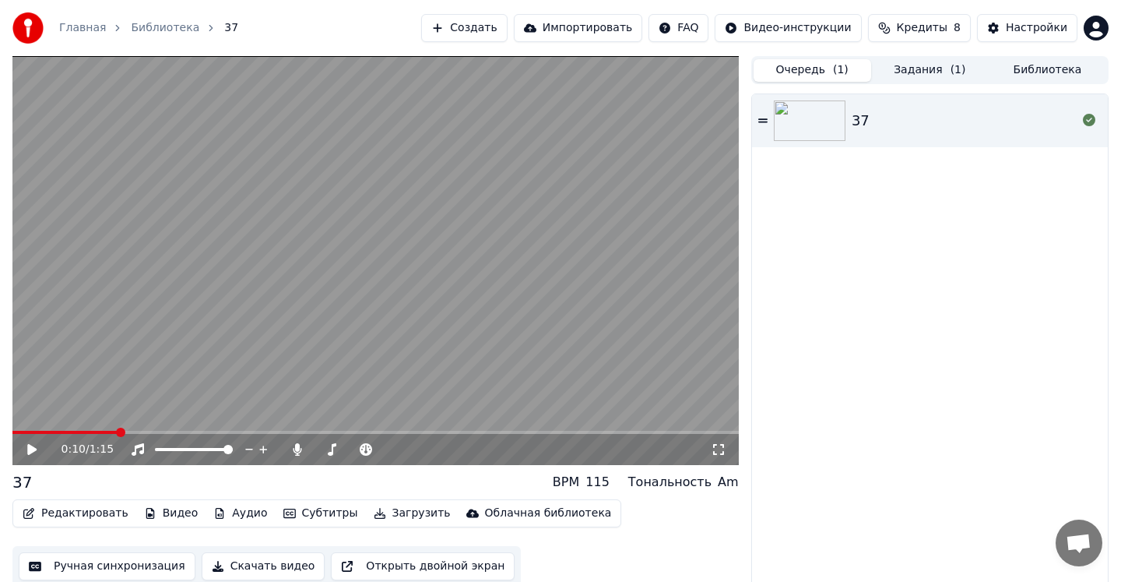
click at [898, 76] on button "Задания ( 1 )" at bounding box center [930, 70] width 118 height 23
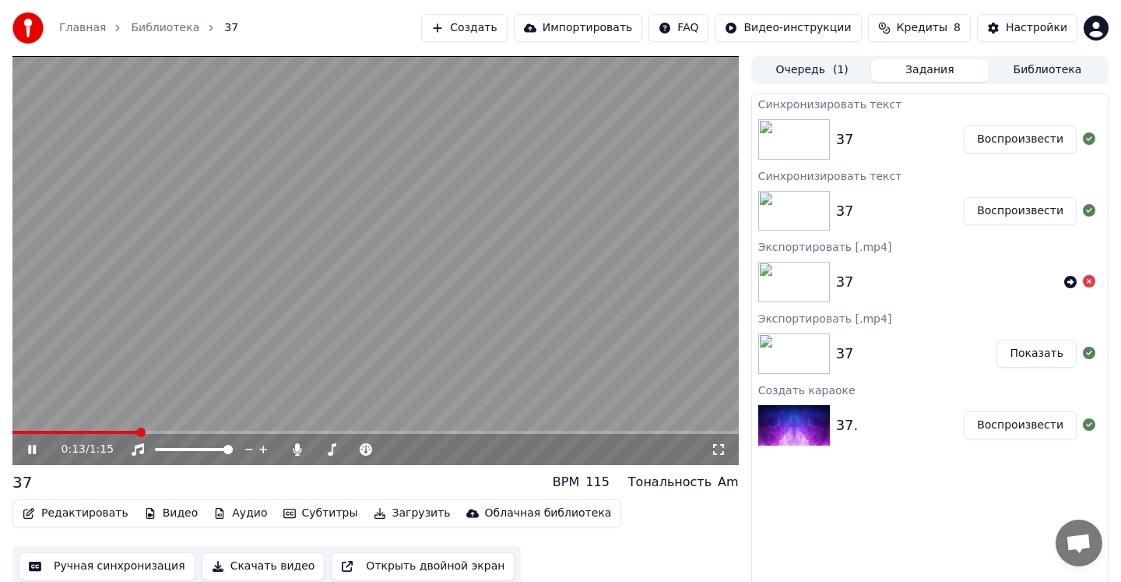
click at [500, 308] on video at bounding box center [375, 260] width 727 height 409
click at [12, 432] on span at bounding box center [16, 432] width 9 height 9
click at [1091, 284] on icon at bounding box center [1089, 281] width 12 height 12
click at [21, 445] on div "0:00 / 1:15" at bounding box center [376, 450] width 714 height 16
click at [31, 452] on icon at bounding box center [31, 449] width 9 height 11
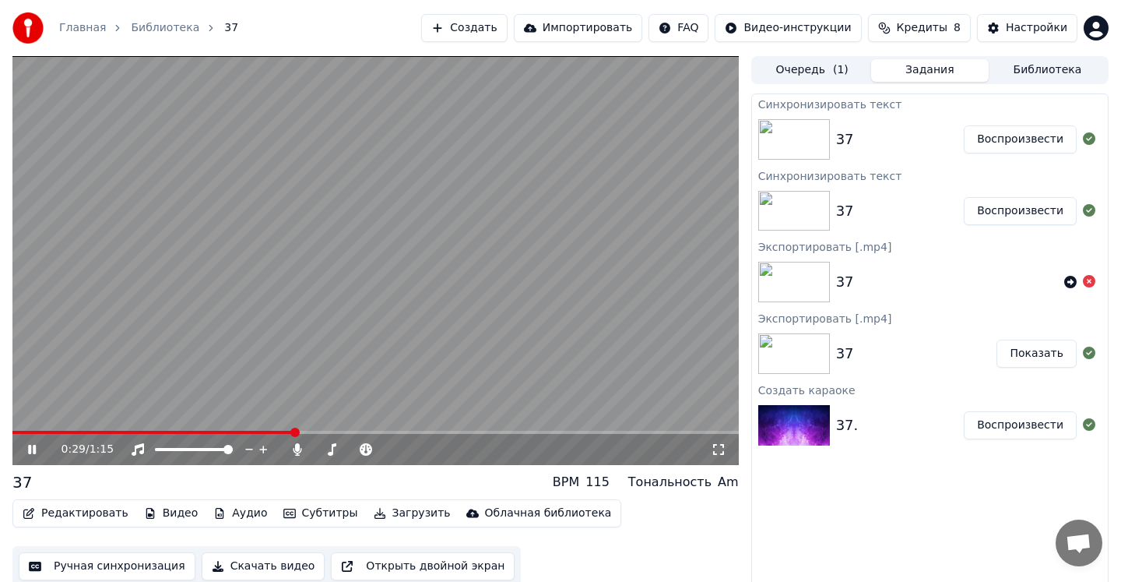
click at [30, 453] on icon at bounding box center [32, 449] width 8 height 9
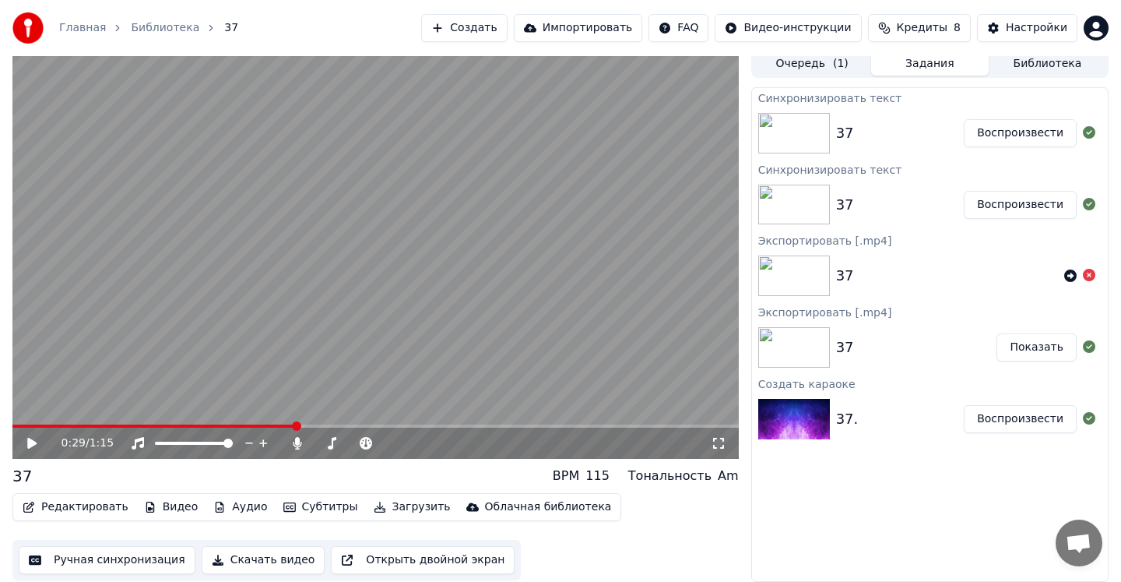
click at [90, 498] on button "Редактировать" at bounding box center [75, 507] width 118 height 22
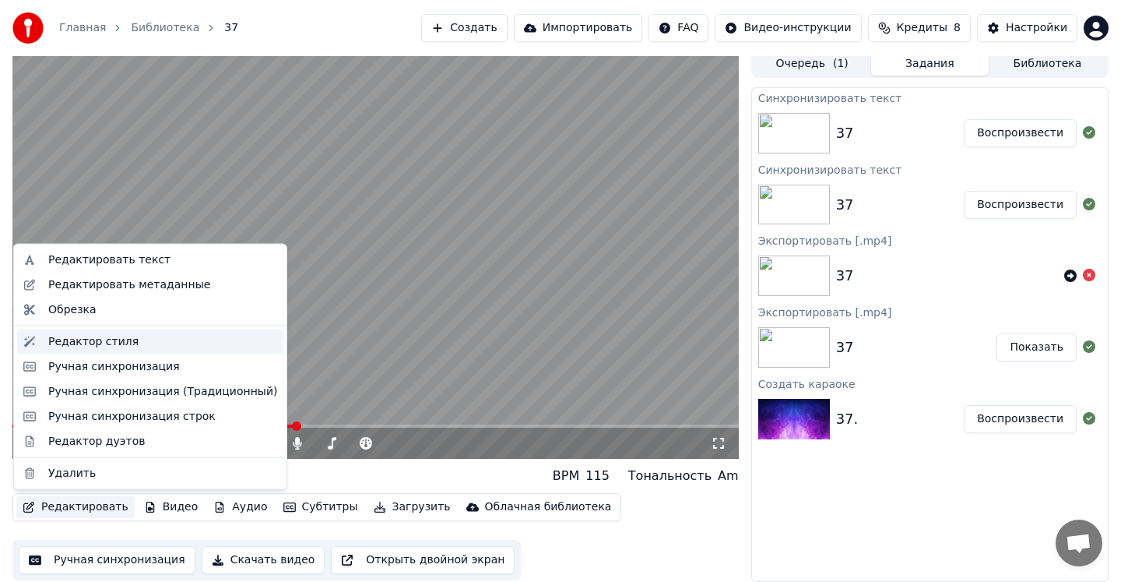
click at [95, 341] on div "Редактор стиля" at bounding box center [93, 341] width 90 height 16
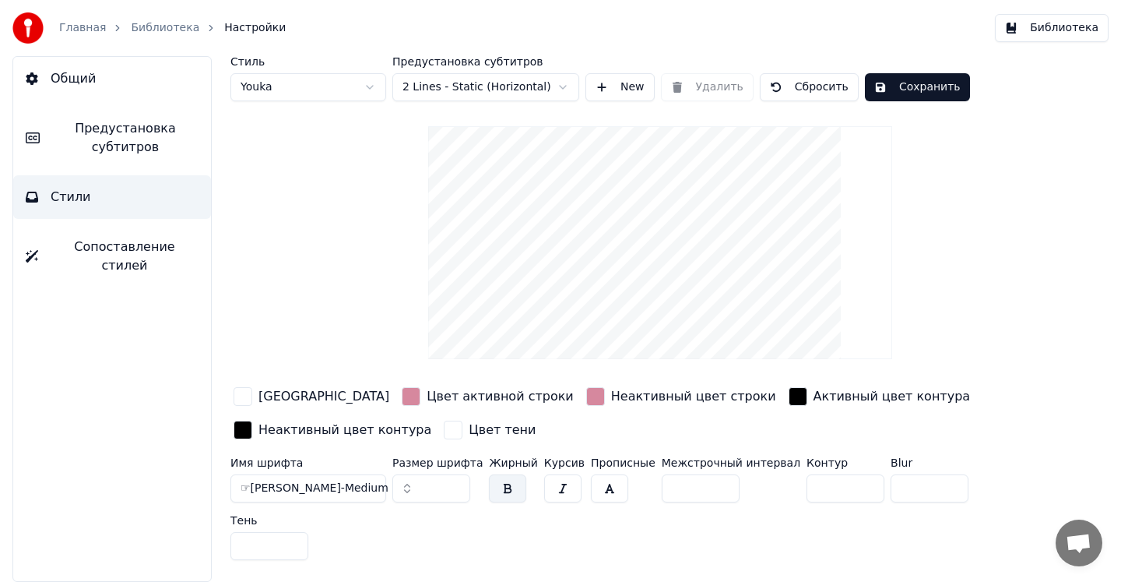
click at [357, 488] on button "☞[PERSON_NAME]-Medium" at bounding box center [309, 488] width 156 height 28
click at [368, 487] on button "☞[PERSON_NAME]-Medium" at bounding box center [309, 488] width 156 height 28
click at [361, 487] on button "☞[PERSON_NAME]-Medium" at bounding box center [309, 488] width 156 height 28
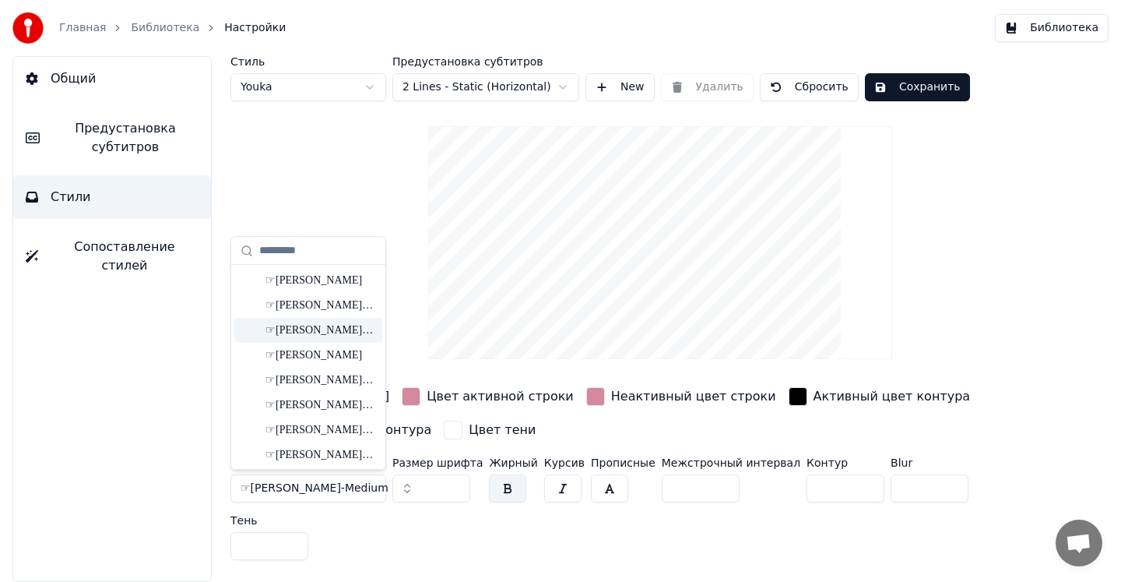
click at [328, 327] on div "☞[PERSON_NAME]-Bold" at bounding box center [321, 330] width 111 height 16
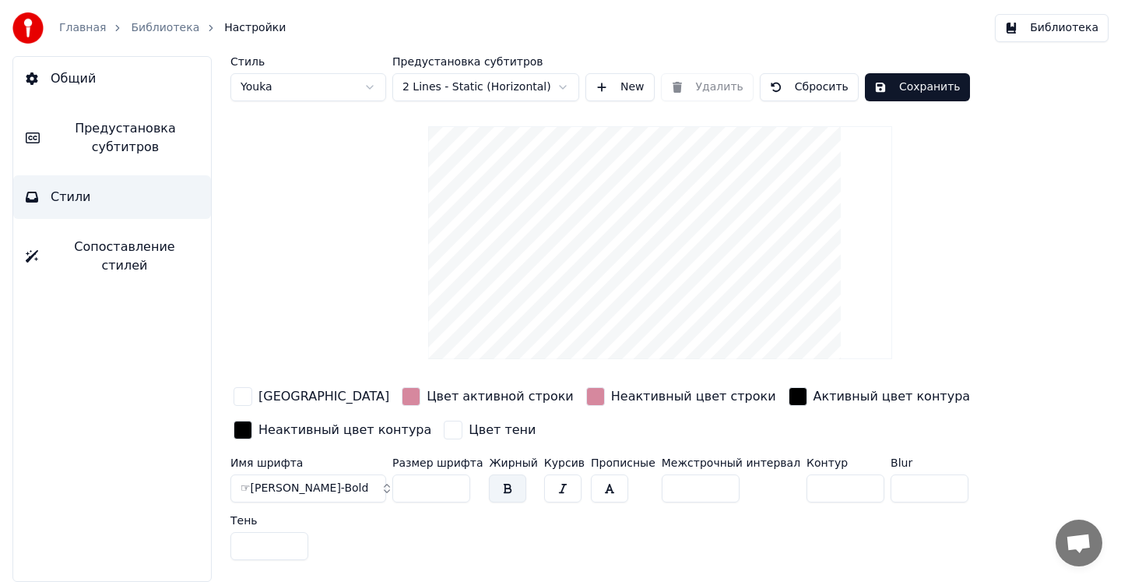
click at [431, 488] on input "**" at bounding box center [432, 488] width 78 height 28
type input "**"
click at [246, 429] on div "button" at bounding box center [243, 430] width 19 height 19
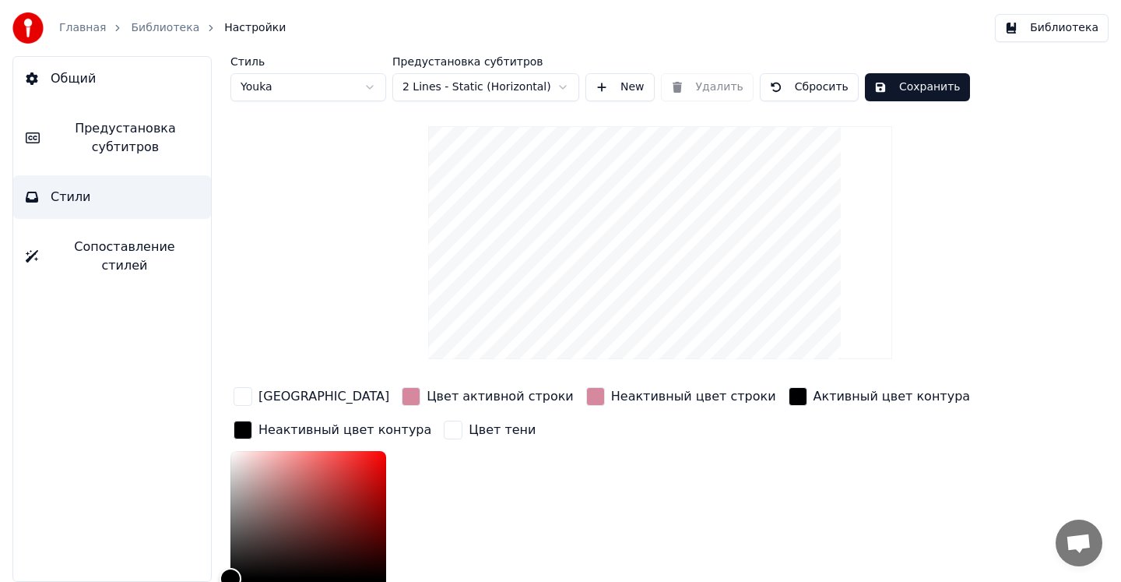
click at [246, 428] on div "button" at bounding box center [243, 430] width 19 height 19
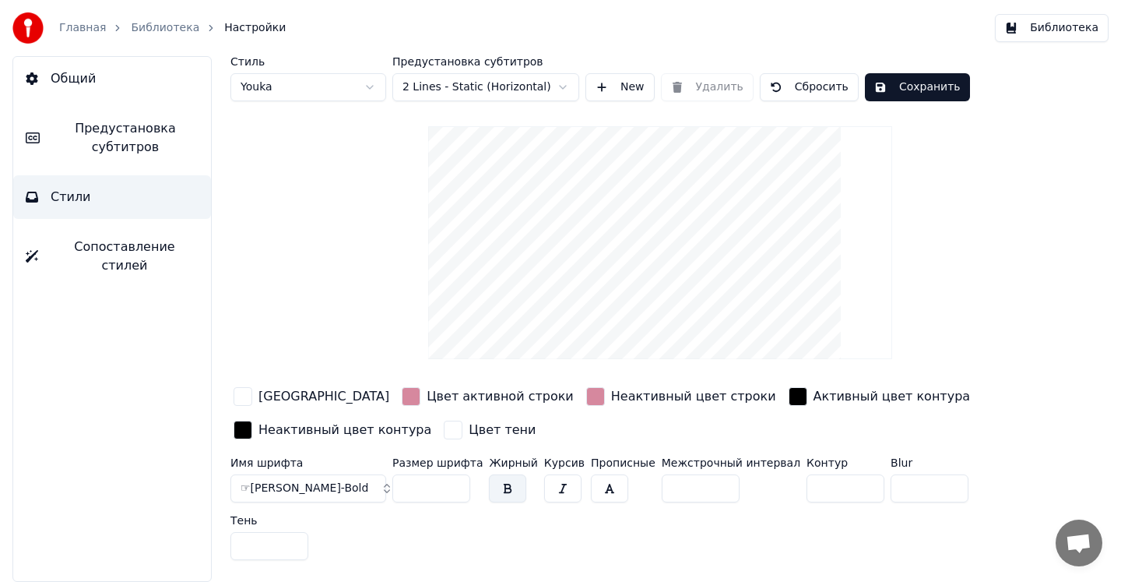
click at [887, 87] on button "Сохранить" at bounding box center [917, 87] width 105 height 28
click at [1030, 26] on button "Библиотека" at bounding box center [1052, 28] width 114 height 28
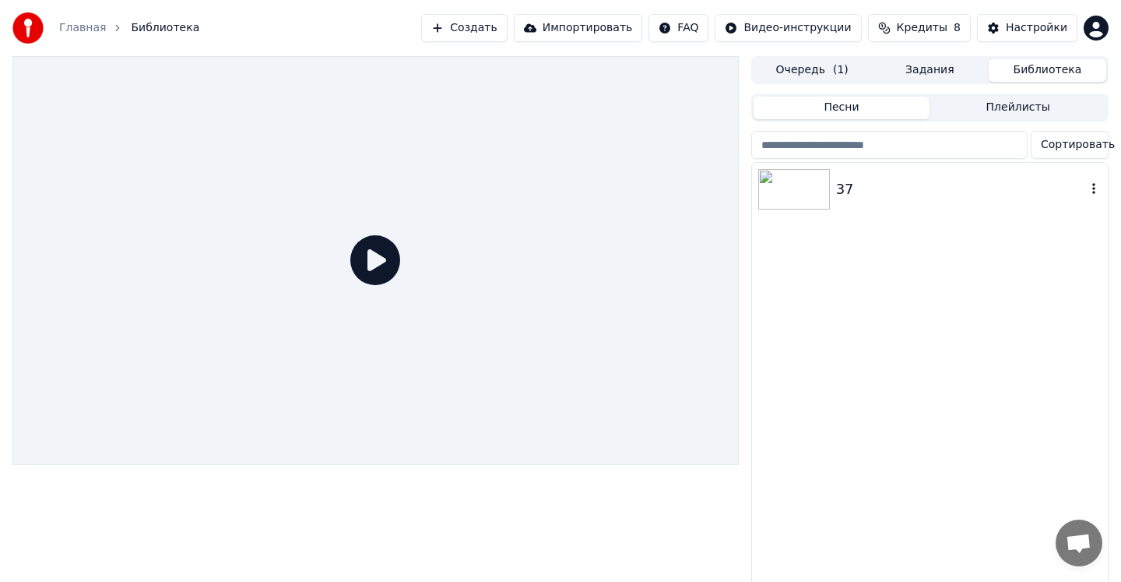
click at [880, 182] on div "37" at bounding box center [961, 189] width 250 height 22
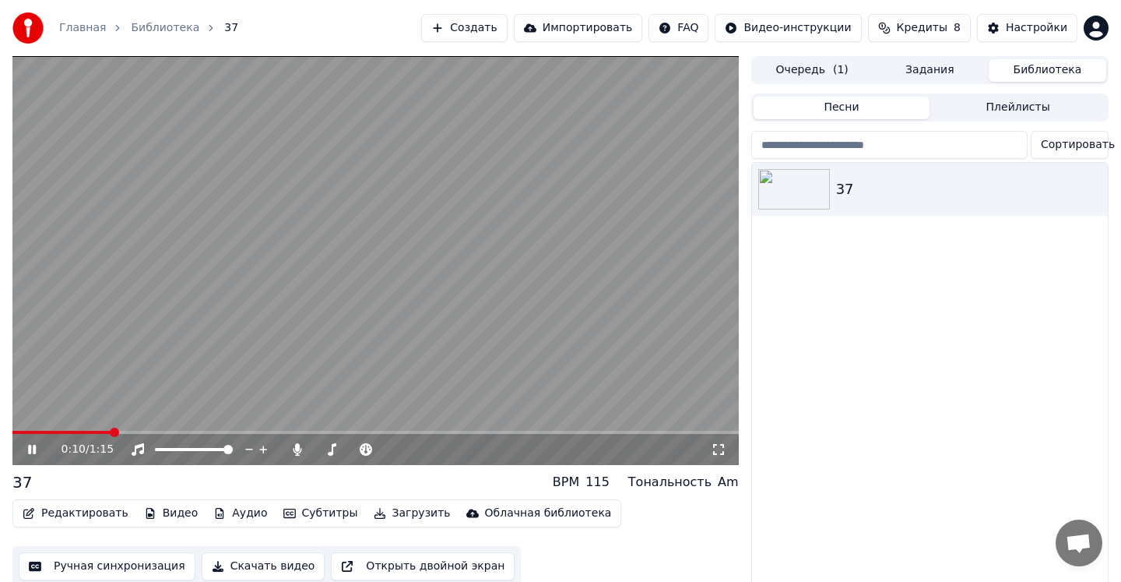
click at [30, 447] on icon at bounding box center [32, 449] width 8 height 9
click at [75, 516] on button "Редактировать" at bounding box center [75, 513] width 118 height 22
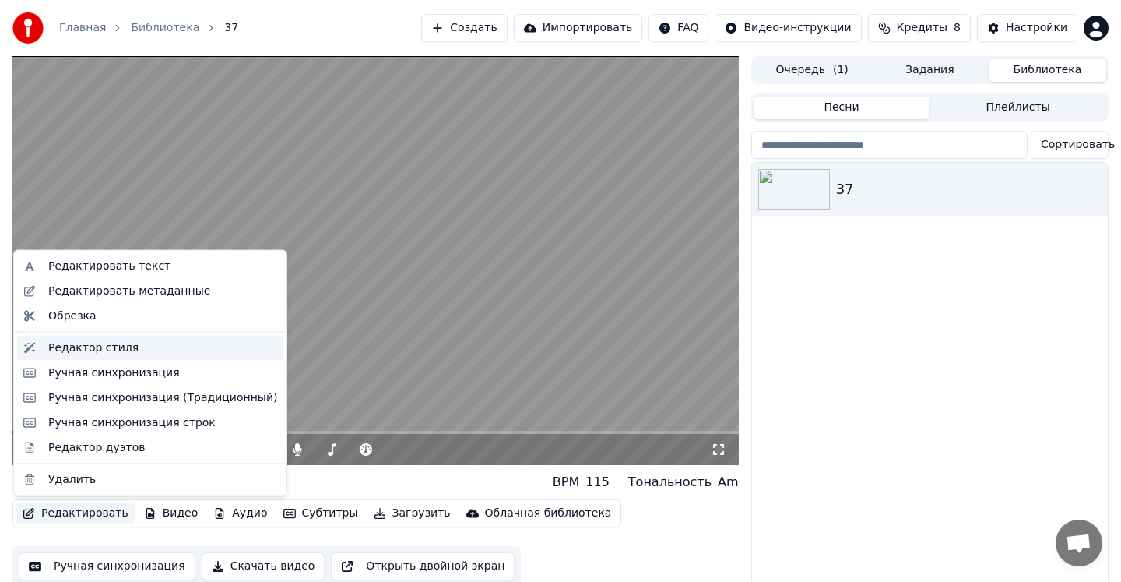
click at [97, 350] on div "Редактор стиля" at bounding box center [93, 348] width 90 height 16
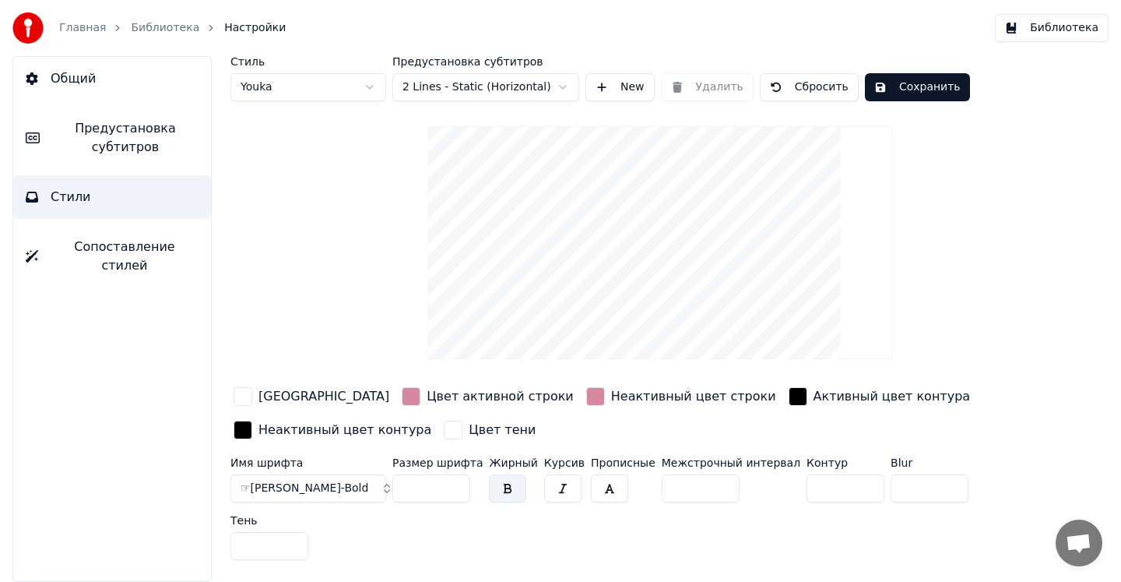
click at [425, 482] on input "**" at bounding box center [432, 488] width 78 height 28
type input "*"
click at [374, 86] on html "Главная Библиотека Настройки Библиотека Общий Предустановка субтитров Стили Соп…" at bounding box center [560, 291] width 1121 height 582
type input "**"
type input "*"
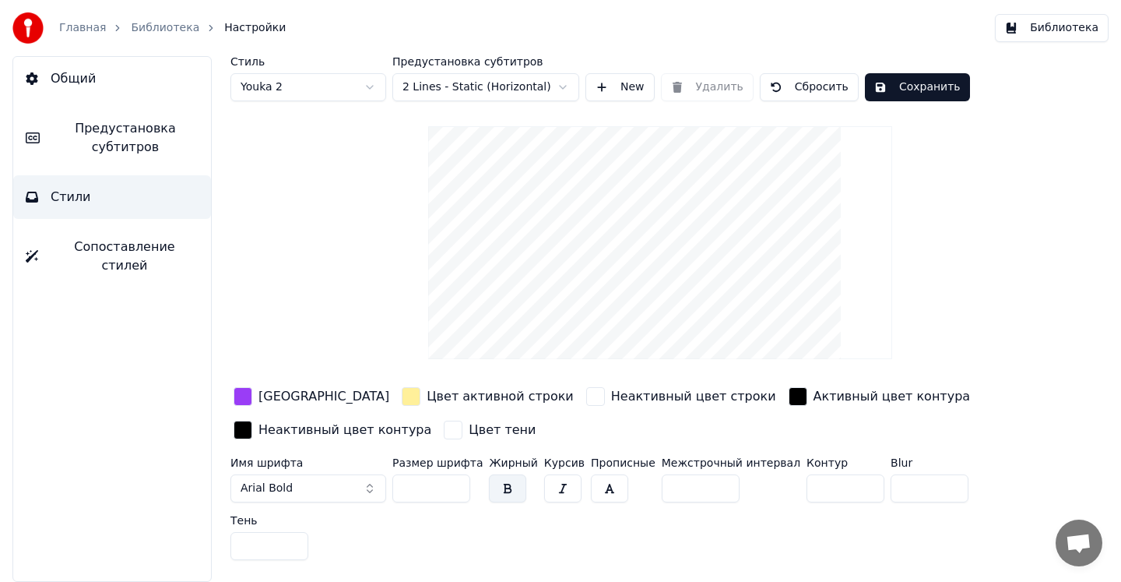
click at [332, 89] on html "Главная Библиотека Настройки Библиотека Общий Предустановка субтитров Стили Соп…" at bounding box center [560, 291] width 1121 height 582
click at [356, 86] on html "Главная Библиотека Настройки Библиотека Общий Предустановка субтитров Стили Соп…" at bounding box center [560, 291] width 1121 height 582
type input "**"
type input "*"
click at [349, 286] on div "Стиль Youka Предустановка субтитров 2 Lines - Static (Horizontal) New Удалить С…" at bounding box center [661, 311] width 860 height 510
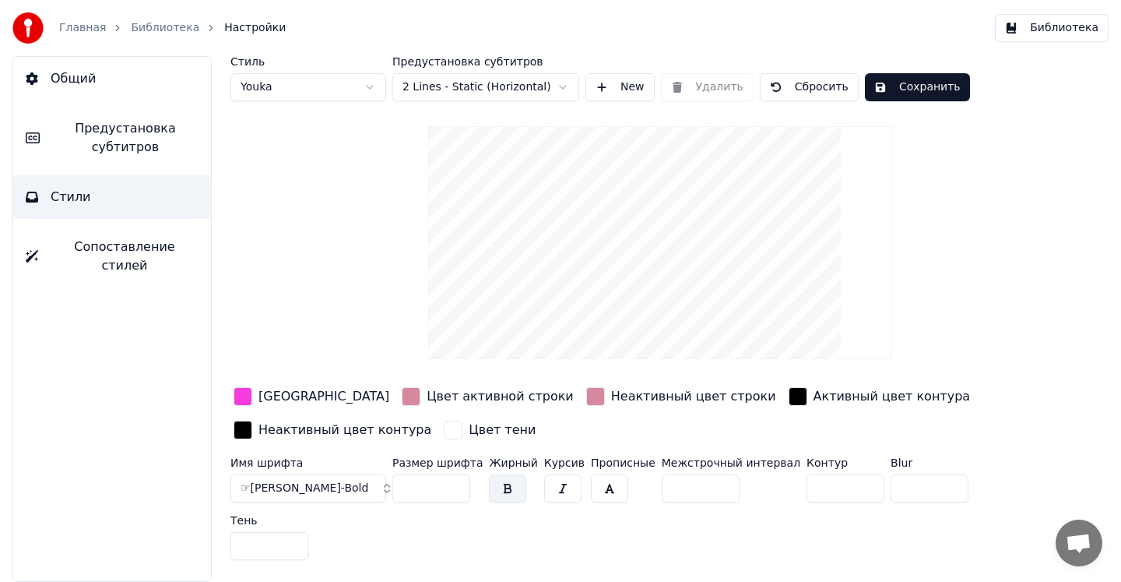
click at [315, 64] on label "Стиль" at bounding box center [309, 61] width 156 height 11
click at [315, 86] on html "Главная Библиотека Настройки Библиотека Общий Предустановка субтитров Стили Соп…" at bounding box center [560, 291] width 1121 height 582
click at [302, 282] on html "Главная Библиотека Настройки Библиотека Общий Предустановка субтитров Стили Соп…" at bounding box center [560, 291] width 1121 height 582
click at [248, 391] on div "button" at bounding box center [243, 396] width 19 height 19
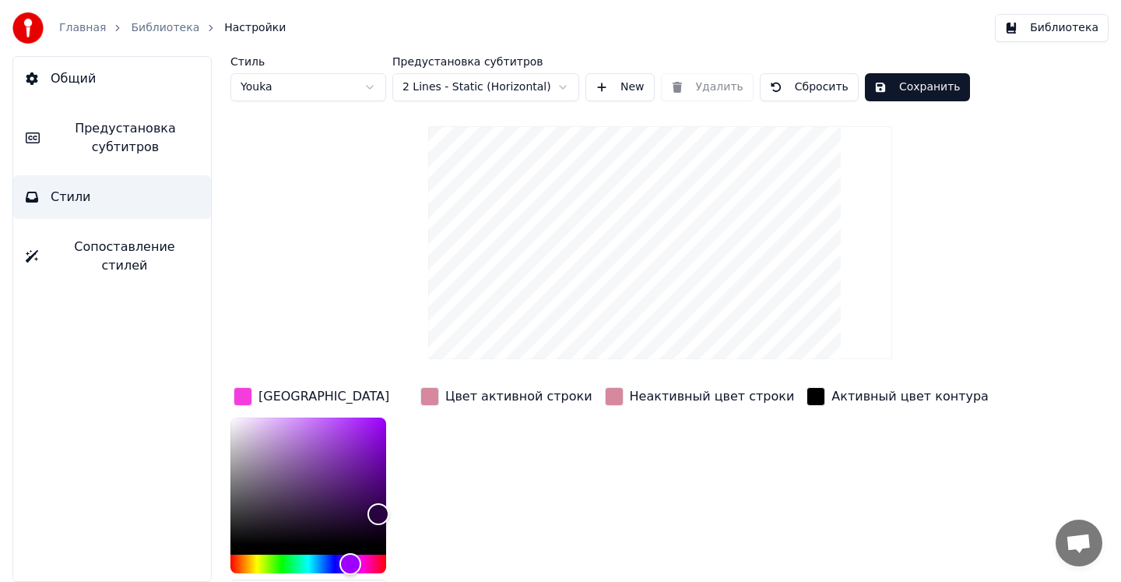
click at [462, 505] on div "Цвет активной строки" at bounding box center [506, 502] width 178 height 236
click at [373, 348] on div "Стиль Youka Предустановка субтитров 2 Lines - Static (Horizontal) New Удалить С…" at bounding box center [661, 415] width 860 height 719
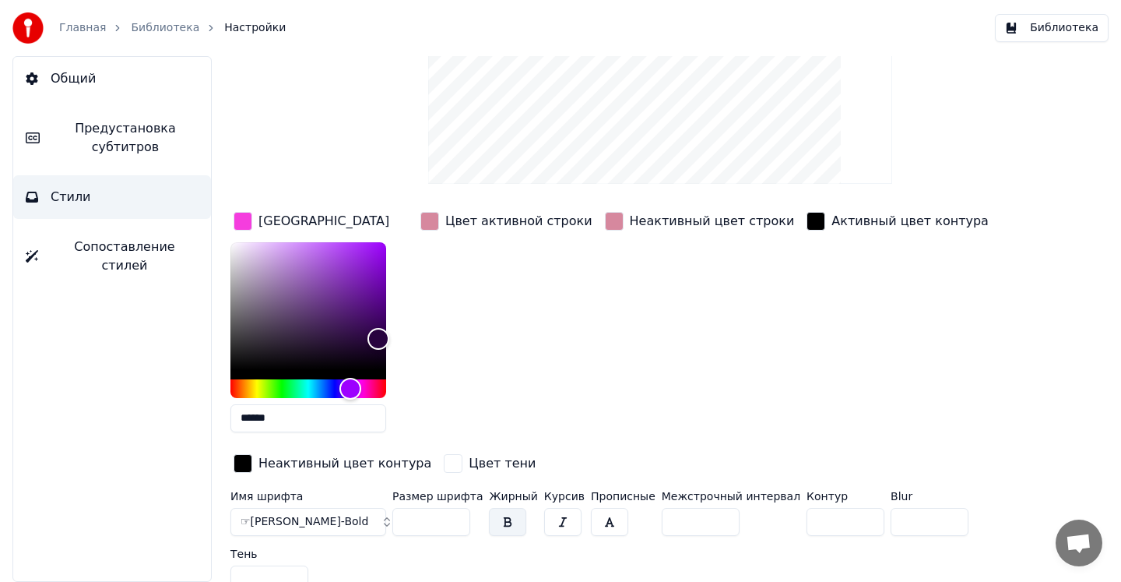
scroll to position [171, 0]
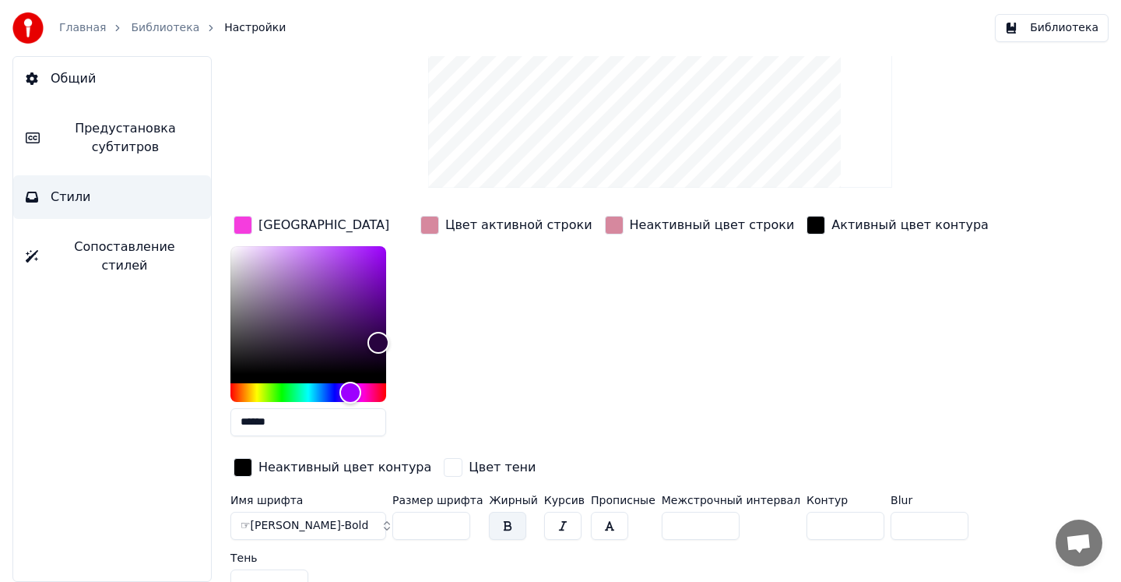
click at [133, 248] on span "Сопоставление стилей" at bounding box center [125, 256] width 148 height 37
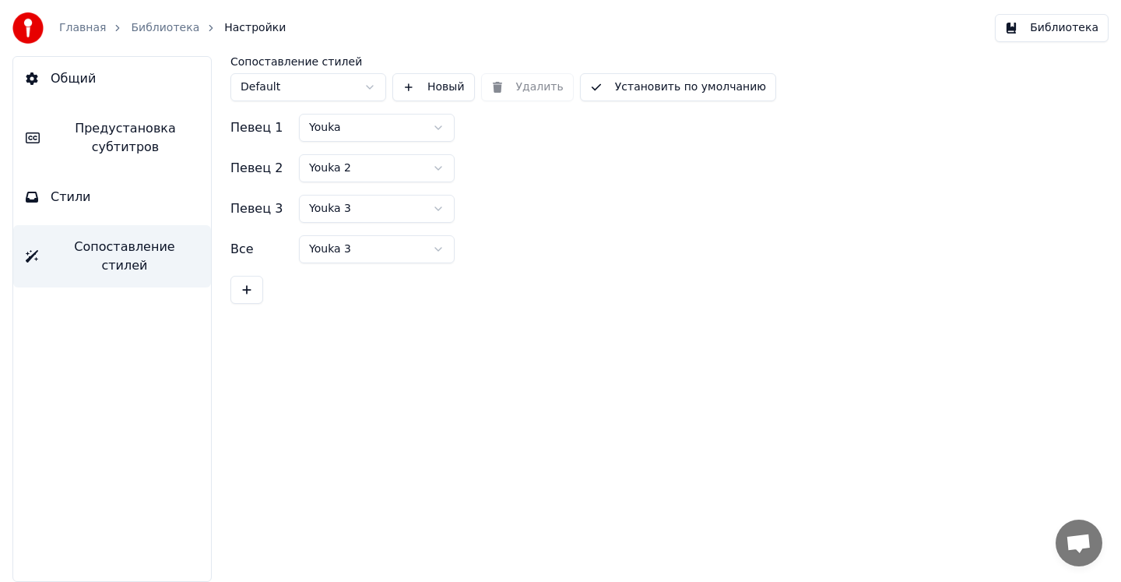
click at [134, 189] on button "Стили" at bounding box center [112, 197] width 198 height 44
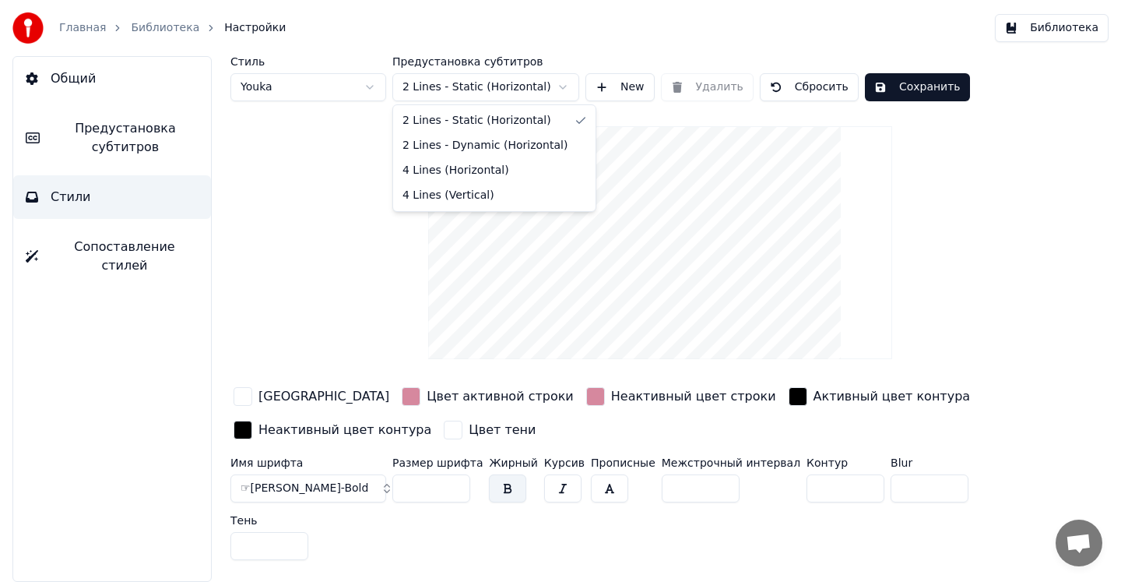
click at [565, 90] on html "Главная Библиотека Настройки Библиотека Общий Предустановка субтитров Стили Соп…" at bounding box center [560, 291] width 1121 height 582
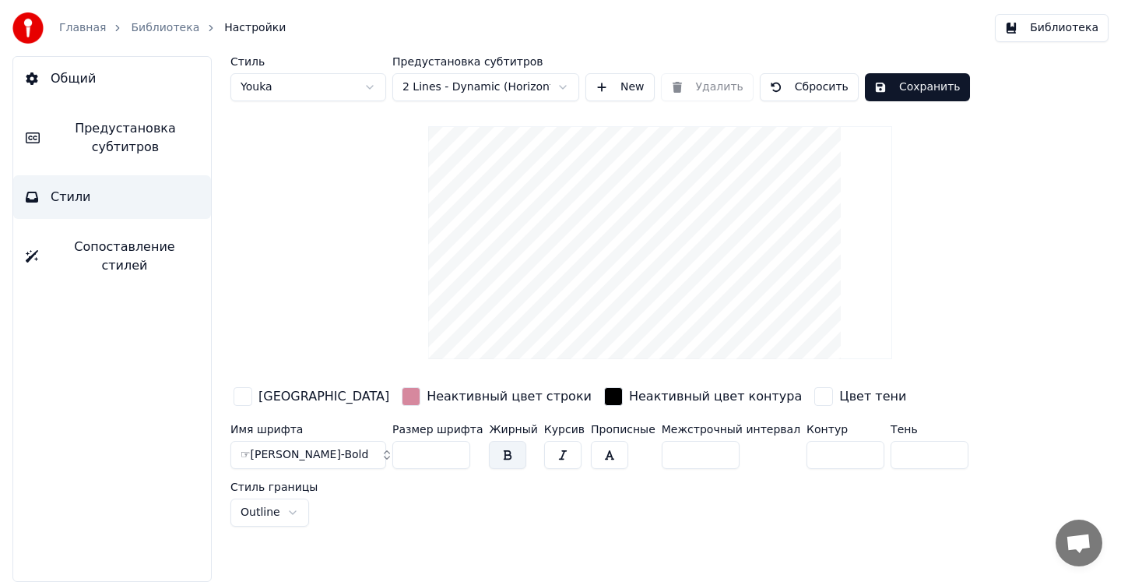
click at [542, 83] on html "Главная Библиотека Настройки Библиотека Общий Предустановка субтитров Стили Соп…" at bounding box center [560, 291] width 1121 height 582
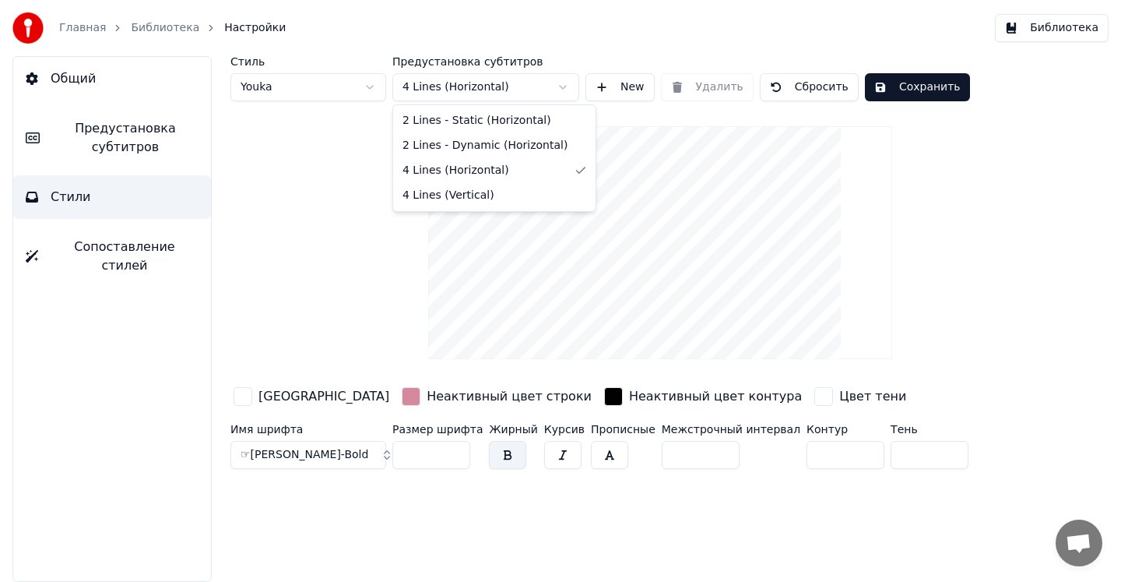
click at [514, 88] on html "Главная Библиотека Настройки Библиотека Общий Предустановка субтитров Стили Соп…" at bounding box center [560, 291] width 1121 height 582
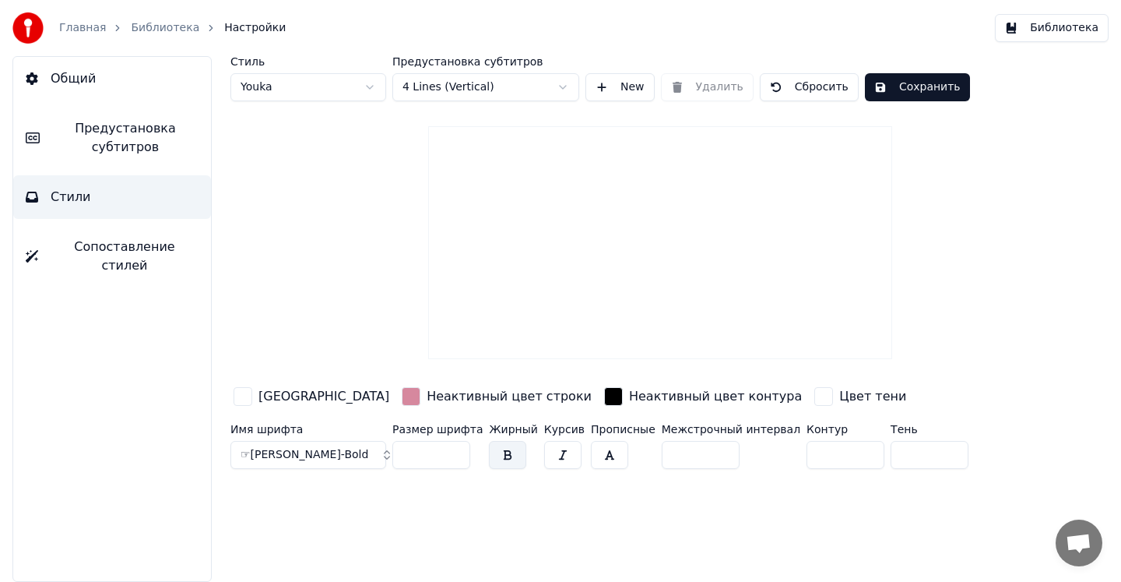
click at [536, 85] on html "Главная Библиотека Настройки Библиотека Общий Предустановка субтитров Стили Соп…" at bounding box center [560, 291] width 1121 height 582
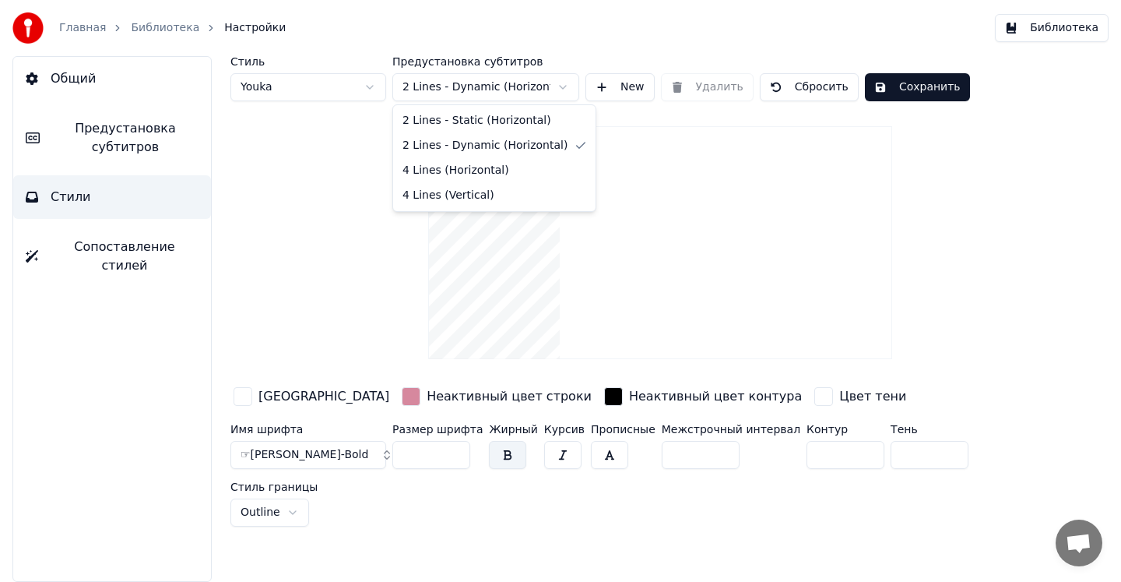
click at [514, 86] on html "Главная Библиотека Настройки Библиотека Общий Предустановка субтитров Стили Соп…" at bounding box center [560, 291] width 1121 height 582
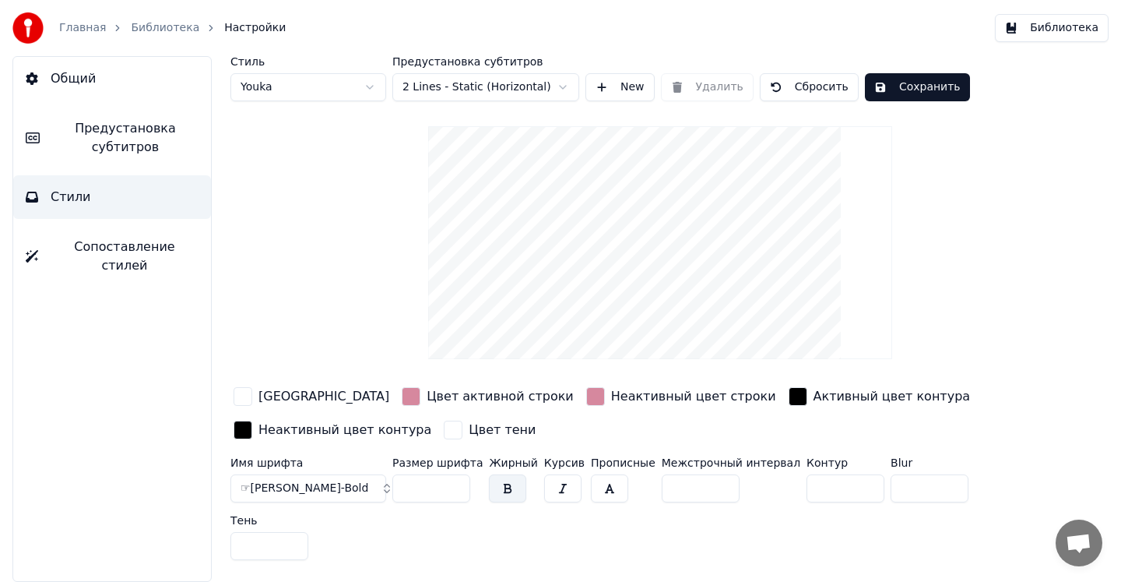
click at [943, 97] on button "Сохранить" at bounding box center [917, 87] width 105 height 28
click at [1031, 32] on button "Библиотека" at bounding box center [1052, 28] width 114 height 28
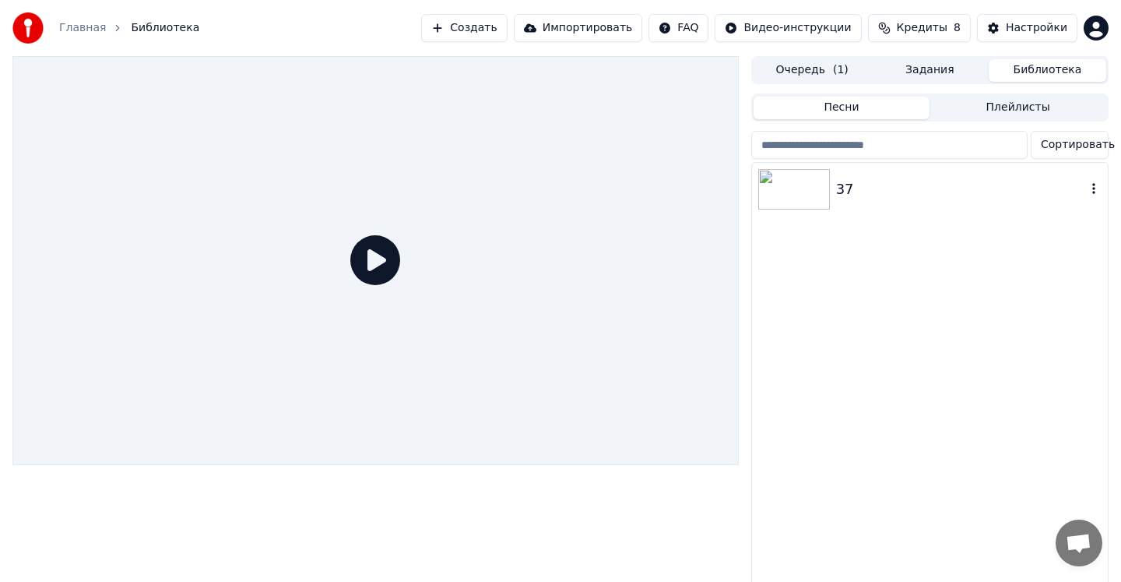
click at [904, 194] on div "37" at bounding box center [961, 189] width 250 height 22
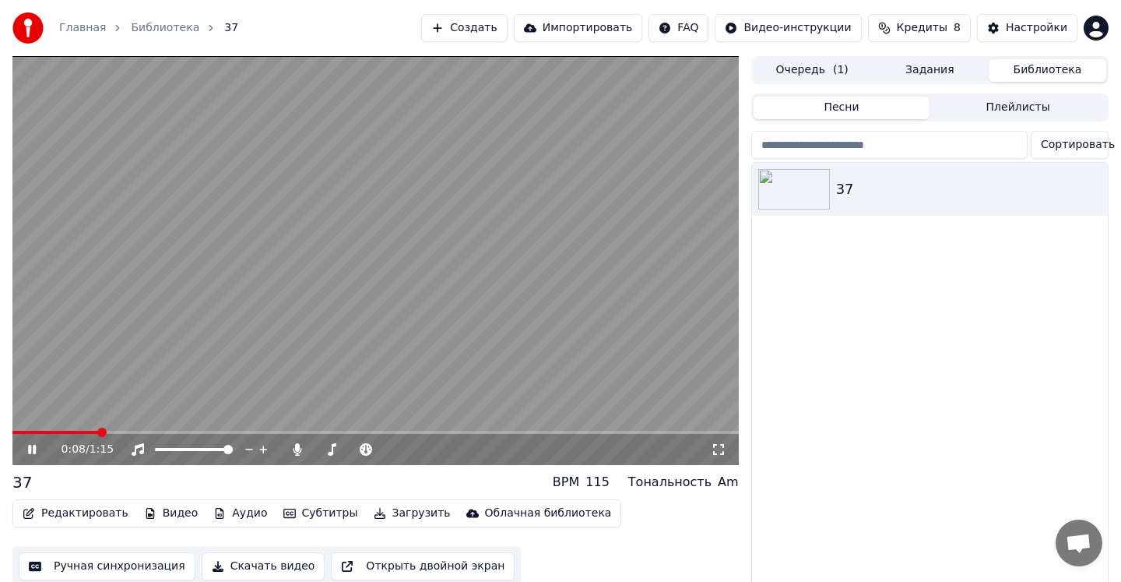
click at [424, 306] on video at bounding box center [375, 260] width 727 height 409
click at [84, 513] on button "Редактировать" at bounding box center [75, 513] width 118 height 22
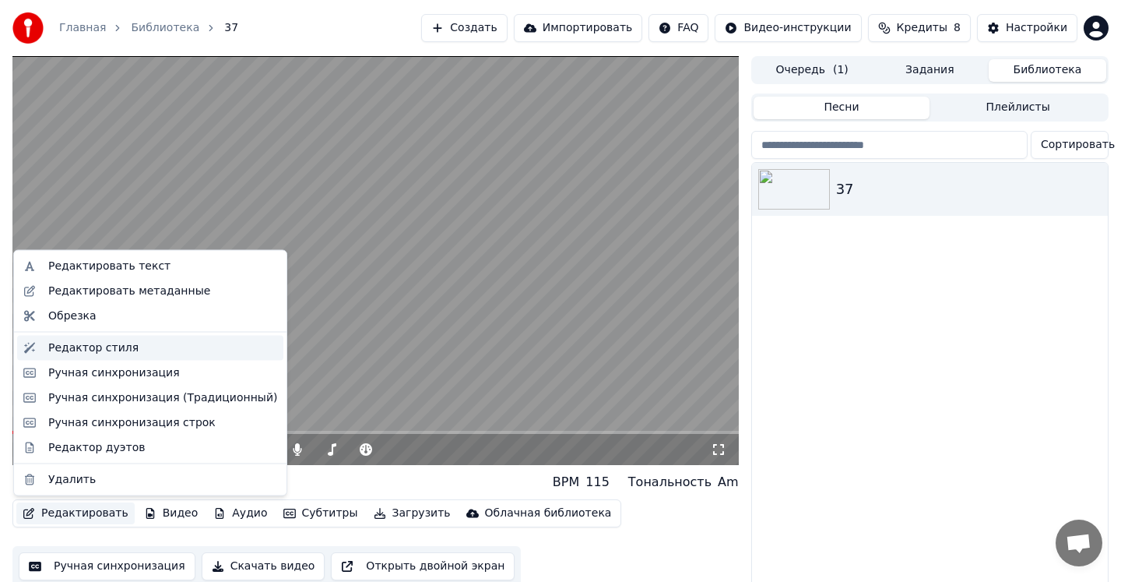
click at [106, 351] on div "Редактор стиля" at bounding box center [93, 348] width 90 height 16
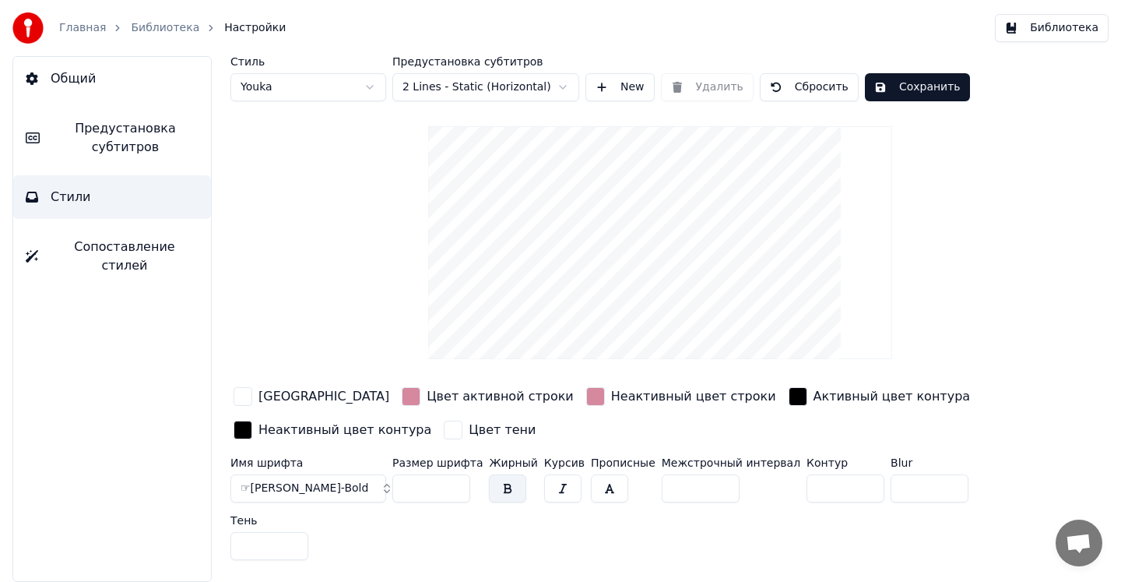
click at [421, 496] on input "**" at bounding box center [432, 488] width 78 height 28
drag, startPoint x: 435, startPoint y: 486, endPoint x: 369, endPoint y: 486, distance: 66.2
click at [369, 486] on div "Имя шрифта ☞[PERSON_NAME]-Bold Размер шрифта **** Жирный Курсив Прописные Межст…" at bounding box center [623, 511] width 785 height 109
type input "**"
click at [399, 397] on div "Цвет активной строки" at bounding box center [488, 396] width 178 height 25
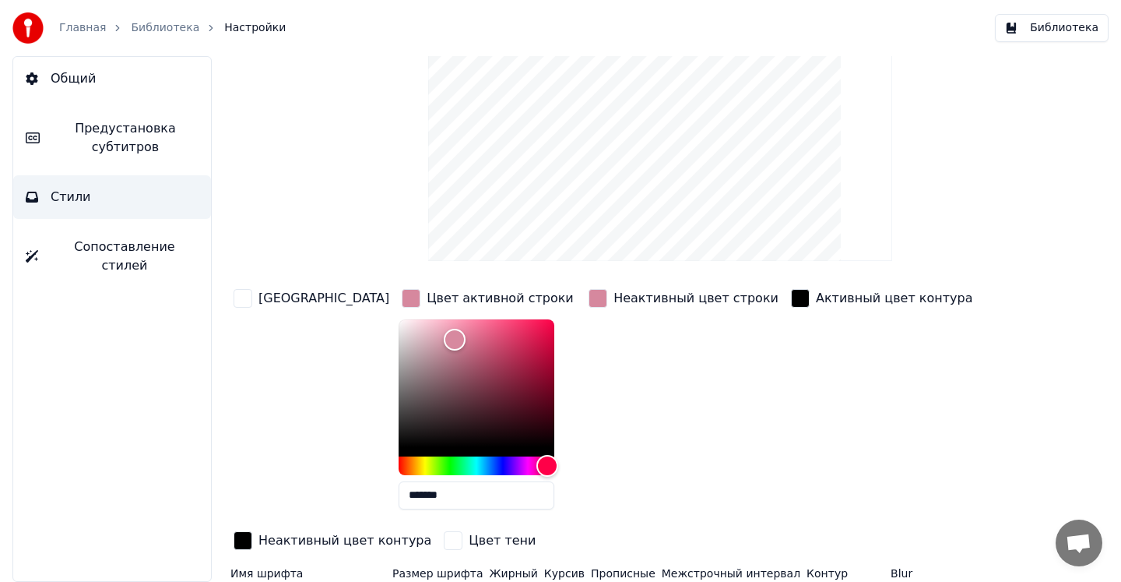
scroll to position [158, 0]
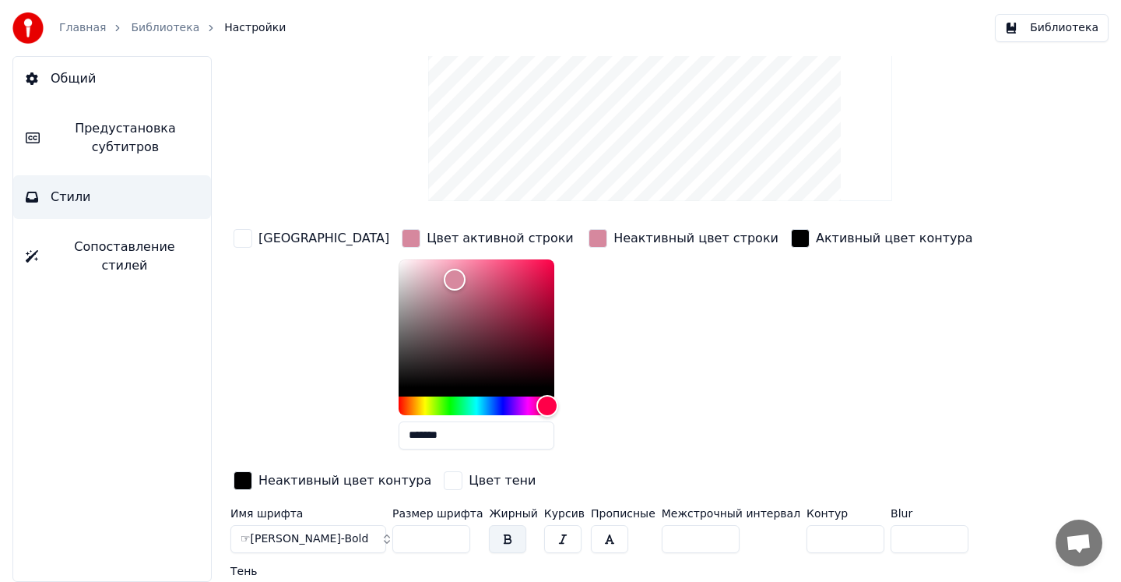
drag, startPoint x: 407, startPoint y: 438, endPoint x: 347, endPoint y: 438, distance: 60.7
click at [347, 438] on div "Цвет заливки Цвет активной строки ******* Неактивный цвет строки Активный цвет …" at bounding box center [623, 360] width 785 height 269
paste input "text"
type input "******"
click at [624, 241] on div "Неактивный цвет строки" at bounding box center [696, 238] width 165 height 19
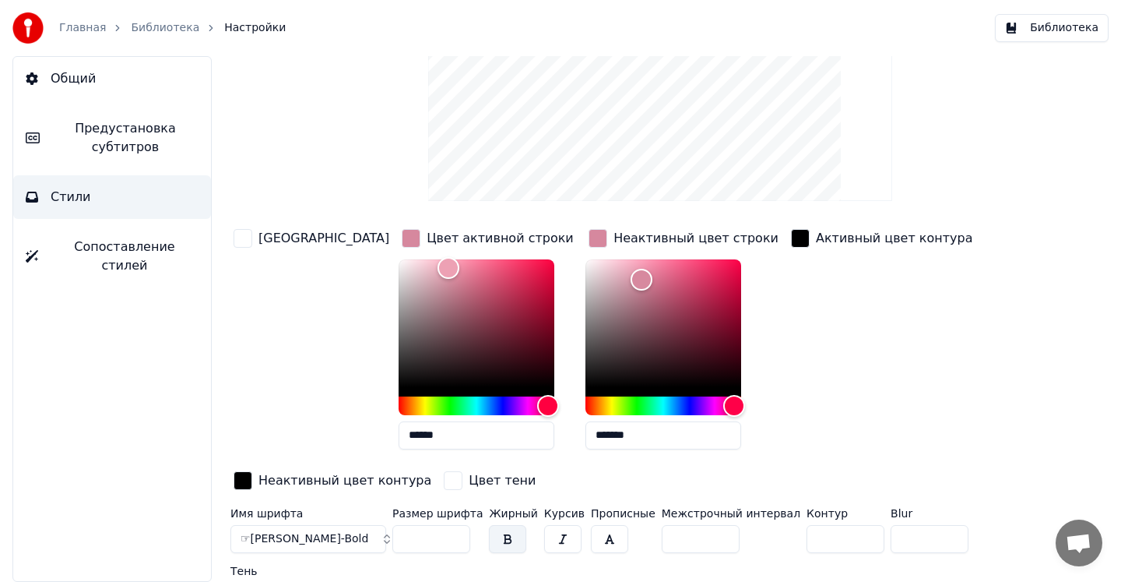
drag, startPoint x: 599, startPoint y: 431, endPoint x: 496, endPoint y: 431, distance: 102.8
click at [496, 431] on div "Цвет заливки Цвет активной строки ****** Неактивный цвет строки ******* Активны…" at bounding box center [623, 360] width 785 height 269
paste input "text"
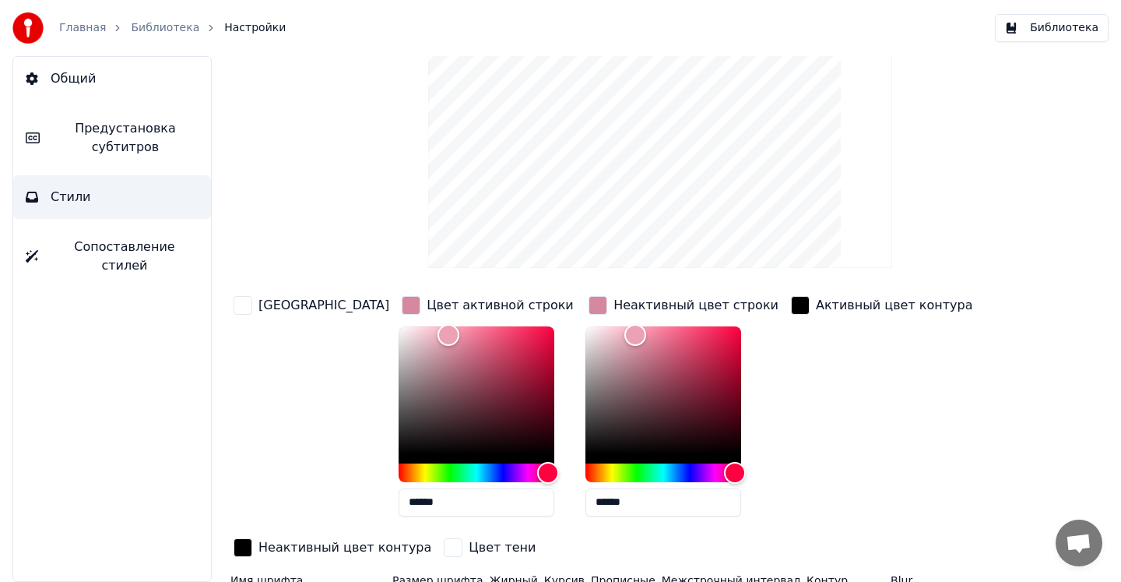
scroll to position [0, 0]
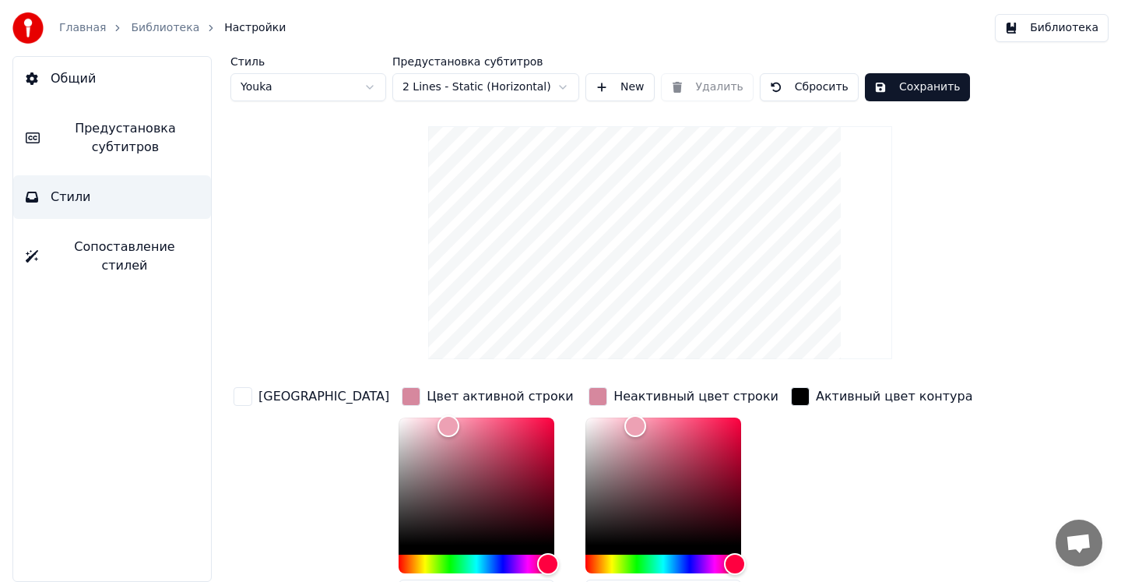
type input "******"
click at [902, 97] on button "Сохранить" at bounding box center [917, 87] width 105 height 28
click at [1037, 33] on button "Библиотека" at bounding box center [1052, 28] width 114 height 28
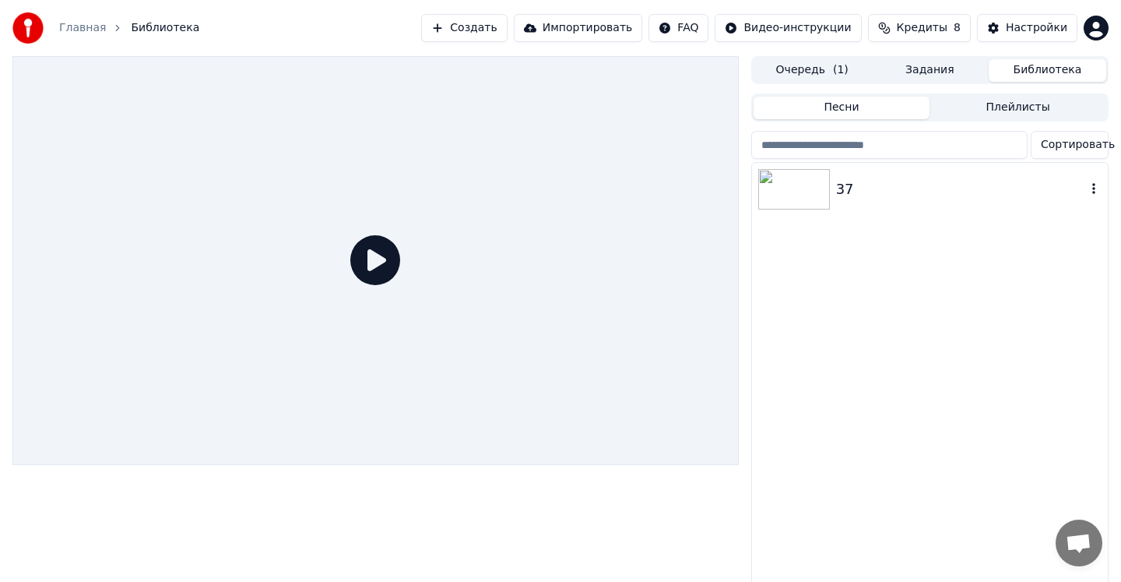
click at [958, 191] on div "37" at bounding box center [961, 189] width 250 height 22
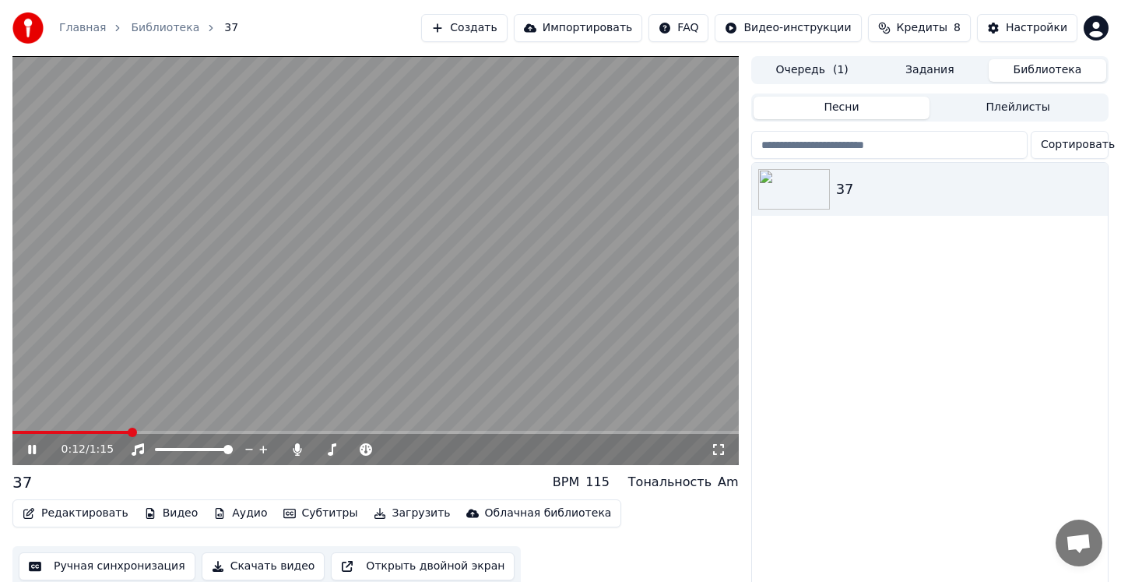
click at [30, 452] on icon at bounding box center [32, 449] width 8 height 9
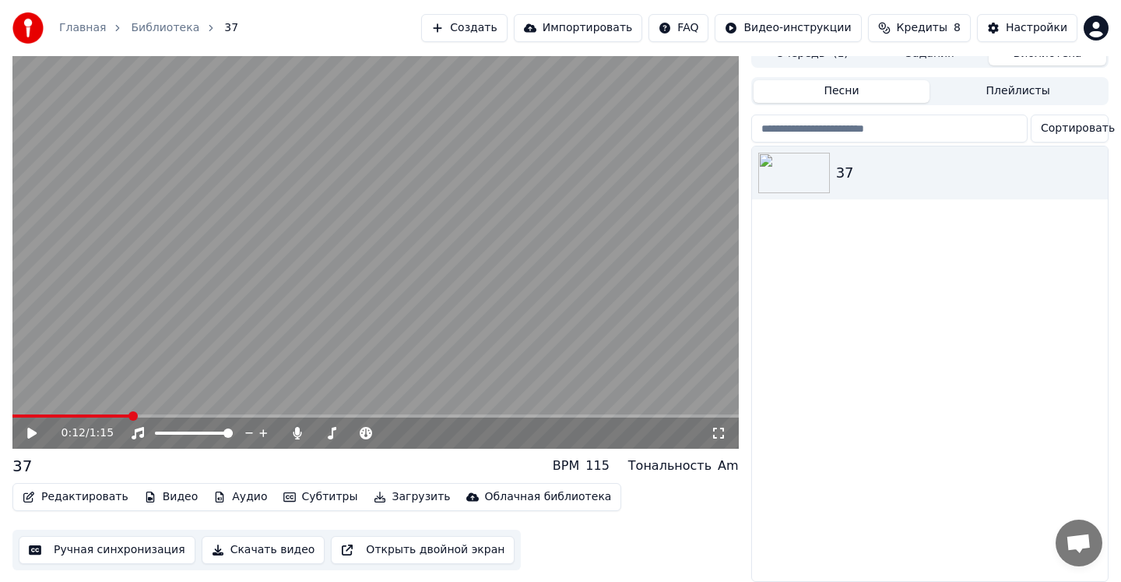
click at [89, 497] on button "Редактировать" at bounding box center [75, 497] width 118 height 22
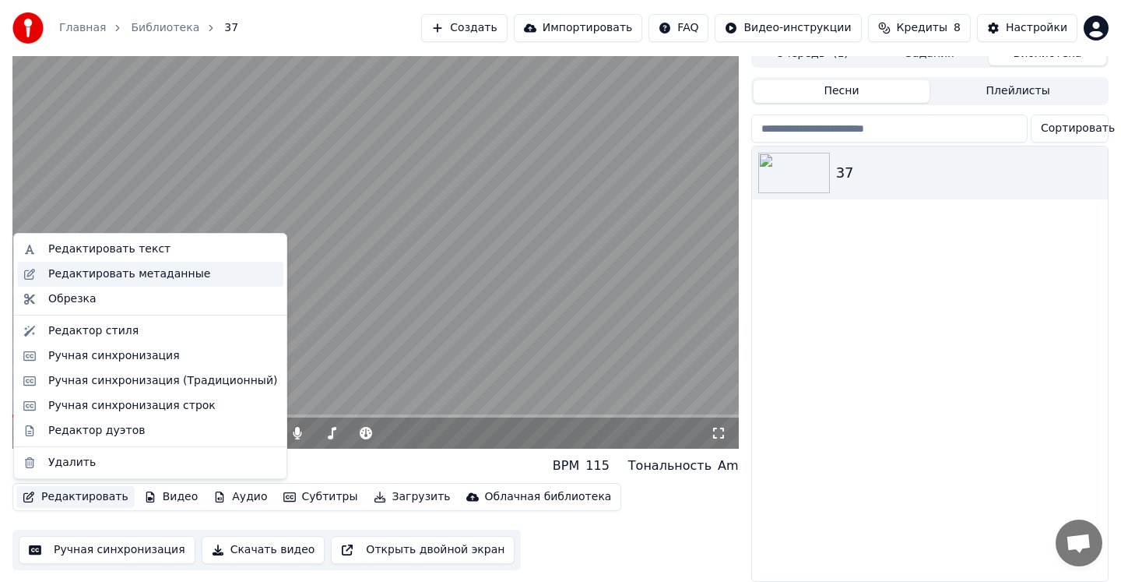
click at [145, 275] on div "Редактировать метаданные" at bounding box center [129, 274] width 162 height 16
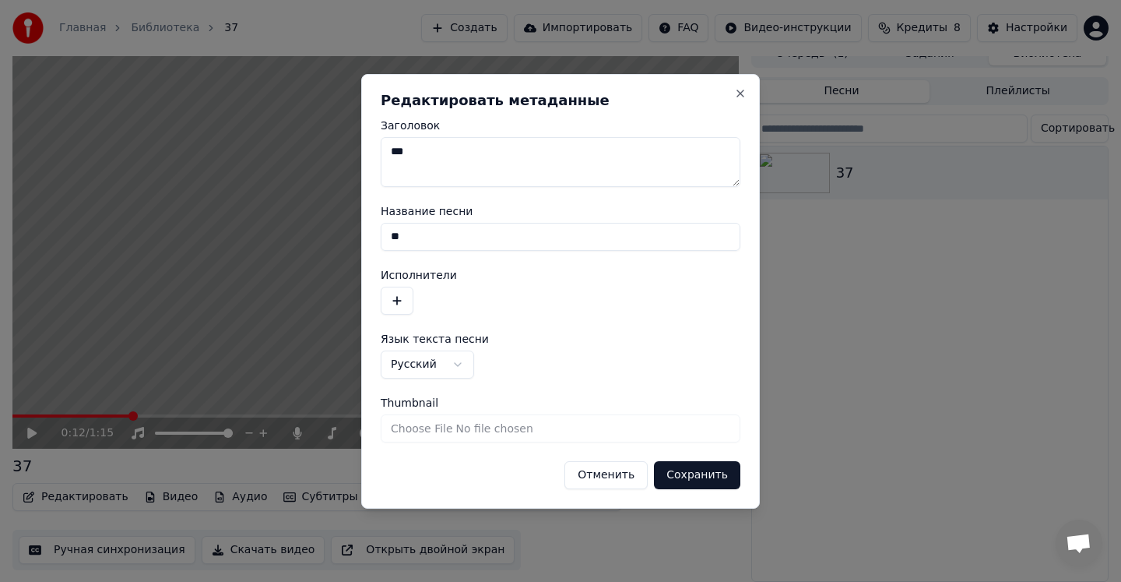
drag, startPoint x: 414, startPoint y: 236, endPoint x: 395, endPoint y: 236, distance: 19.5
click at [395, 236] on input "**" at bounding box center [561, 237] width 360 height 28
type input "*"
click at [453, 146] on textarea "***" at bounding box center [561, 162] width 360 height 50
type textarea "*"
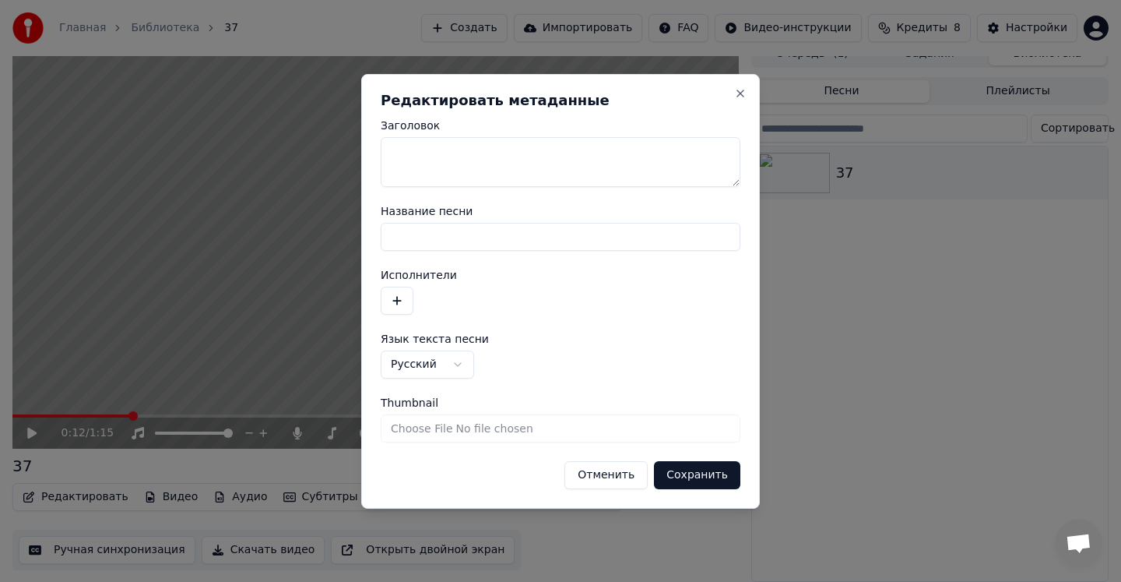
click at [558, 315] on form "**********" at bounding box center [561, 304] width 360 height 369
click at [559, 428] on input "Thumbnail" at bounding box center [561, 428] width 360 height 28
click at [688, 477] on button "Сохранить" at bounding box center [697, 475] width 86 height 28
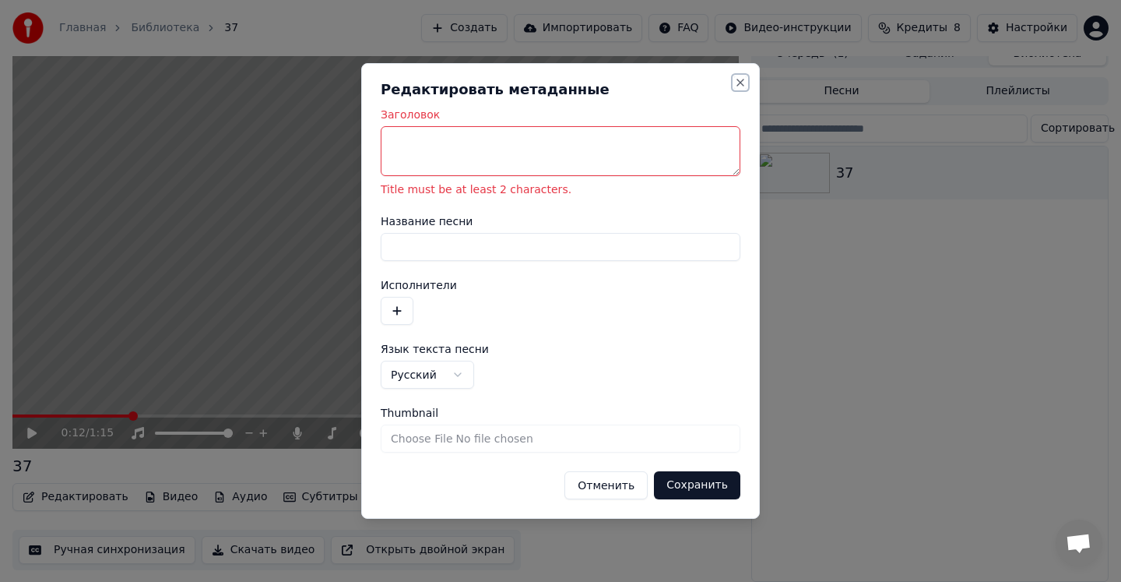
click at [738, 79] on button "Close" at bounding box center [740, 82] width 12 height 12
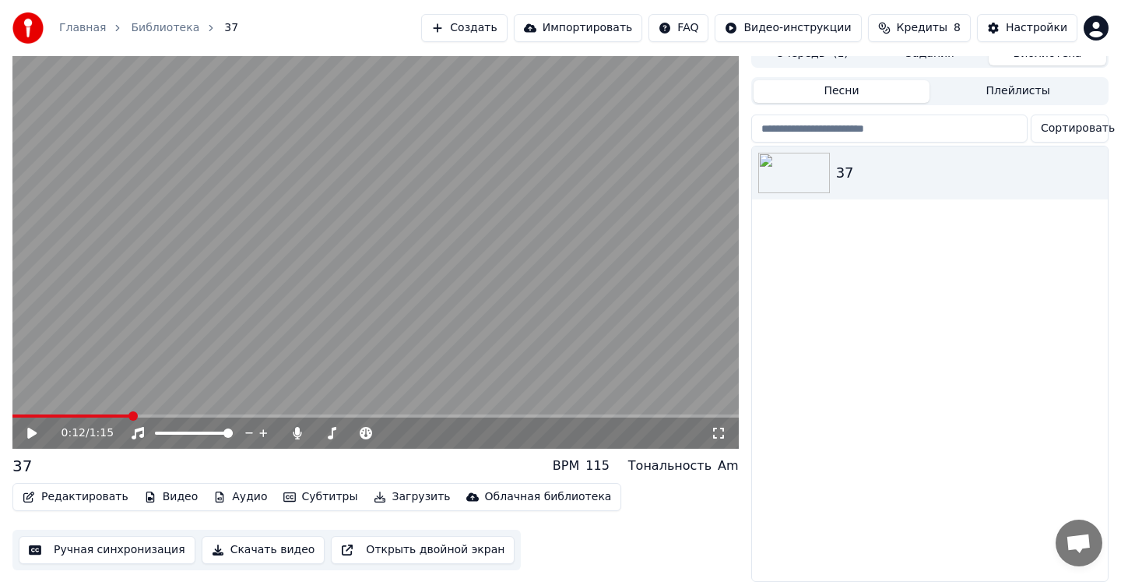
click at [297, 499] on button "Субтитры" at bounding box center [320, 497] width 87 height 22
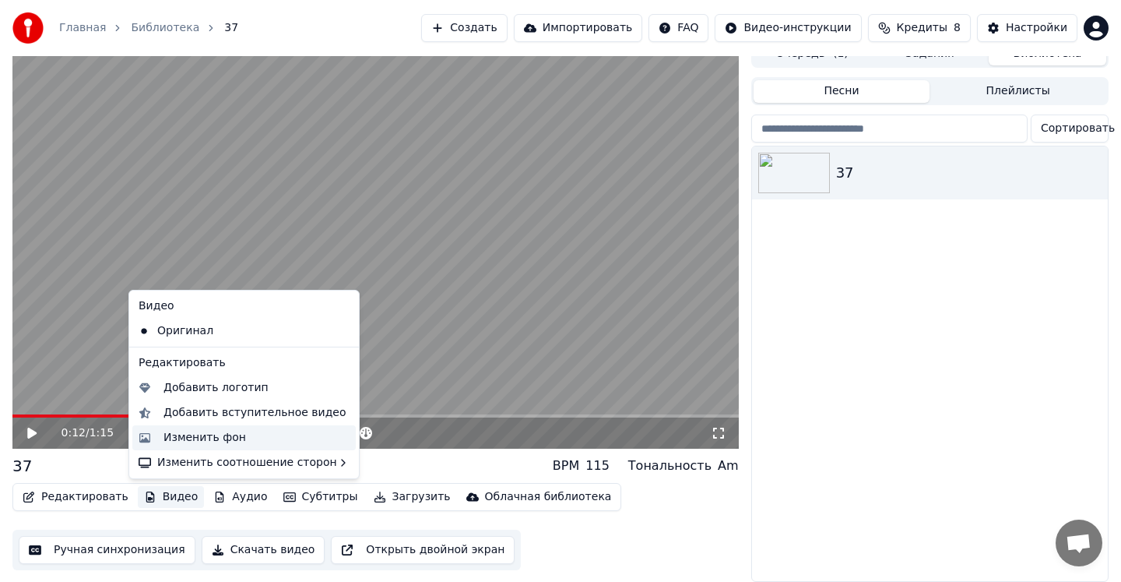
click at [233, 437] on div "Изменить фон" at bounding box center [205, 438] width 83 height 16
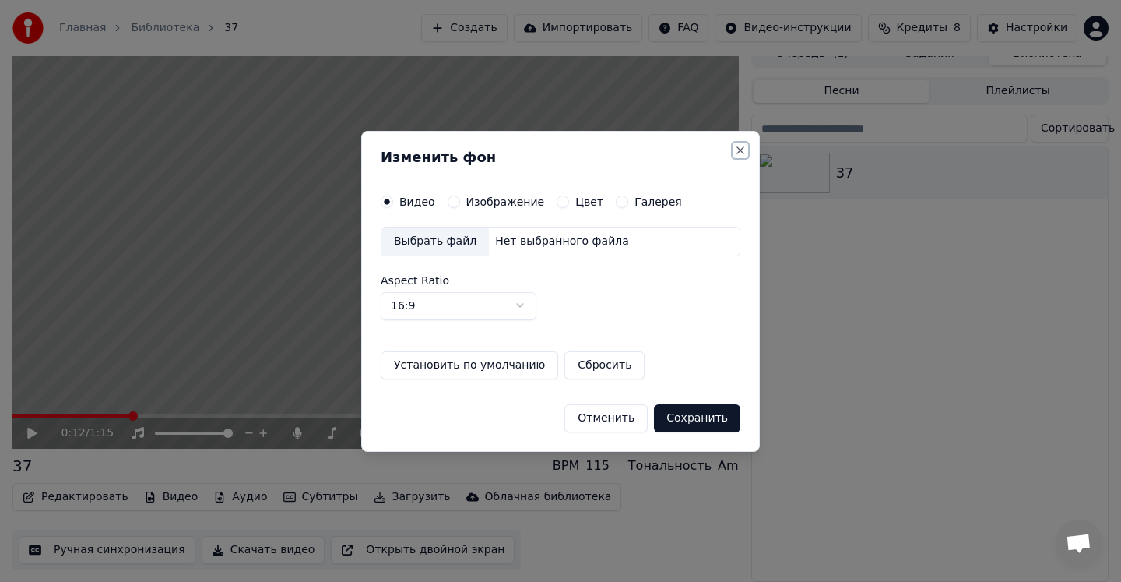
click at [739, 151] on button "Close" at bounding box center [740, 150] width 12 height 12
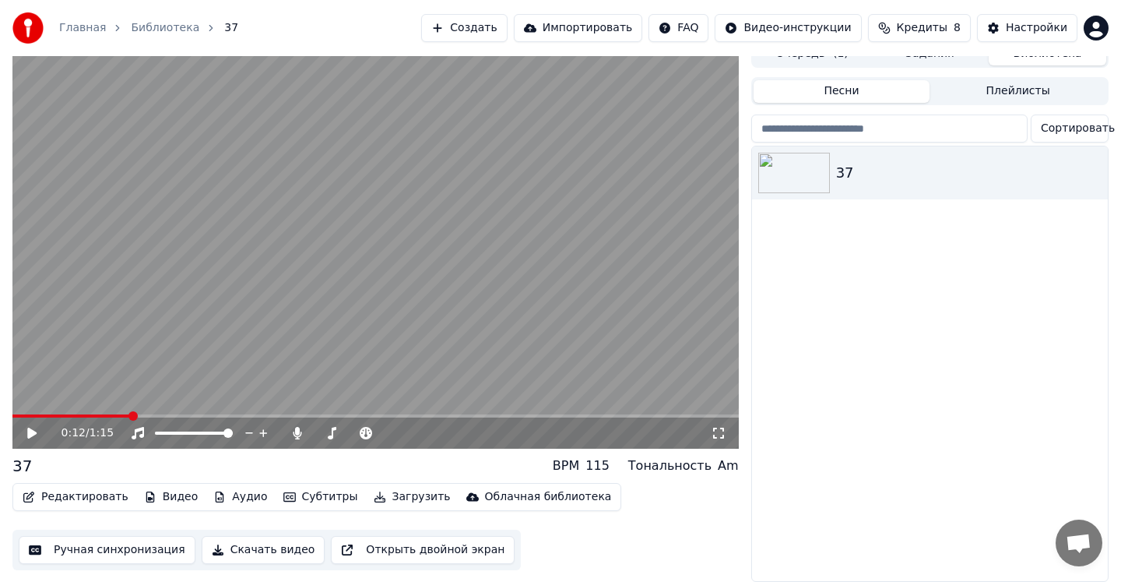
click at [87, 495] on button "Редактировать" at bounding box center [75, 497] width 118 height 22
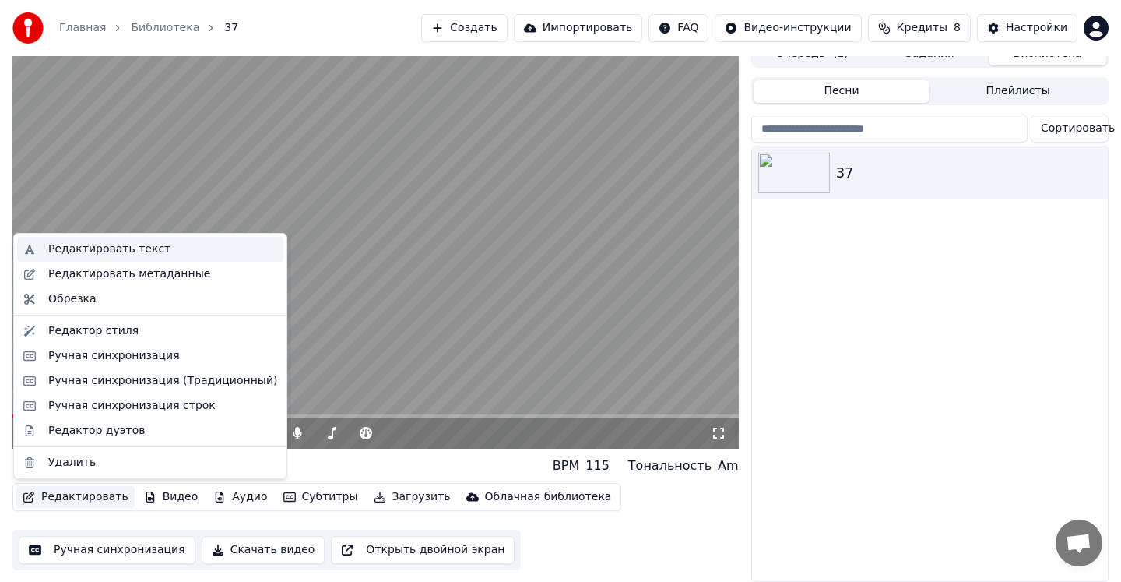
click at [141, 255] on div "Редактировать текст" at bounding box center [109, 249] width 122 height 16
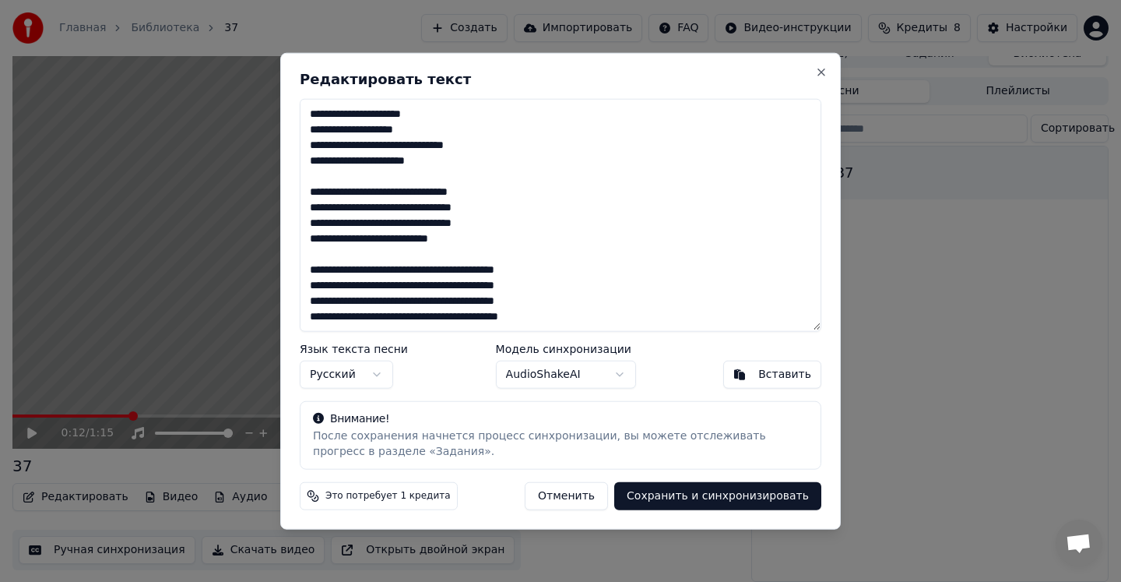
scroll to position [0, 0]
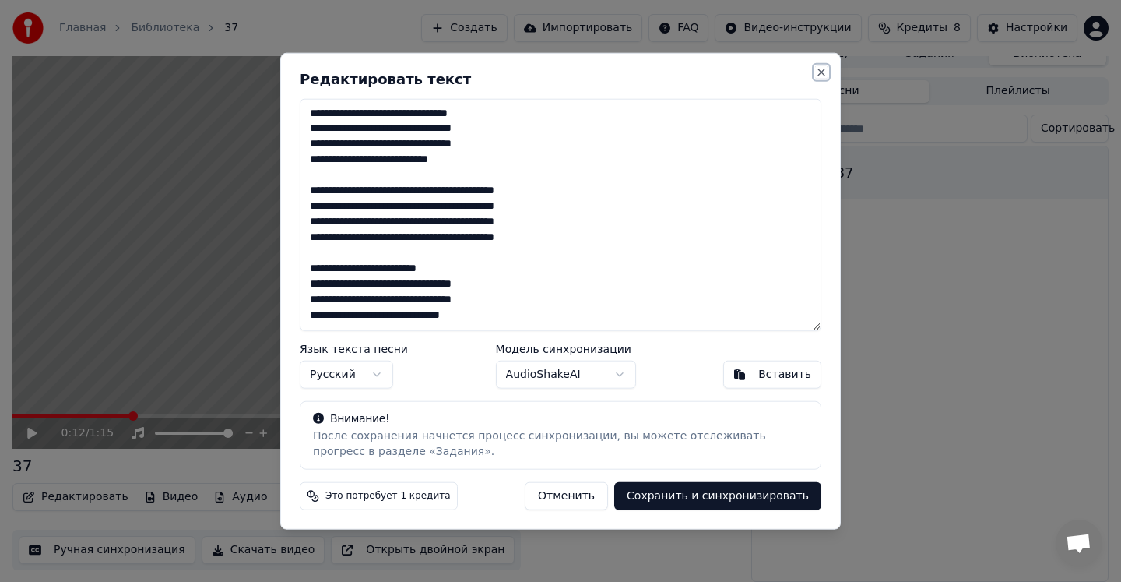
click at [821, 72] on button "Close" at bounding box center [821, 71] width 12 height 12
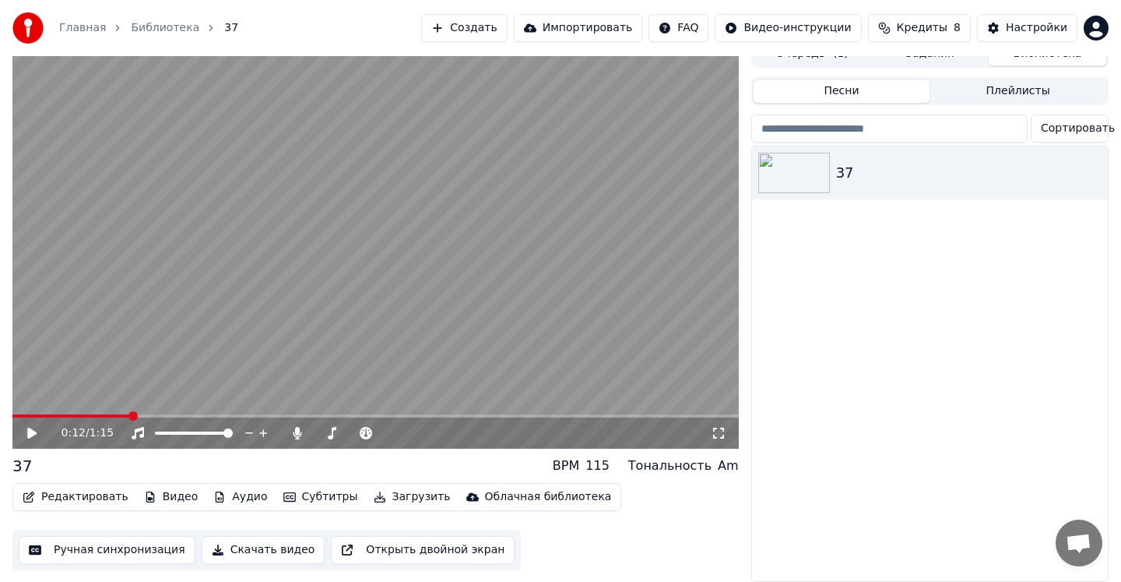
click at [468, 280] on video at bounding box center [375, 244] width 727 height 409
click at [465, 290] on video at bounding box center [375, 244] width 727 height 409
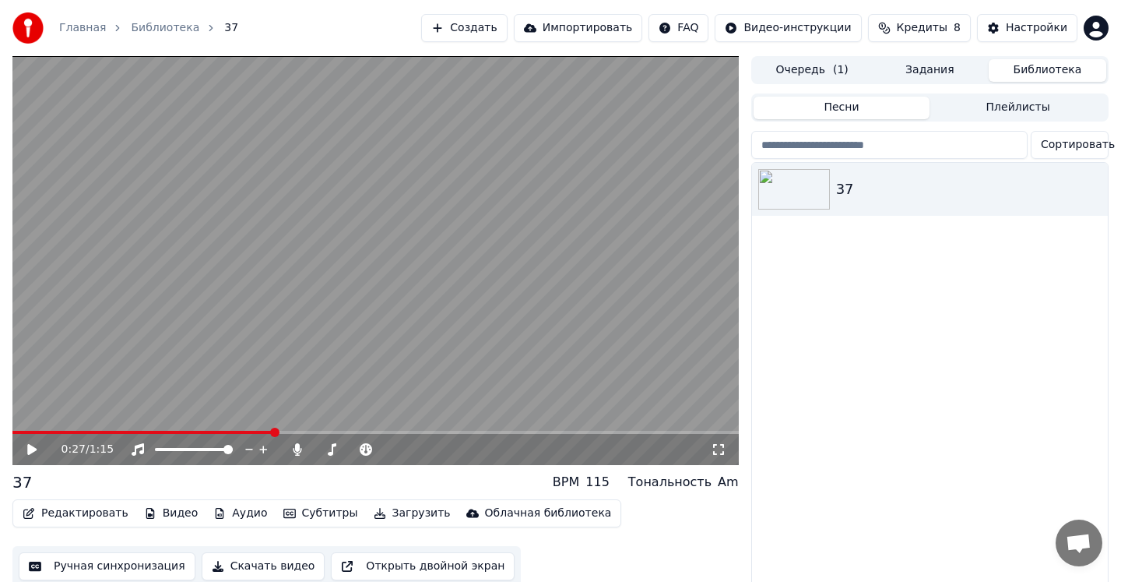
scroll to position [16, 0]
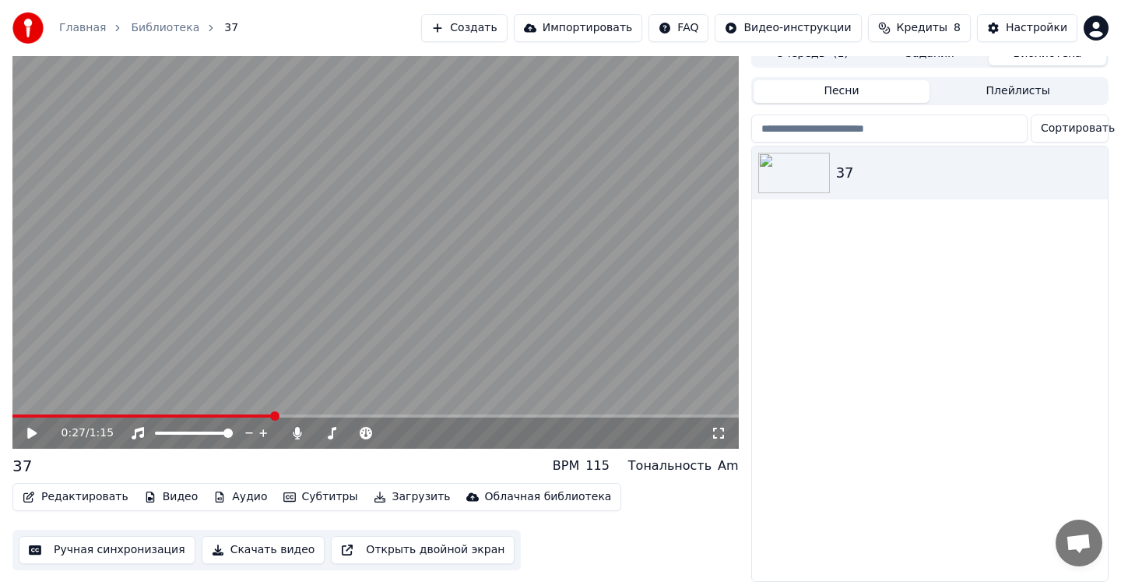
click at [263, 557] on button "Скачать видео" at bounding box center [264, 550] width 124 height 28
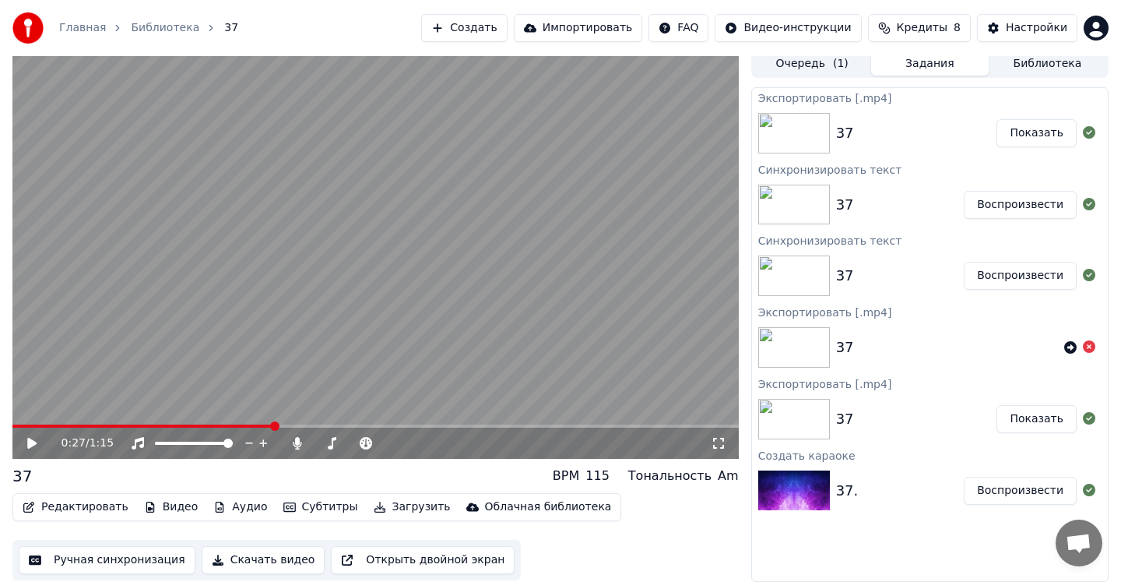
click at [1058, 136] on button "Показать" at bounding box center [1037, 133] width 80 height 28
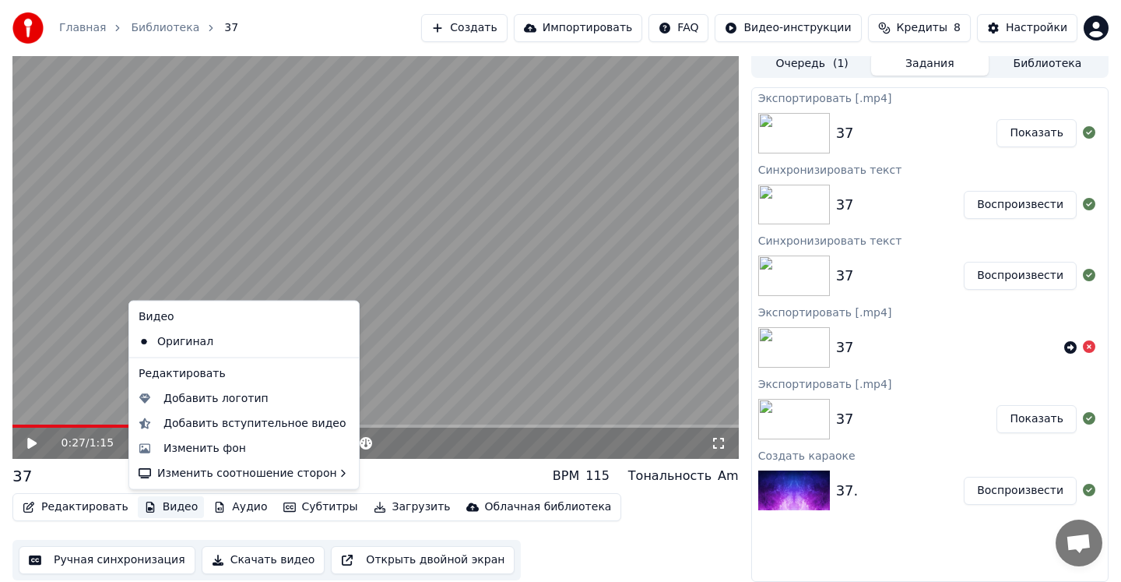
click at [171, 508] on button "Видео" at bounding box center [171, 507] width 67 height 22
click at [206, 399] on div "Добавить логотип" at bounding box center [216, 398] width 105 height 16
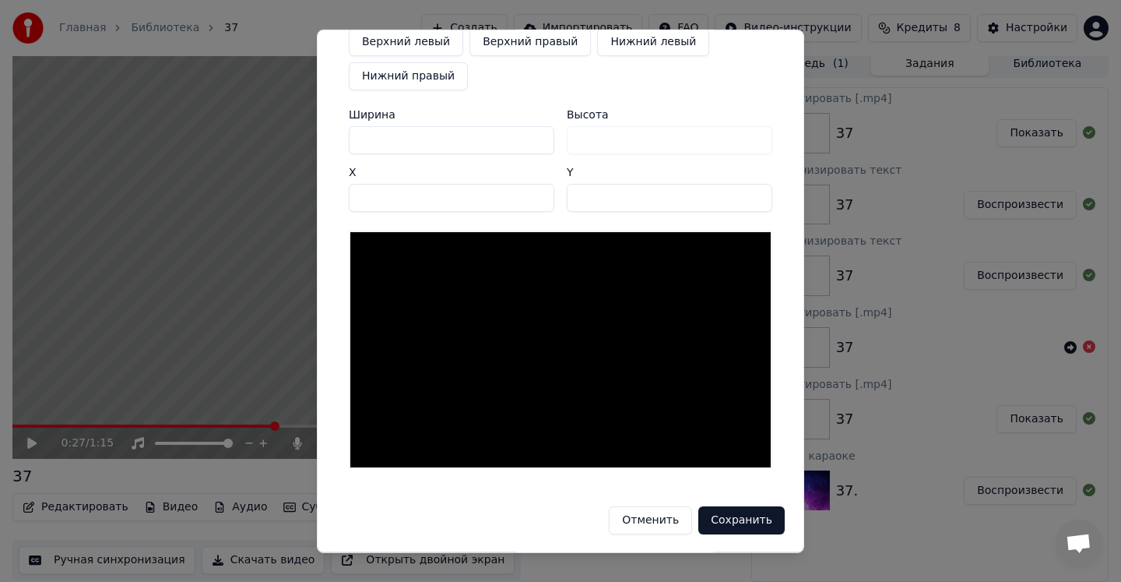
scroll to position [0, 0]
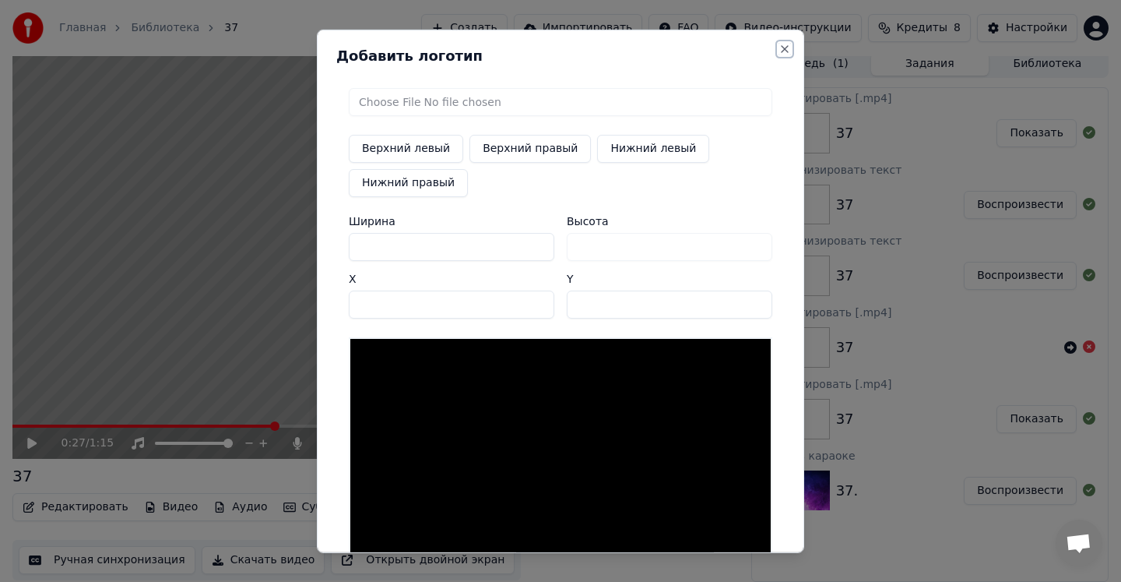
click at [780, 51] on button "Close" at bounding box center [785, 48] width 12 height 12
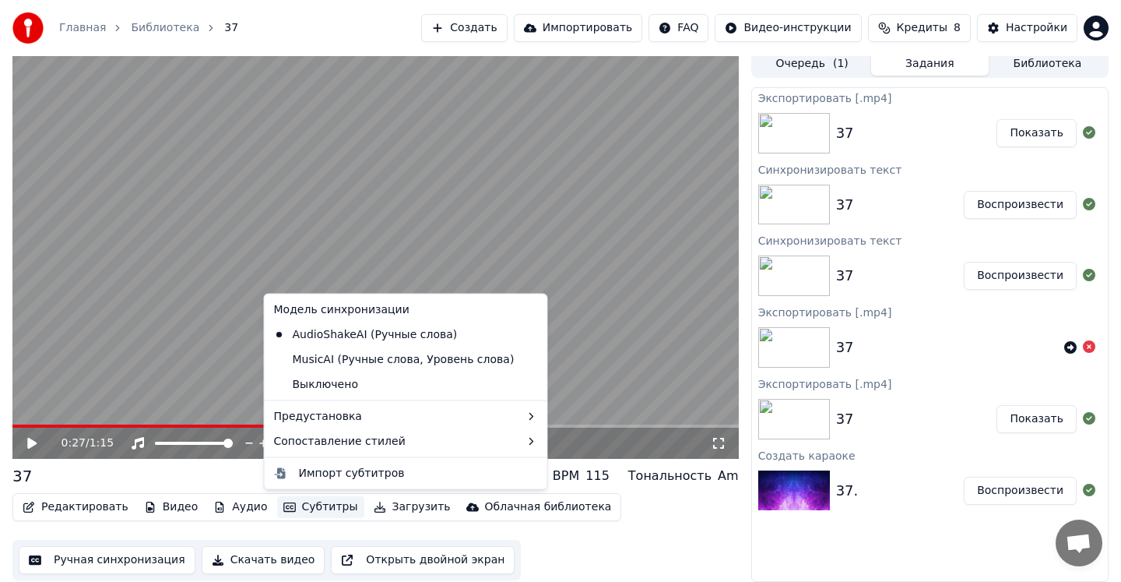
click at [298, 506] on button "Субтитры" at bounding box center [320, 507] width 87 height 22
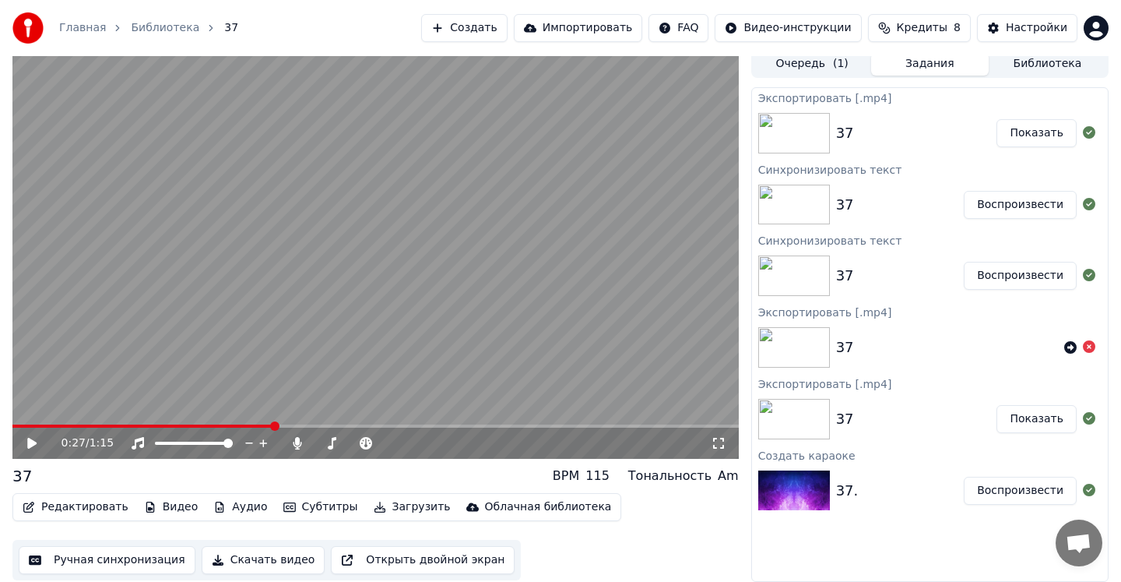
click at [211, 481] on div "37 BPM 115 Тональность Am" at bounding box center [375, 476] width 727 height 22
click at [75, 507] on button "Редактировать" at bounding box center [75, 507] width 118 height 22
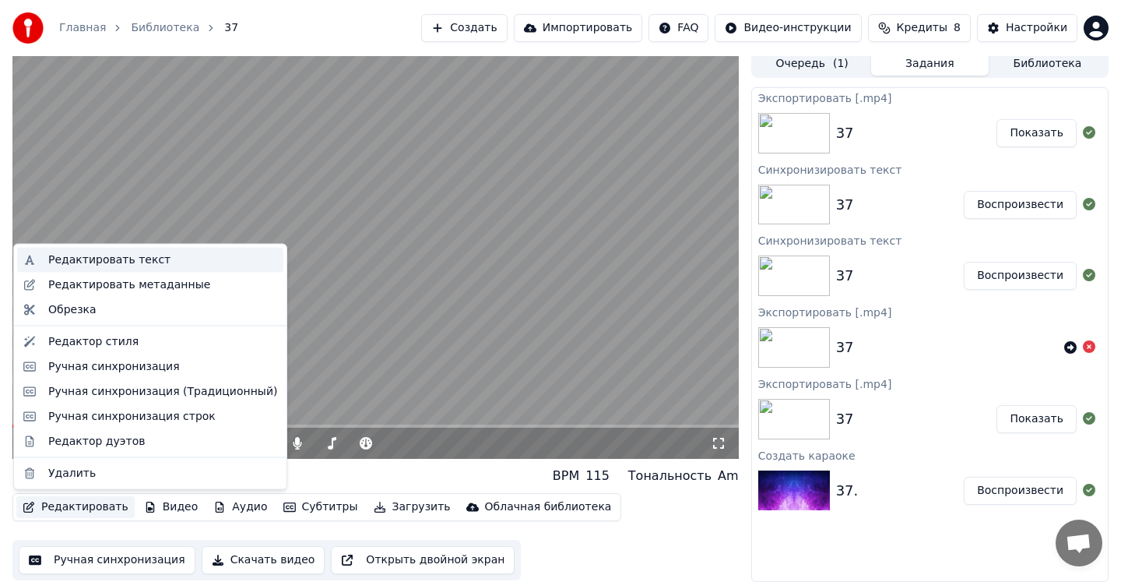
click at [160, 262] on div "Редактировать текст" at bounding box center [162, 260] width 229 height 16
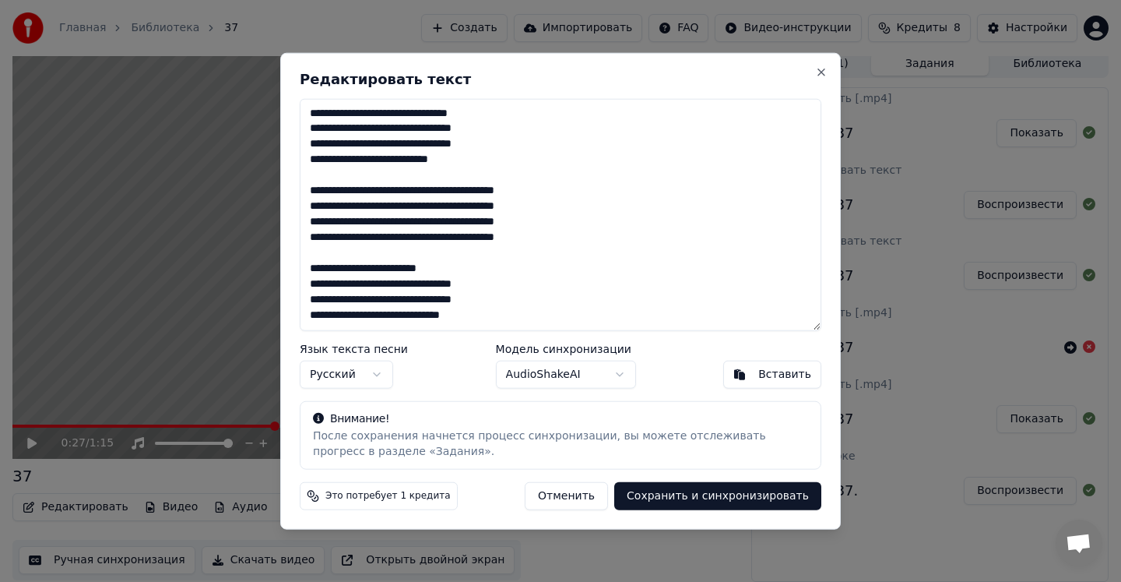
click at [572, 491] on button "Отменить" at bounding box center [566, 496] width 83 height 28
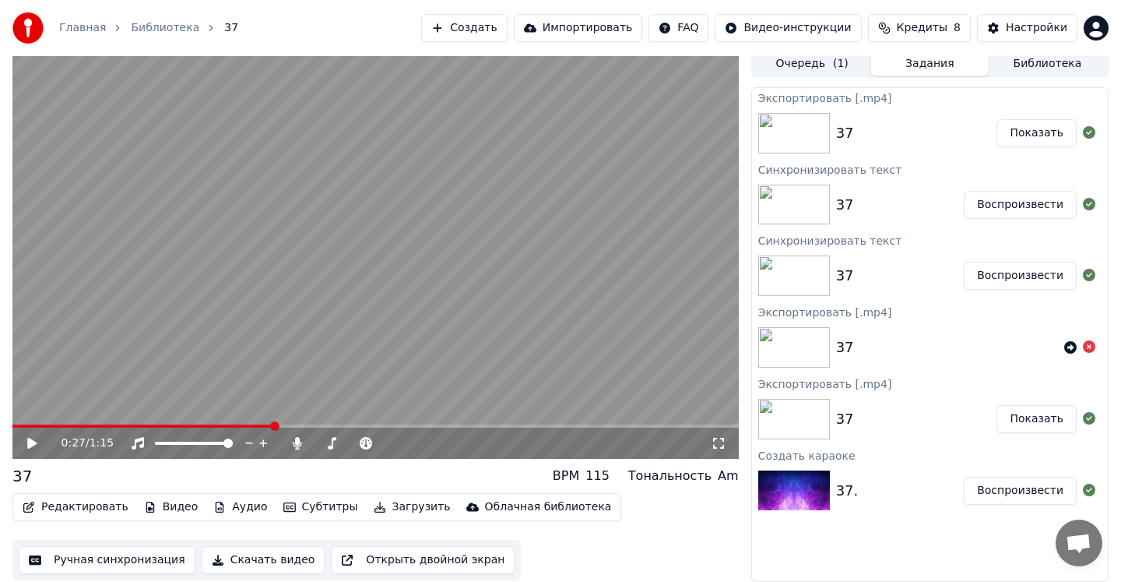
click at [76, 517] on div "Редактировать Видео Аудио Субтитры Загрузить Облачная библиотека" at bounding box center [316, 507] width 609 height 28
click at [73, 507] on button "Редактировать" at bounding box center [75, 507] width 118 height 22
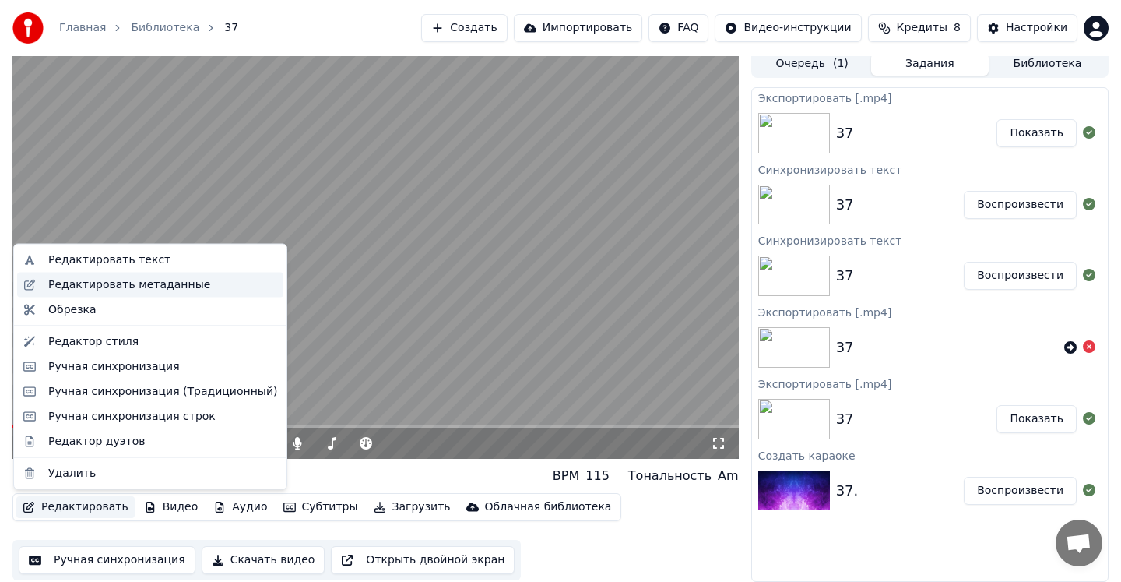
click at [129, 284] on div "Редактировать метаданные" at bounding box center [129, 284] width 162 height 16
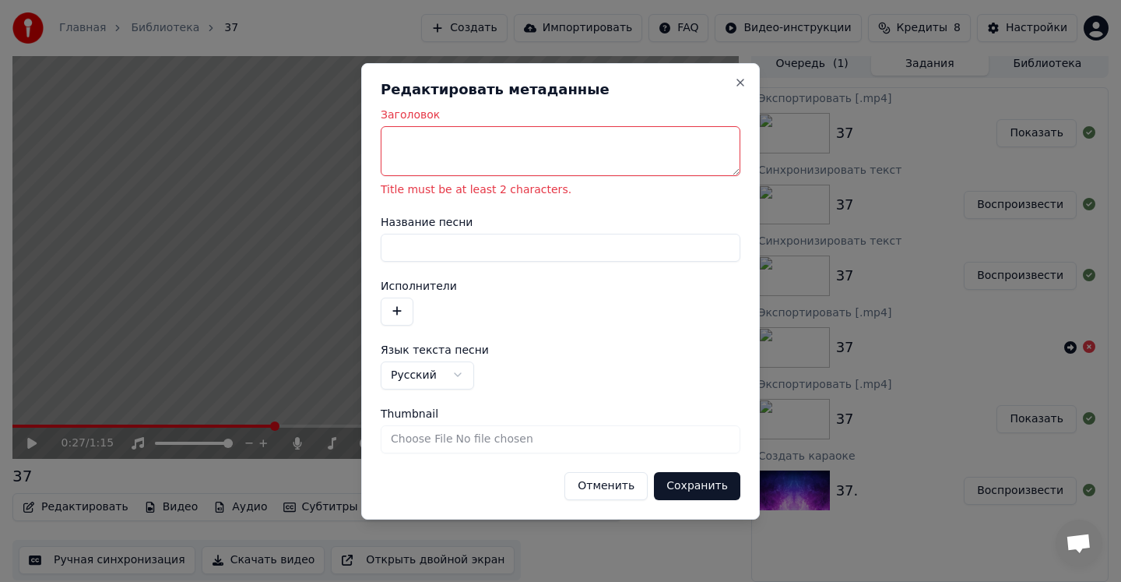
click at [475, 151] on textarea "Заголовок" at bounding box center [561, 151] width 360 height 50
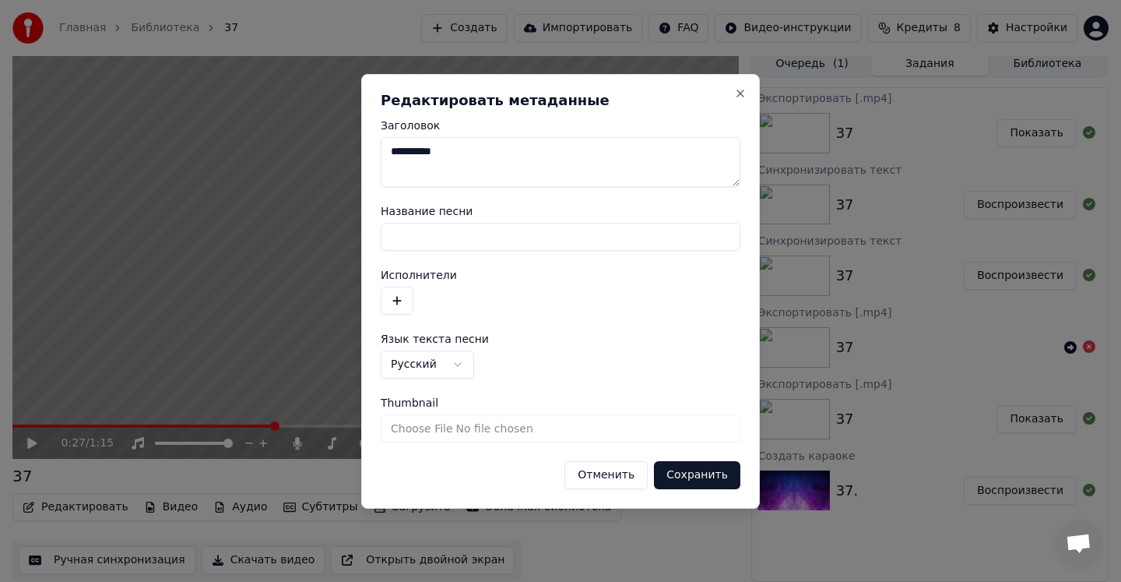
type textarea "**********"
click at [678, 476] on button "Сохранить" at bounding box center [697, 475] width 86 height 28
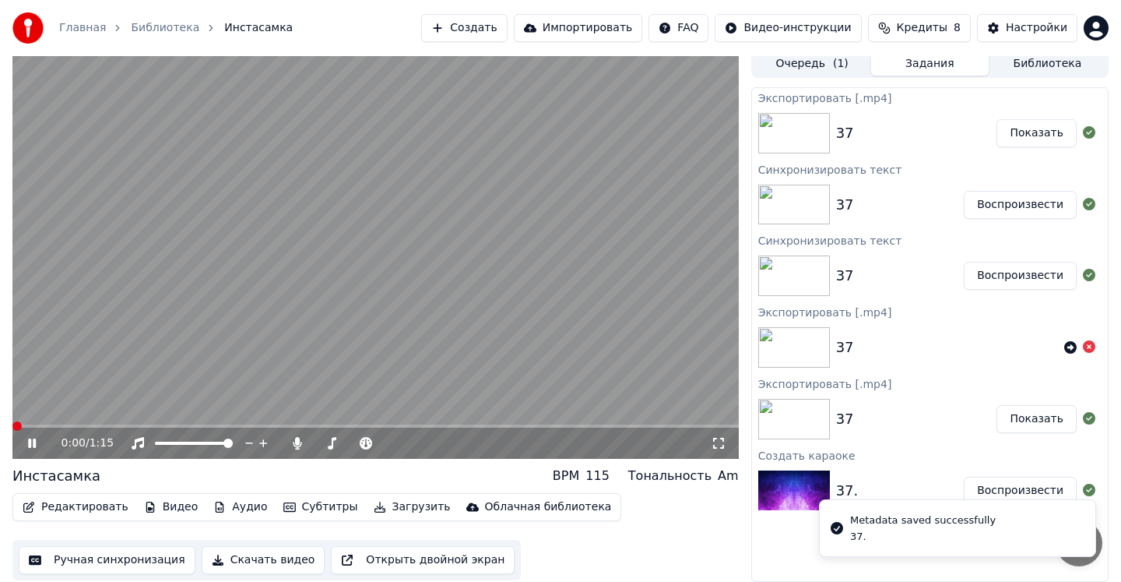
click at [0, 428] on div "0:00 / 1:15 Инстасамка BPM 115 Тональность Am Редактировать Видео Аудио Субтитр…" at bounding box center [560, 316] width 1121 height 532
click at [12, 424] on span at bounding box center [16, 425] width 9 height 9
click at [35, 445] on icon at bounding box center [32, 442] width 8 height 9
click at [17, 421] on span at bounding box center [16, 425] width 9 height 9
click at [33, 441] on icon at bounding box center [31, 443] width 9 height 11
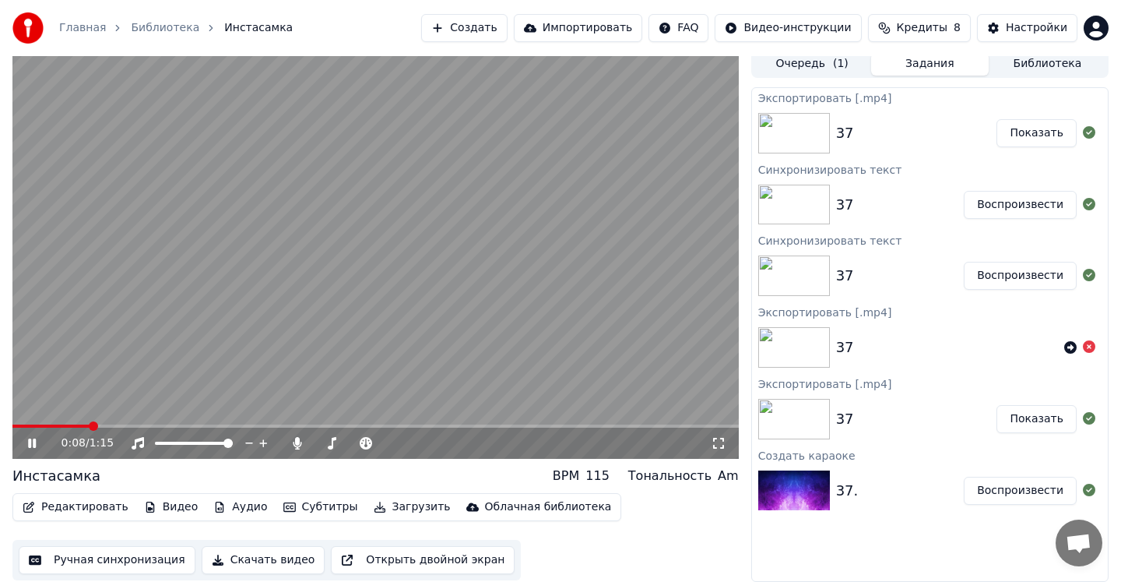
click at [90, 424] on span at bounding box center [93, 425] width 9 height 9
click at [89, 424] on span at bounding box center [93, 425] width 9 height 9
click at [30, 449] on div "0:02 / 1:15" at bounding box center [376, 443] width 714 height 16
click at [35, 444] on icon at bounding box center [32, 442] width 8 height 9
click at [64, 506] on button "Редактировать" at bounding box center [75, 507] width 118 height 22
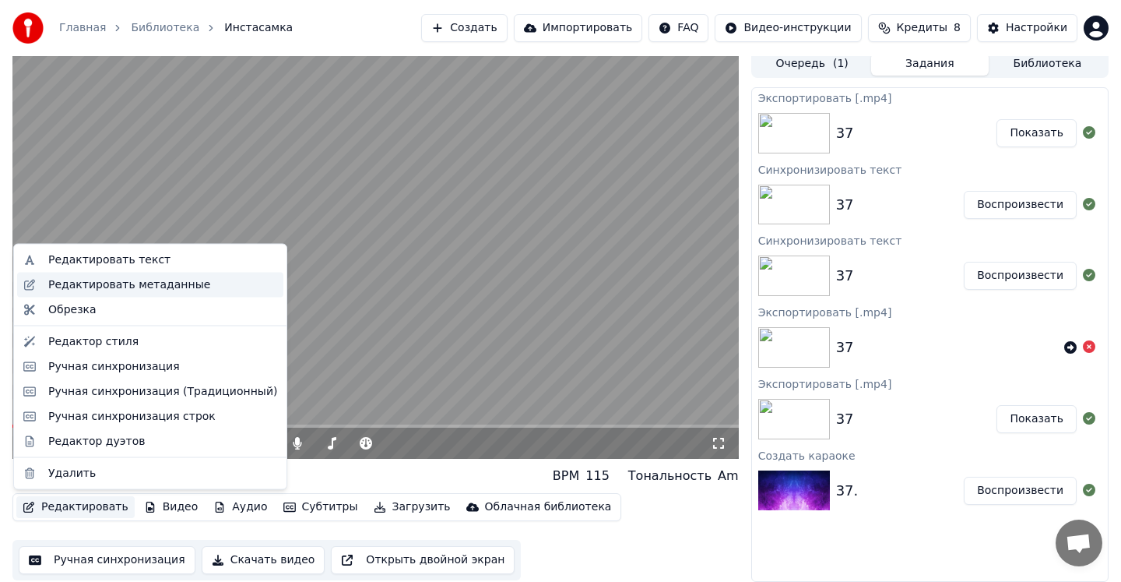
click at [182, 282] on div "Редактировать метаданные" at bounding box center [129, 284] width 162 height 16
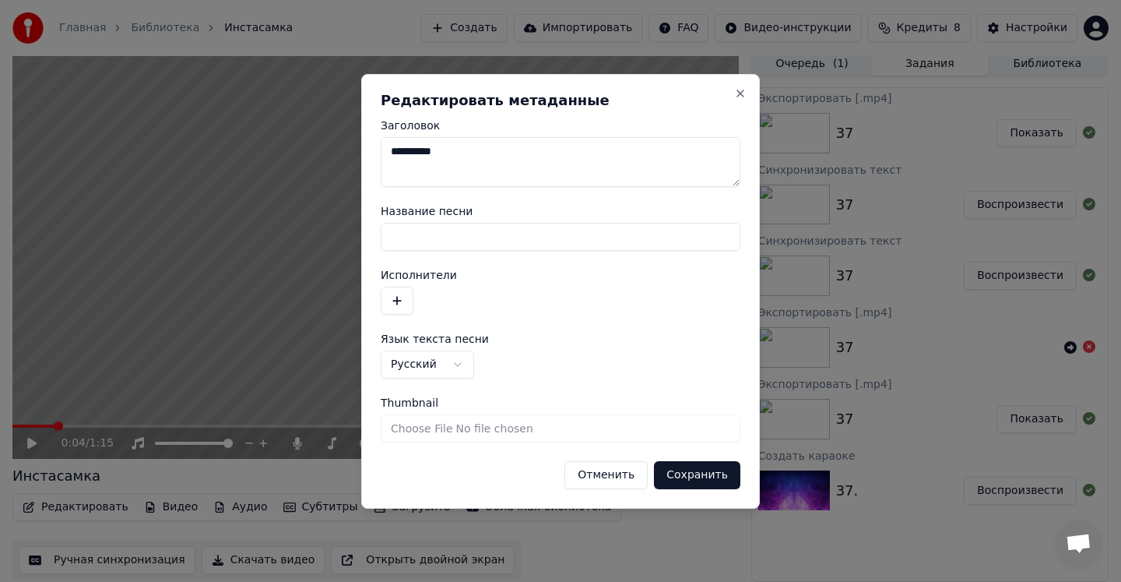
click at [469, 237] on input "Название песни" at bounding box center [561, 237] width 360 height 28
click at [470, 277] on label "Исполнители" at bounding box center [561, 274] width 360 height 11
click at [734, 182] on textarea "**********" at bounding box center [561, 162] width 360 height 50
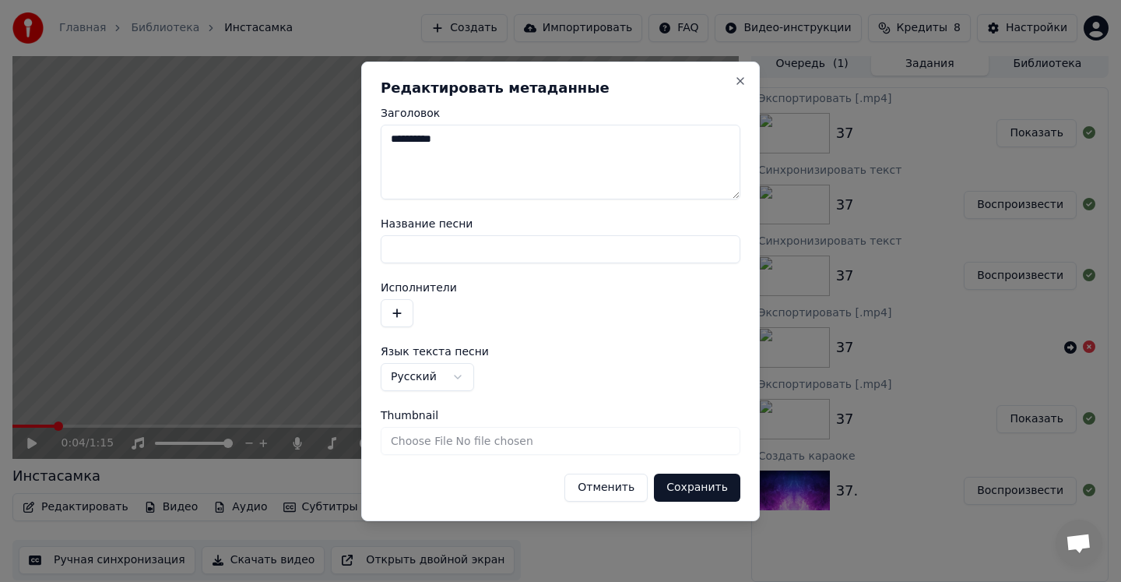
drag, startPoint x: 734, startPoint y: 182, endPoint x: 734, endPoint y: 194, distance: 11.7
click at [734, 194] on textarea "**********" at bounding box center [561, 162] width 360 height 75
click at [604, 181] on textarea "**********" at bounding box center [561, 162] width 360 height 75
drag, startPoint x: 454, startPoint y: 139, endPoint x: 382, endPoint y: 139, distance: 71.7
click at [382, 139] on textarea "**********" at bounding box center [561, 162] width 360 height 75
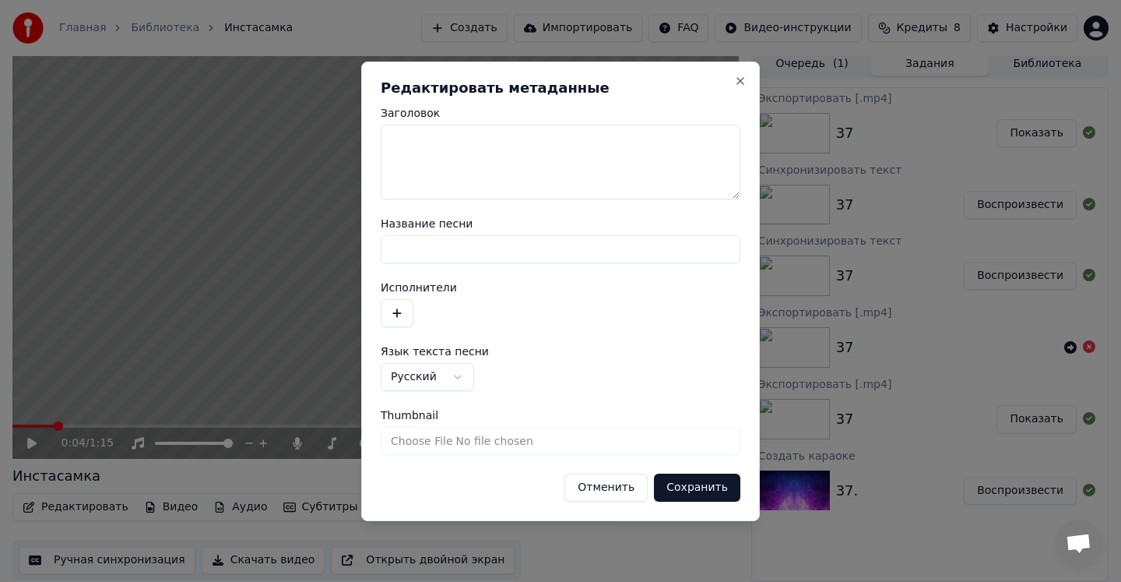
click at [519, 214] on form "**********" at bounding box center [561, 304] width 360 height 394
click at [740, 78] on button "Close" at bounding box center [740, 81] width 12 height 12
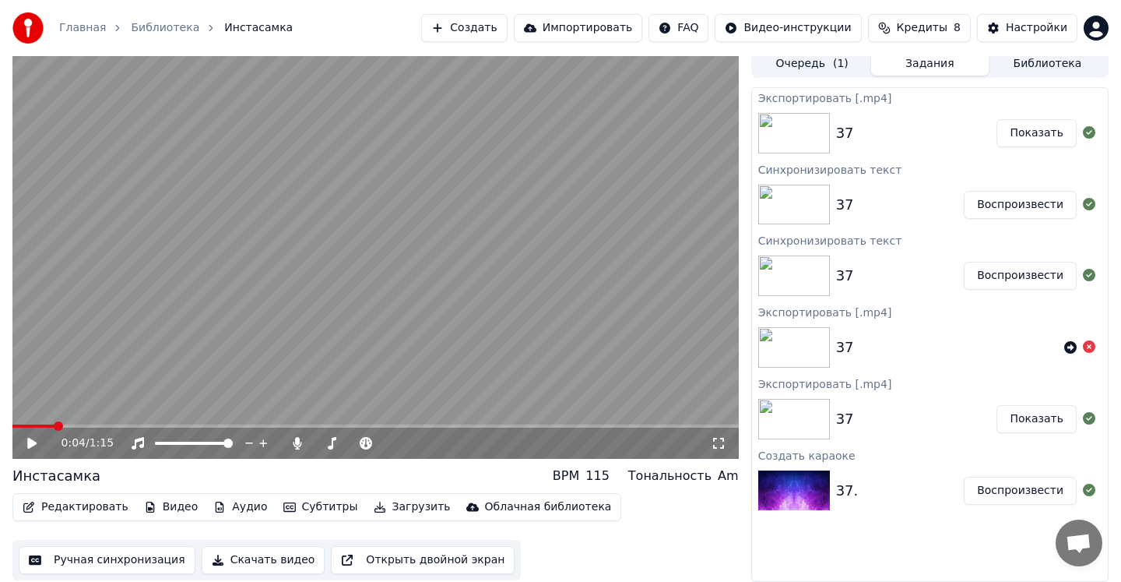
click at [103, 509] on button "Редактировать" at bounding box center [75, 507] width 118 height 22
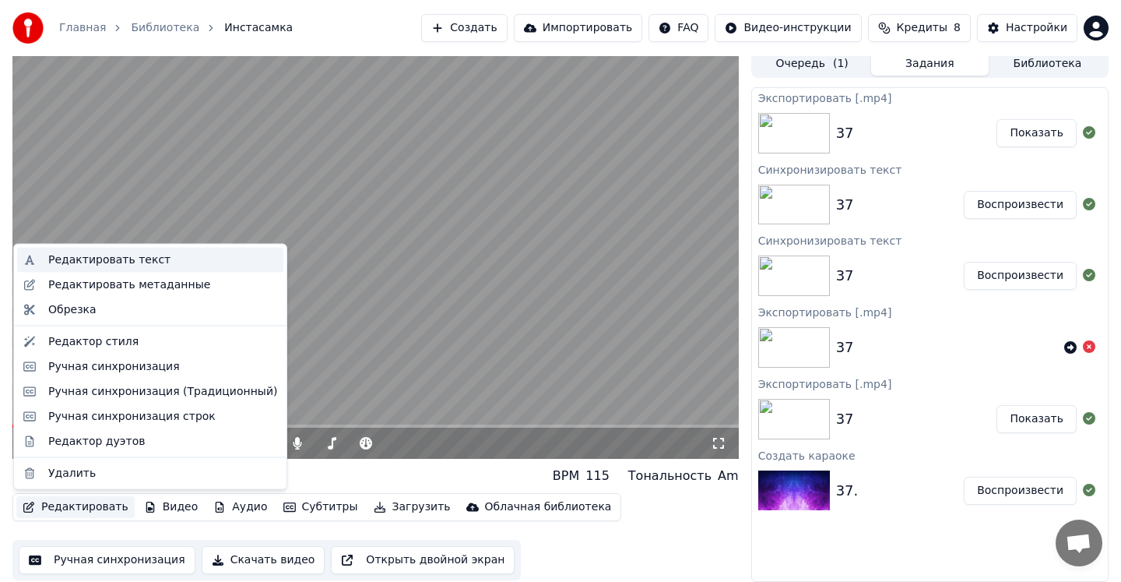
click at [121, 258] on div "Редактировать текст" at bounding box center [109, 260] width 122 height 16
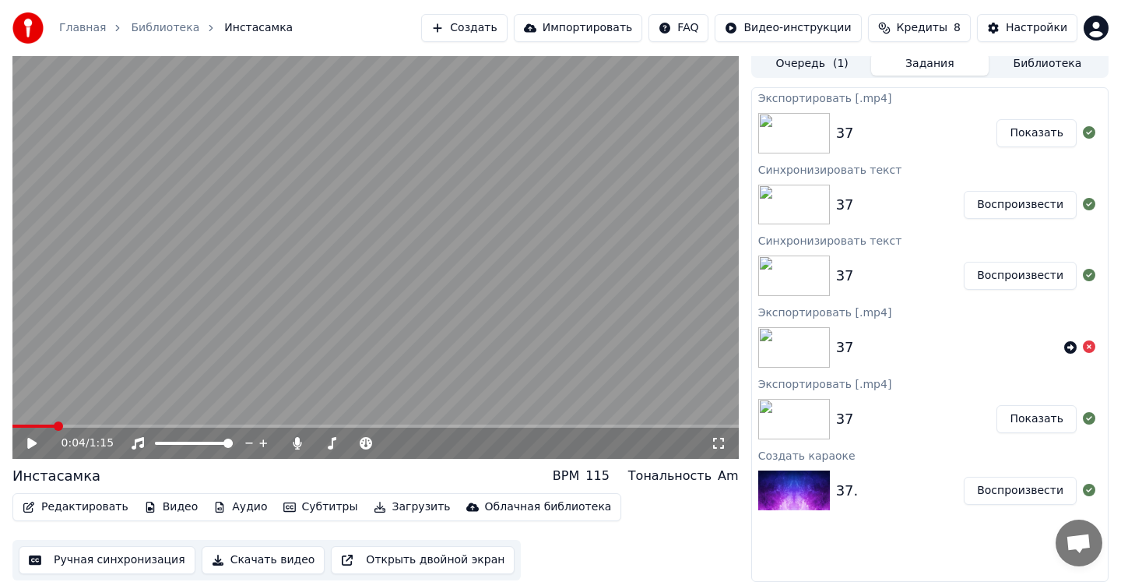
click at [28, 446] on icon at bounding box center [31, 443] width 9 height 11
click at [33, 445] on icon at bounding box center [32, 442] width 8 height 9
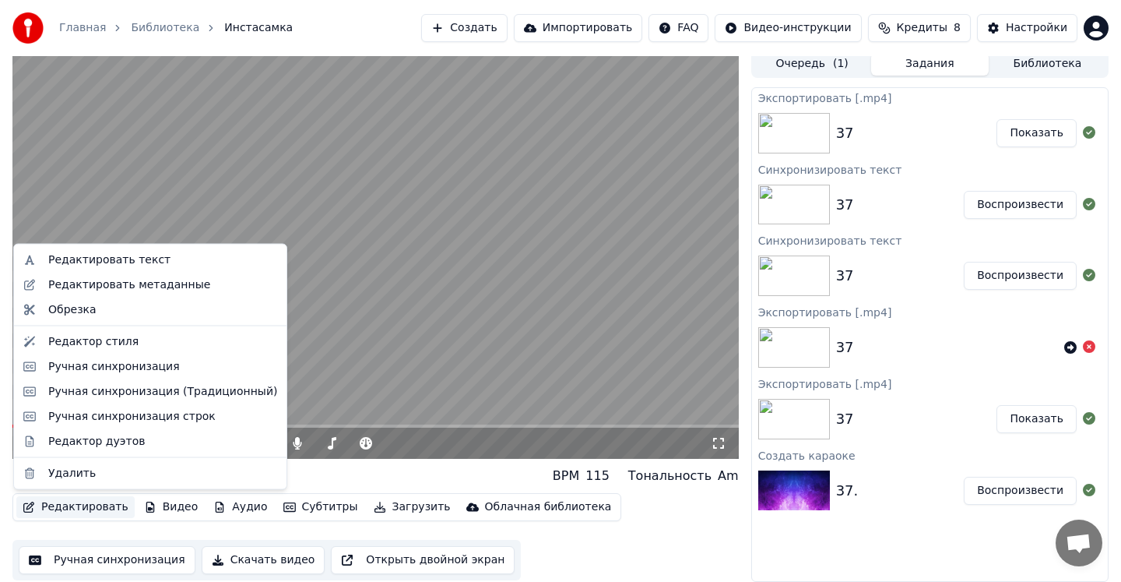
click at [47, 506] on button "Редактировать" at bounding box center [75, 507] width 118 height 22
click at [149, 340] on div "Редактор стиля" at bounding box center [162, 341] width 229 height 16
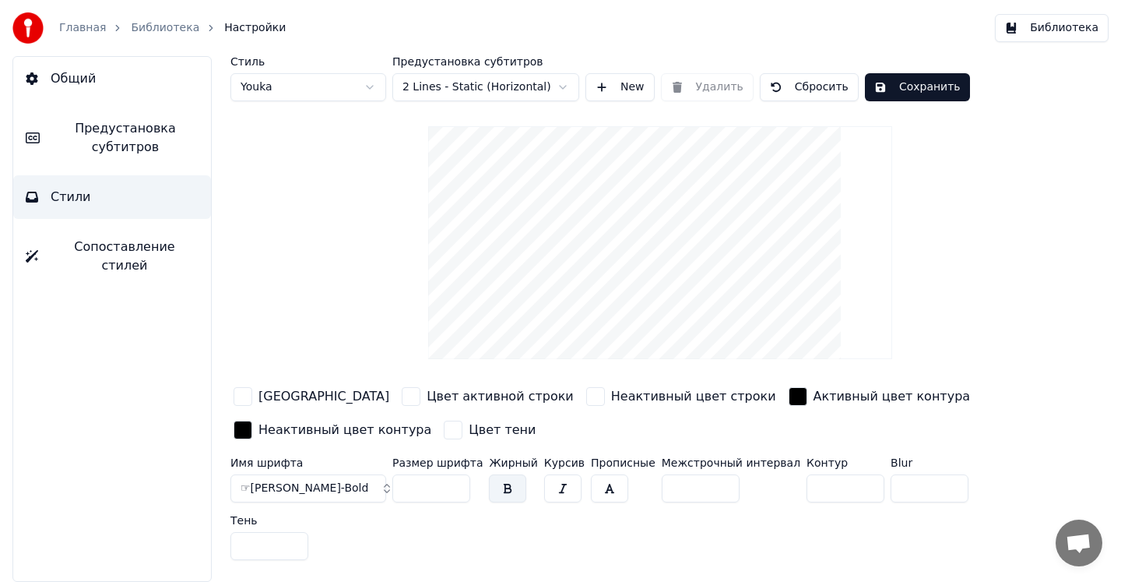
click at [628, 306] on video at bounding box center [660, 242] width 464 height 233
click at [628, 312] on video at bounding box center [660, 242] width 464 height 233
click at [643, 292] on video at bounding box center [660, 242] width 464 height 233
click at [715, 311] on video at bounding box center [660, 242] width 464 height 233
click at [749, 309] on video at bounding box center [660, 242] width 464 height 233
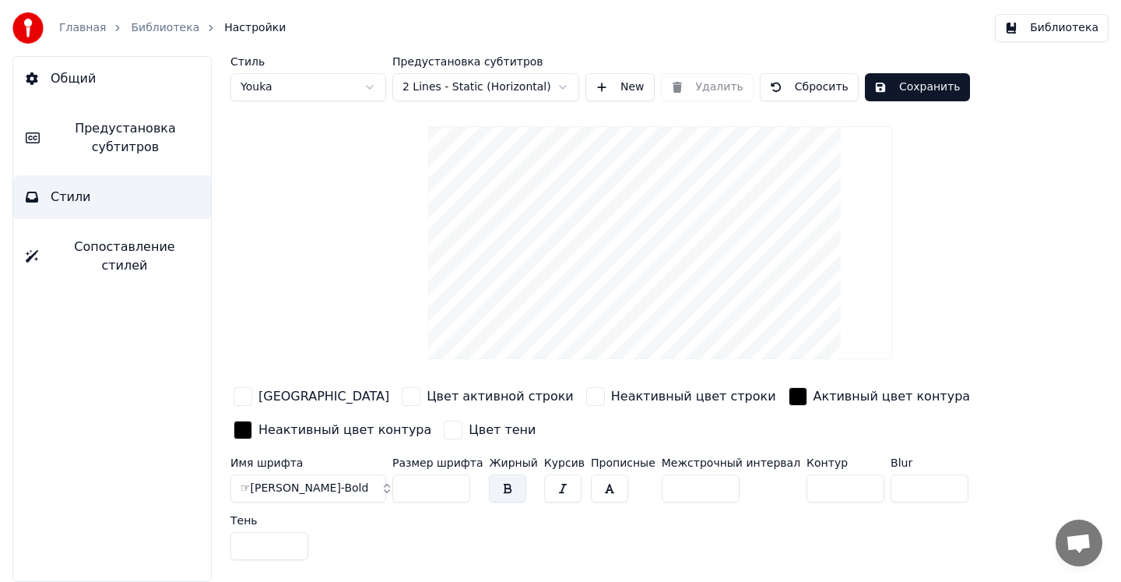
drag, startPoint x: 713, startPoint y: 317, endPoint x: 791, endPoint y: 316, distance: 77.9
click at [792, 318] on video at bounding box center [660, 242] width 464 height 233
click at [376, 89] on html "Главная Библиотека Настройки Библиотека Общий Предустановка субтитров Стили Соп…" at bounding box center [560, 291] width 1121 height 582
click at [373, 85] on html "Главная Библиотека Настройки Библиотека Общий Предустановка субтитров Стили Соп…" at bounding box center [560, 291] width 1121 height 582
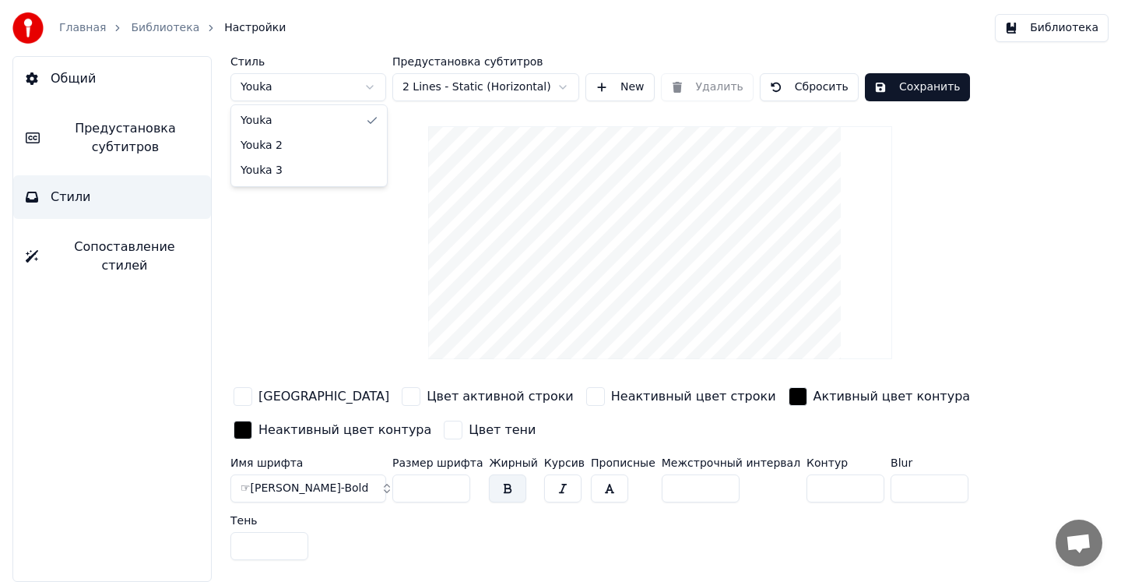
type input "**"
type input "*"
click at [338, 90] on html "Главная Библиотека Настройки Библиотека Общий Предустановка субтитров Стили Соп…" at bounding box center [560, 291] width 1121 height 582
click at [334, 91] on html "Главная Библиотека Настройки Библиотека Общий Предустановка субтитров Стили Соп…" at bounding box center [560, 291] width 1121 height 582
type input "**"
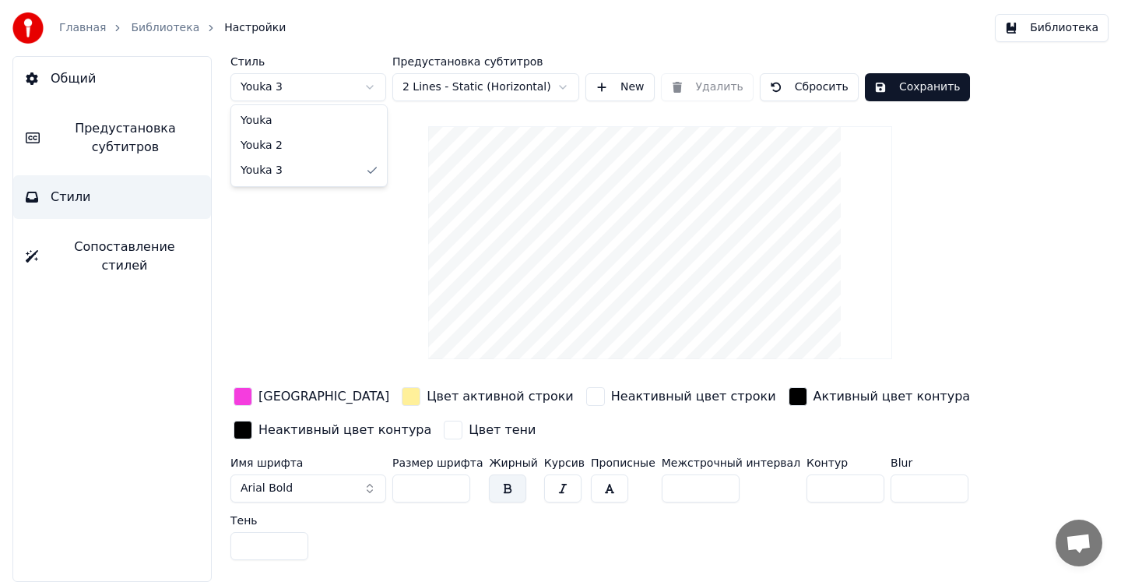
type input "*"
click at [560, 87] on html "Главная Библиотека Настройки Библиотека Общий Предустановка субтитров Стили Соп…" at bounding box center [560, 291] width 1121 height 582
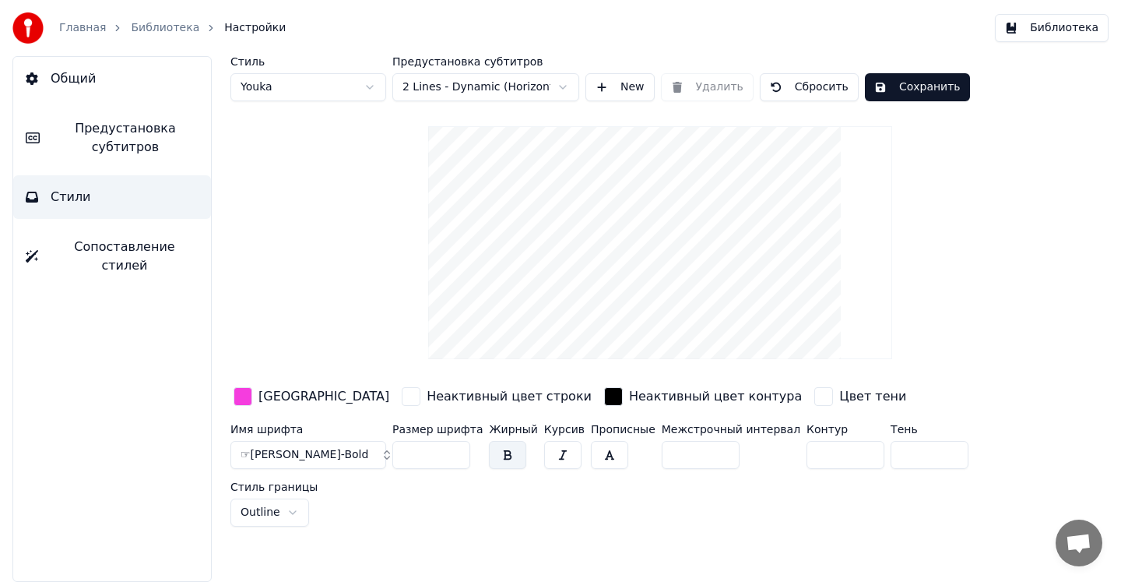
click at [540, 94] on html "Главная Библиотека Настройки Библиотека Общий Предустановка субтитров Стили Соп…" at bounding box center [560, 291] width 1121 height 582
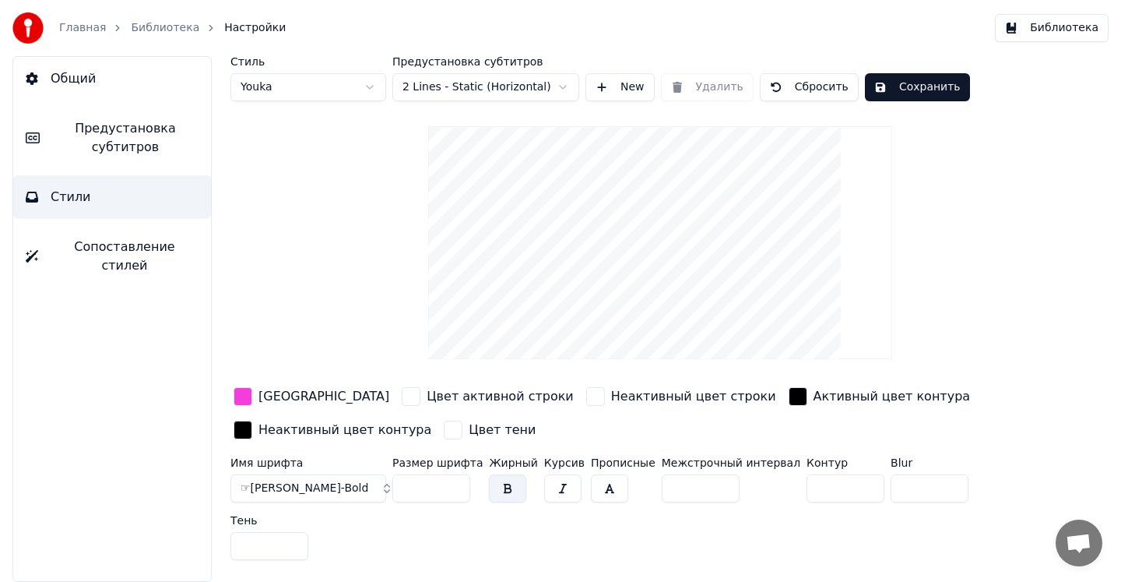
click at [524, 93] on html "Главная Библиотека Настройки Библиотека Общий Предустановка субтитров Стили Соп…" at bounding box center [560, 291] width 1121 height 582
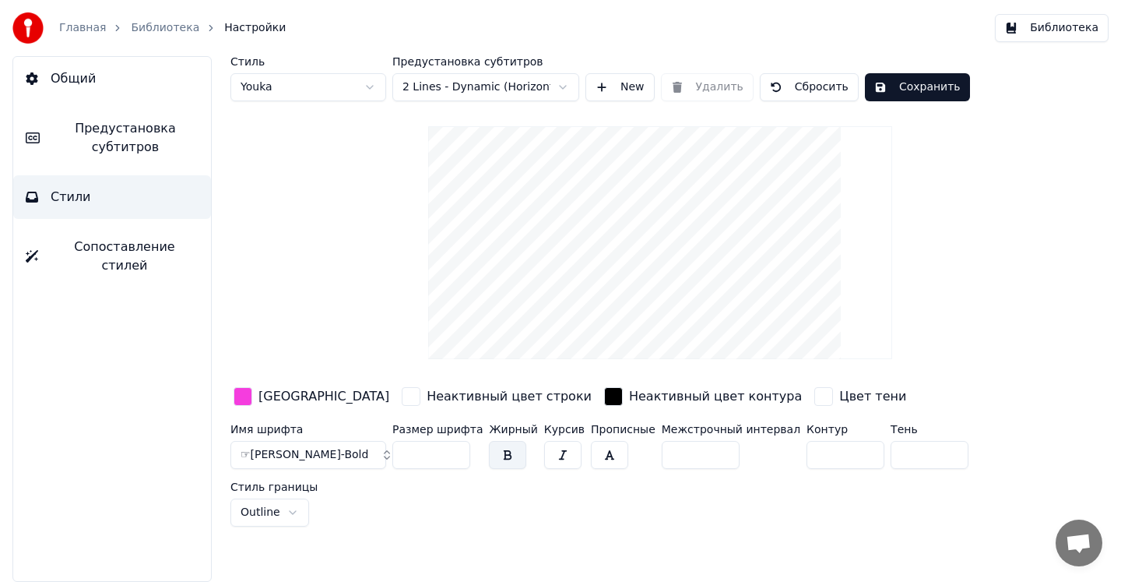
click at [509, 86] on html "Главная Библиотека Настройки Библиотека Общий Предустановка субтитров Стили Соп…" at bounding box center [560, 291] width 1121 height 582
click at [515, 85] on html "Главная Библиотека Настройки Библиотека Общий Предустановка субтитров Стили Соп…" at bounding box center [560, 291] width 1121 height 582
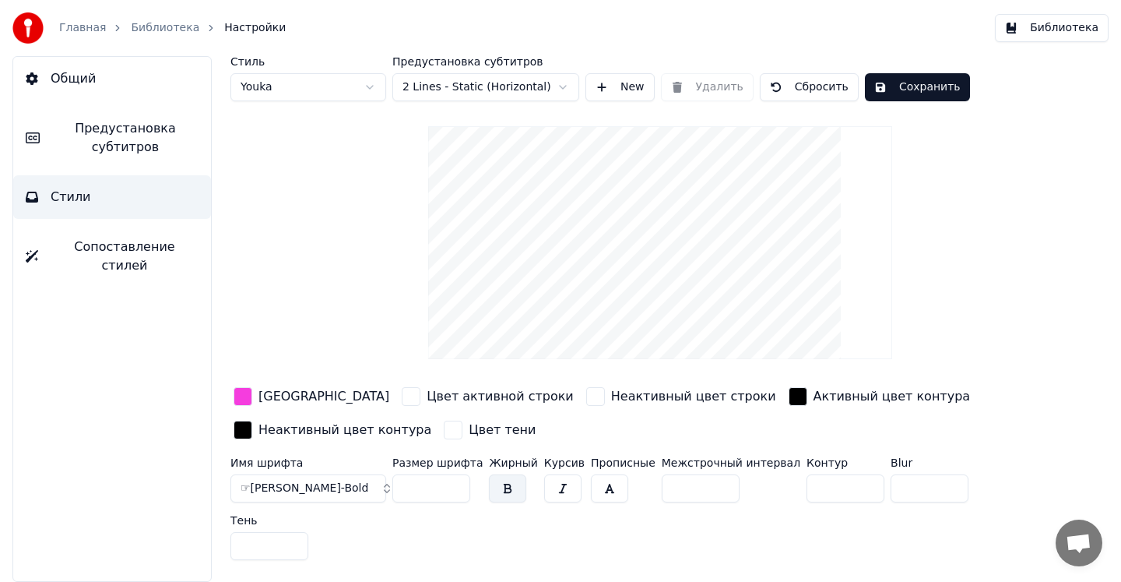
click at [625, 90] on button "New" at bounding box center [620, 87] width 69 height 28
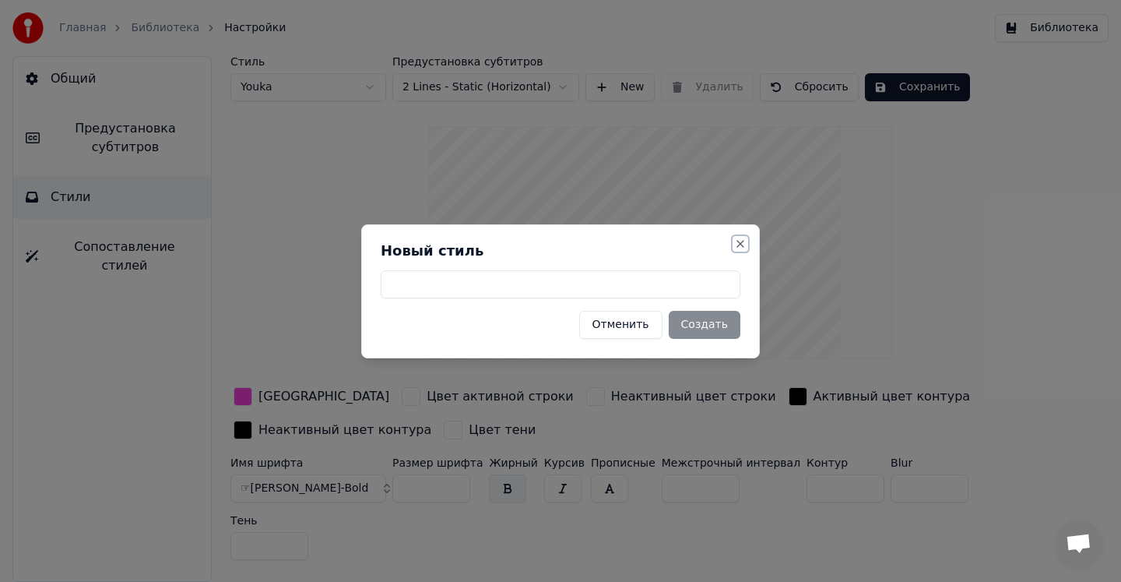
click at [742, 238] on button "Close" at bounding box center [740, 244] width 12 height 12
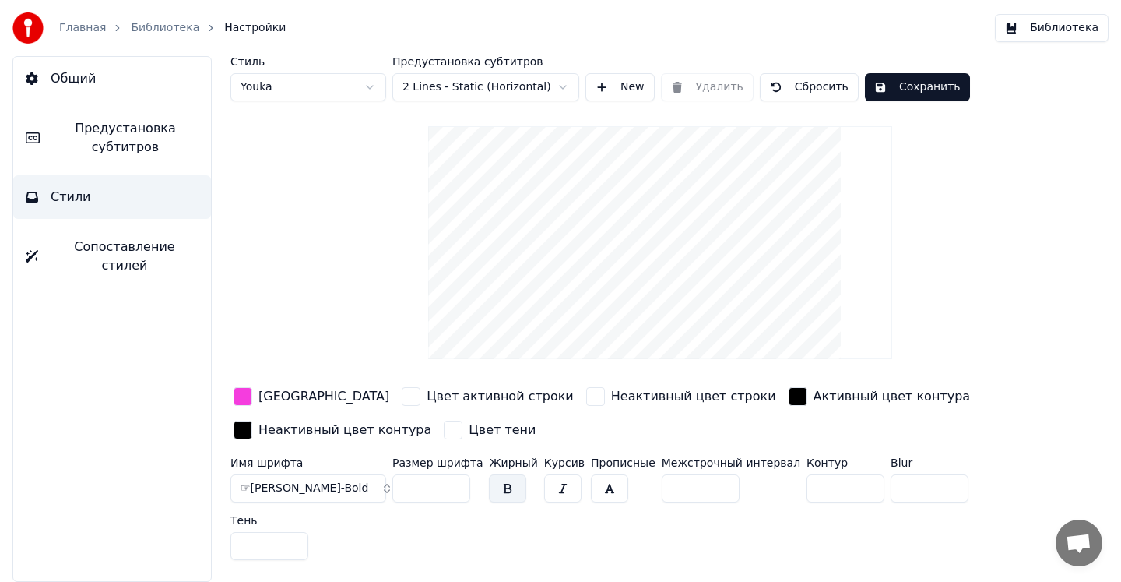
click at [121, 132] on span "Предустановка субтитров" at bounding box center [125, 137] width 146 height 37
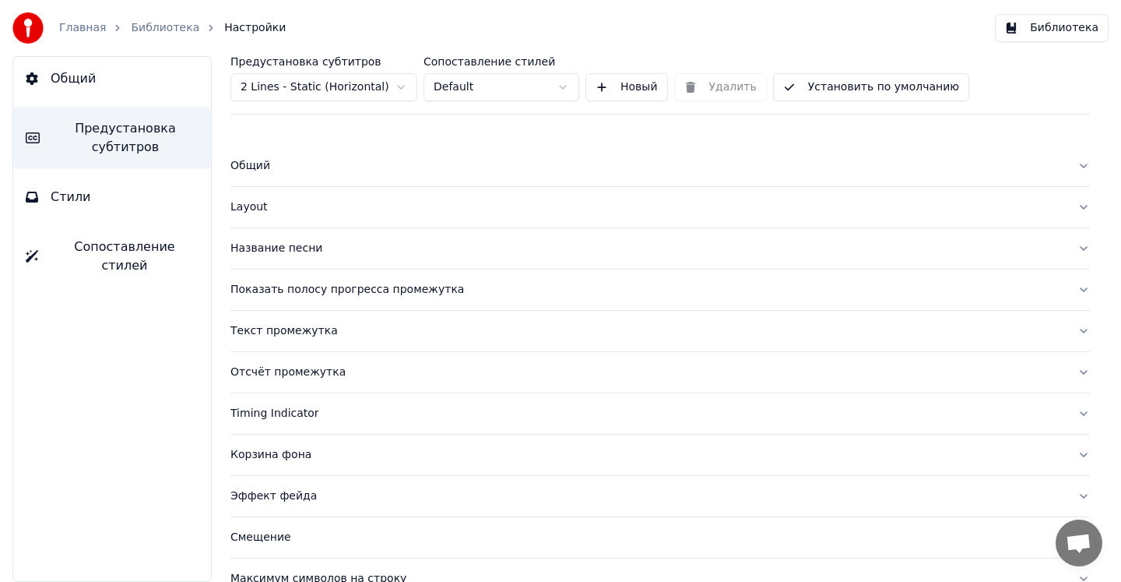
click at [259, 164] on div "Общий" at bounding box center [648, 166] width 835 height 16
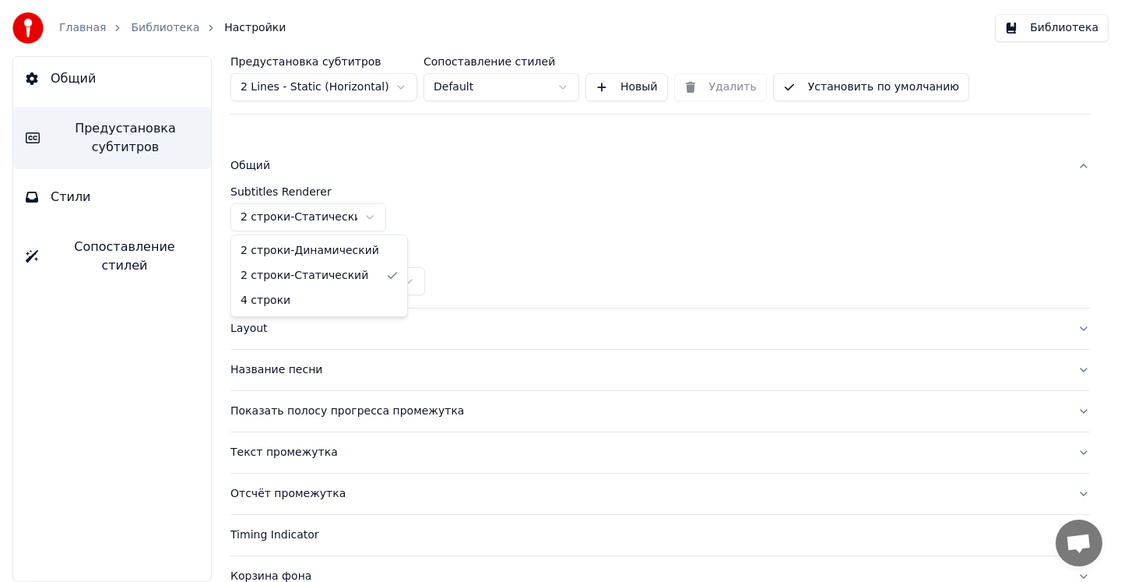
click at [360, 215] on html "Главная Библиотека Настройки Библиотека Общий Предустановка субтитров Стили Соп…" at bounding box center [560, 291] width 1121 height 582
click at [351, 216] on html "Главная Библиотека Настройки Библиотека Общий Предустановка субтитров Стили Соп…" at bounding box center [560, 291] width 1121 height 582
click at [259, 333] on div "Layout" at bounding box center [648, 329] width 835 height 16
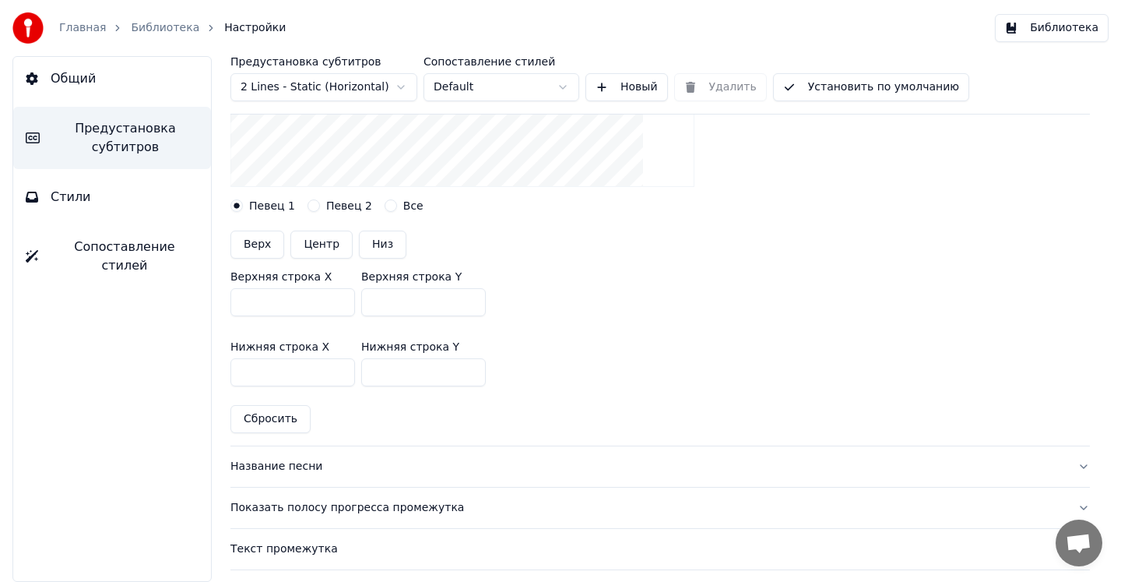
scroll to position [381, 0]
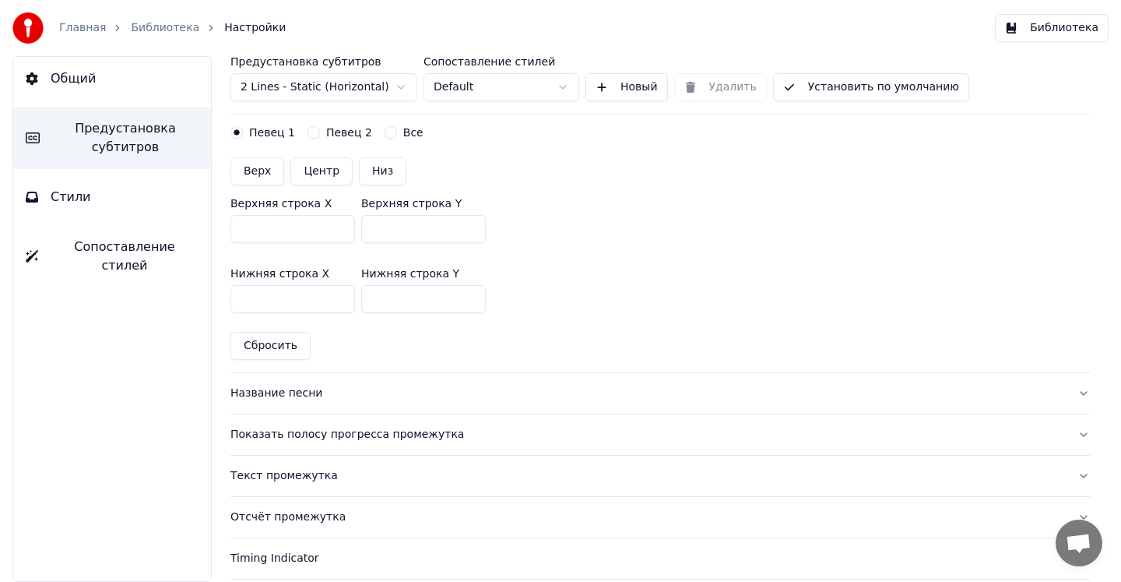
click at [310, 395] on div "Название песни" at bounding box center [648, 394] width 835 height 16
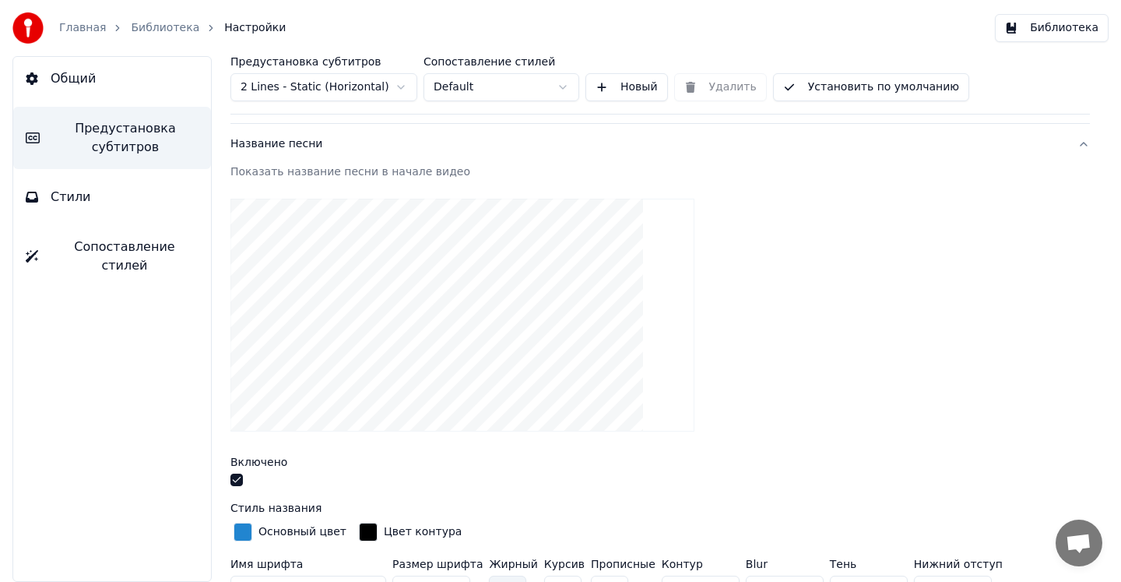
scroll to position [114, 0]
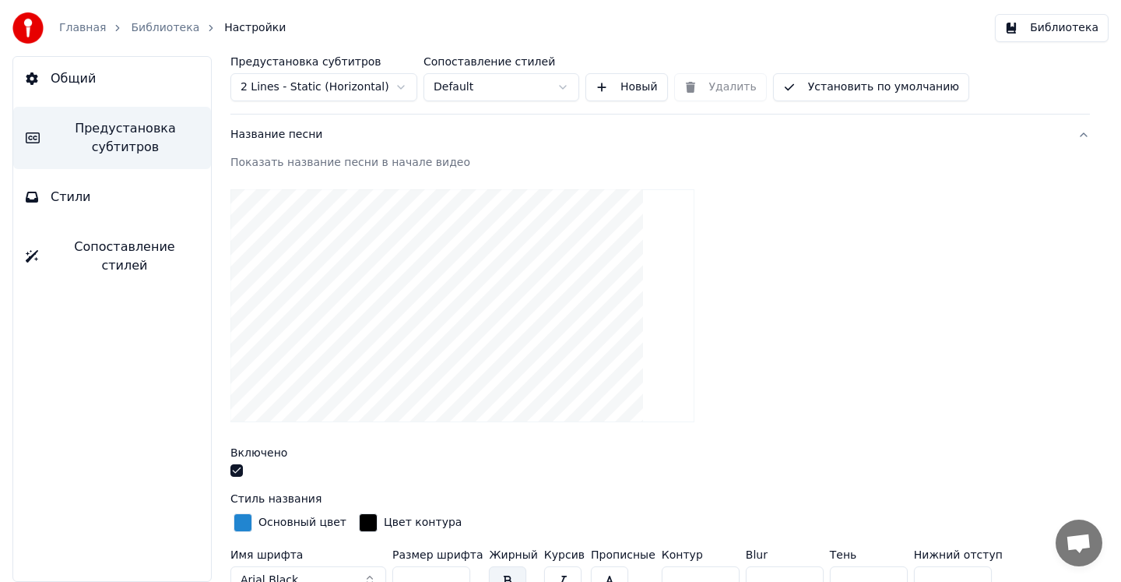
click at [236, 468] on button "button" at bounding box center [237, 470] width 12 height 12
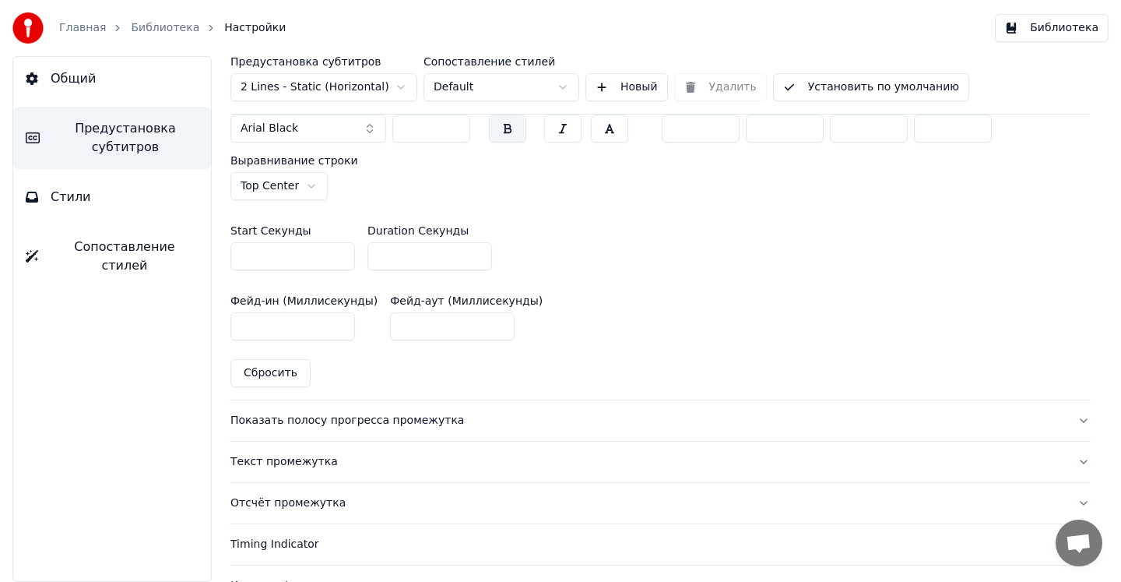
scroll to position [738, 0]
click at [355, 421] on div "Показать полосу прогресса промежутка" at bounding box center [648, 420] width 835 height 16
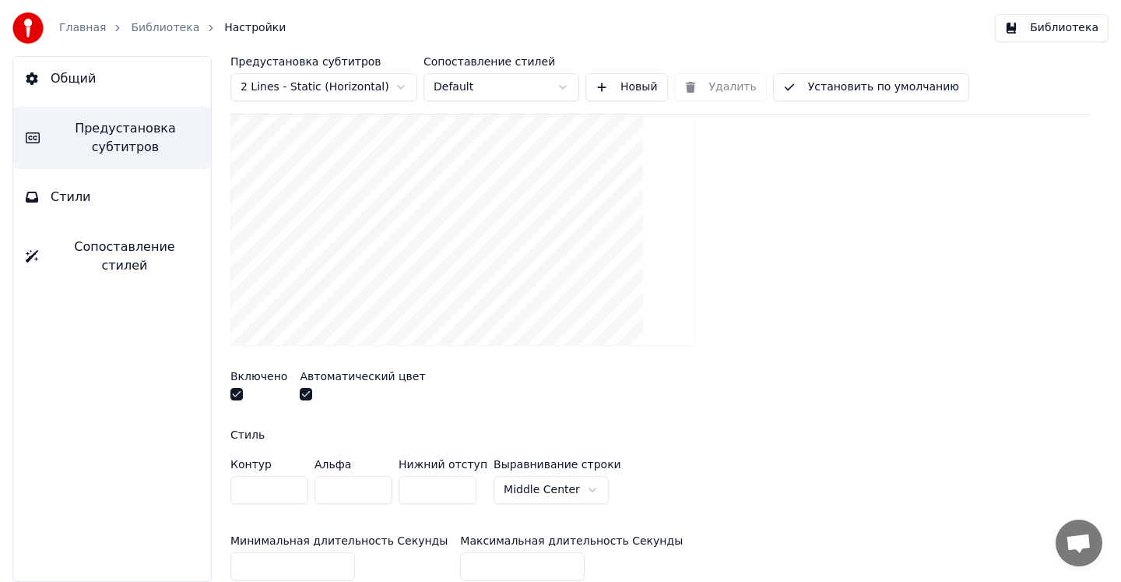
scroll to position [267, 0]
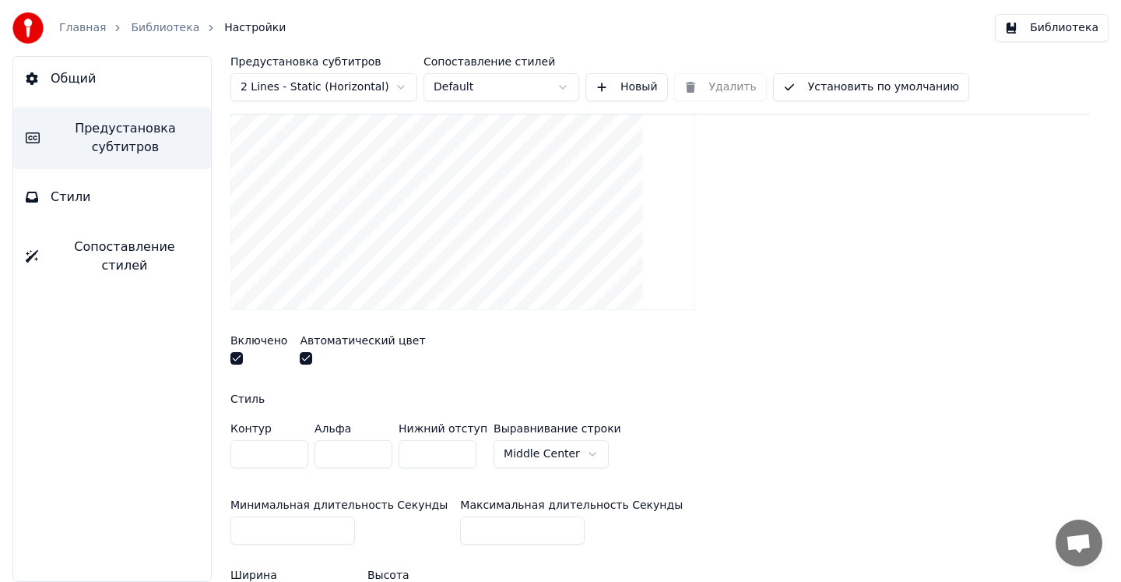
click at [237, 360] on button "button" at bounding box center [237, 358] width 12 height 12
click at [305, 361] on button "button" at bounding box center [306, 358] width 12 height 12
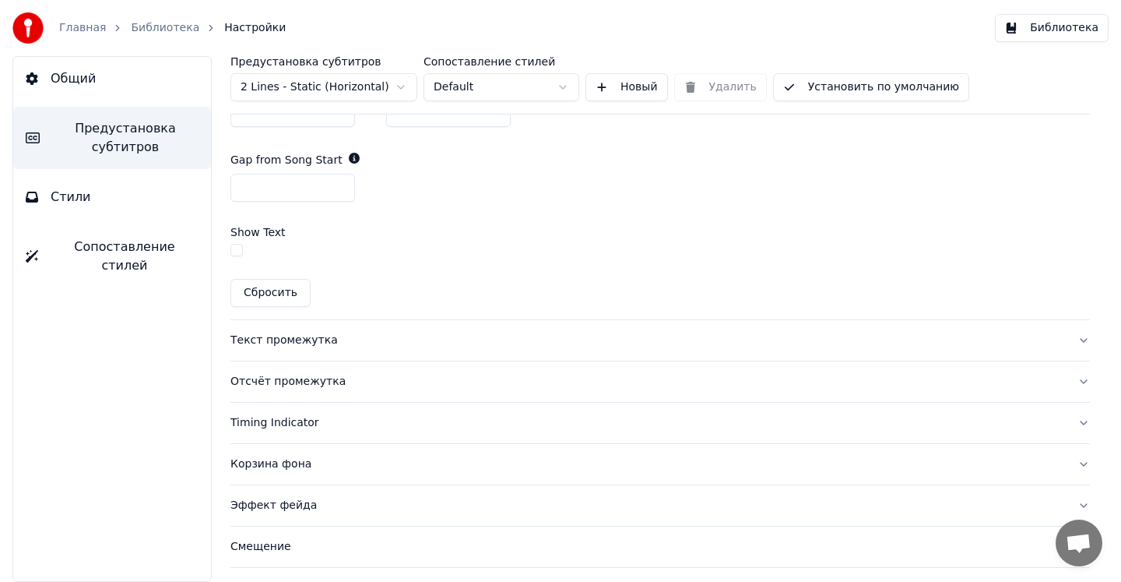
click at [319, 340] on div "Текст промежутка" at bounding box center [648, 341] width 835 height 16
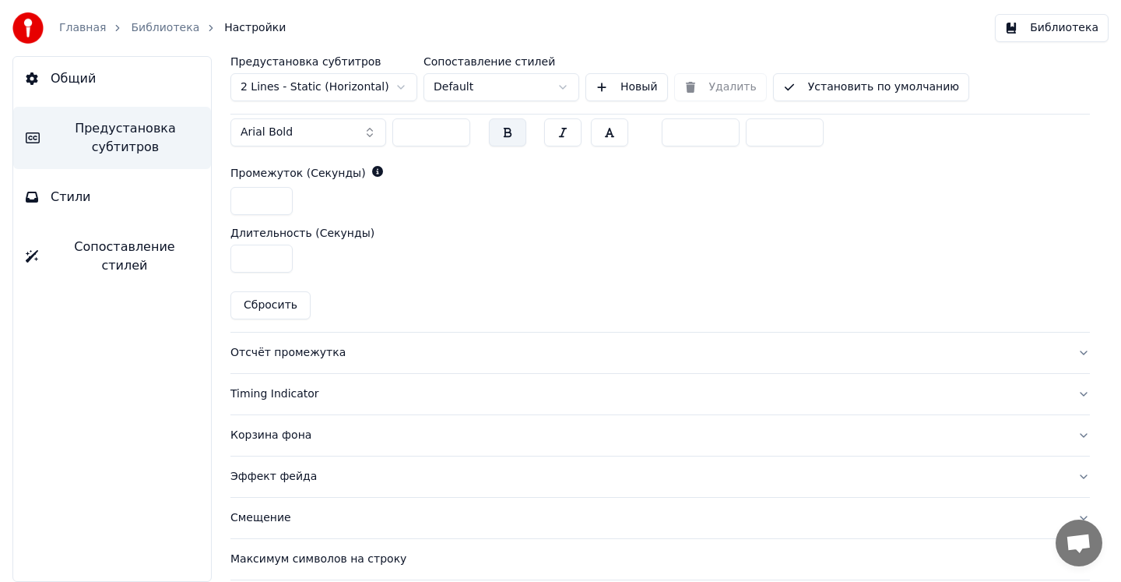
scroll to position [720, 0]
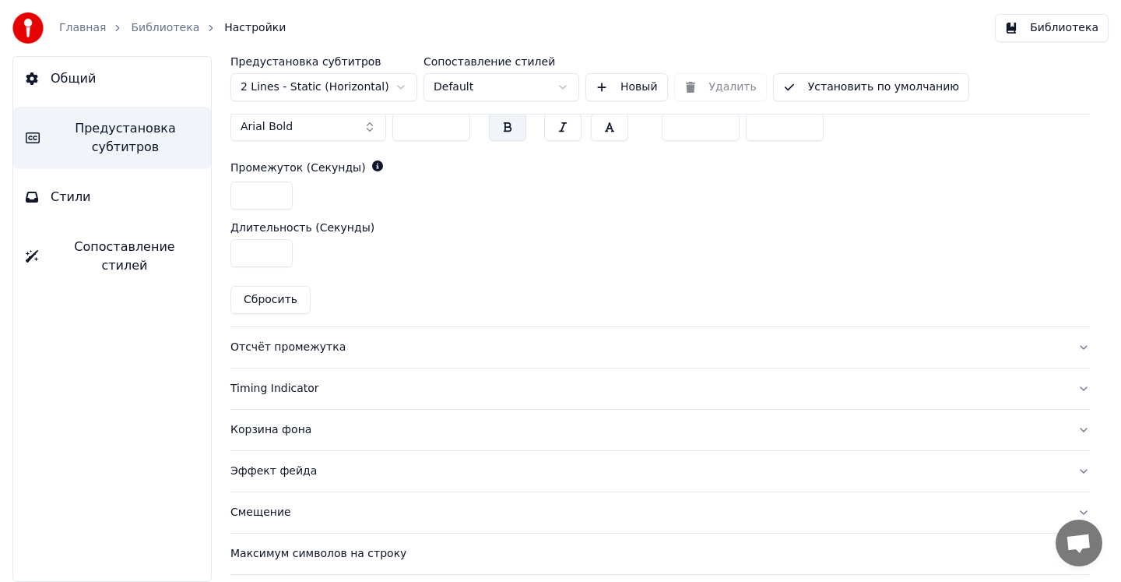
click at [327, 345] on div "Отсчёт промежутка" at bounding box center [648, 348] width 835 height 16
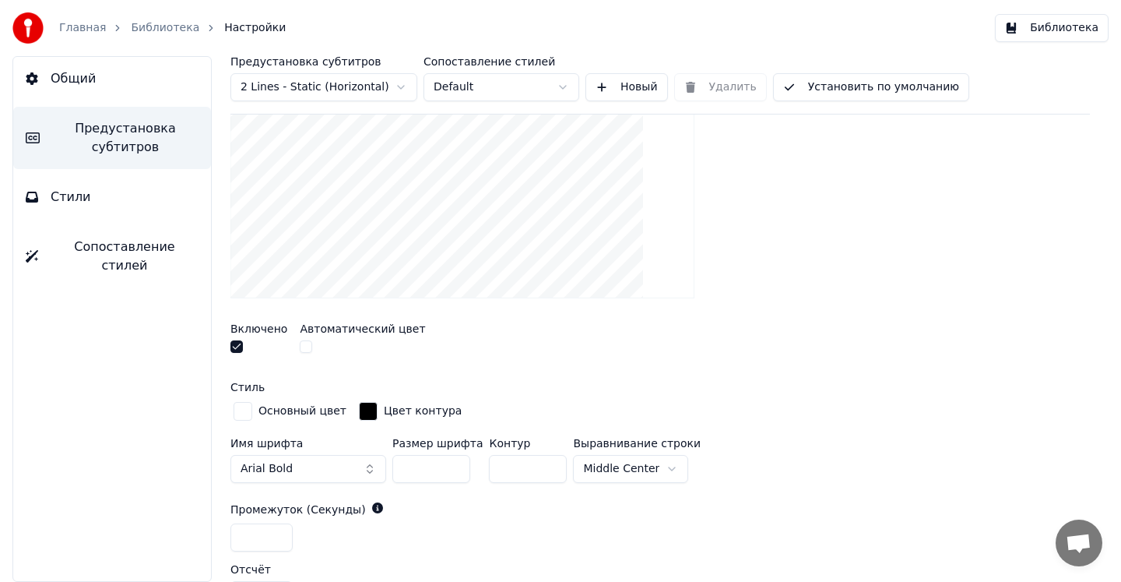
scroll to position [358, 0]
click at [241, 348] on button "button" at bounding box center [237, 349] width 12 height 12
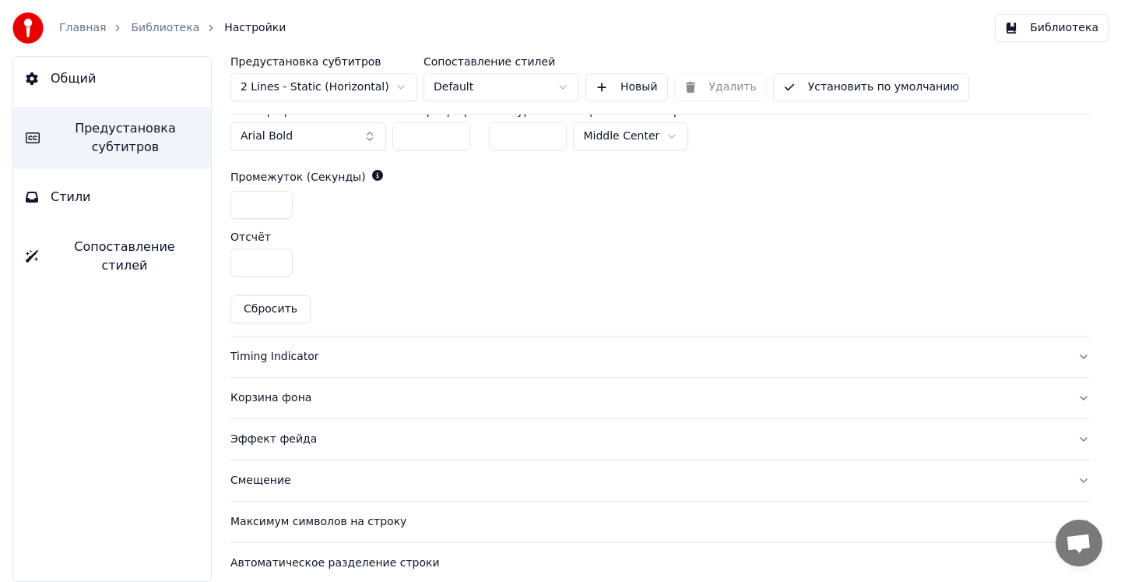
scroll to position [700, 0]
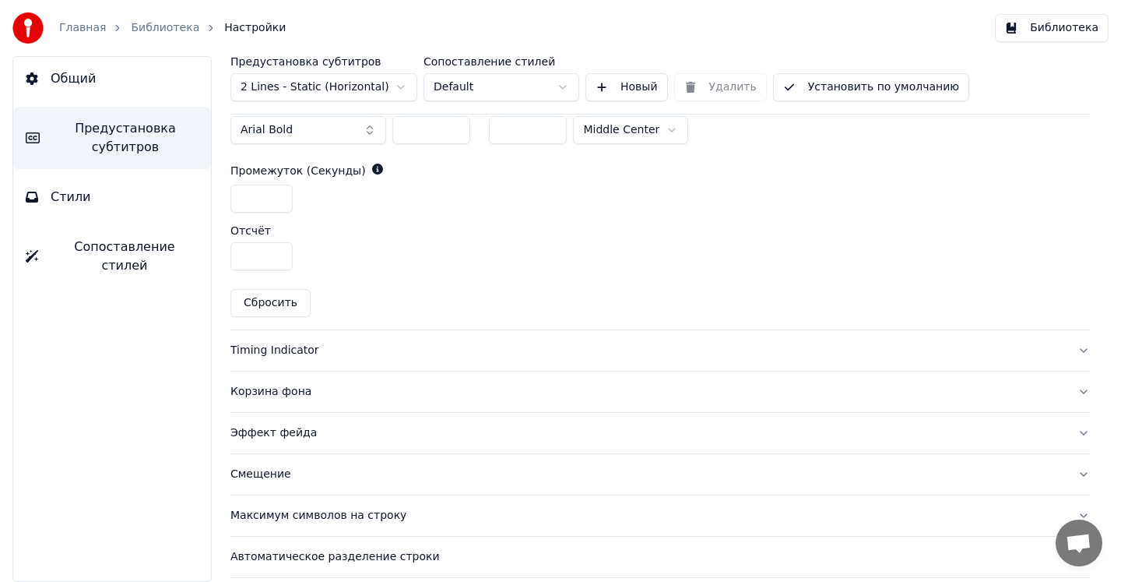
click at [292, 350] on div "Timing Indicator" at bounding box center [648, 351] width 835 height 16
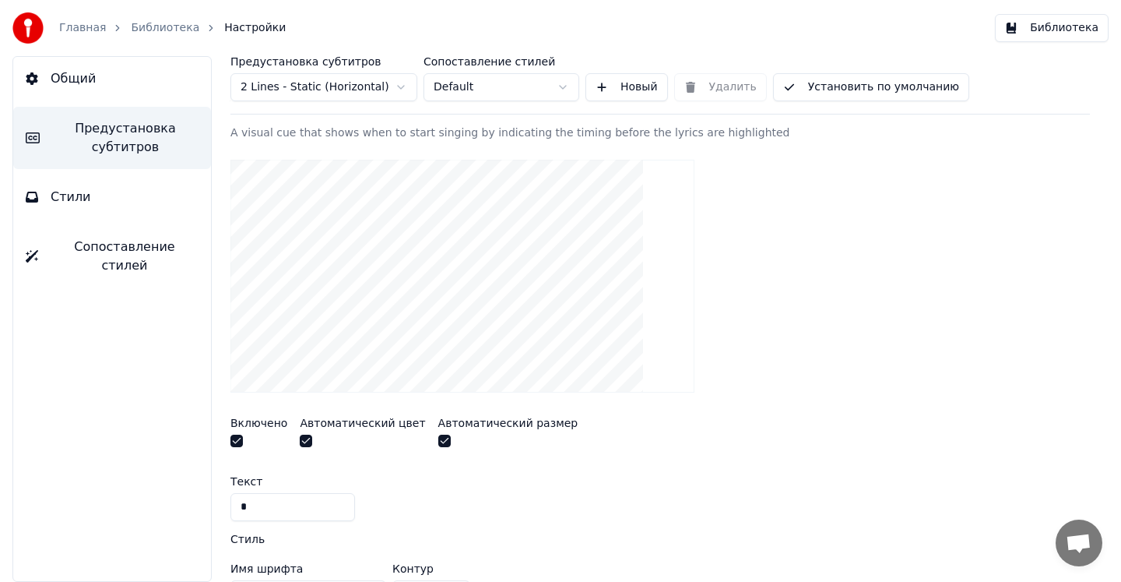
scroll to position [320, 0]
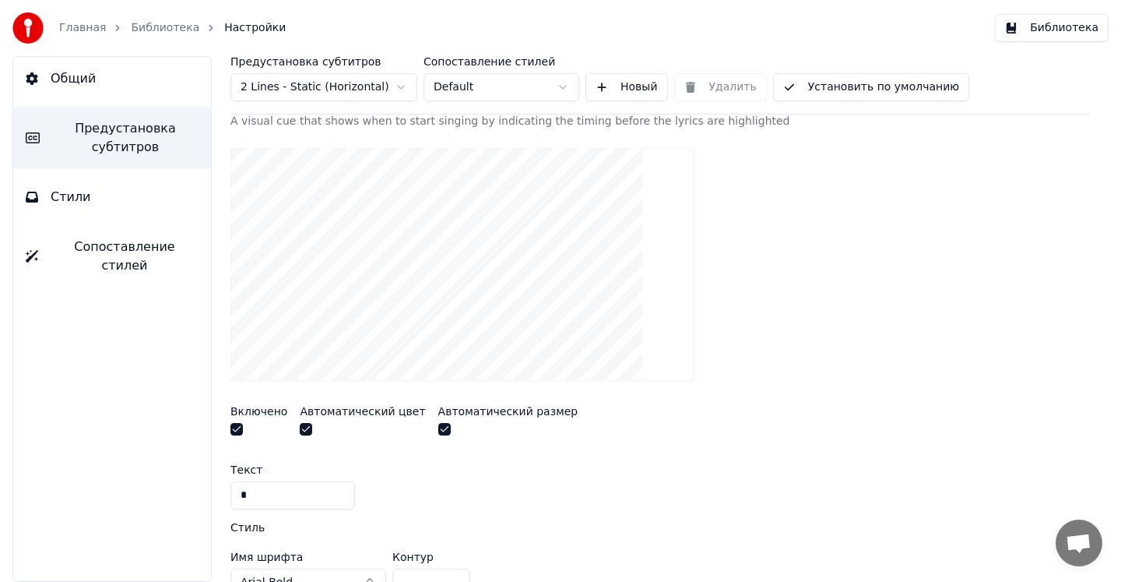
click at [236, 429] on button "button" at bounding box center [237, 429] width 12 height 12
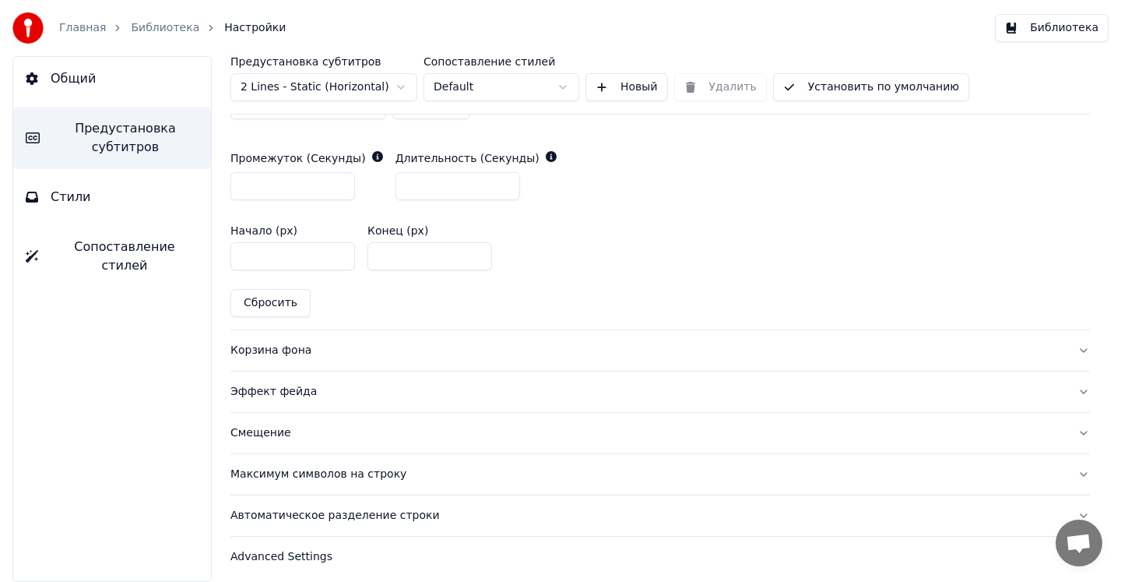
scroll to position [804, 0]
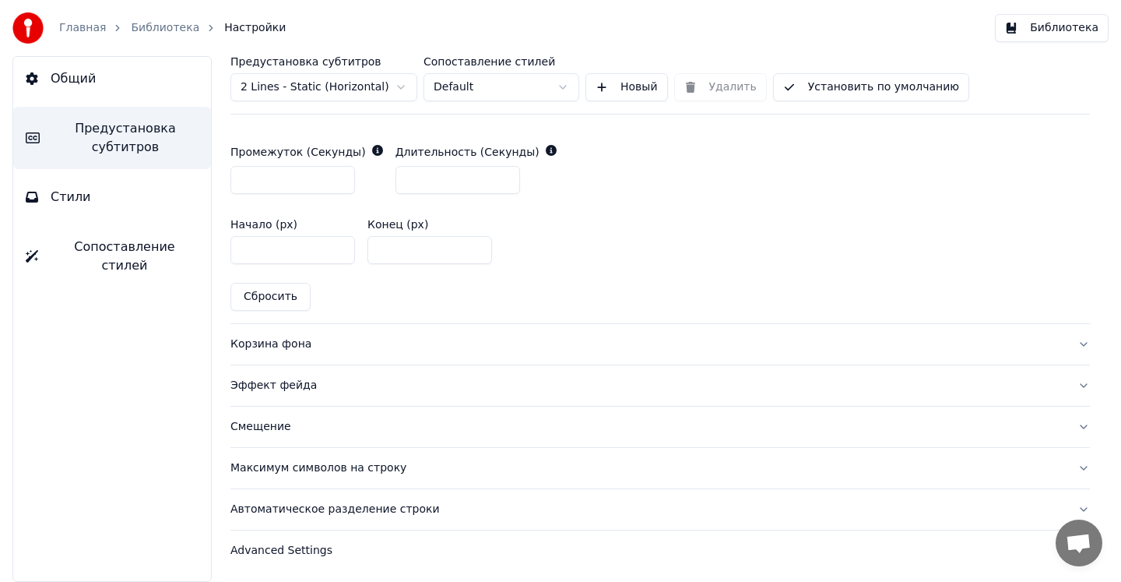
click at [298, 343] on div "Корзина фона" at bounding box center [648, 344] width 835 height 16
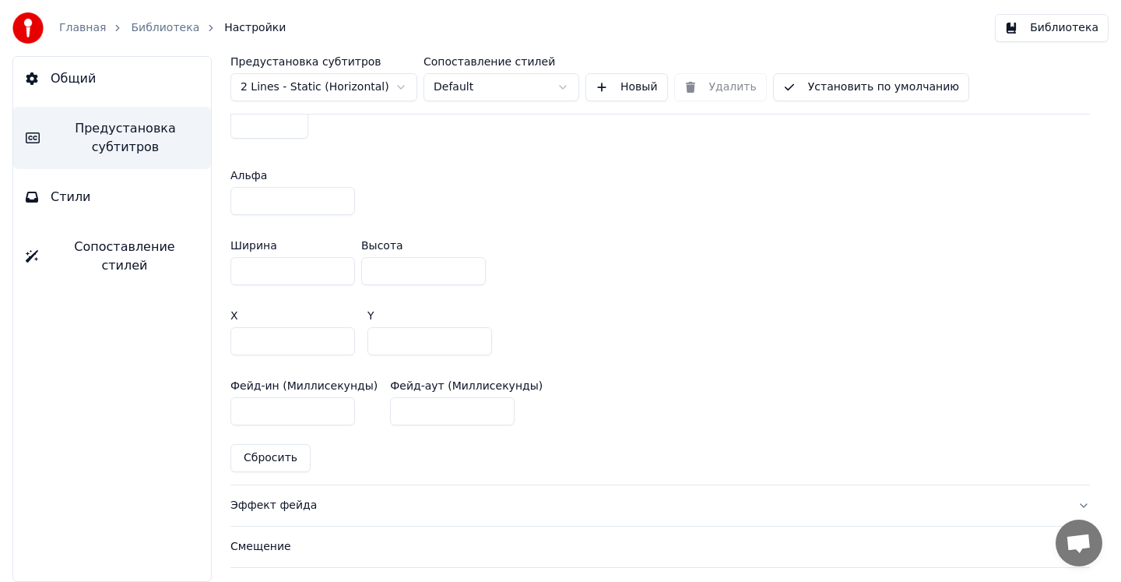
scroll to position [960, 0]
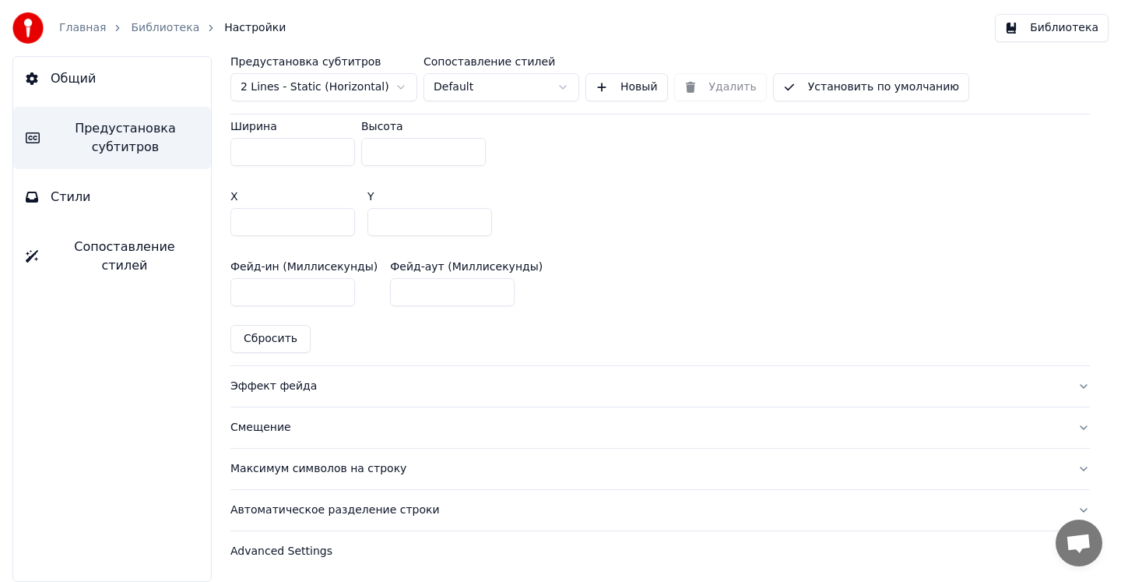
click at [315, 467] on div "Максимум символов на строку" at bounding box center [648, 469] width 835 height 16
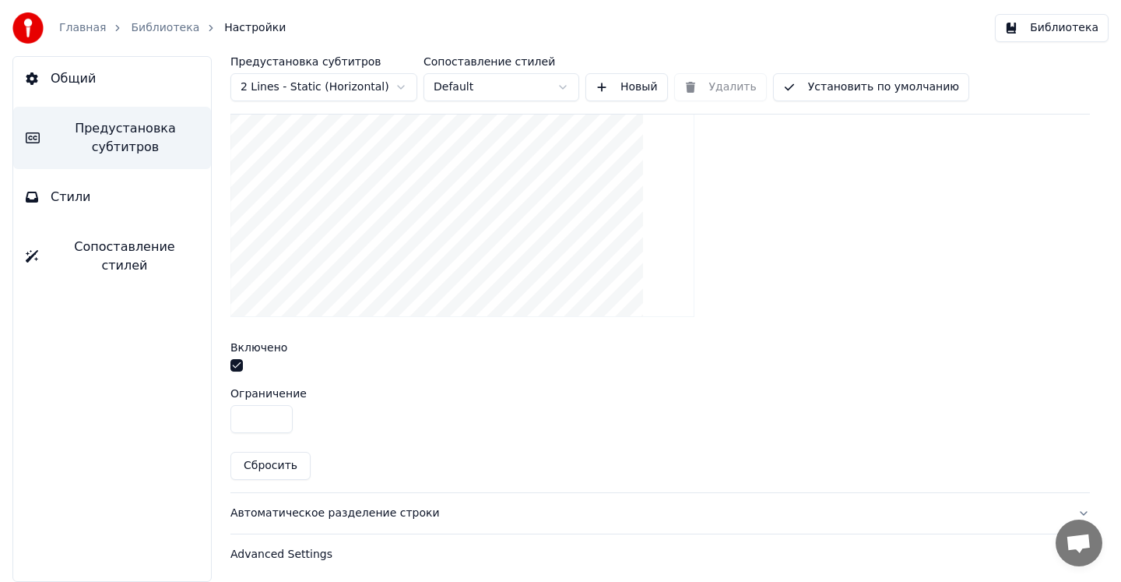
scroll to position [553, 0]
click at [237, 361] on button "button" at bounding box center [237, 361] width 12 height 12
click at [362, 508] on div "Автоматическое разделение строки" at bounding box center [648, 510] width 835 height 16
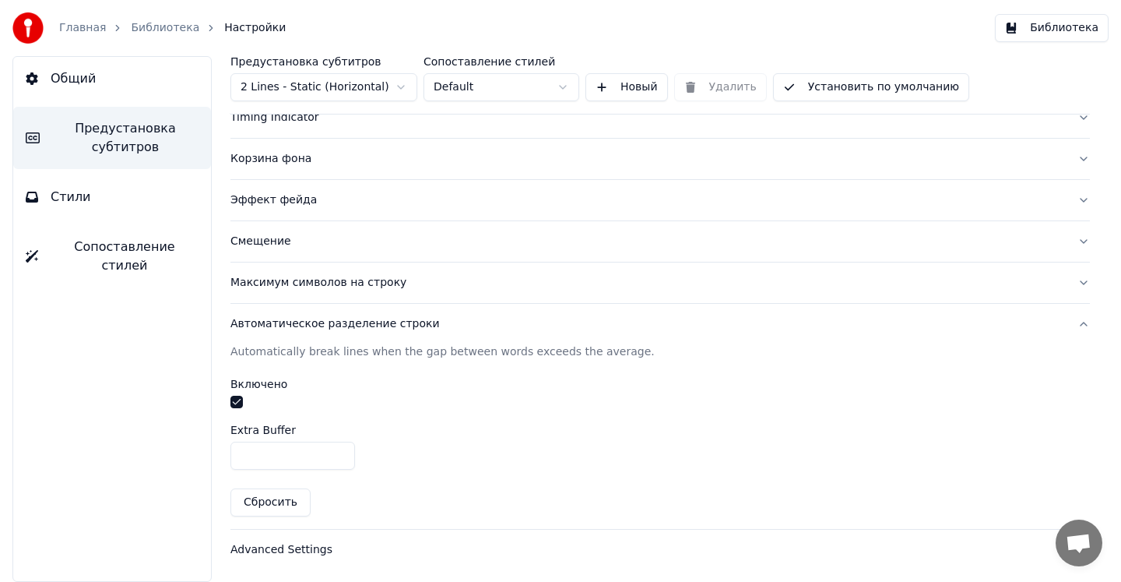
scroll to position [0, 0]
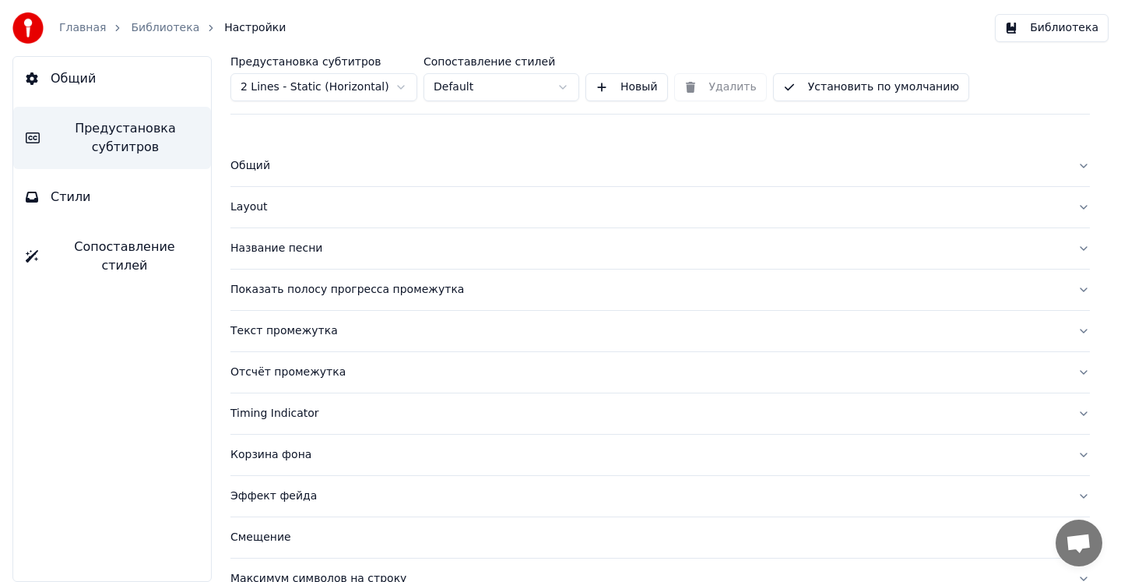
click at [1055, 32] on button "Библиотека" at bounding box center [1052, 28] width 114 height 28
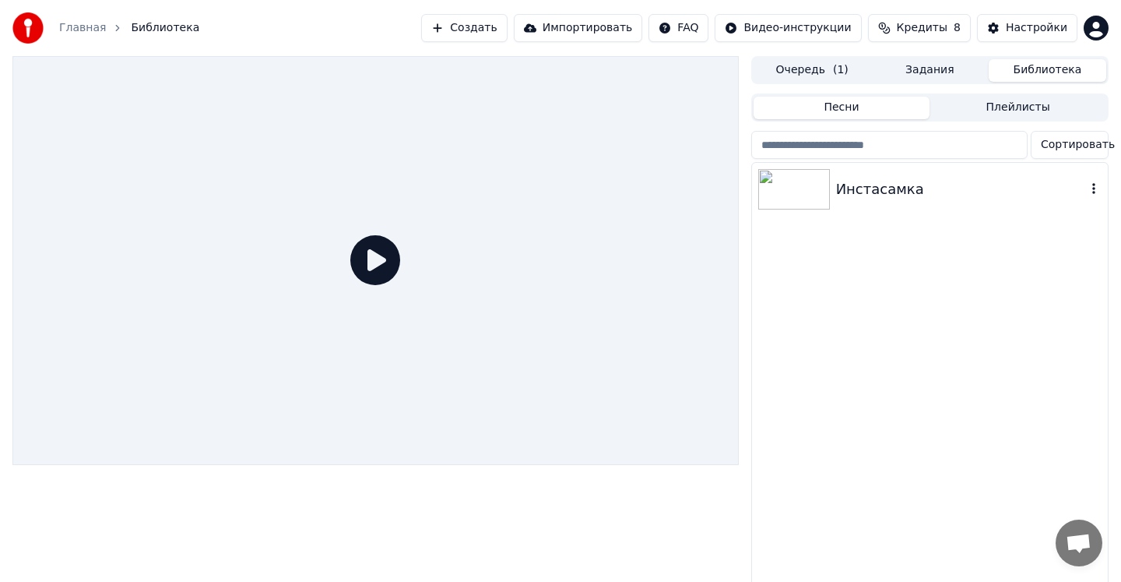
click at [965, 195] on div "Инстасамка" at bounding box center [961, 189] width 250 height 22
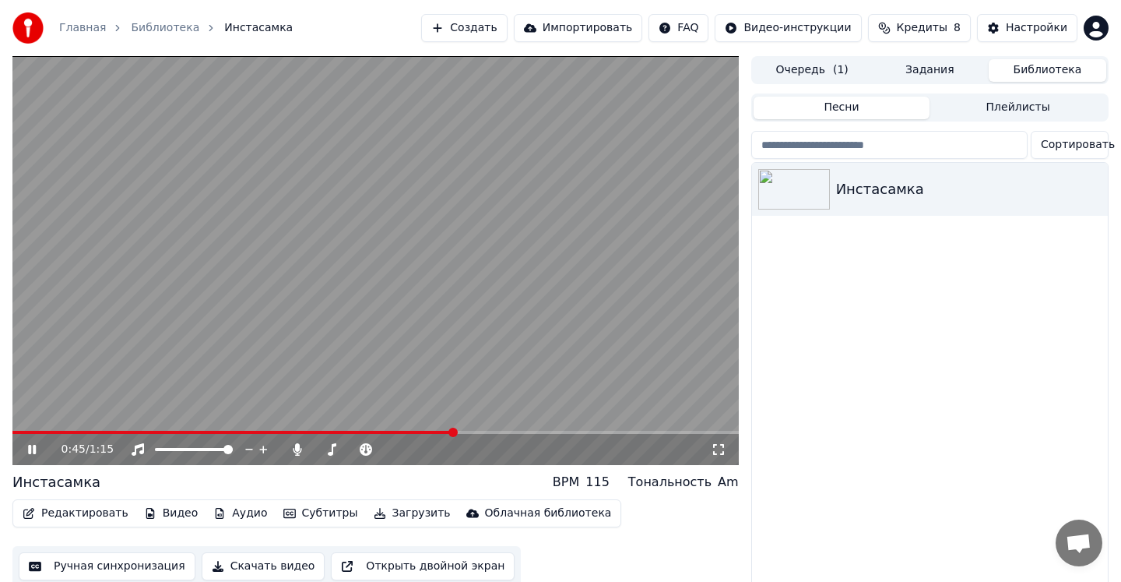
click at [32, 449] on icon at bounding box center [43, 449] width 37 height 12
click at [226, 559] on button "Скачать видео" at bounding box center [264, 566] width 124 height 28
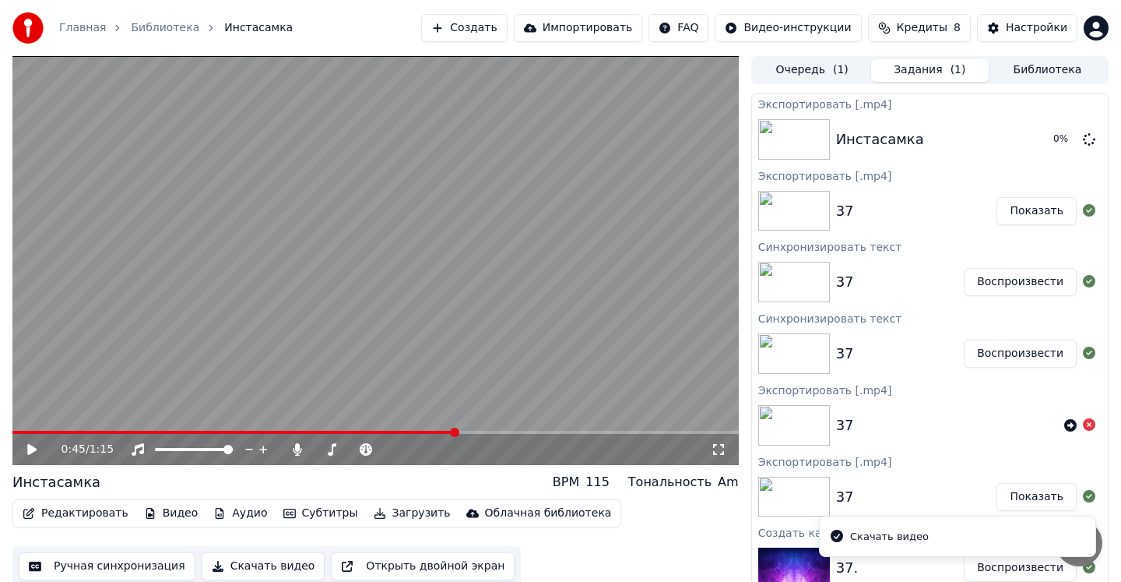
click at [932, 26] on span "Кредиты" at bounding box center [922, 28] width 51 height 16
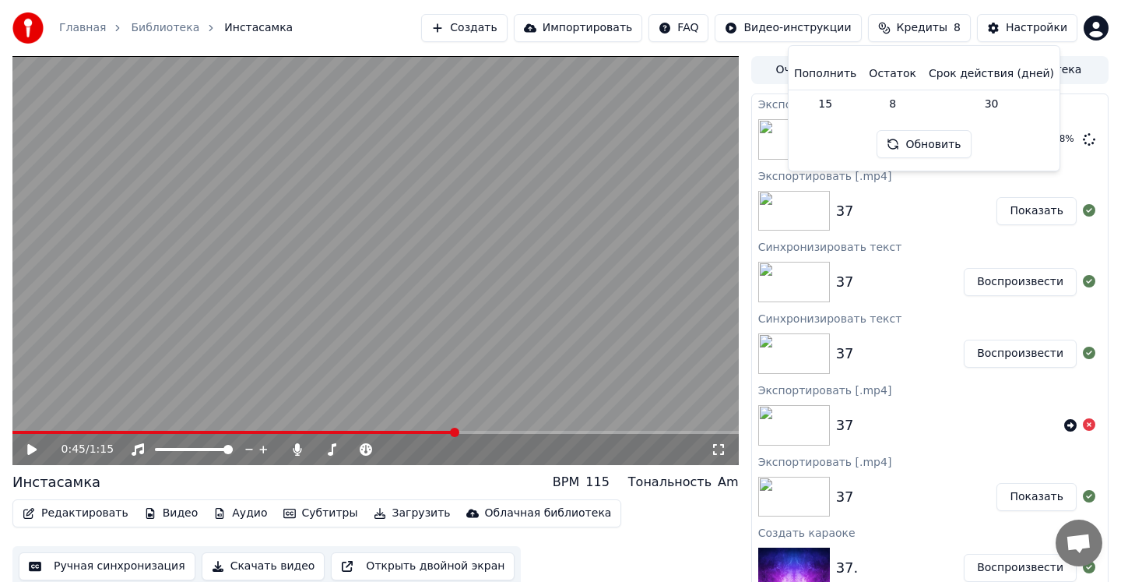
click at [1115, 102] on div "0:45 / 1:15 Инстасамка BPM 115 Тональность Am Редактировать Видео Аудио Субтитр…" at bounding box center [560, 322] width 1121 height 532
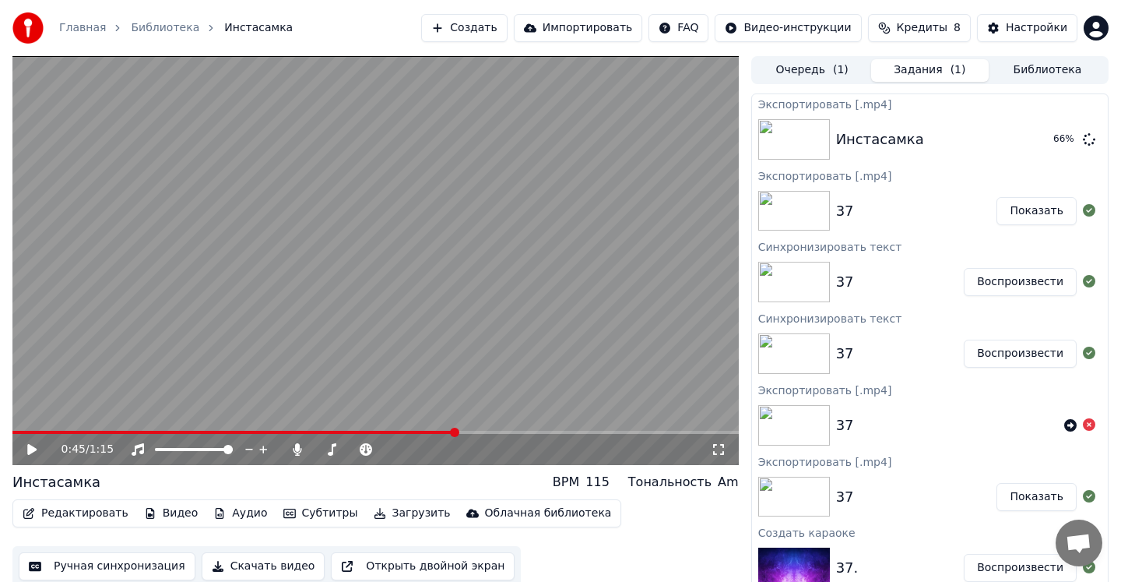
scroll to position [7, 0]
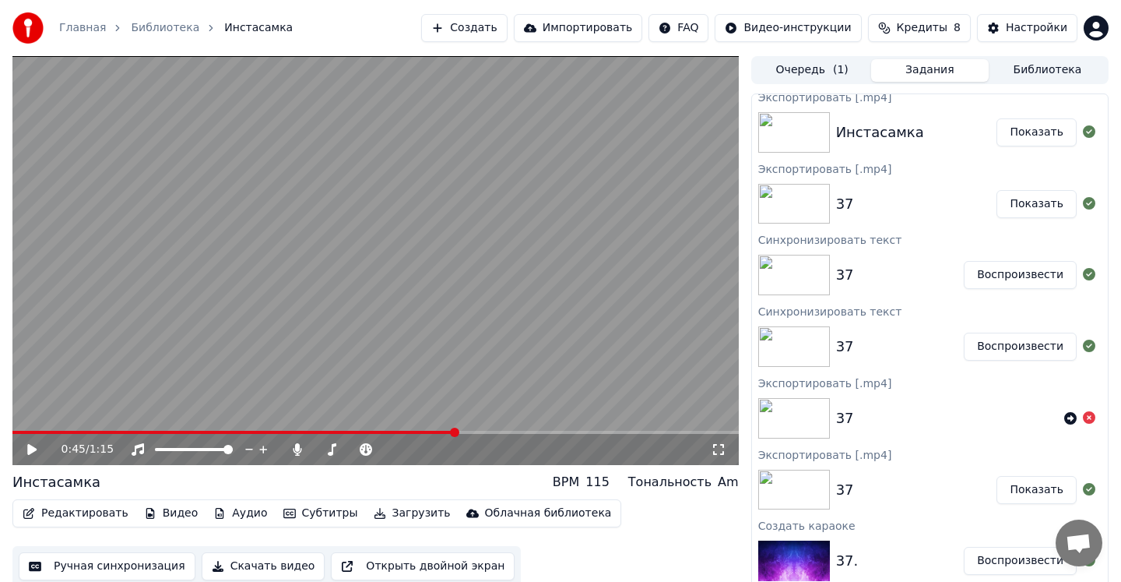
click at [33, 448] on icon at bounding box center [31, 449] width 9 height 11
click at [29, 452] on icon at bounding box center [32, 449] width 8 height 9
click at [488, 30] on button "Создать" at bounding box center [464, 28] width 86 height 28
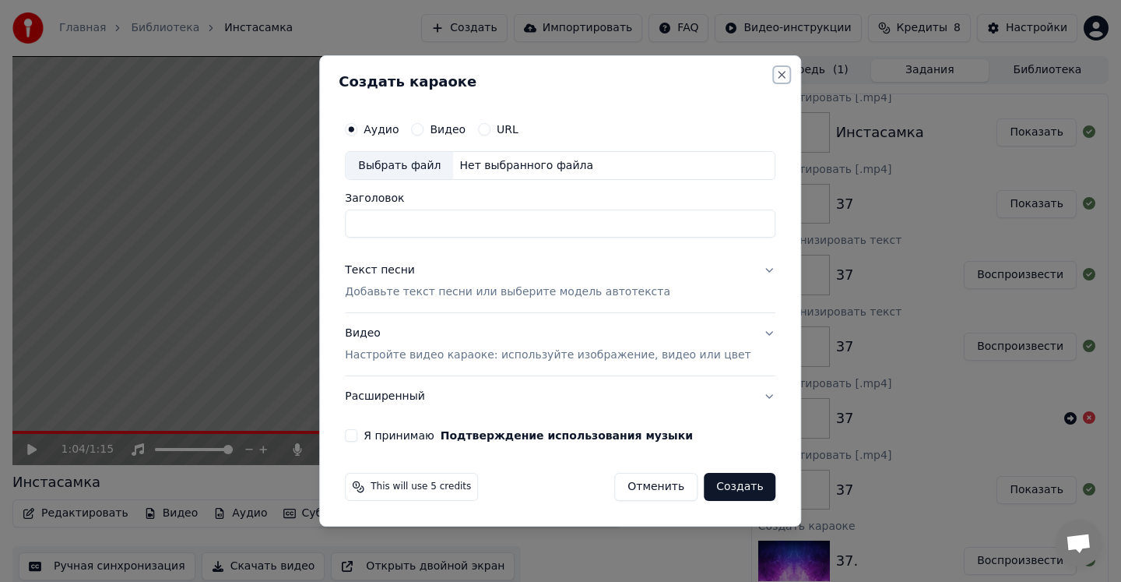
click at [776, 75] on button "Close" at bounding box center [782, 75] width 12 height 12
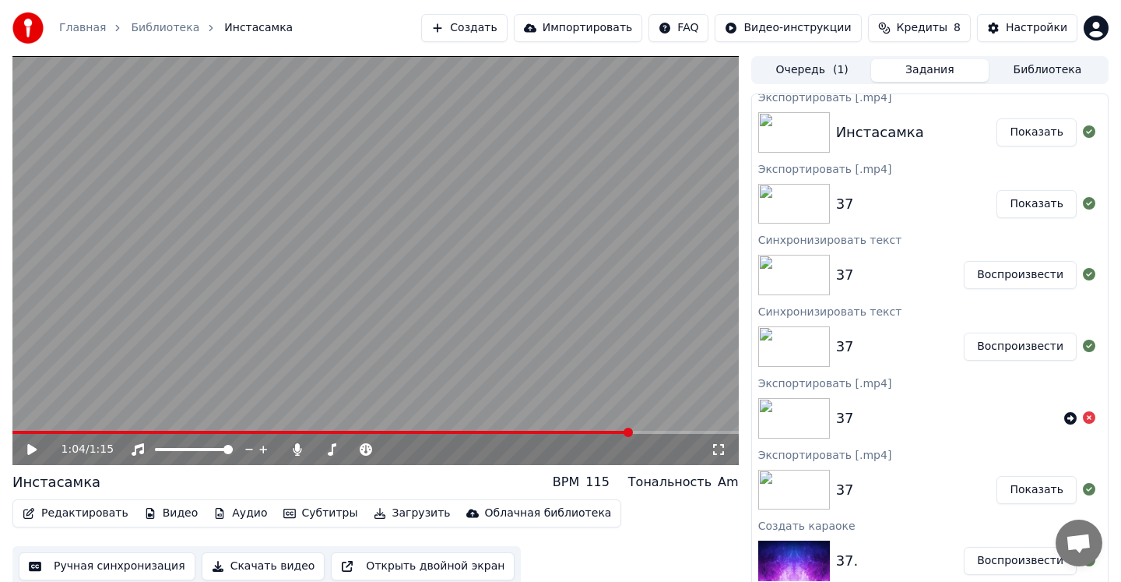
click at [90, 510] on button "Редактировать" at bounding box center [75, 513] width 118 height 22
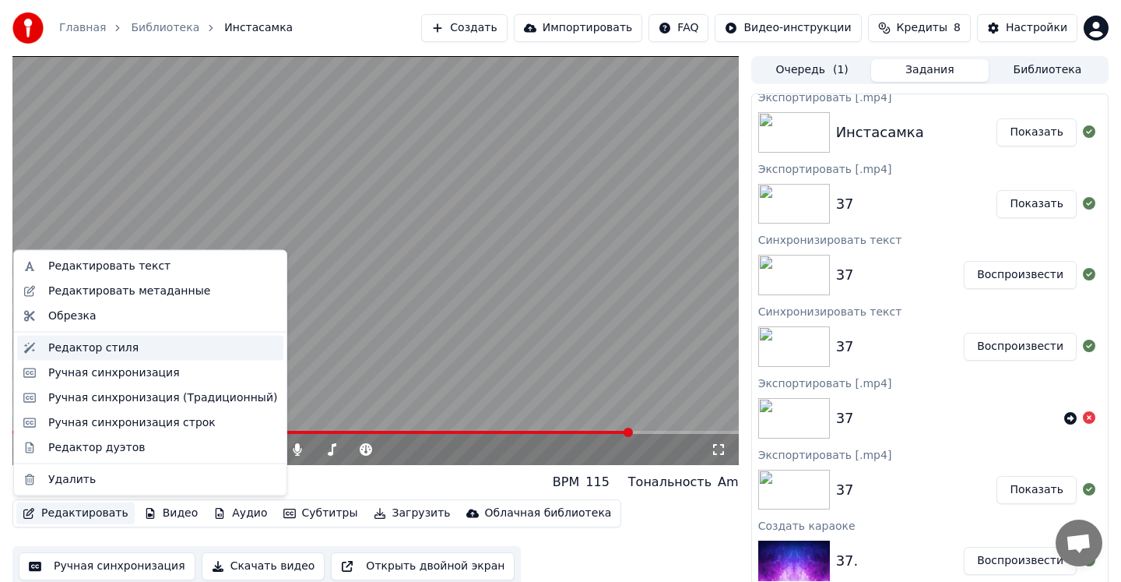
click at [83, 350] on div "Редактор стиля" at bounding box center [93, 348] width 90 height 16
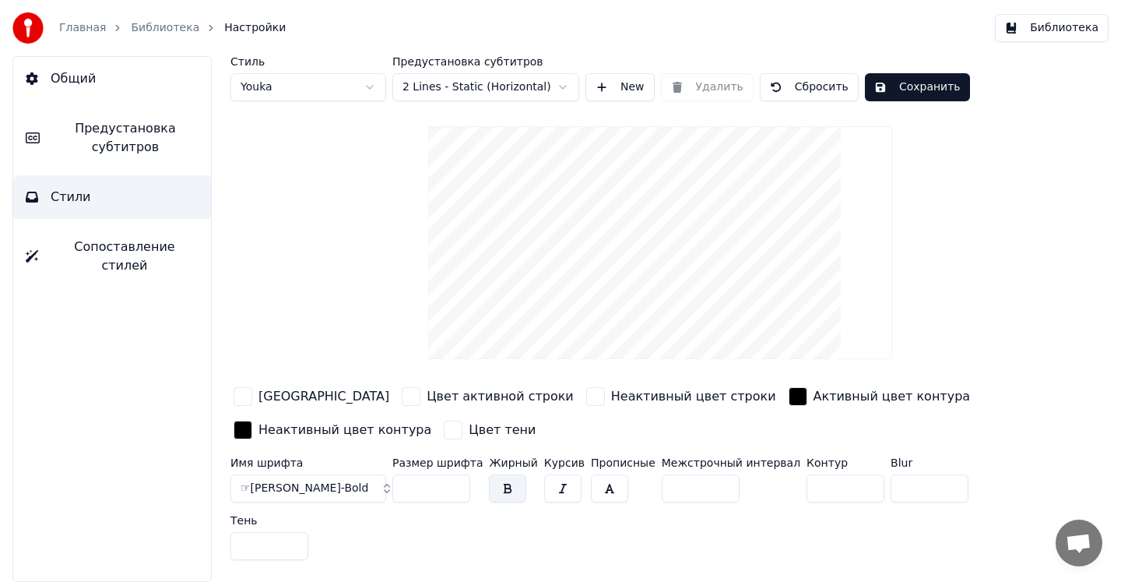
click at [249, 399] on div "button" at bounding box center [243, 396] width 19 height 19
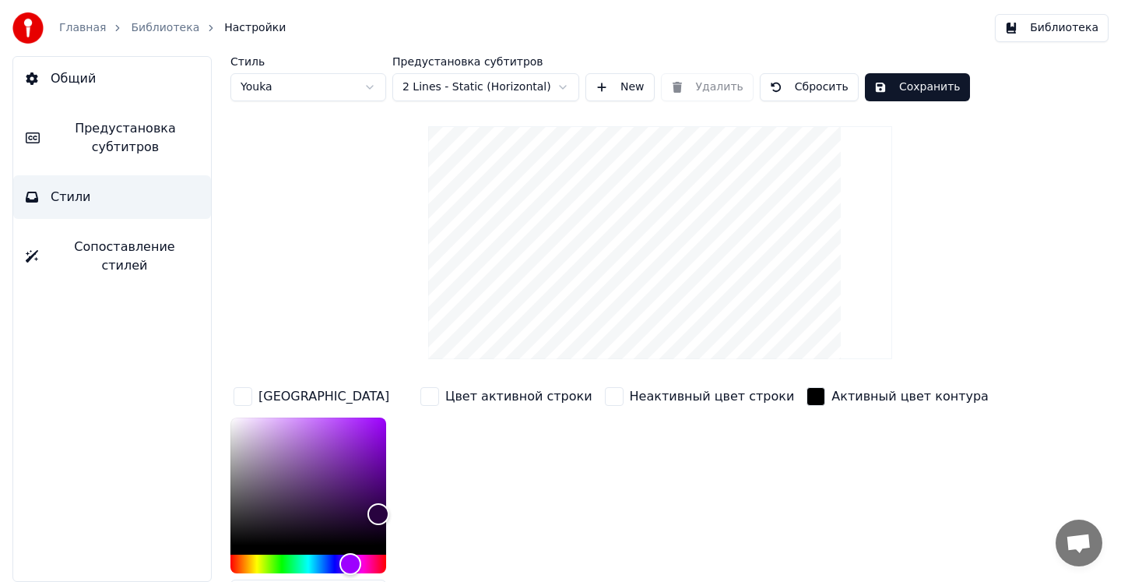
click at [439, 389] on div "Цвет активной строки" at bounding box center [506, 396] width 178 height 25
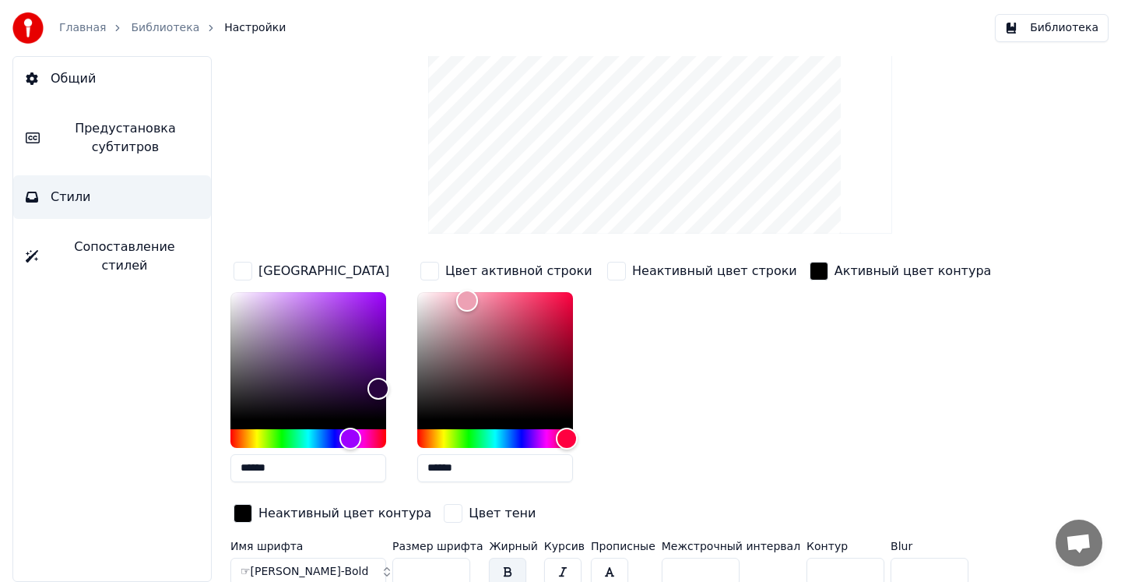
scroll to position [192, 0]
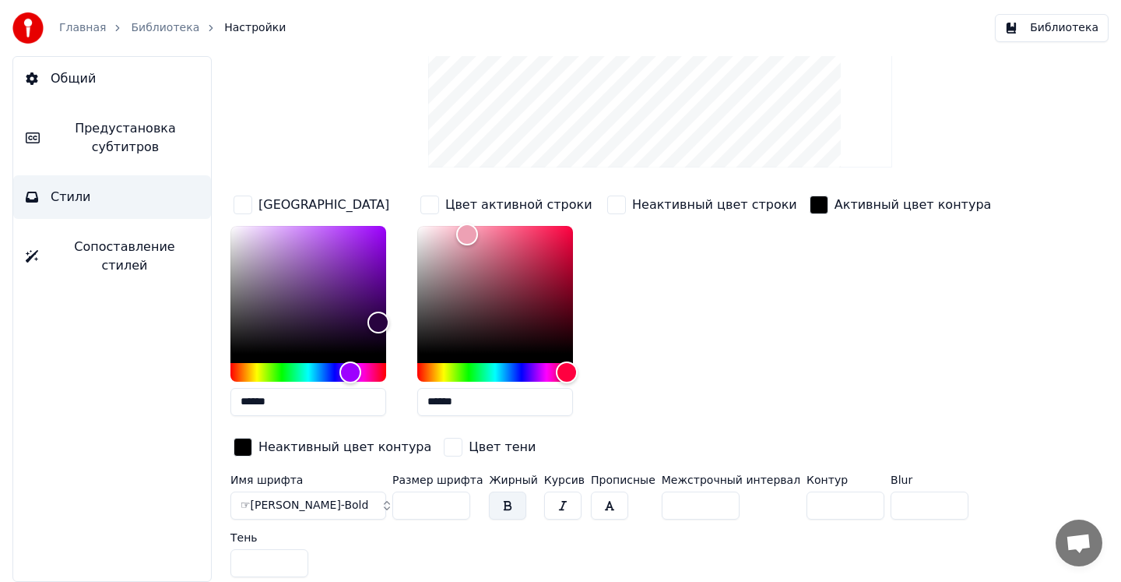
click at [257, 406] on input "******" at bounding box center [309, 402] width 156 height 28
paste input "text"
type input "******"
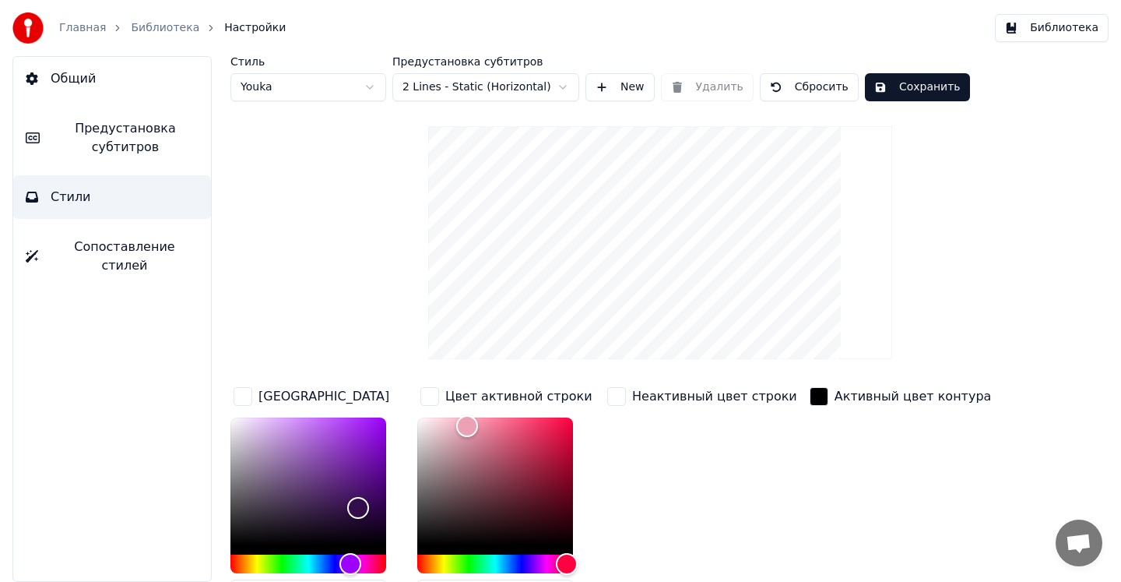
click at [150, 248] on span "Сопоставление стилей" at bounding box center [125, 256] width 148 height 37
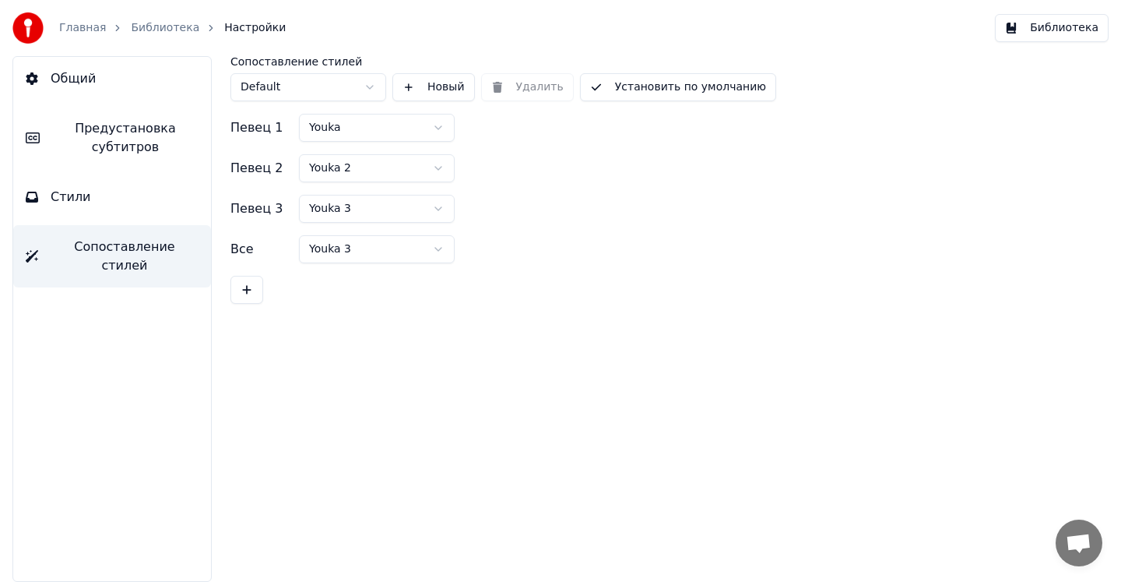
click at [132, 198] on button "Стили" at bounding box center [112, 197] width 198 height 44
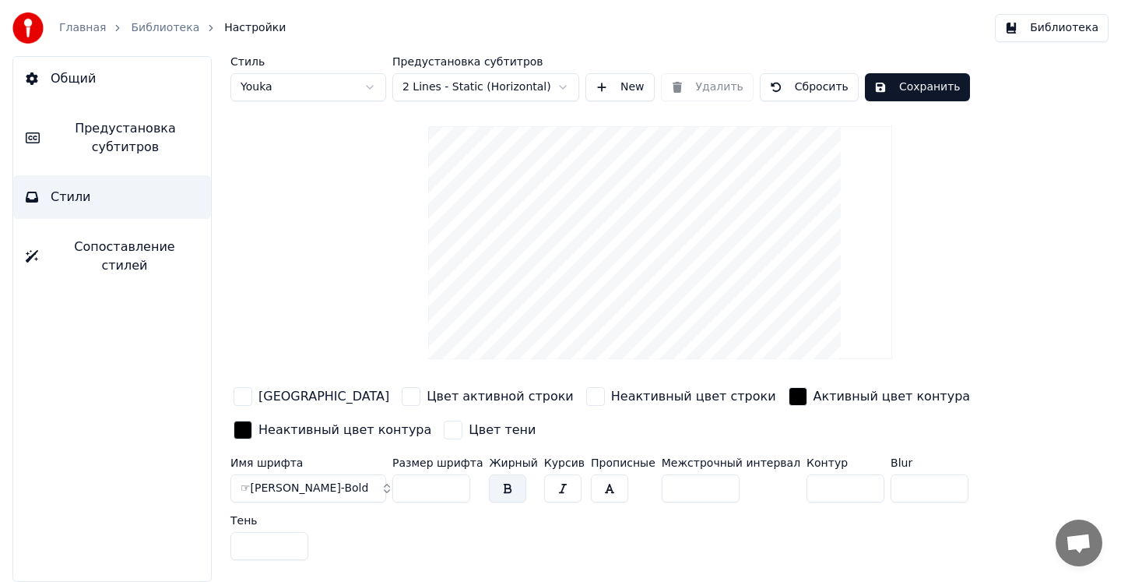
click at [153, 138] on span "Предустановка субтитров" at bounding box center [125, 137] width 146 height 37
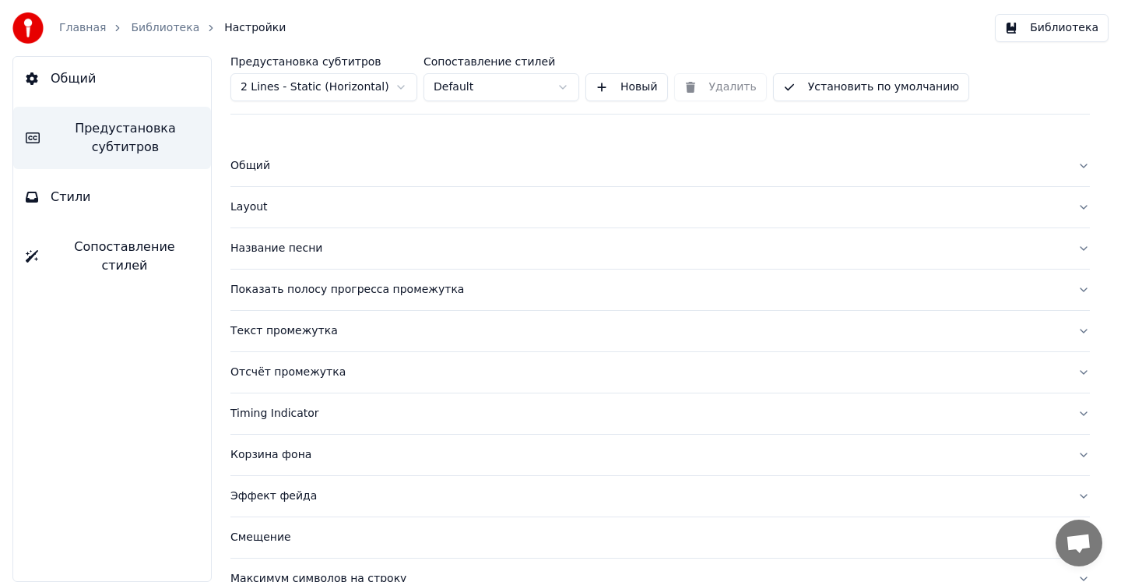
click at [259, 164] on div "Общий" at bounding box center [648, 166] width 835 height 16
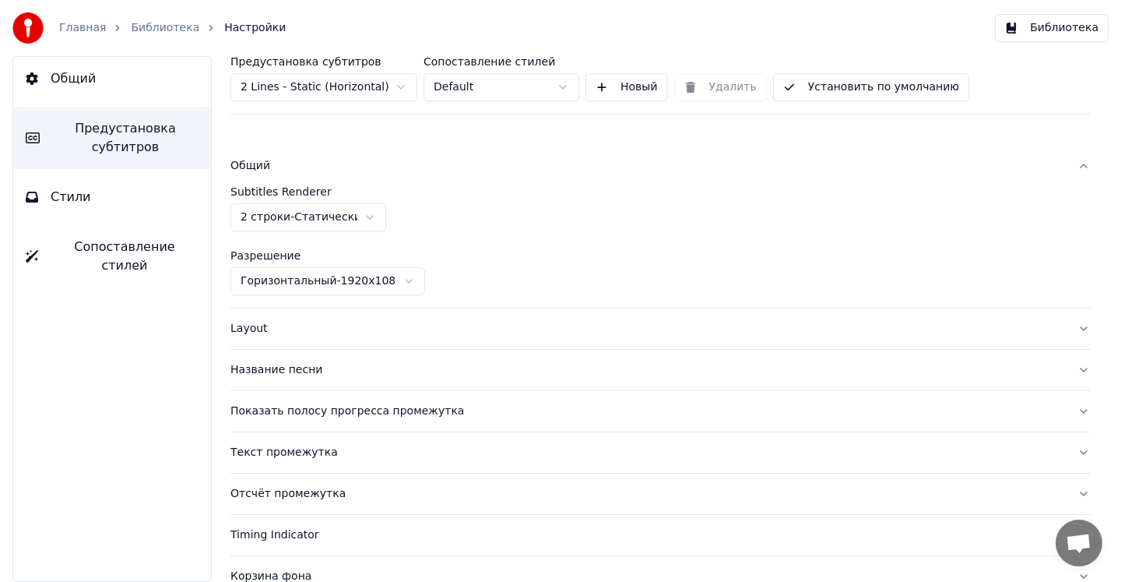
click at [255, 165] on div "Общий" at bounding box center [648, 166] width 835 height 16
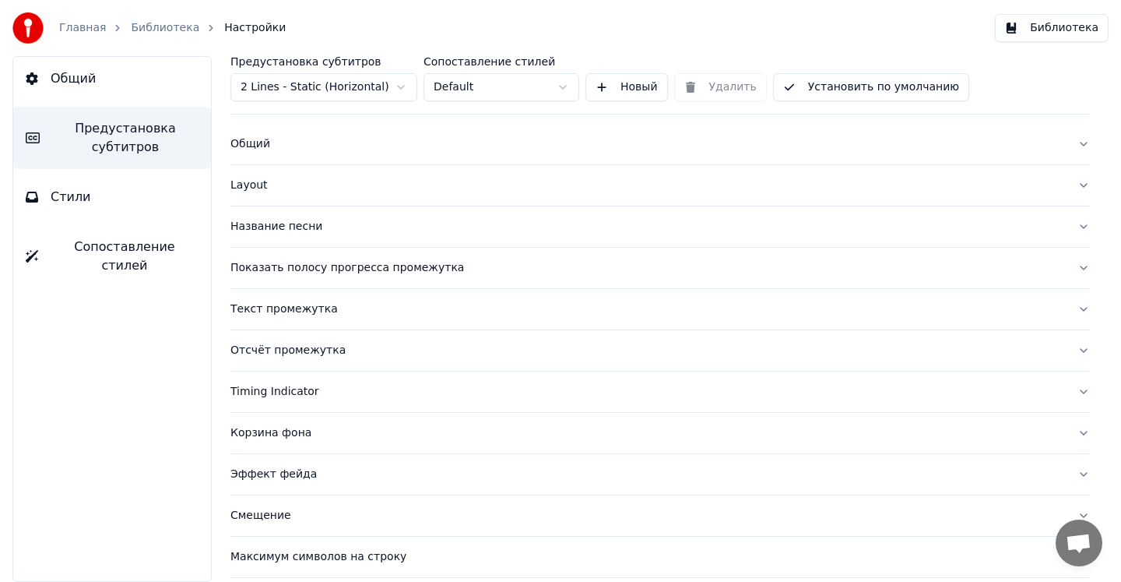
scroll to position [32, 0]
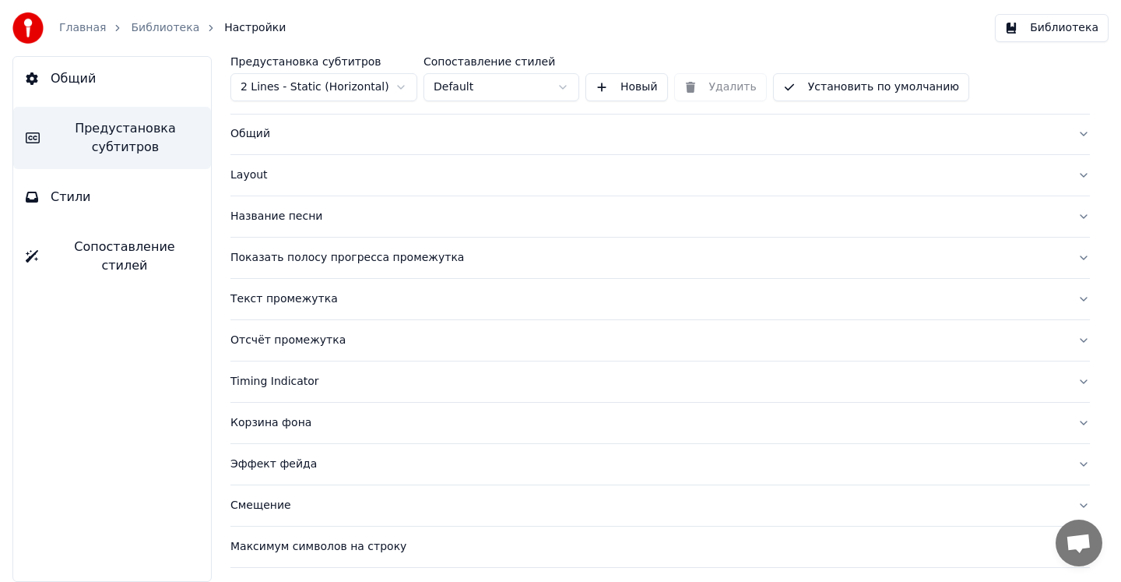
click at [286, 378] on div "Timing Indicator" at bounding box center [648, 382] width 835 height 16
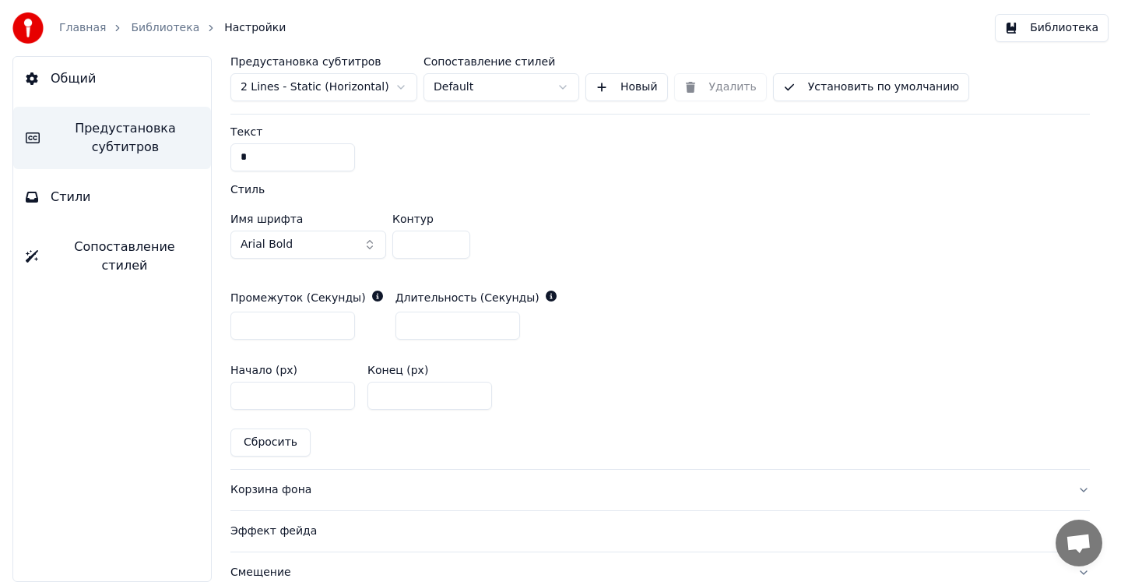
scroll to position [804, 0]
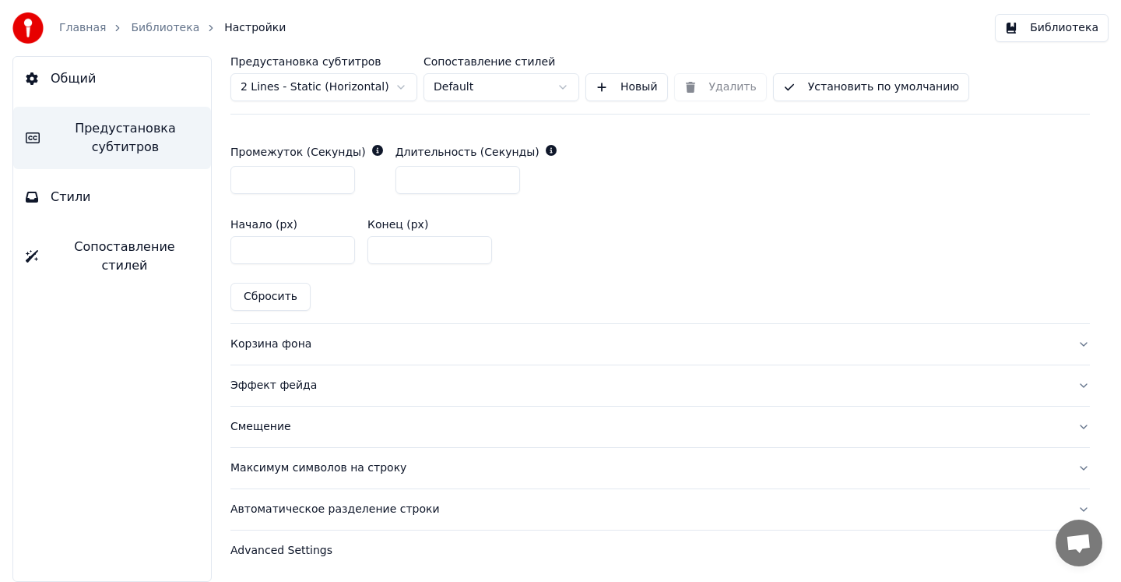
click at [303, 350] on button "Корзина фона" at bounding box center [661, 344] width 860 height 40
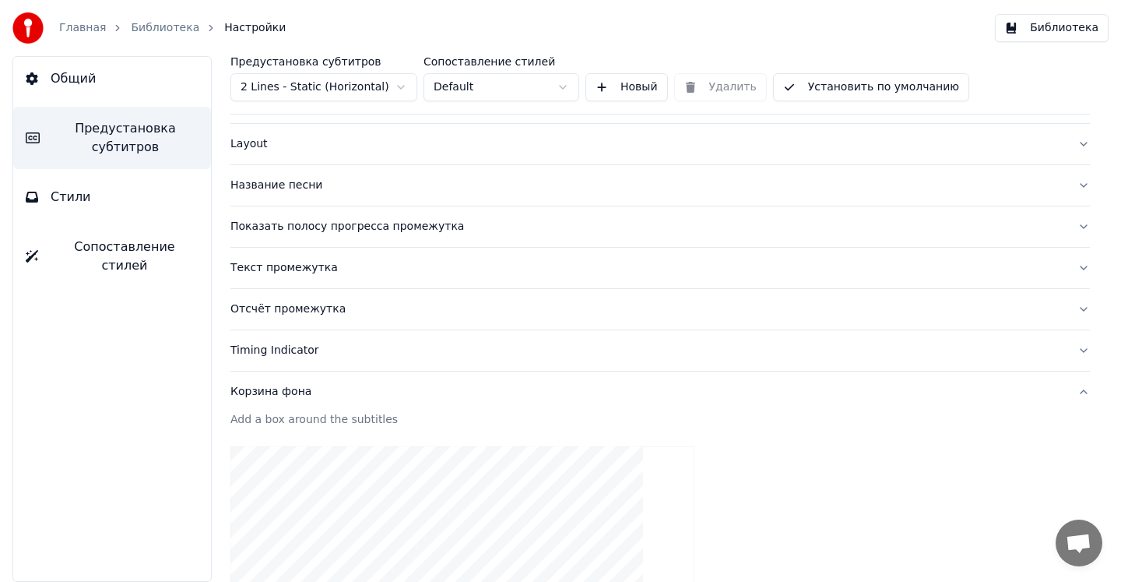
scroll to position [62, 0]
click at [305, 352] on div "Timing Indicator" at bounding box center [648, 352] width 835 height 16
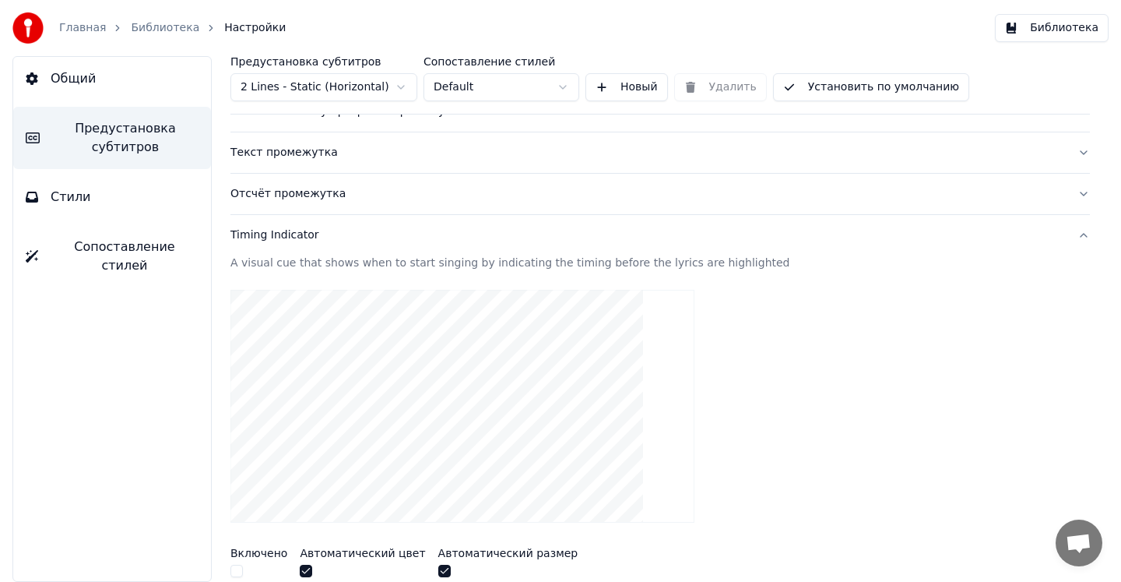
scroll to position [0, 0]
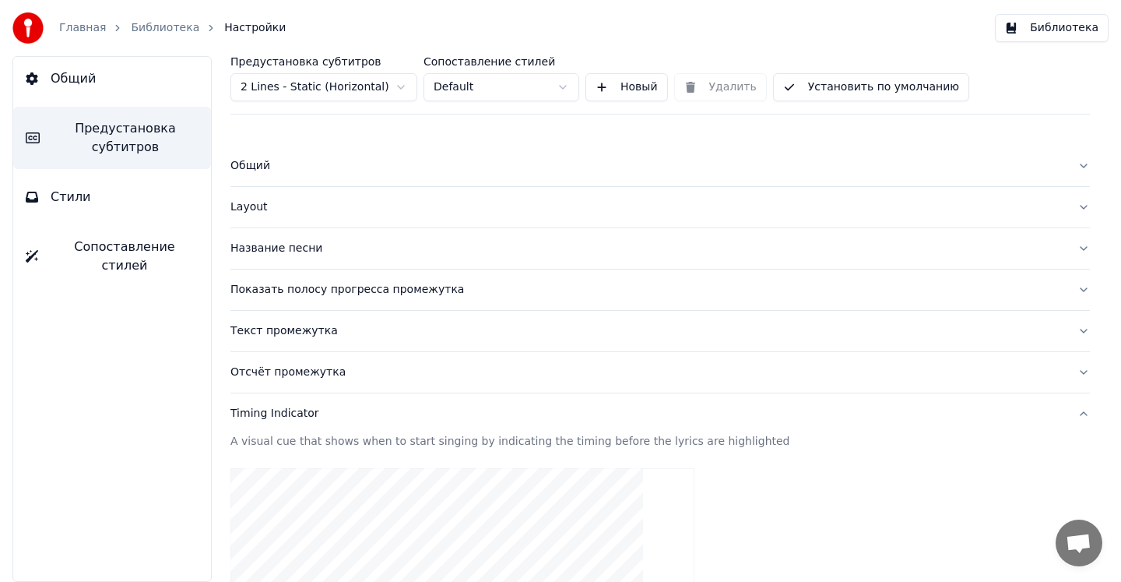
click at [259, 168] on div "Общий" at bounding box center [648, 166] width 835 height 16
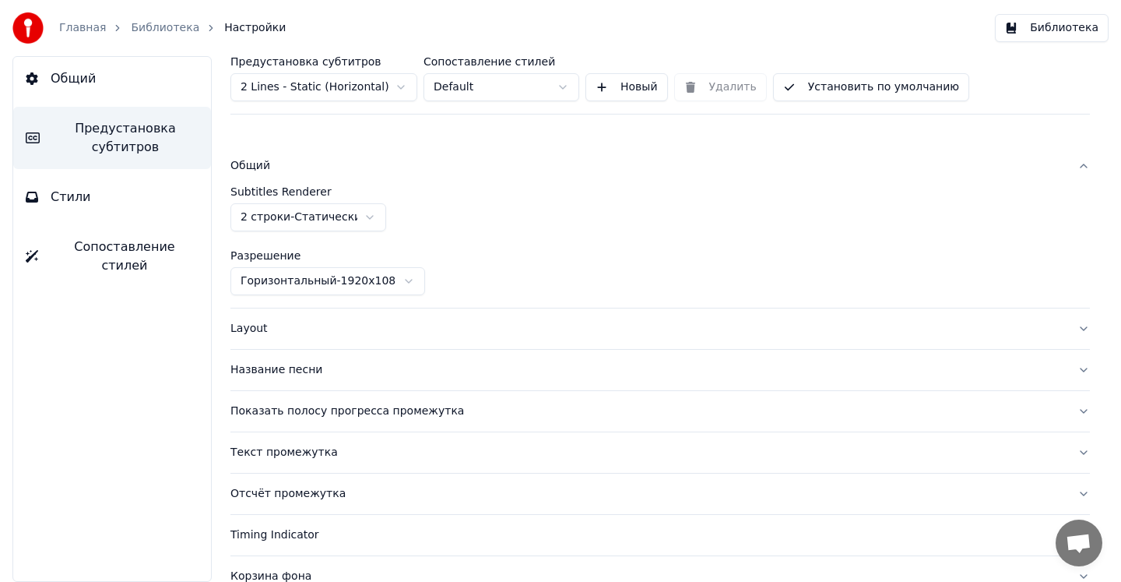
click at [265, 329] on div "Layout" at bounding box center [648, 329] width 835 height 16
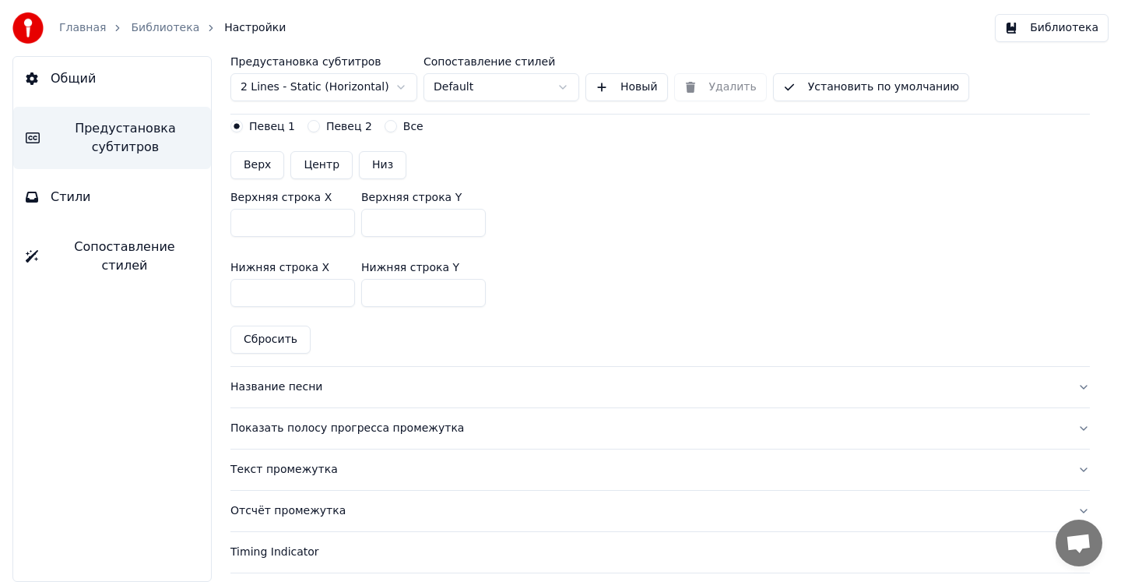
scroll to position [388, 0]
click at [305, 393] on div "Название песни" at bounding box center [648, 387] width 835 height 16
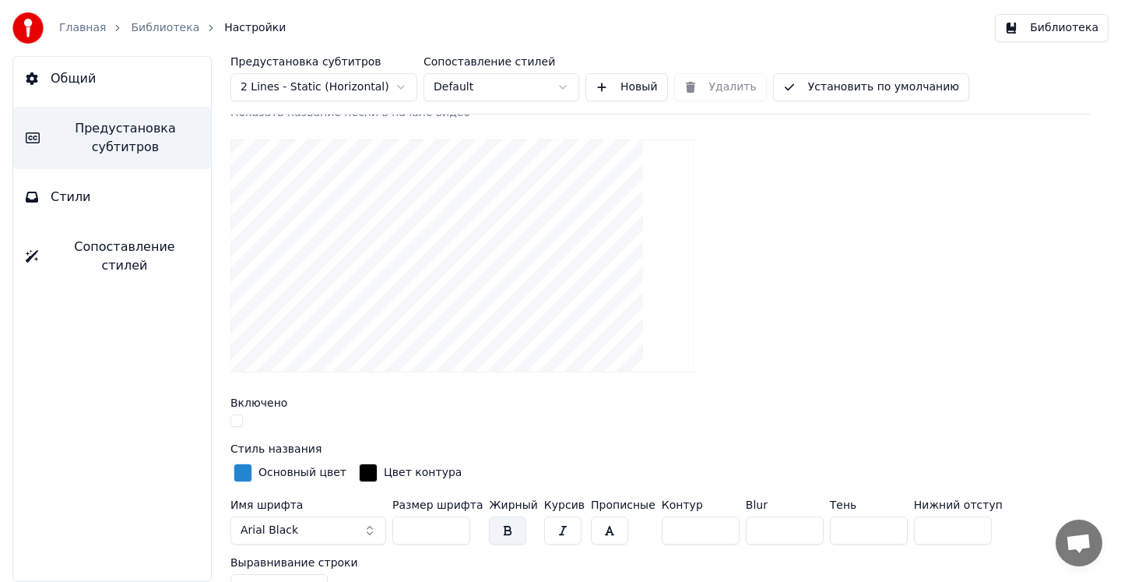
scroll to position [0, 0]
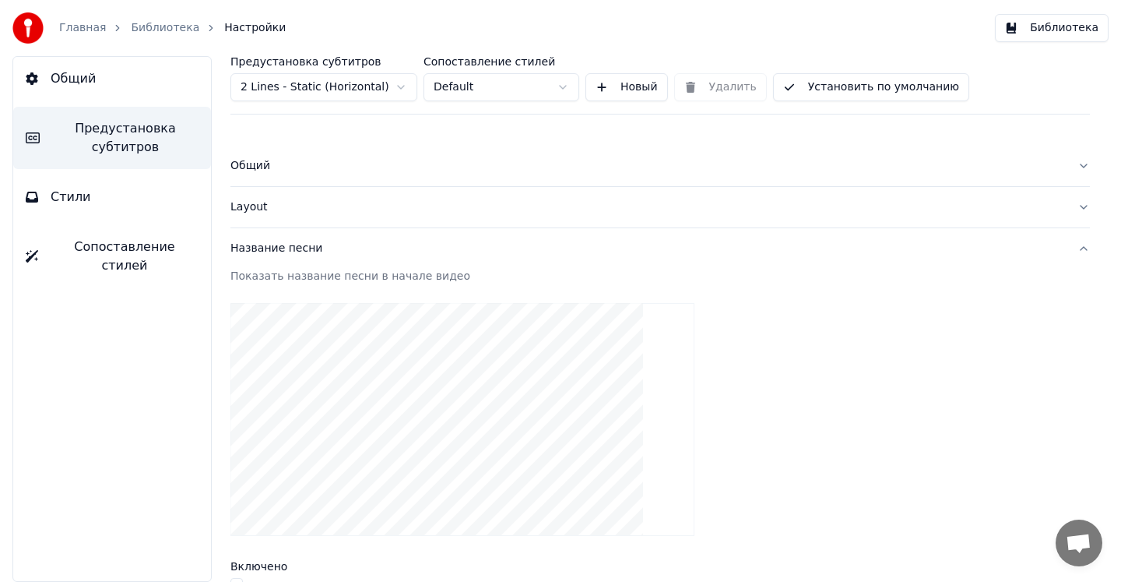
click at [254, 213] on div "Layout" at bounding box center [648, 207] width 835 height 16
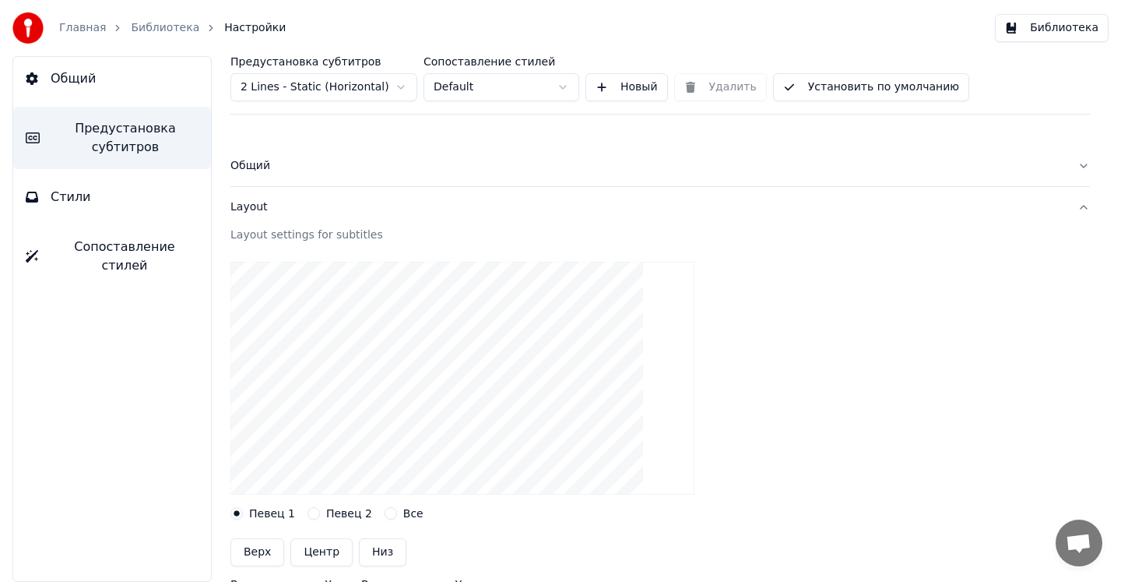
click at [264, 171] on div "Общий" at bounding box center [648, 166] width 835 height 16
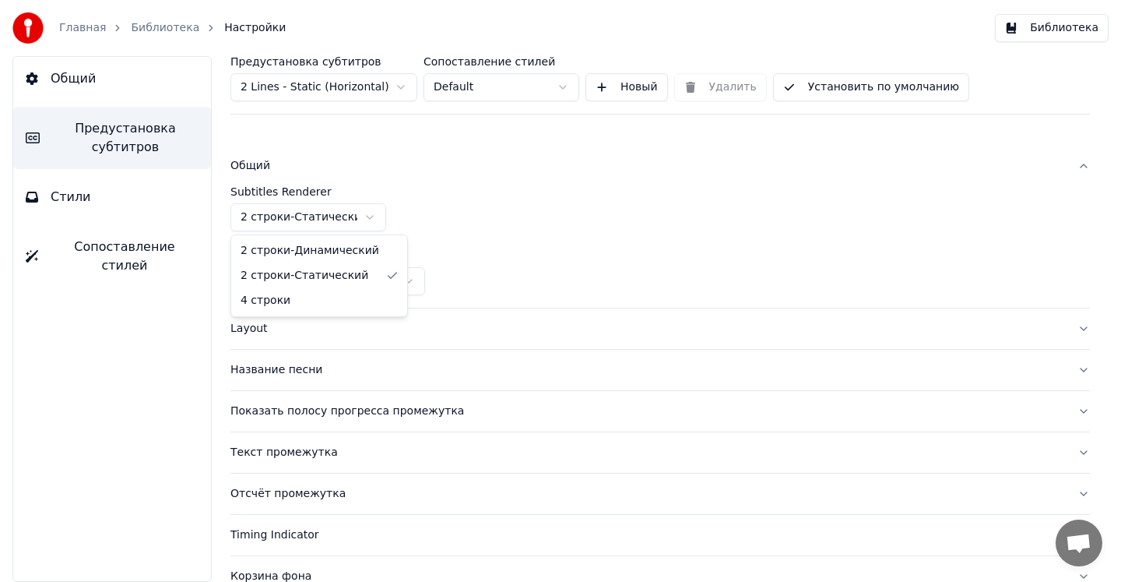
click at [331, 224] on html "Главная Библиотека Настройки Библиотека Общий Предустановка субтитров Стили Соп…" at bounding box center [560, 291] width 1121 height 582
click at [403, 223] on html "Главная Библиотека Настройки Библиотека Общий Предустановка субтитров Стили Соп…" at bounding box center [560, 291] width 1121 height 582
click at [364, 215] on html "Главная Библиотека Настройки Библиотека Общий Предустановка субтитров Стили Соп…" at bounding box center [560, 291] width 1121 height 582
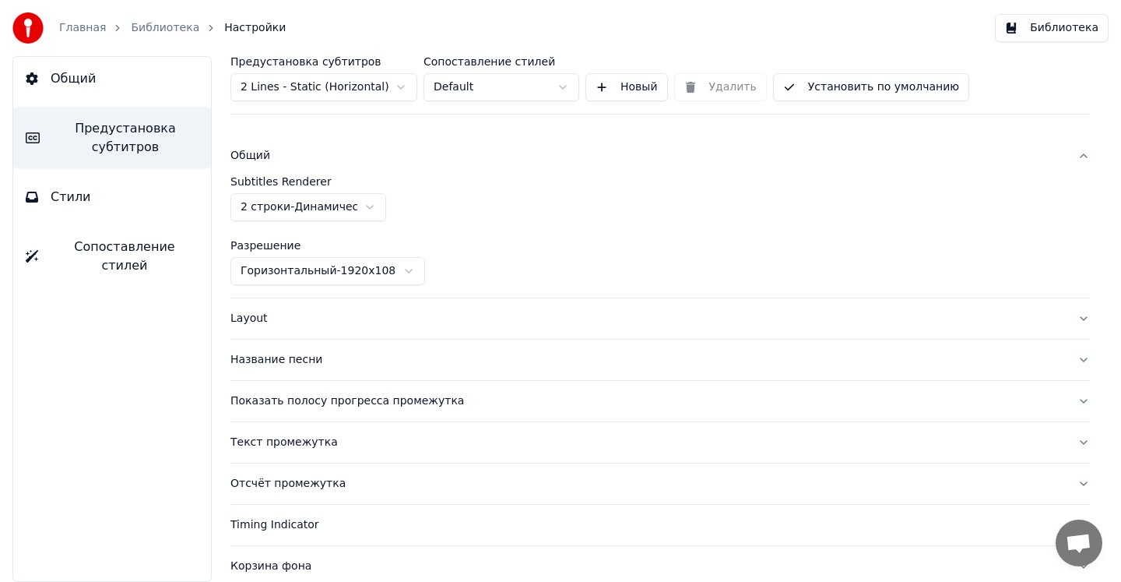
scroll to position [11, 0]
click at [238, 319] on div "Layout" at bounding box center [648, 318] width 835 height 16
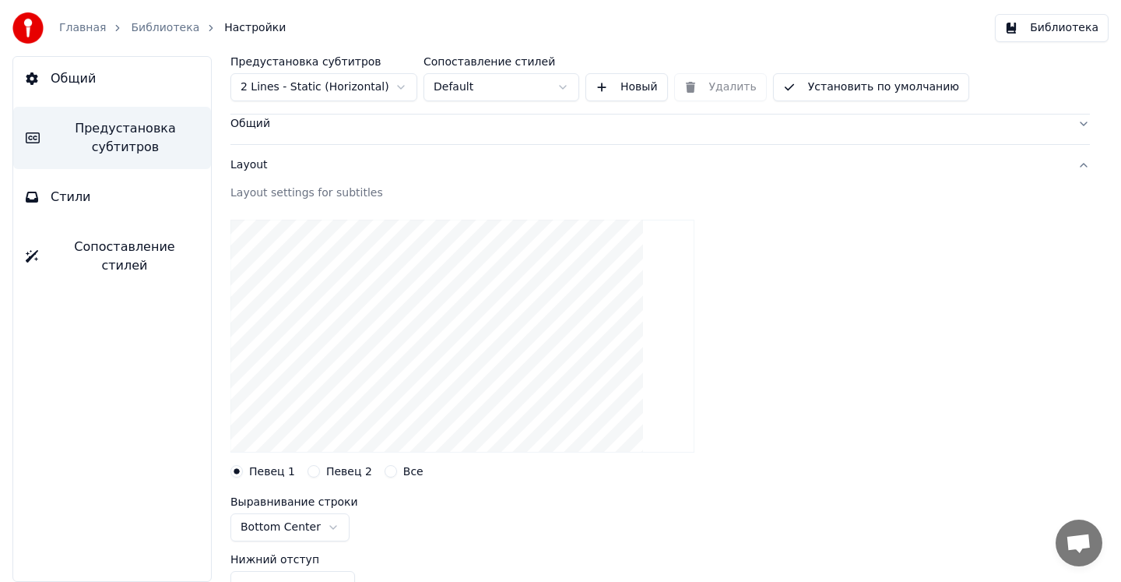
scroll to position [0, 0]
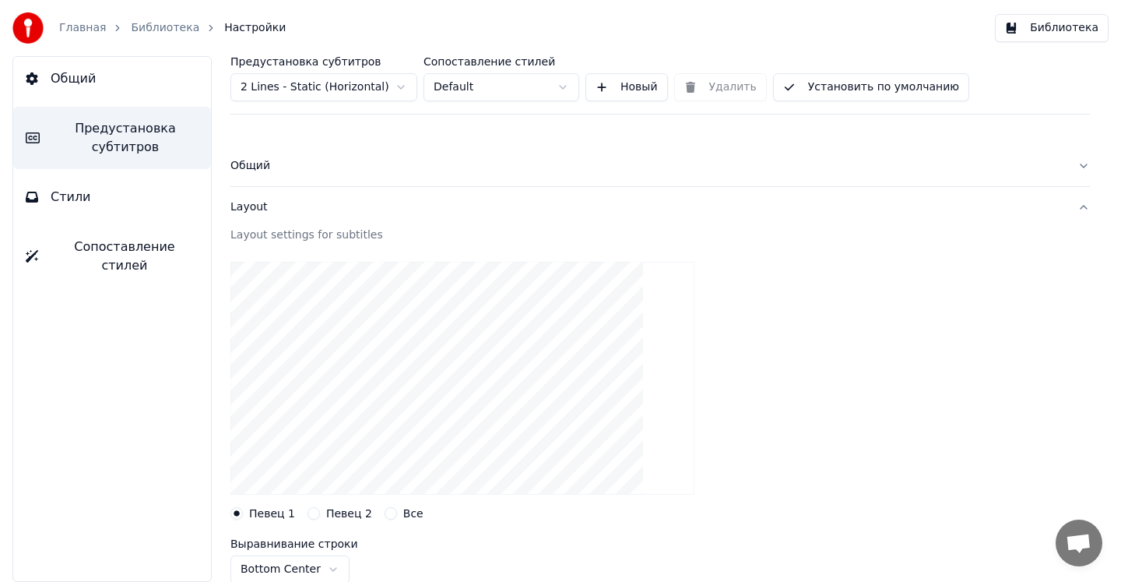
click at [261, 168] on div "Общий" at bounding box center [648, 166] width 835 height 16
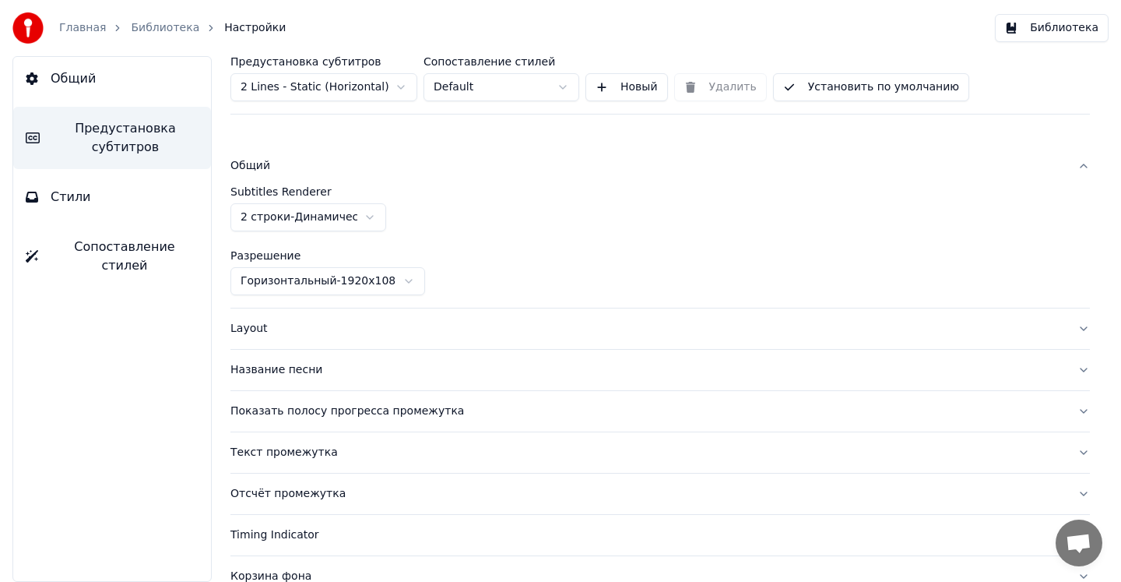
click at [276, 213] on html "Главная Библиотека Настройки Библиотека Общий Предустановка субтитров Стили Соп…" at bounding box center [560, 291] width 1121 height 582
click at [259, 331] on div "Layout" at bounding box center [648, 329] width 835 height 16
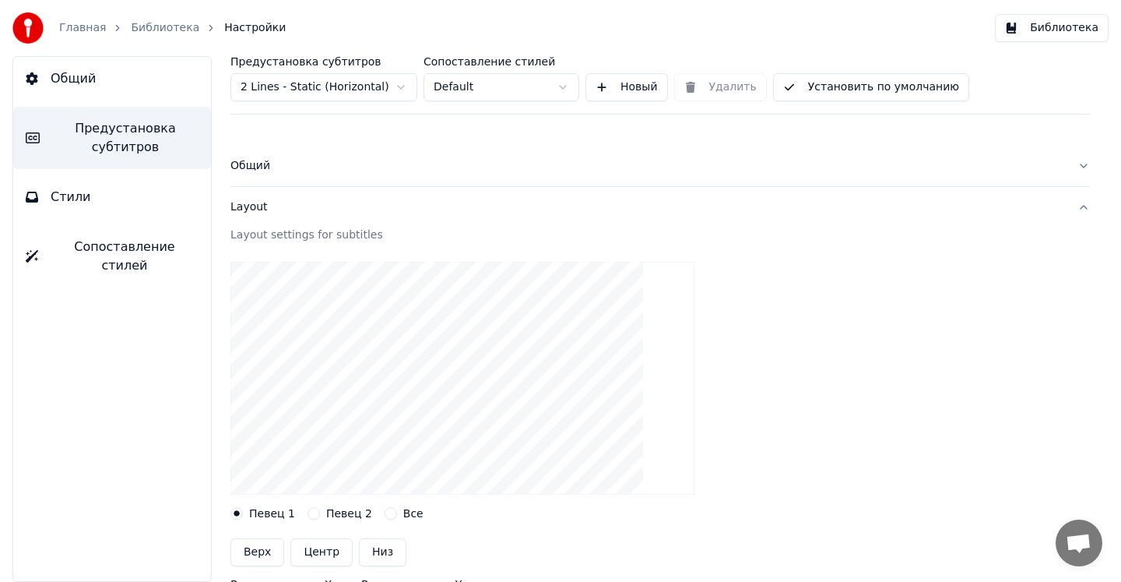
click at [251, 210] on div "Layout" at bounding box center [648, 207] width 835 height 16
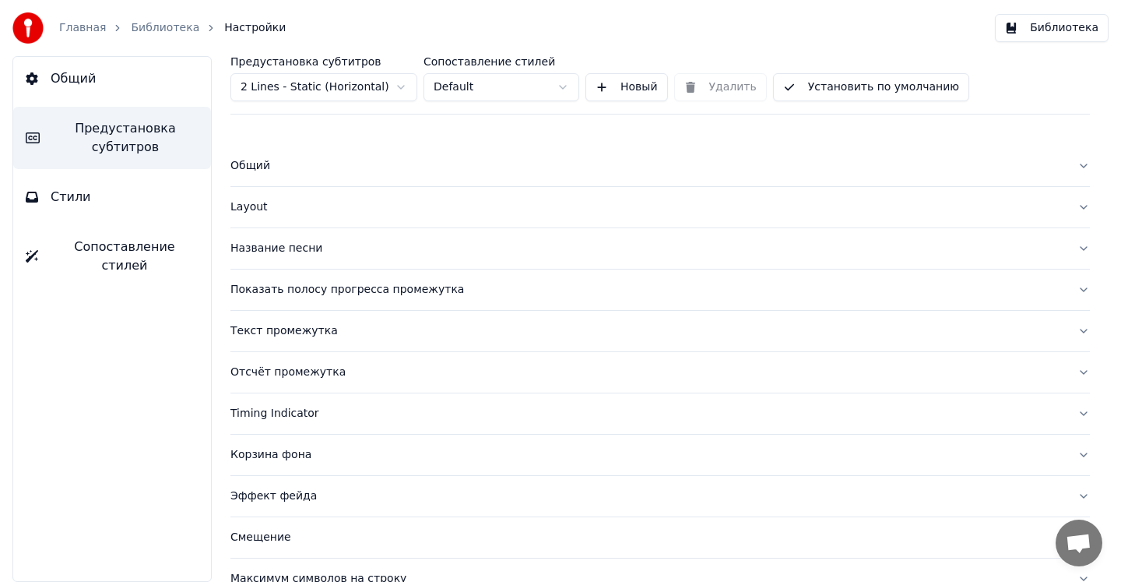
click at [252, 167] on div "Общий" at bounding box center [648, 166] width 835 height 16
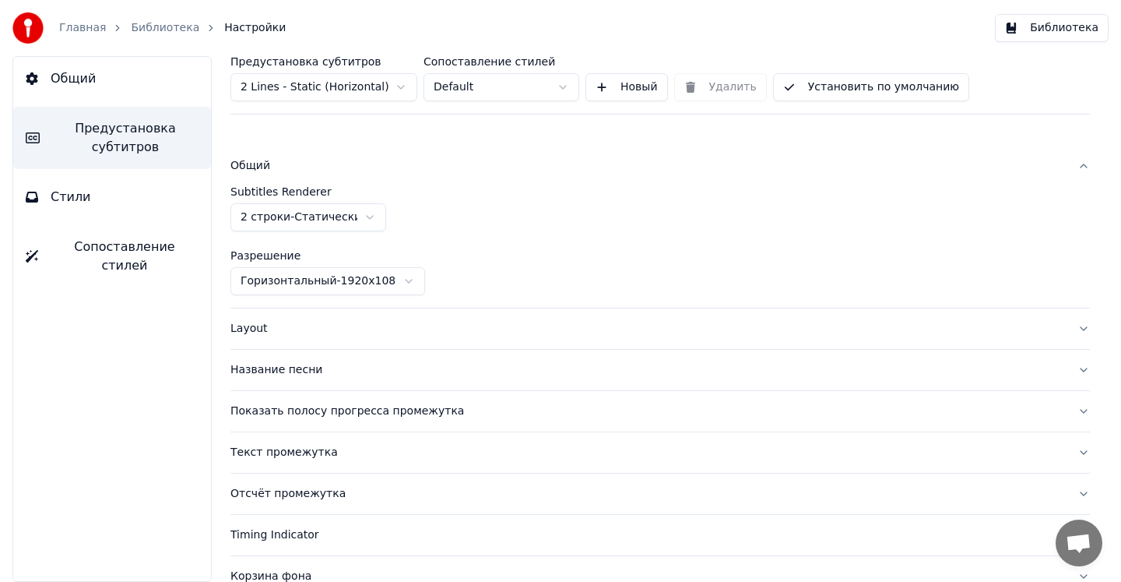
click at [252, 167] on div "Общий" at bounding box center [648, 166] width 835 height 16
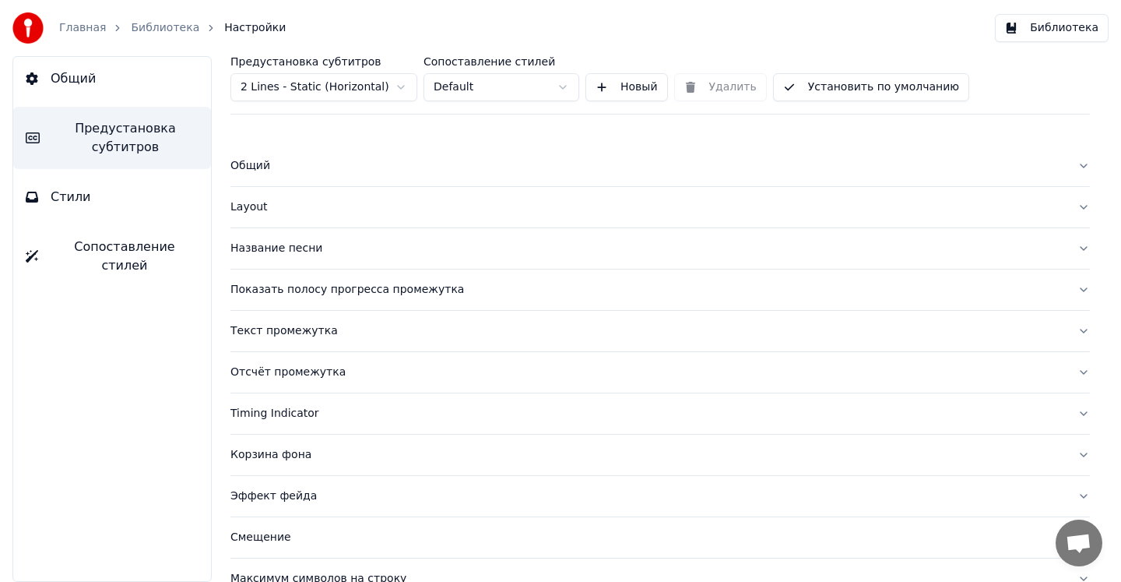
click at [253, 208] on div "Layout" at bounding box center [648, 207] width 835 height 16
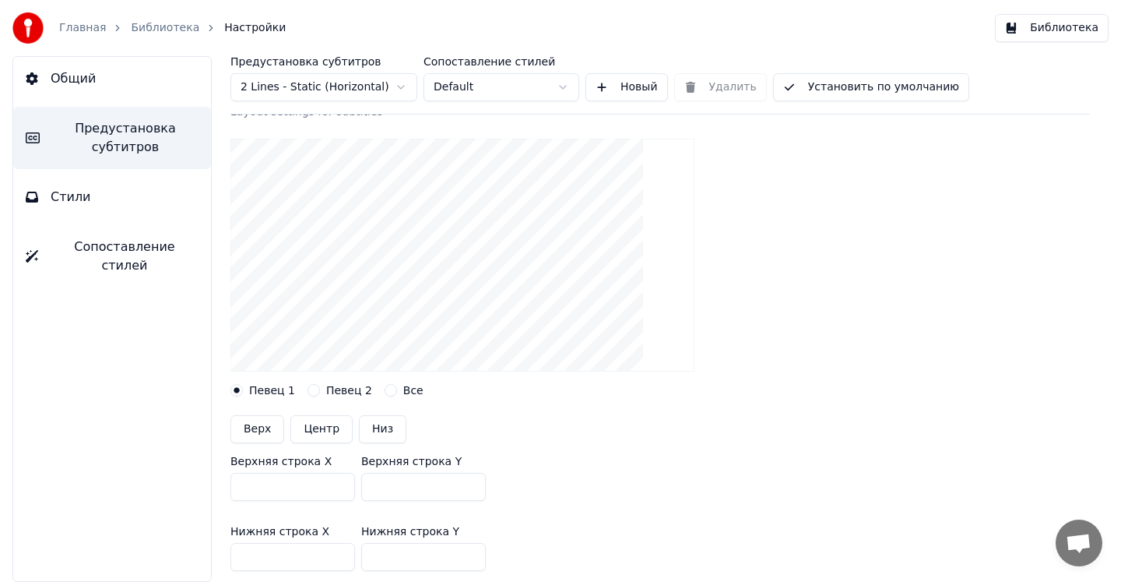
scroll to position [44, 0]
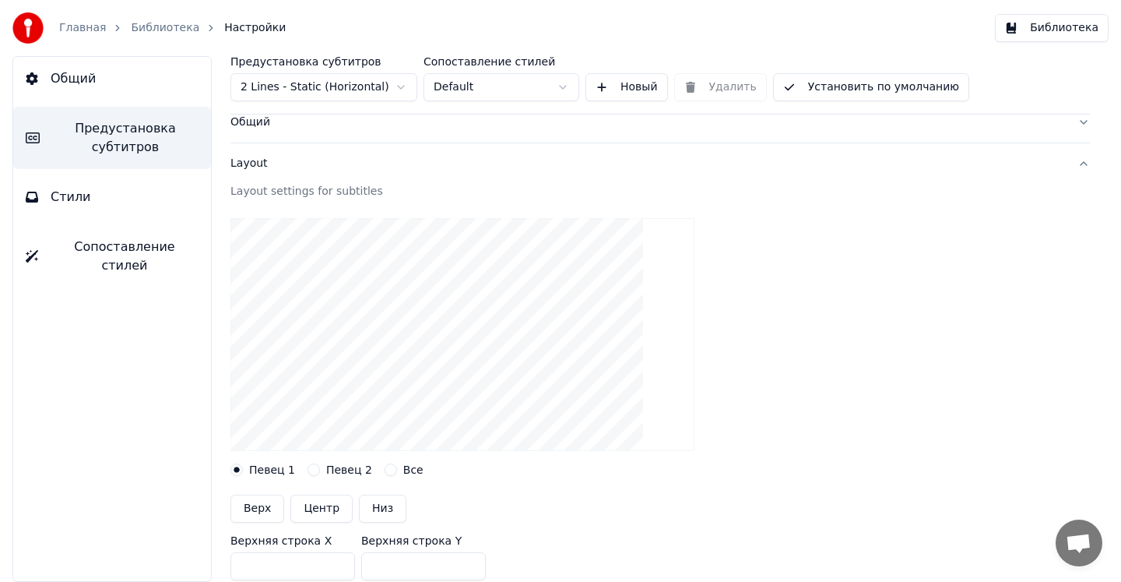
click at [248, 167] on div "Layout" at bounding box center [648, 164] width 835 height 16
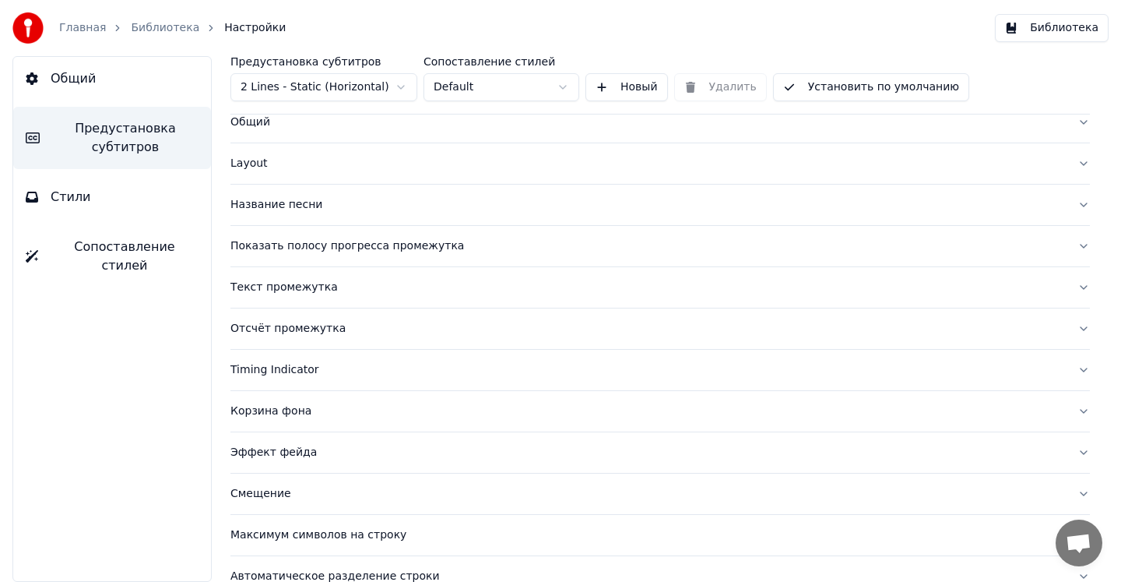
click at [262, 205] on div "Название песни" at bounding box center [648, 205] width 835 height 16
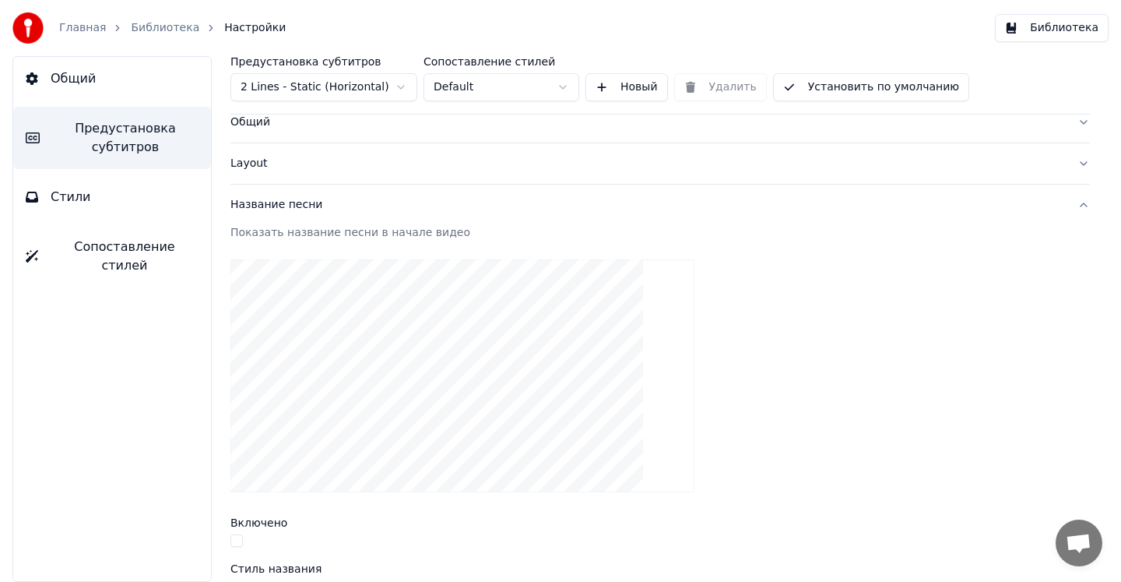
click at [262, 205] on div "Название песни" at bounding box center [648, 205] width 835 height 16
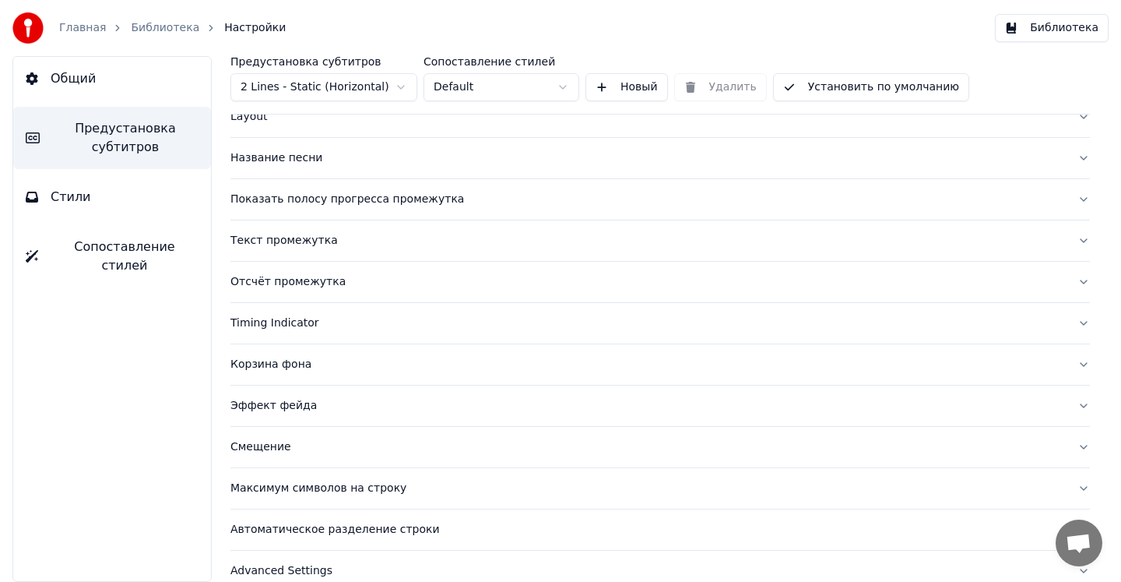
scroll to position [96, 0]
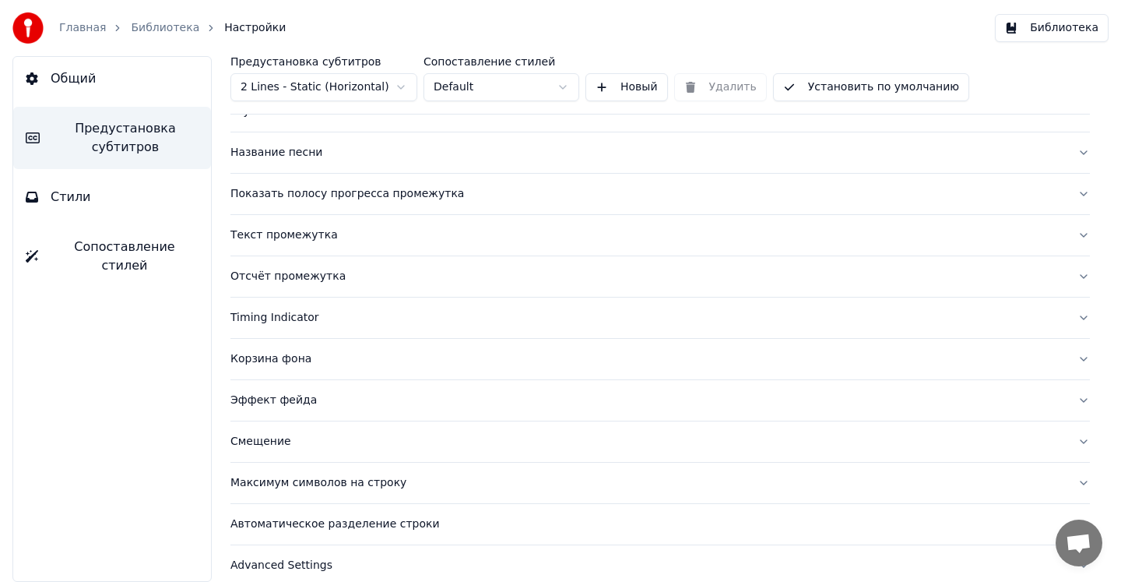
click at [261, 199] on div "Показать полосу прогресса промежутка" at bounding box center [648, 194] width 835 height 16
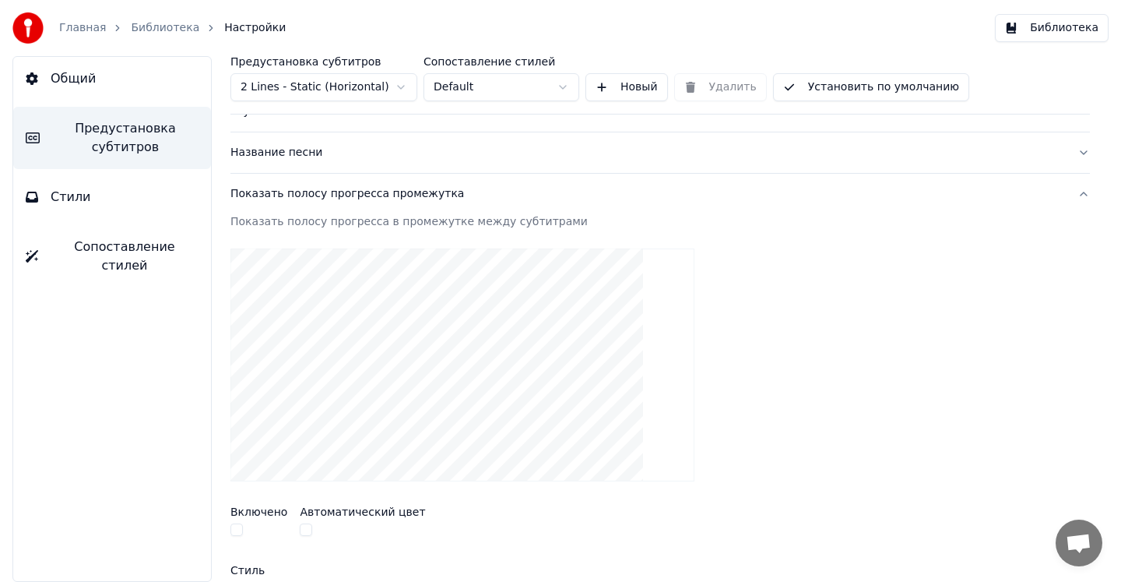
click at [261, 199] on div "Показать полосу прогресса промежутка" at bounding box center [648, 194] width 835 height 16
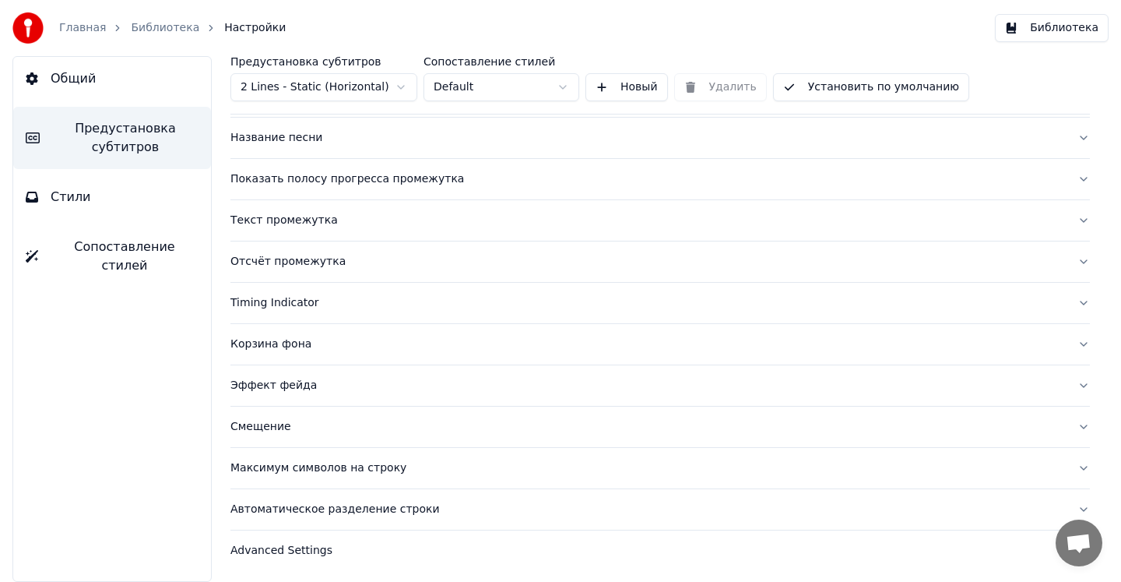
scroll to position [112, 0]
click at [262, 216] on div "Текст промежутка" at bounding box center [648, 219] width 835 height 16
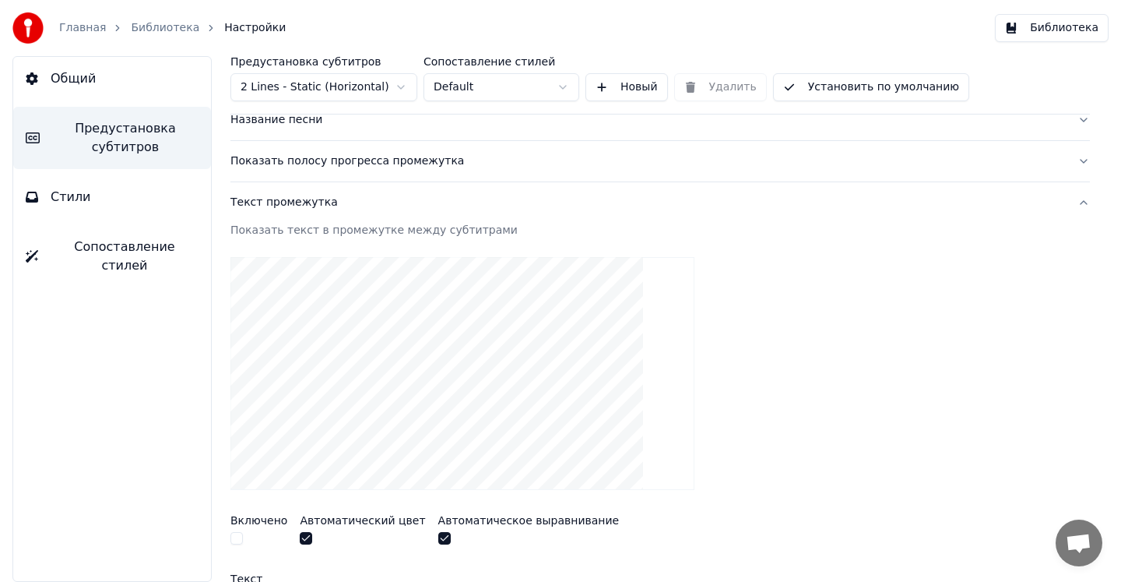
click at [262, 206] on div "Текст промежутка" at bounding box center [648, 203] width 835 height 16
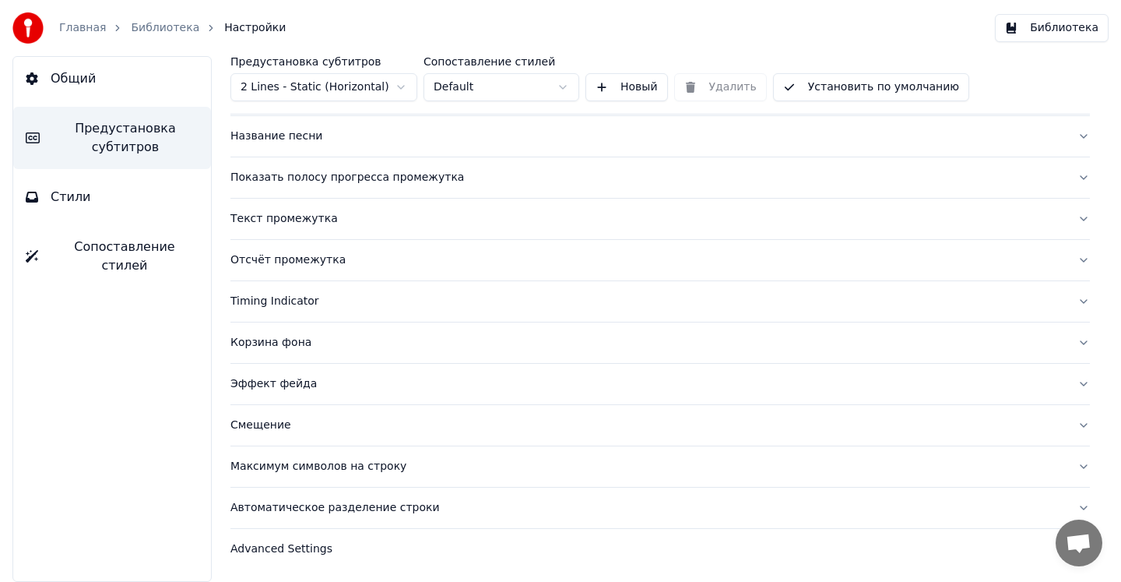
click at [268, 262] on div "Отсчёт промежутка" at bounding box center [648, 260] width 835 height 16
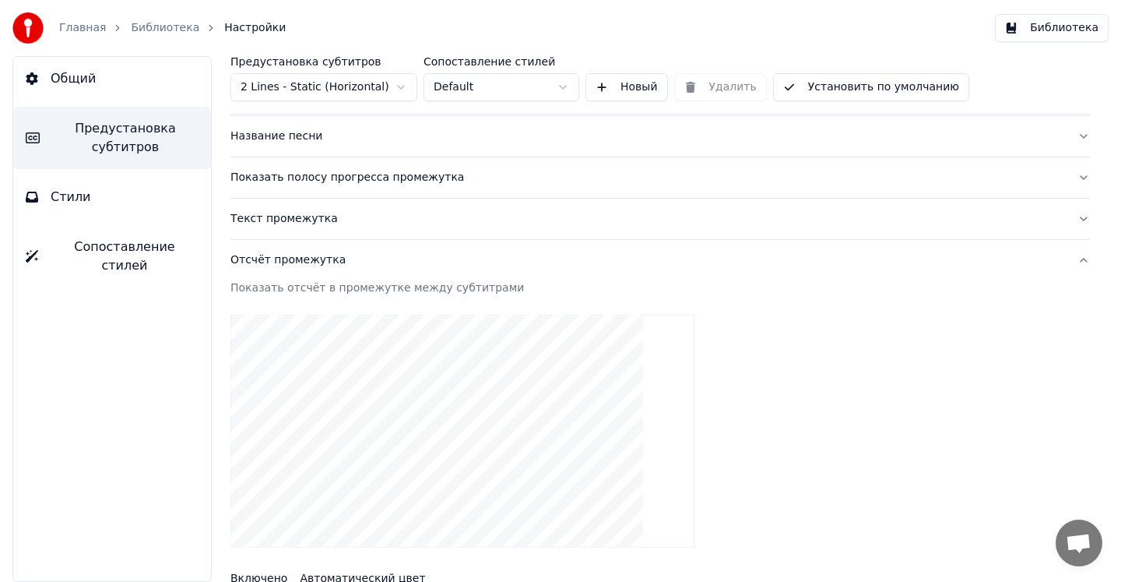
click at [268, 262] on div "Отсчёт промежутка" at bounding box center [648, 260] width 835 height 16
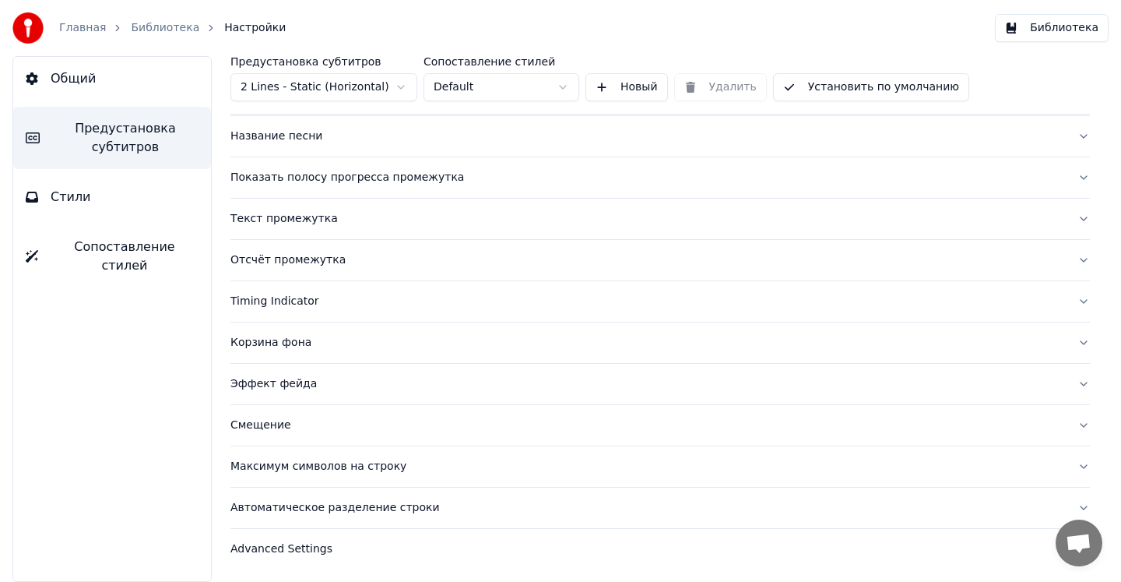
click at [270, 305] on div "Timing Indicator" at bounding box center [648, 302] width 835 height 16
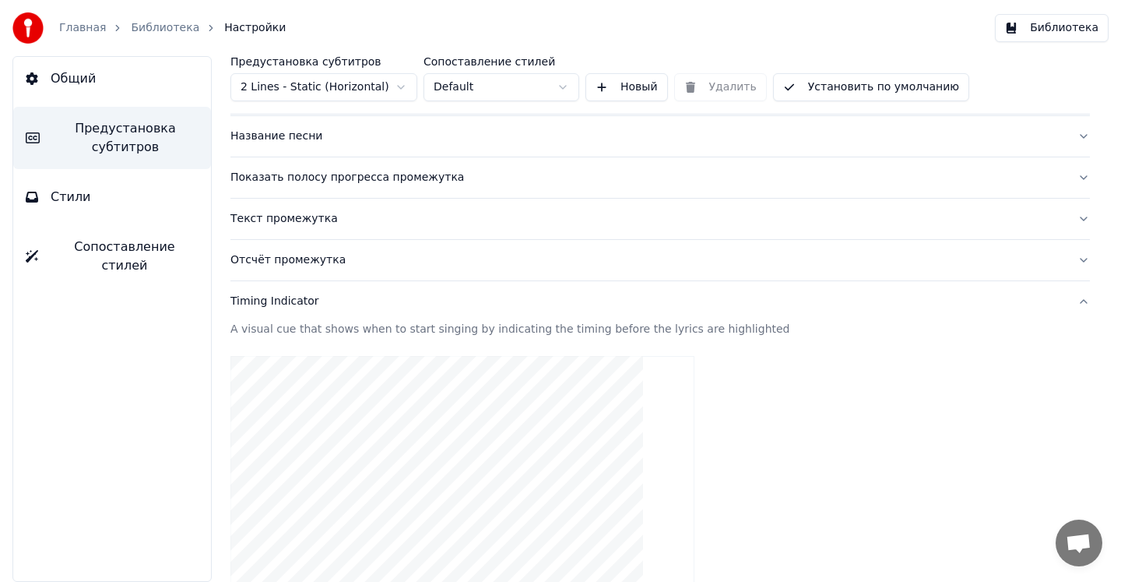
click at [270, 305] on div "Timing Indicator" at bounding box center [648, 302] width 835 height 16
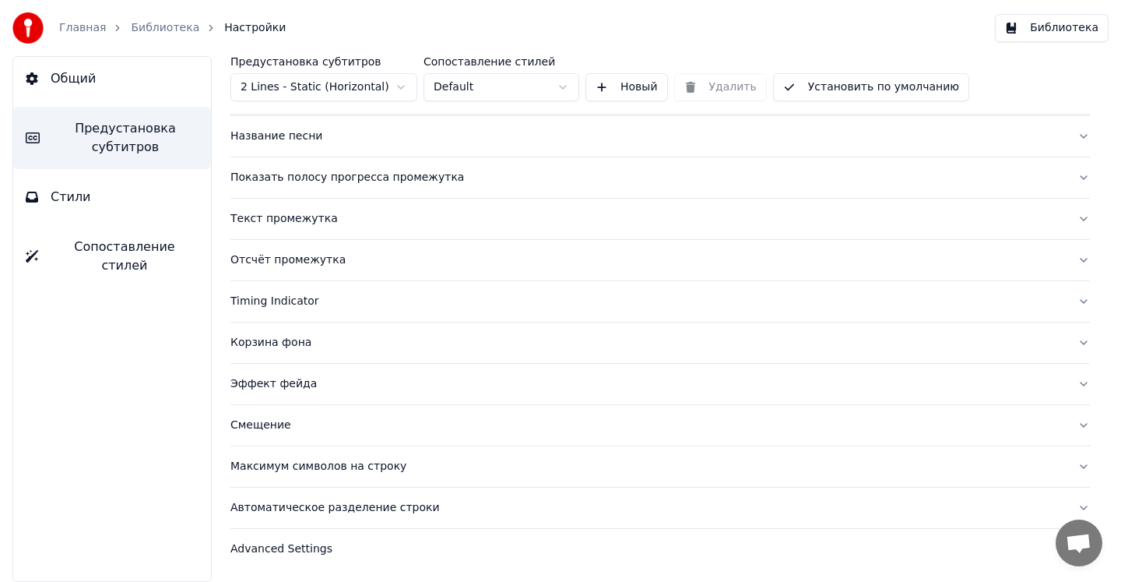
click at [314, 470] on div "Максимум символов на строку" at bounding box center [648, 467] width 835 height 16
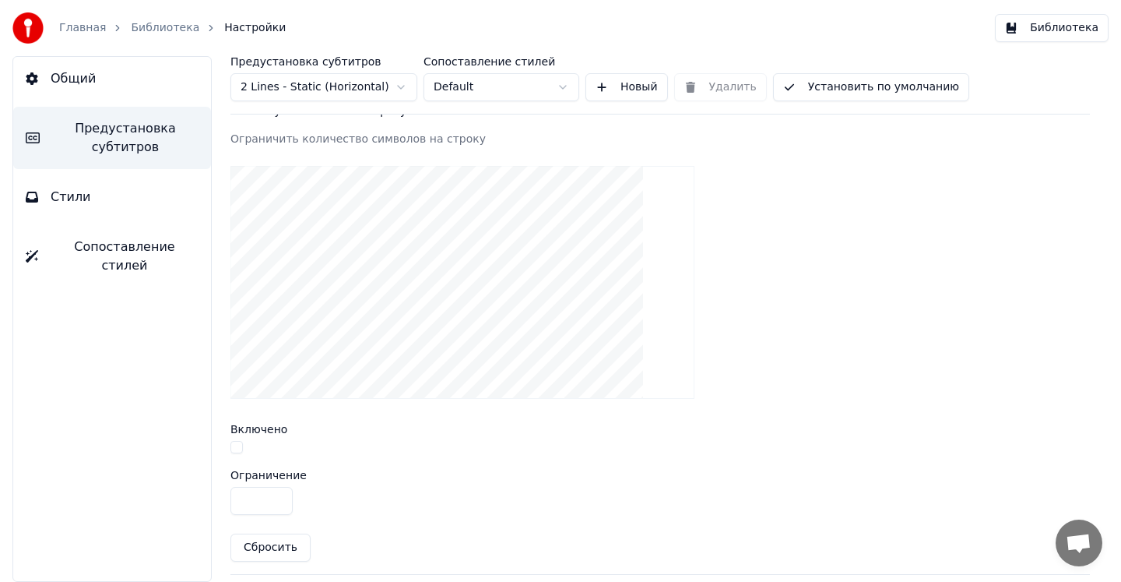
scroll to position [553, 0]
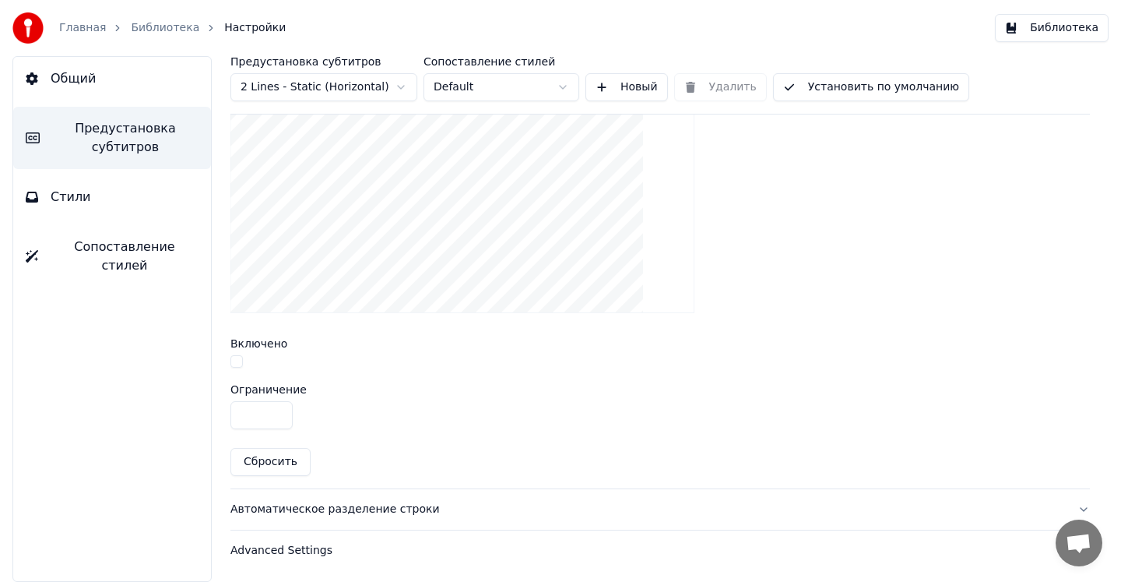
click at [411, 512] on div "Автоматическое разделение строки" at bounding box center [648, 510] width 835 height 16
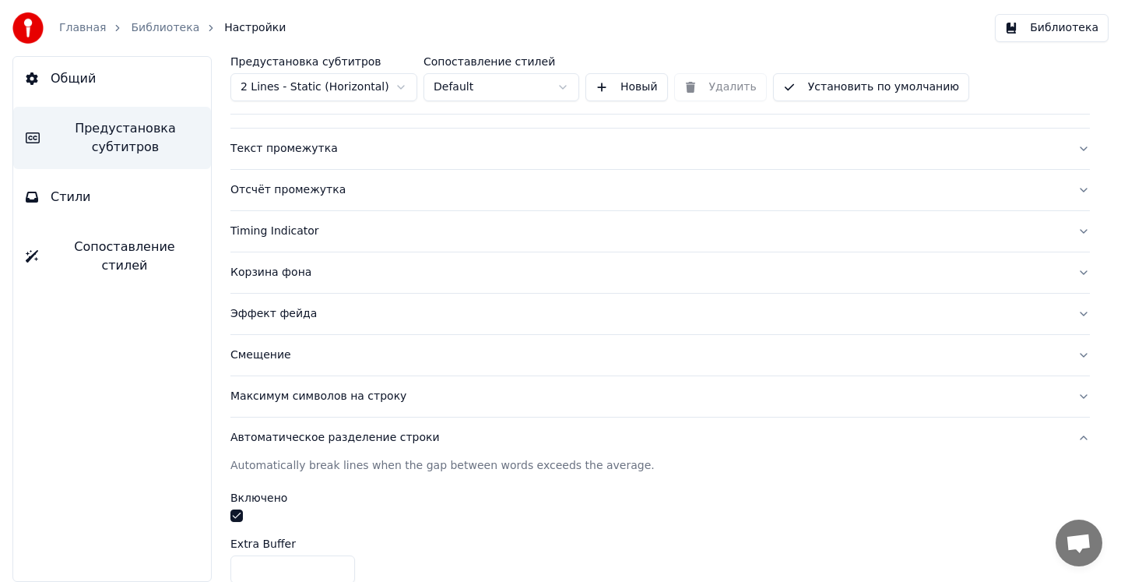
scroll to position [0, 0]
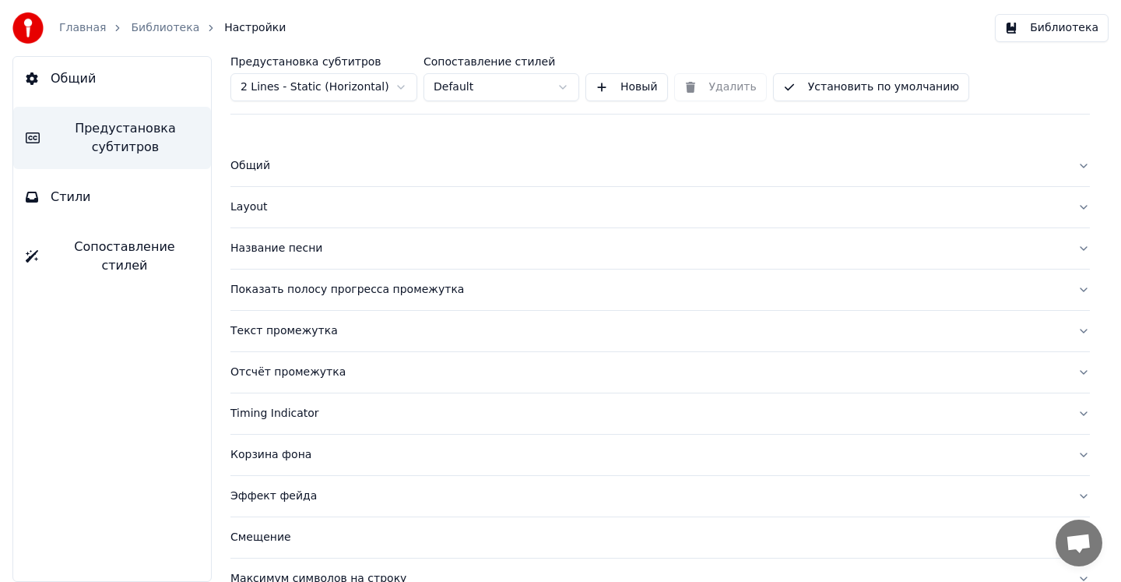
click at [1028, 22] on button "Библиотека" at bounding box center [1052, 28] width 114 height 28
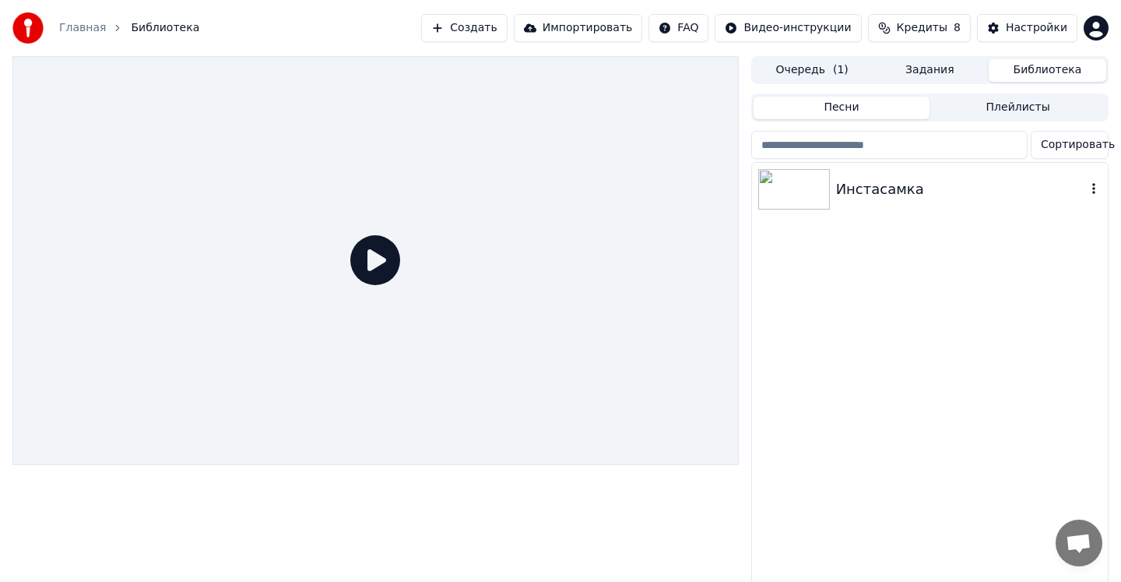
click at [862, 190] on div "Инстасамка" at bounding box center [961, 189] width 250 height 22
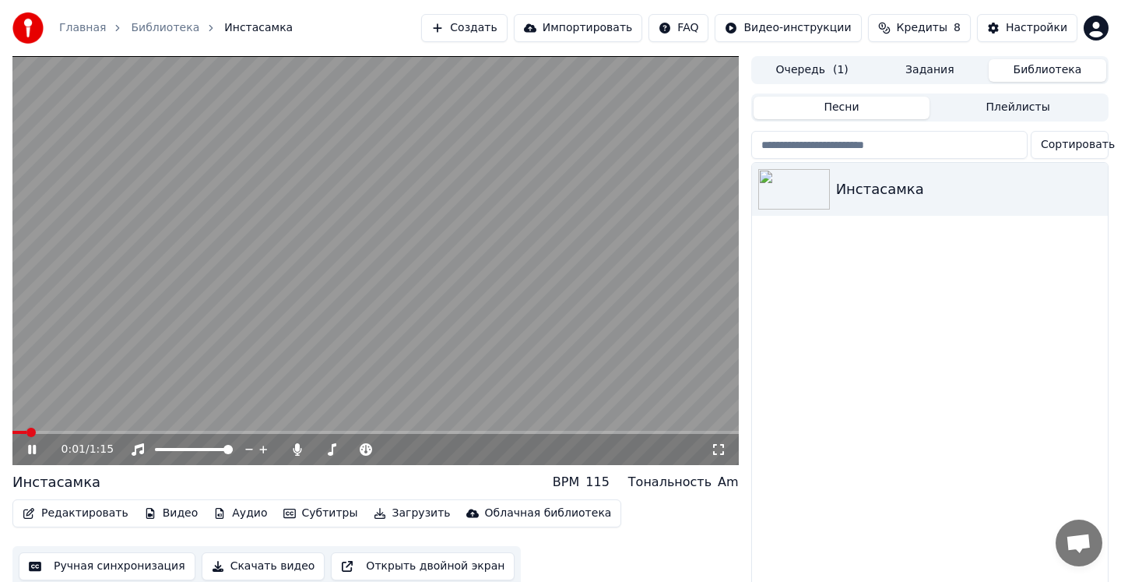
click at [29, 449] on icon at bounding box center [32, 449] width 8 height 9
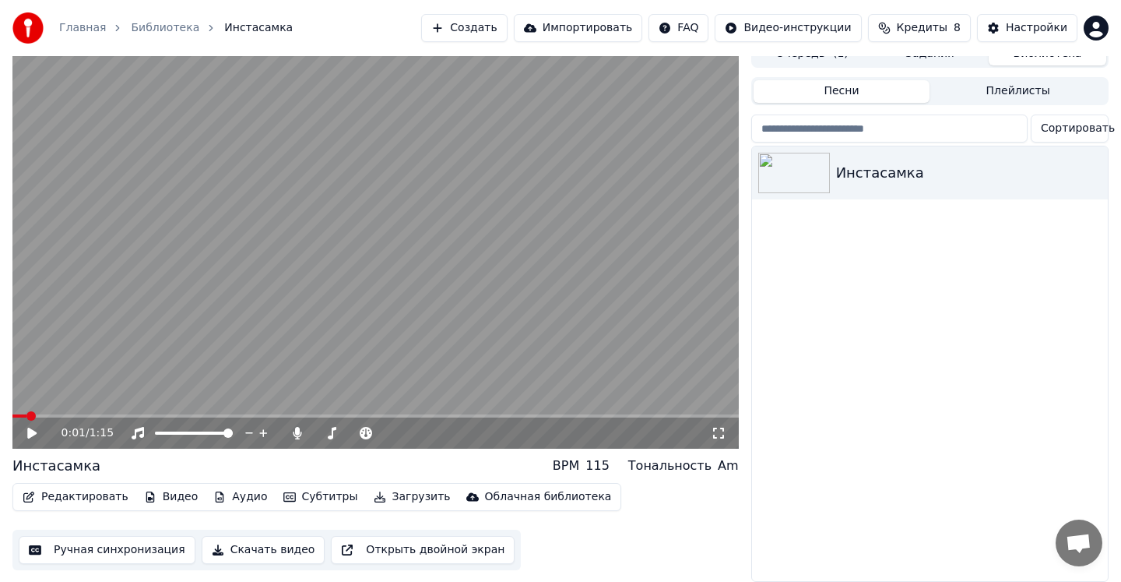
click at [297, 499] on button "Субтитры" at bounding box center [320, 497] width 87 height 22
click at [231, 517] on div "Редактировать Видео Аудио Субтитры Загрузить Облачная библиотека Ручная синхрон…" at bounding box center [375, 526] width 727 height 87
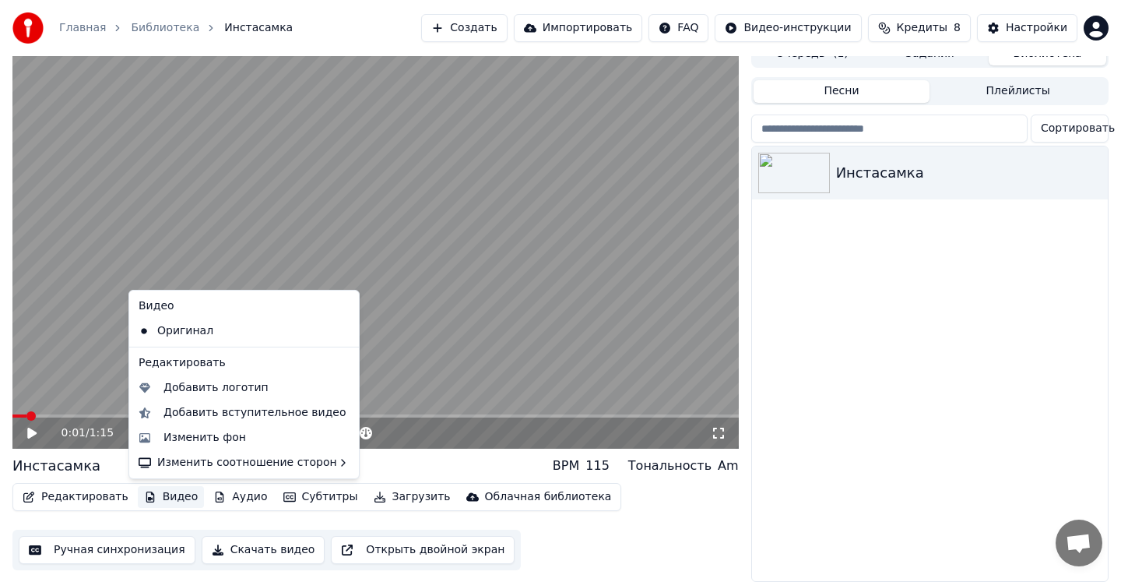
click at [183, 500] on button "Видео" at bounding box center [171, 497] width 67 height 22
click at [184, 517] on div "Редактировать Видео Аудио Субтитры Загрузить Облачная библиотека Ручная синхрон…" at bounding box center [375, 526] width 727 height 87
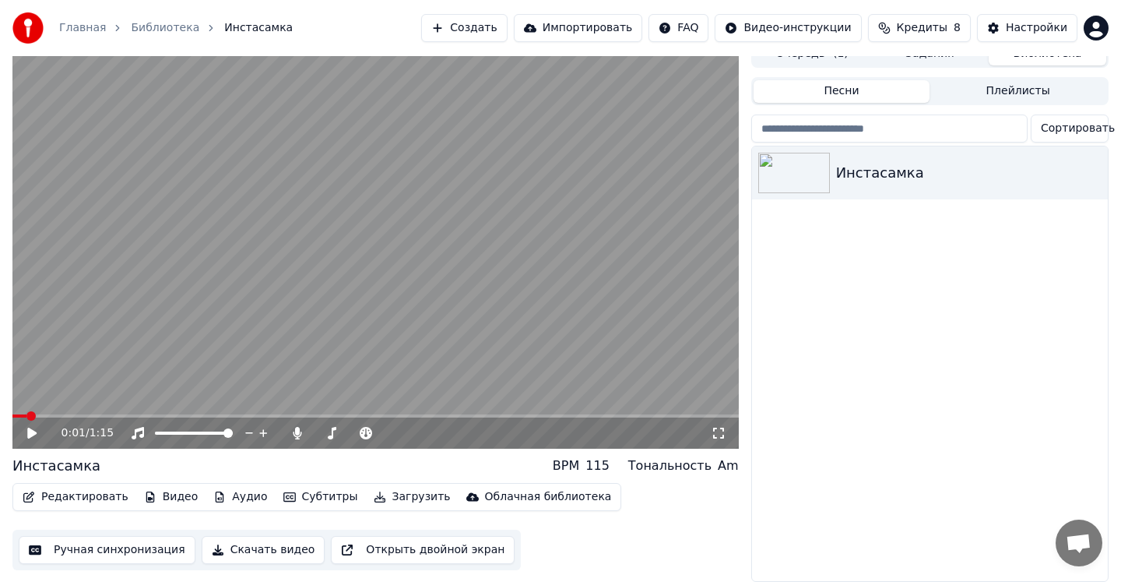
click at [99, 499] on button "Редактировать" at bounding box center [75, 497] width 118 height 22
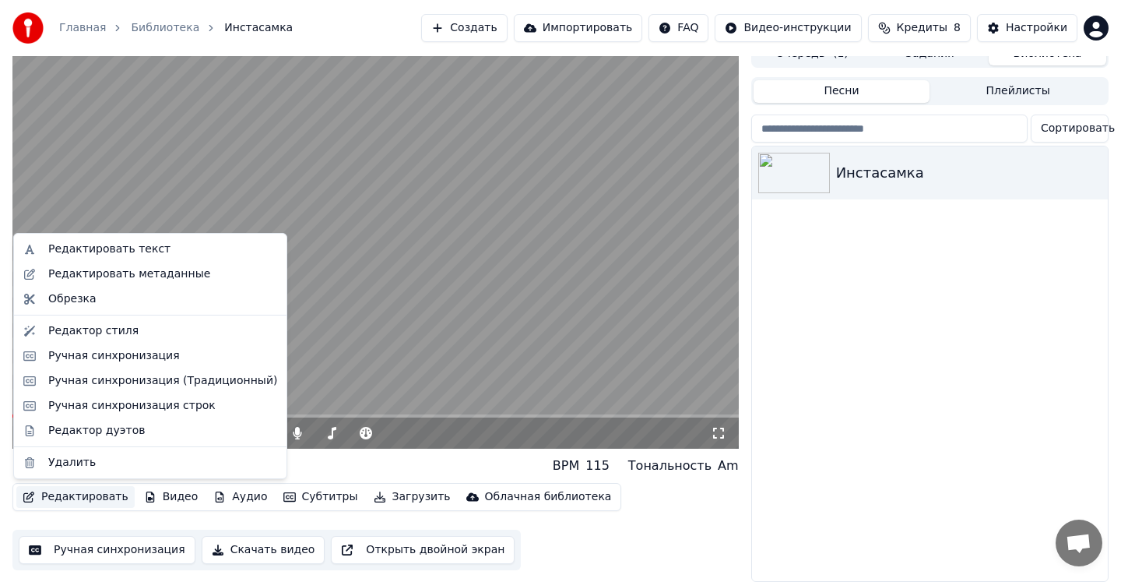
click at [104, 518] on div "Редактировать Видео Аудио Субтитры Загрузить Облачная библиотека Ручная синхрон…" at bounding box center [375, 526] width 727 height 87
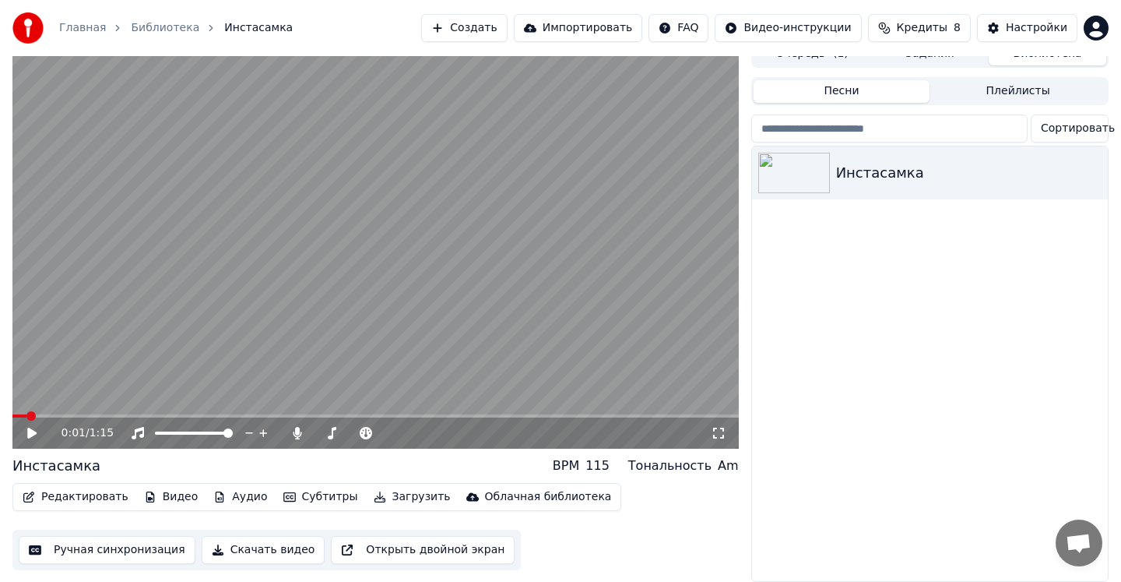
click at [480, 24] on button "Создать" at bounding box center [464, 28] width 86 height 28
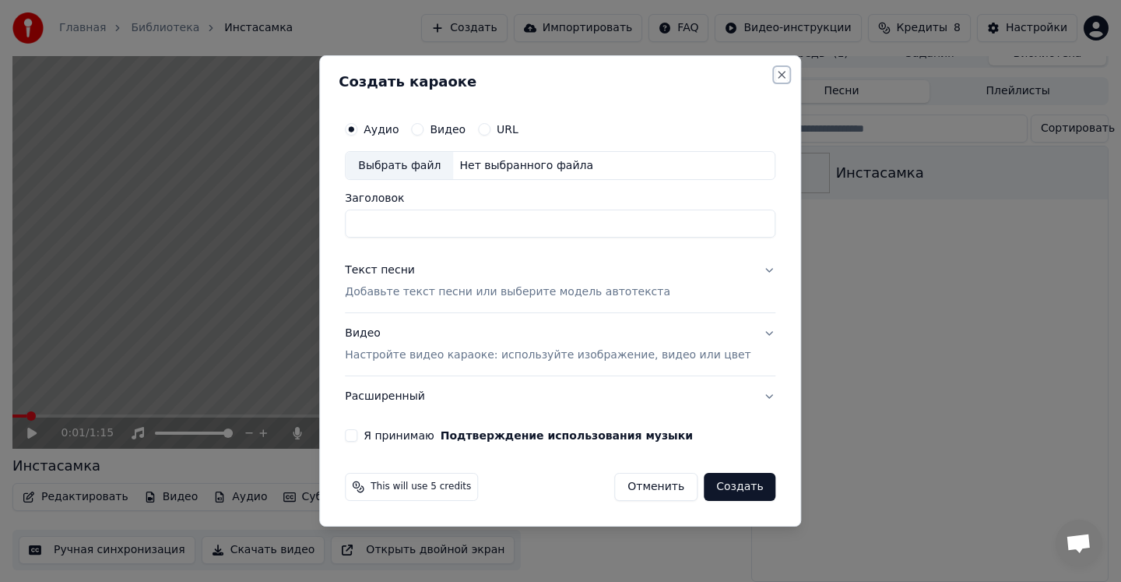
click at [776, 73] on button "Close" at bounding box center [782, 75] width 12 height 12
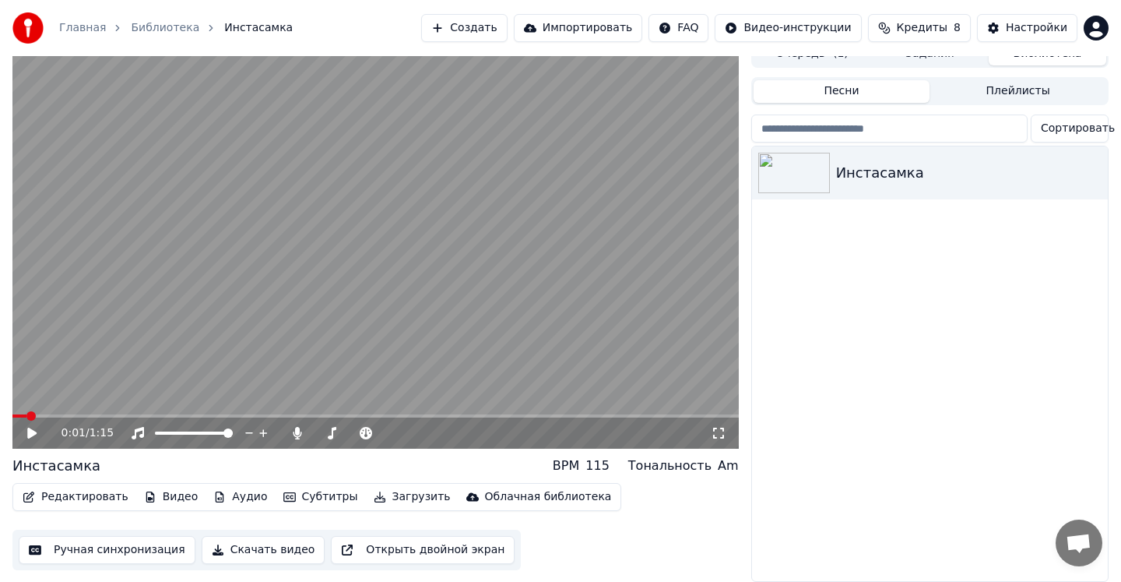
scroll to position [0, 0]
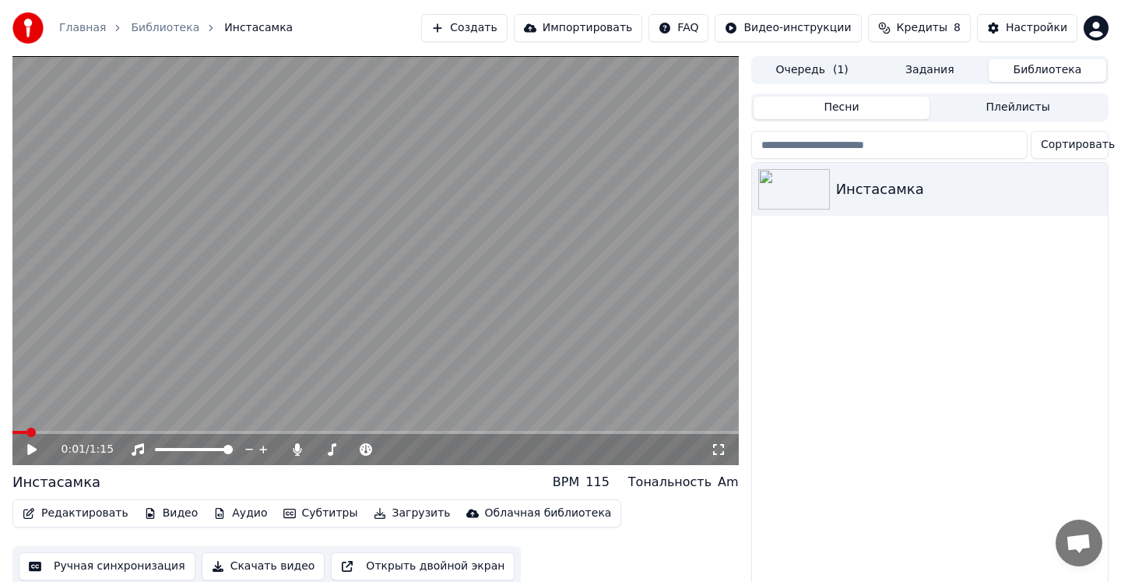
click at [922, 26] on span "Кредиты" at bounding box center [922, 28] width 51 height 16
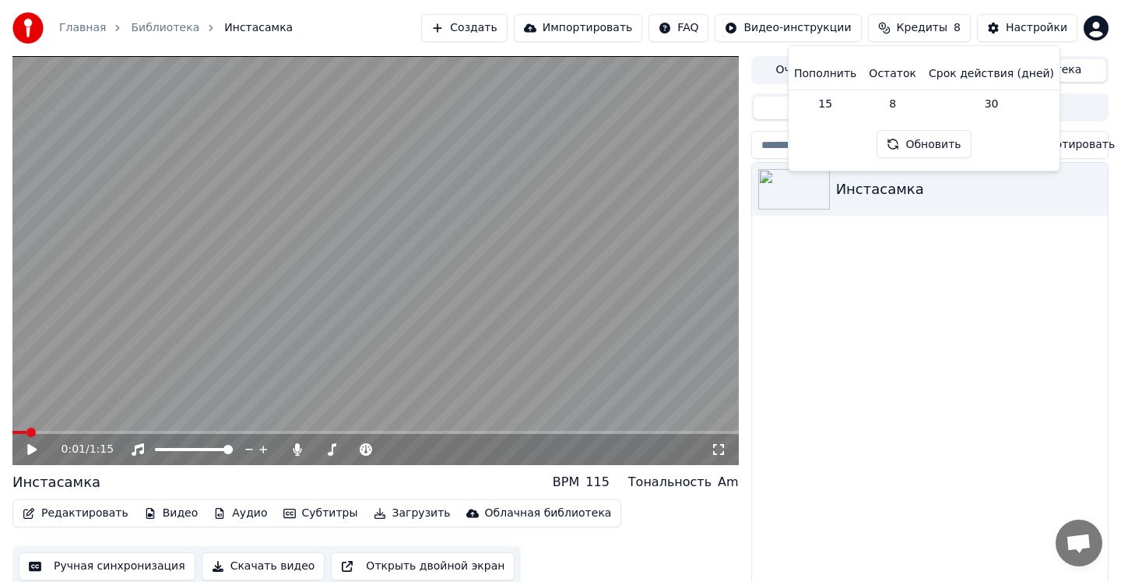
click at [25, 444] on icon at bounding box center [43, 449] width 37 height 12
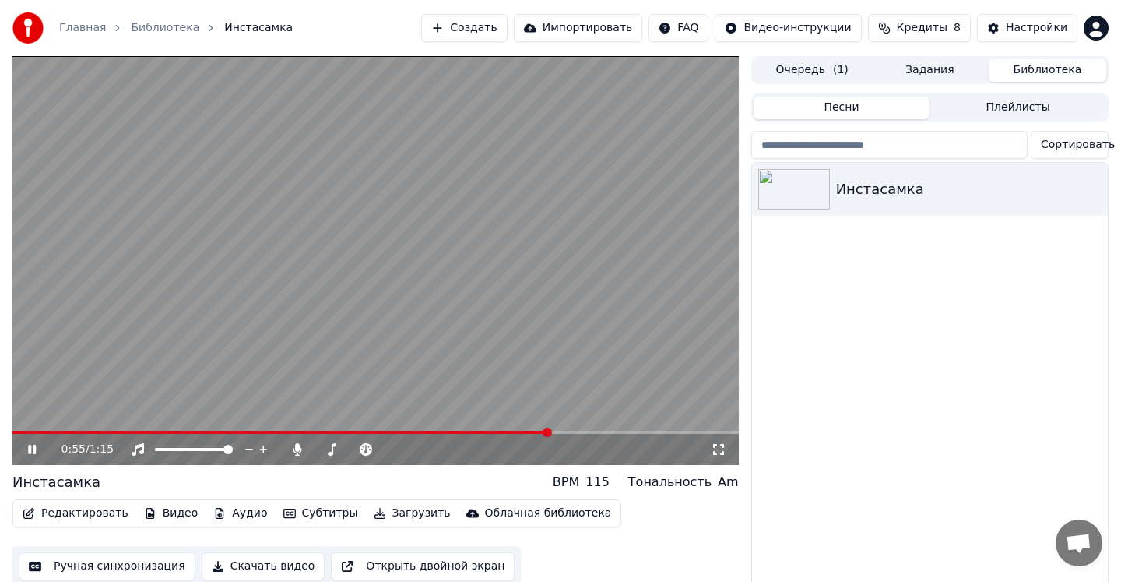
click at [31, 452] on icon at bounding box center [43, 449] width 37 height 12
